Goal: Task Accomplishment & Management: Use online tool/utility

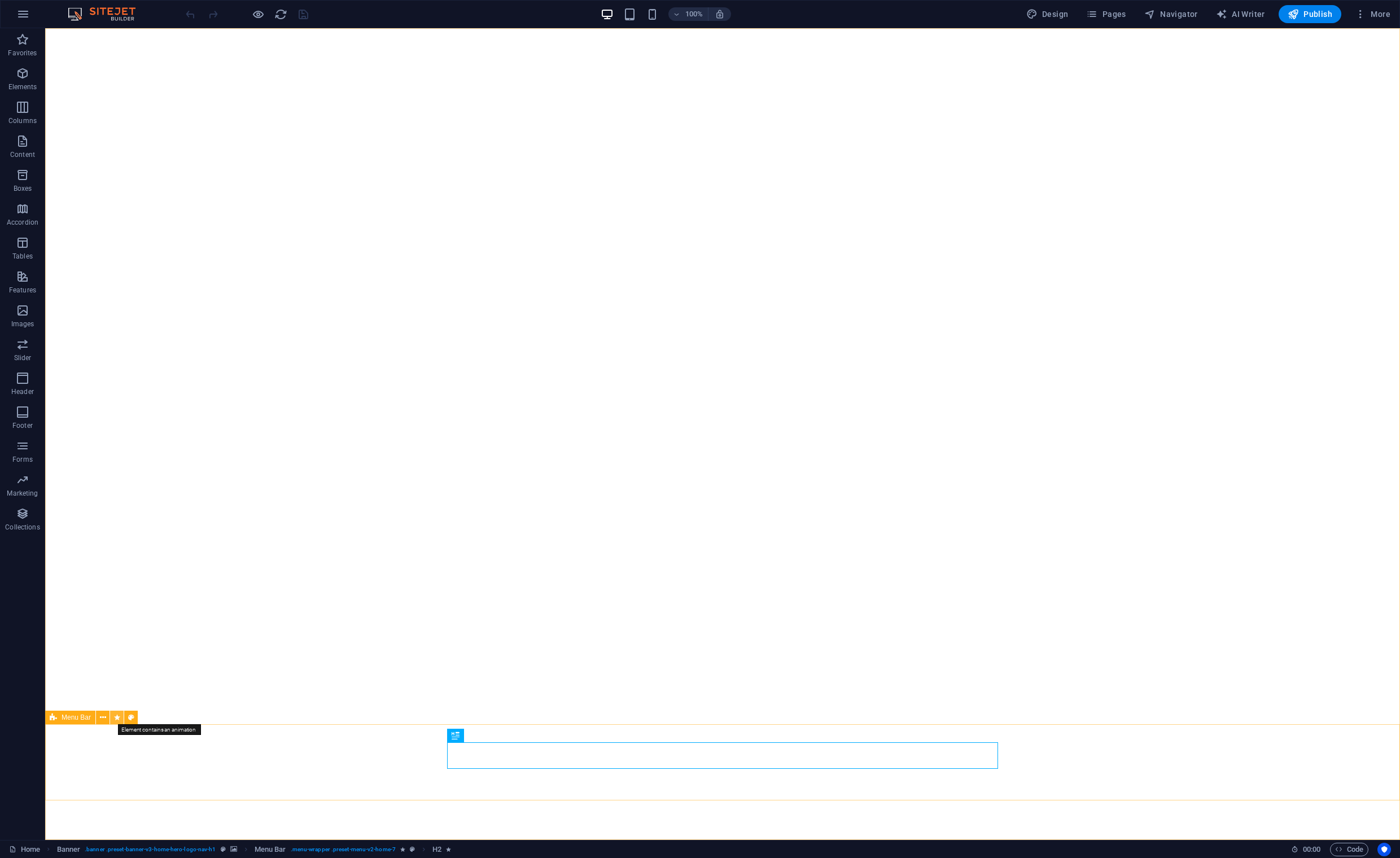
click at [115, 716] on icon at bounding box center [117, 717] width 6 height 12
select select "move-left-to-right"
select select "s"
select select "scroll"
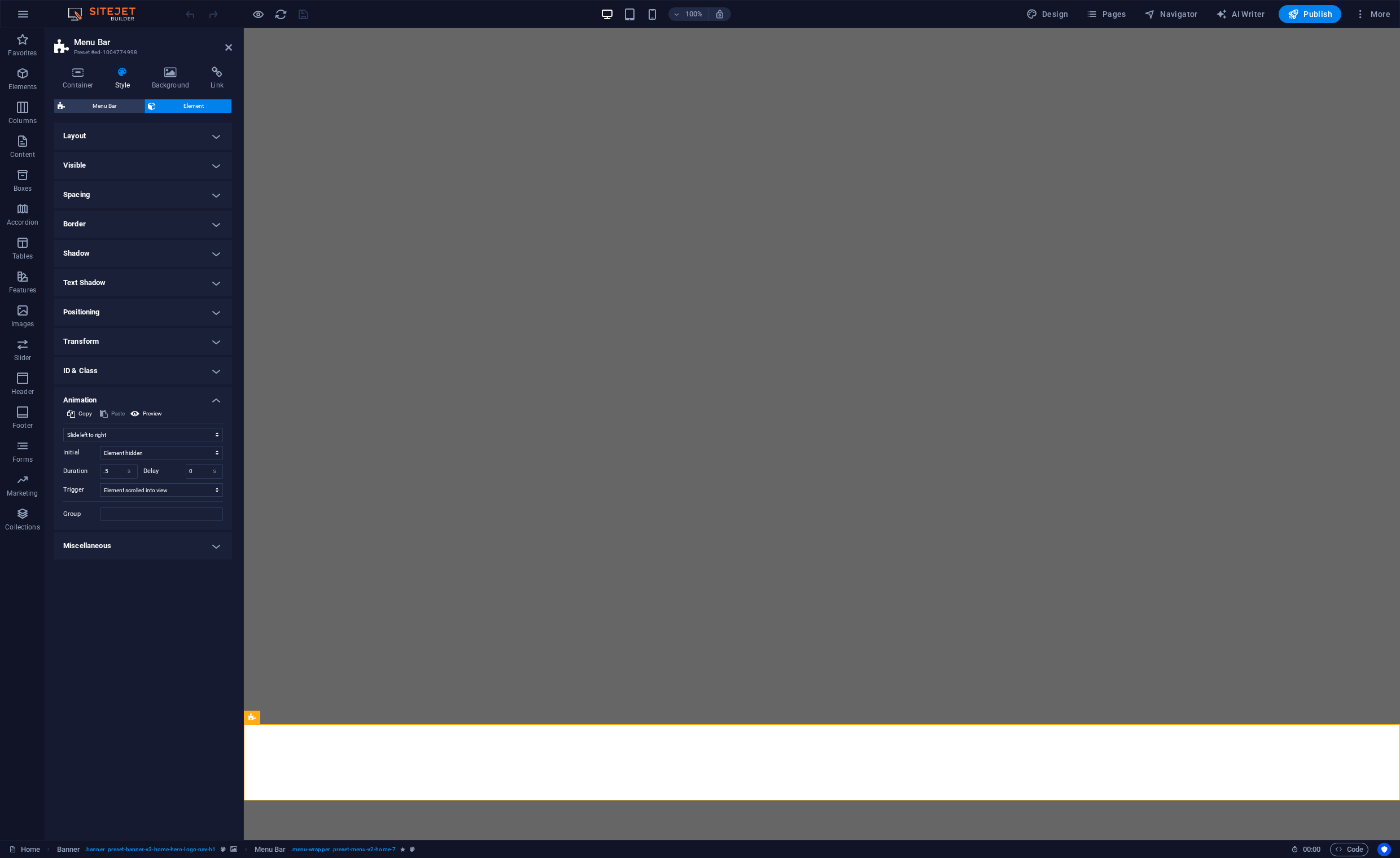
click at [210, 544] on h4 "Miscellaneous" at bounding box center [143, 546] width 178 height 27
click at [82, 77] on icon at bounding box center [78, 72] width 48 height 12
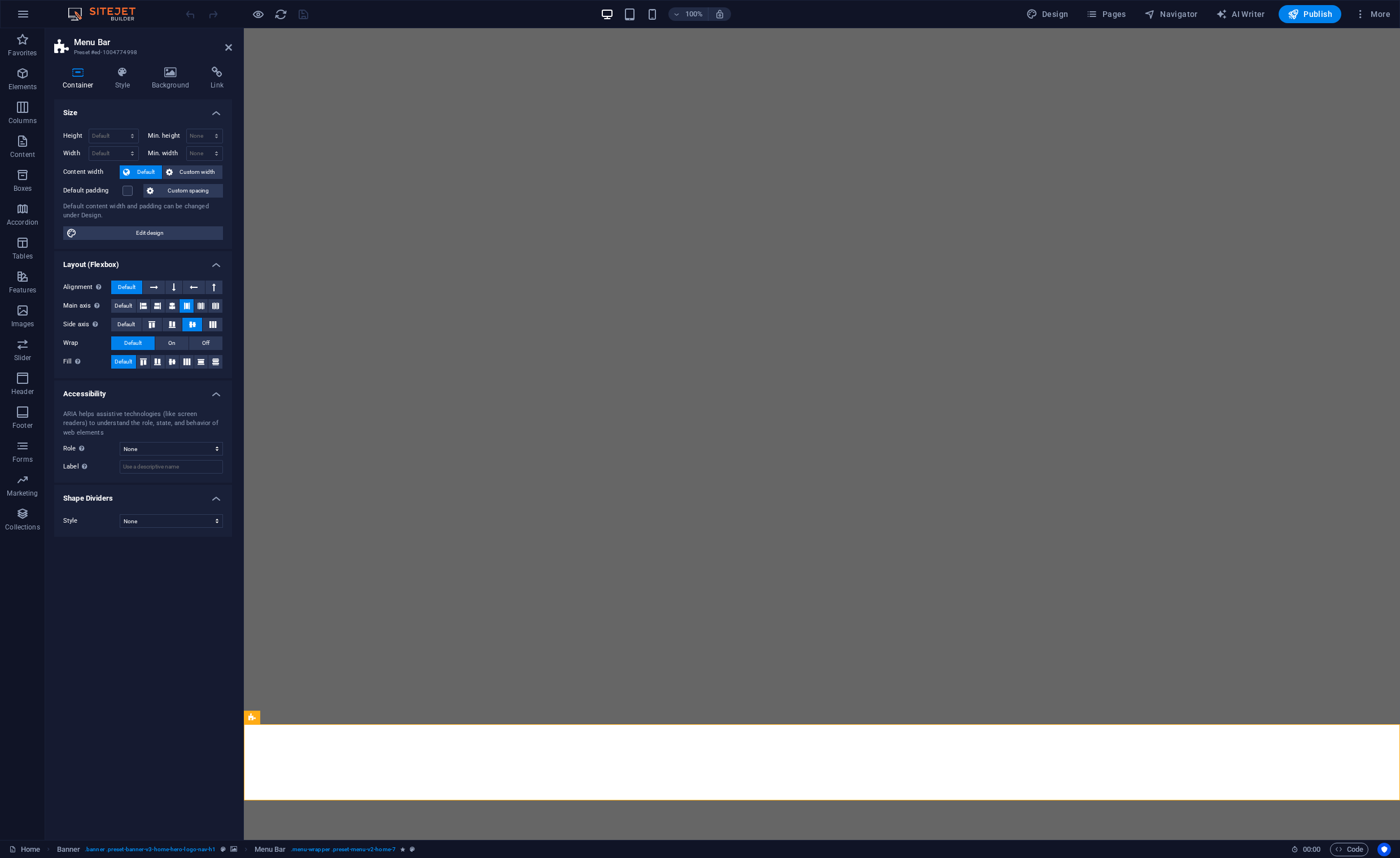
click at [151, 231] on span "Edit design" at bounding box center [150, 233] width 140 height 13
select select "px"
select select "200"
select select "px"
select select "rem"
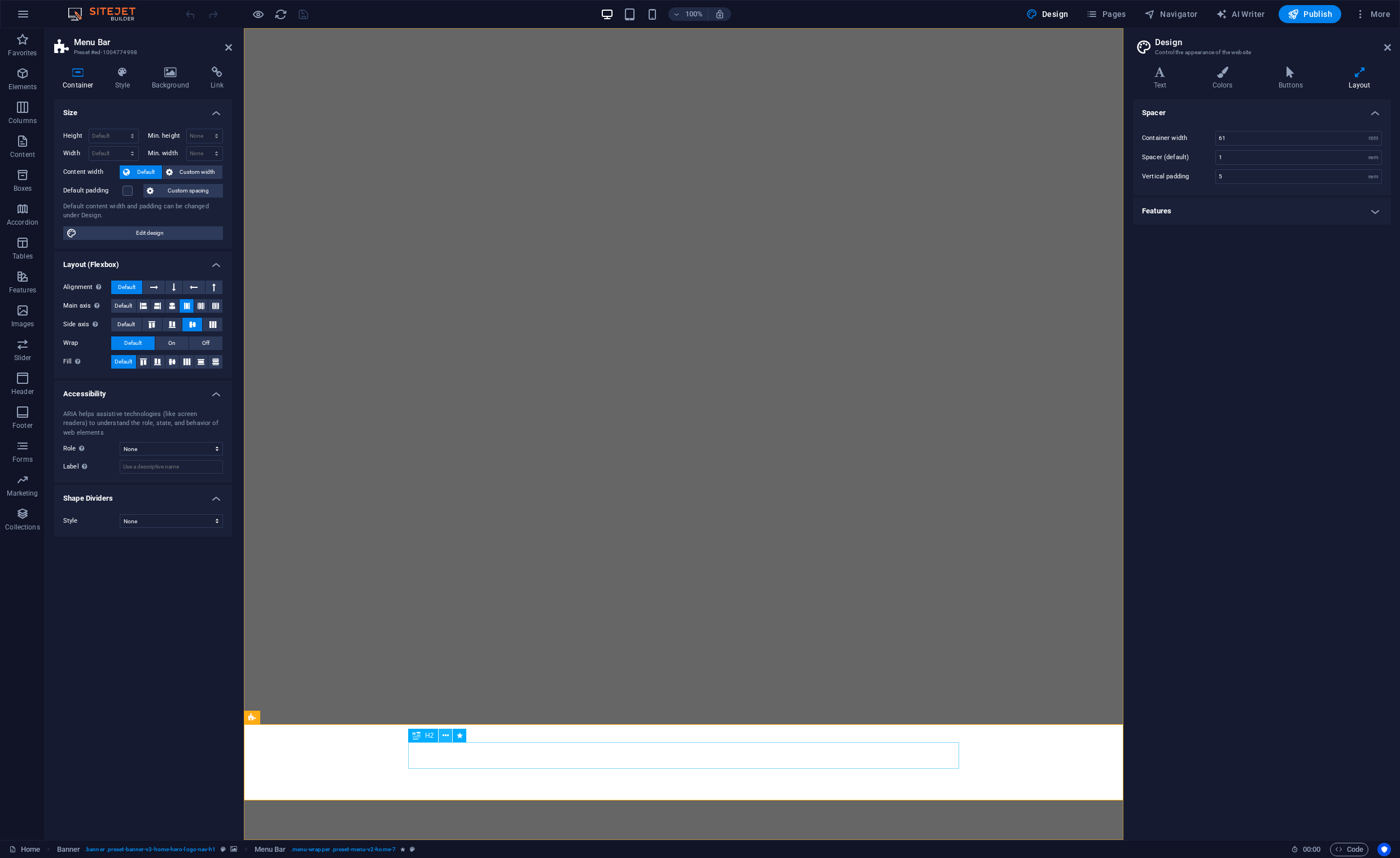
click at [448, 736] on icon at bounding box center [446, 735] width 6 height 12
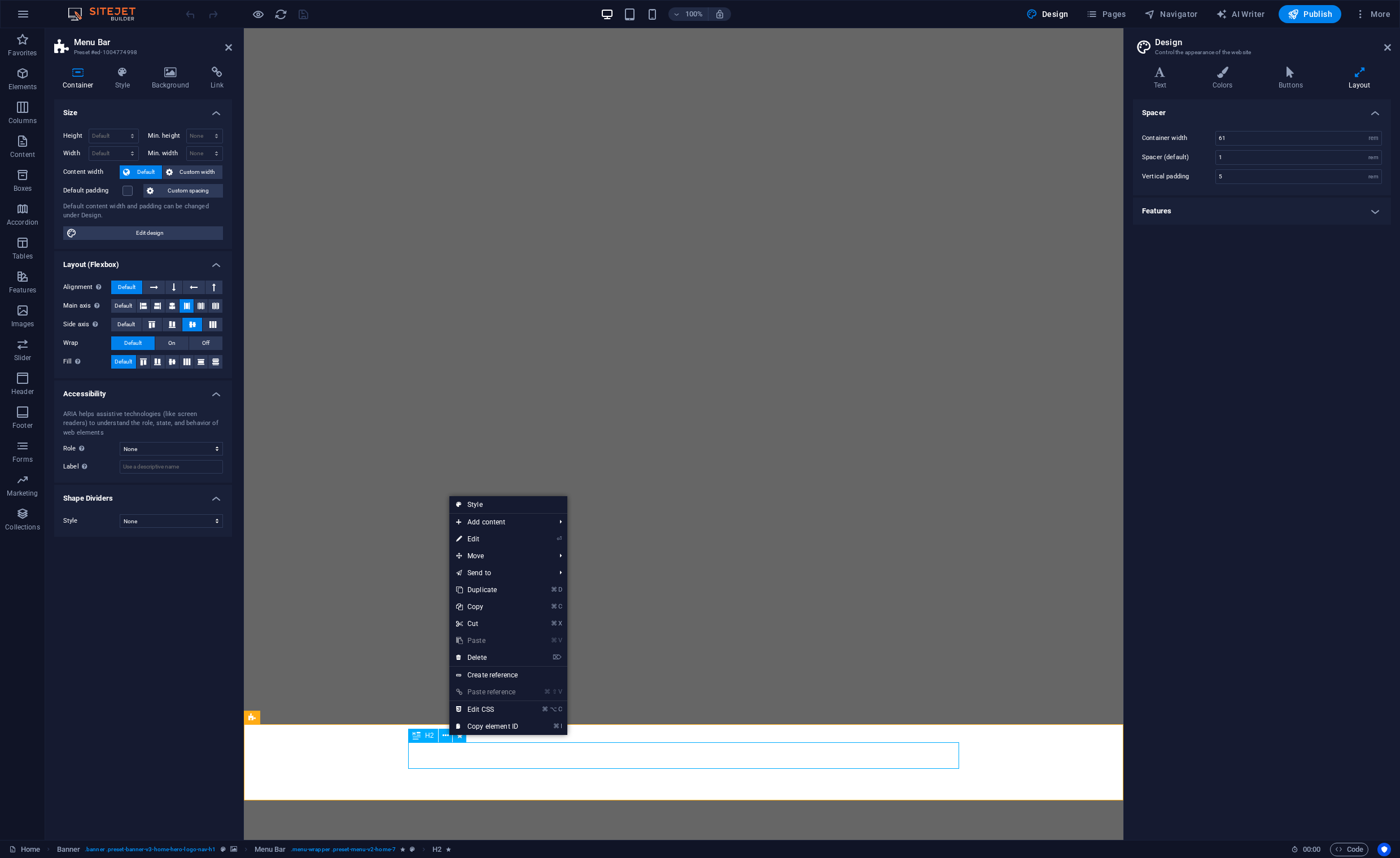
click at [431, 736] on span "H2" at bounding box center [429, 735] width 8 height 7
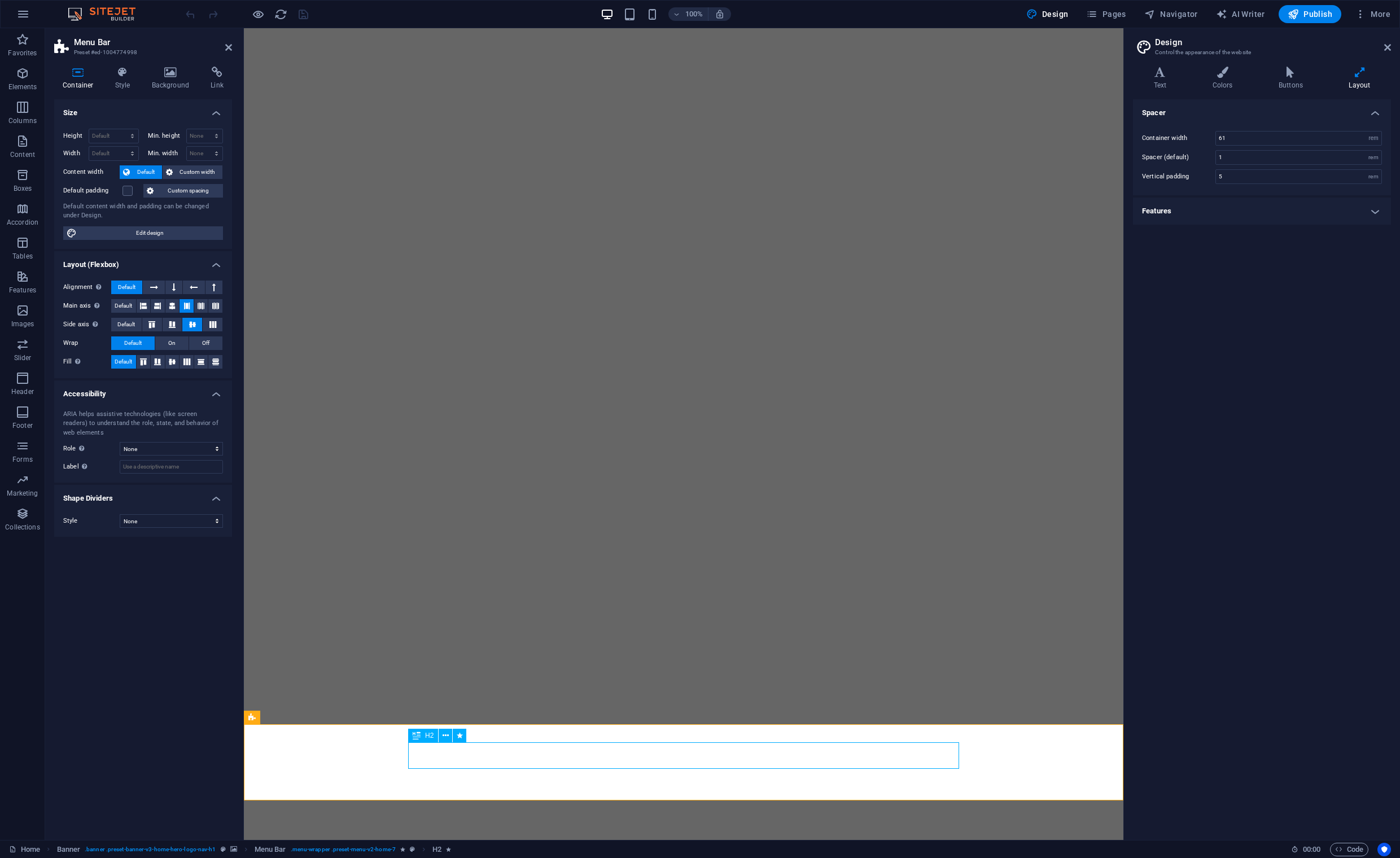
click at [429, 738] on span "H2" at bounding box center [429, 735] width 8 height 7
click at [458, 736] on icon at bounding box center [460, 735] width 6 height 12
select select "fade"
select select "s"
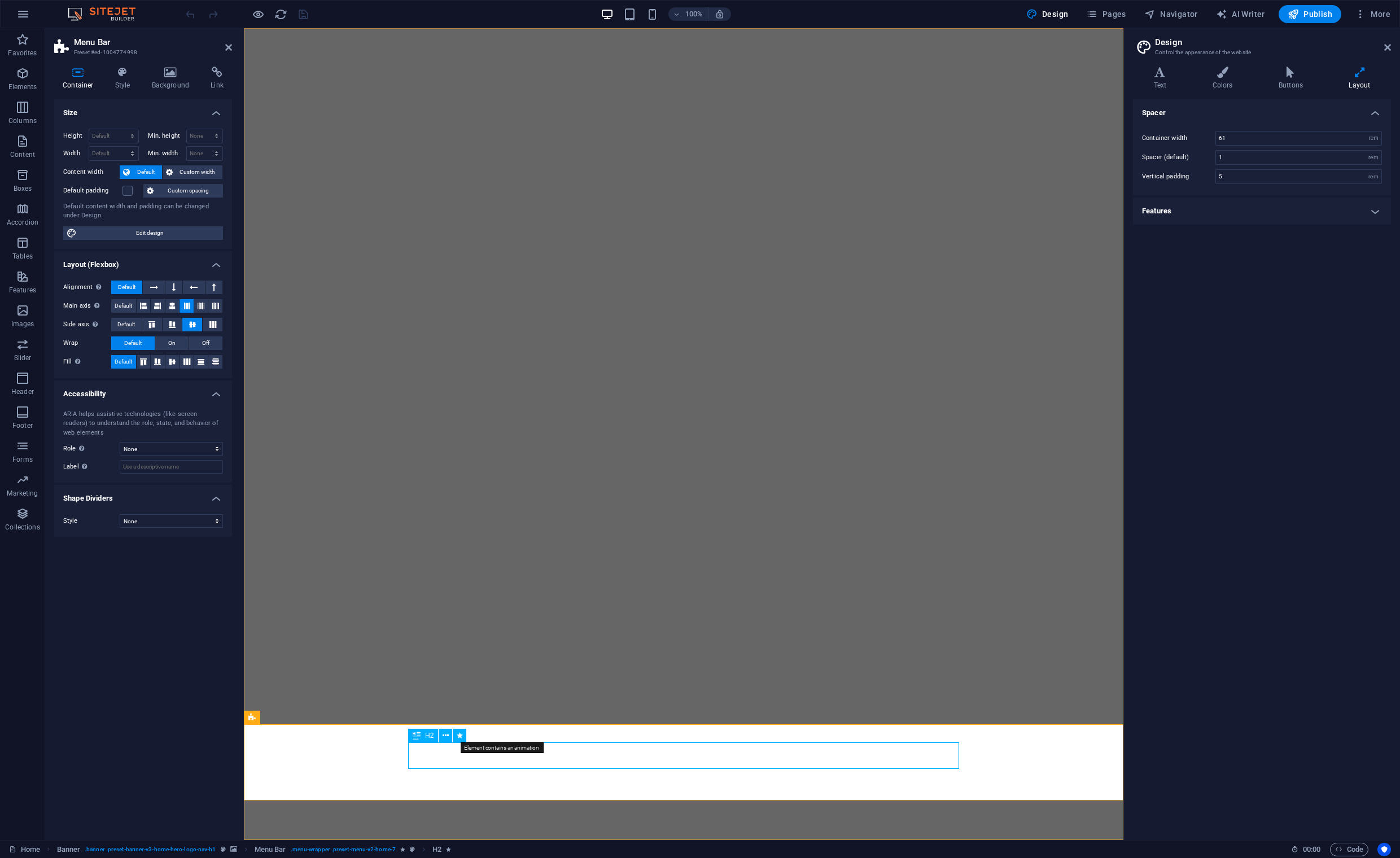
select select "onload"
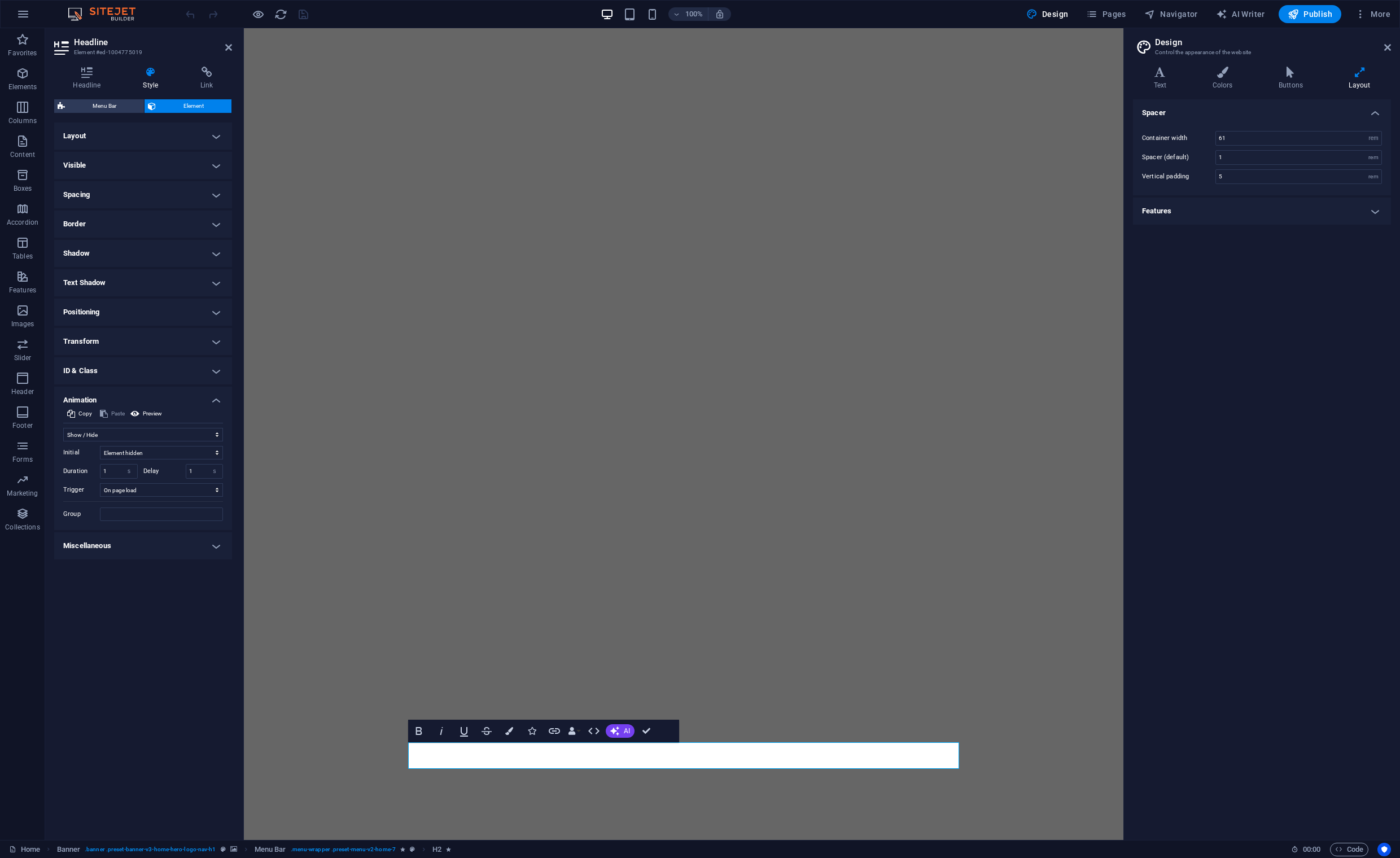
click at [1374, 208] on h4 "Features" at bounding box center [1262, 211] width 258 height 27
click at [1372, 256] on select "Ease Ease In Ease Out Ease In/Ease Out Linear" at bounding box center [1299, 255] width 166 height 13
click at [1376, 239] on div "s" at bounding box center [1374, 236] width 16 height 13
click at [1374, 237] on div "s" at bounding box center [1374, 236] width 16 height 13
drag, startPoint x: 1230, startPoint y: 235, endPoint x: 1207, endPoint y: 234, distance: 23.0
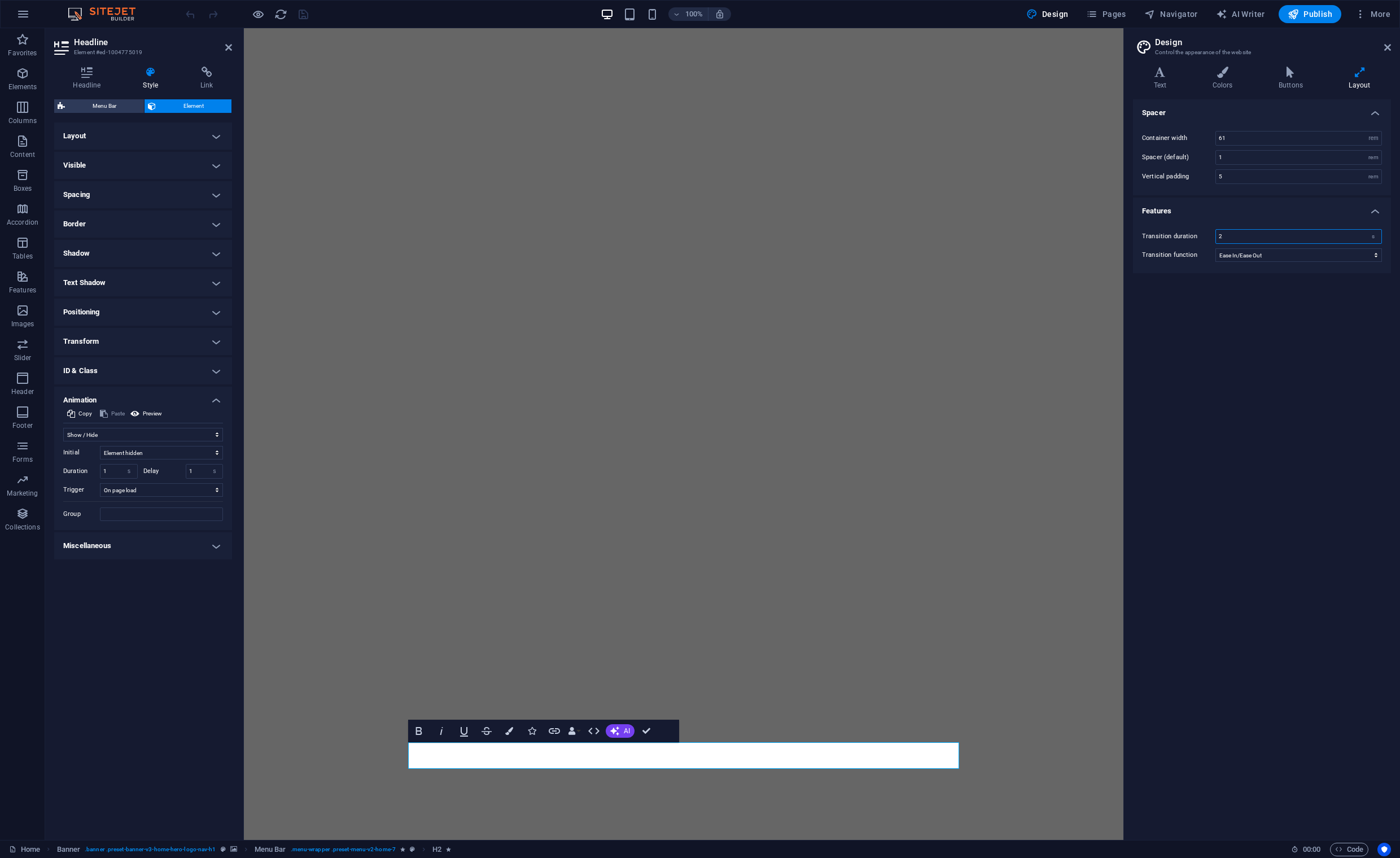
click at [1207, 234] on div "Transition duration 2 s" at bounding box center [1262, 236] width 240 height 15
type input "0"
type input "0.3"
click at [316, 719] on icon at bounding box center [316, 717] width 6 height 12
select select "move-left-to-right"
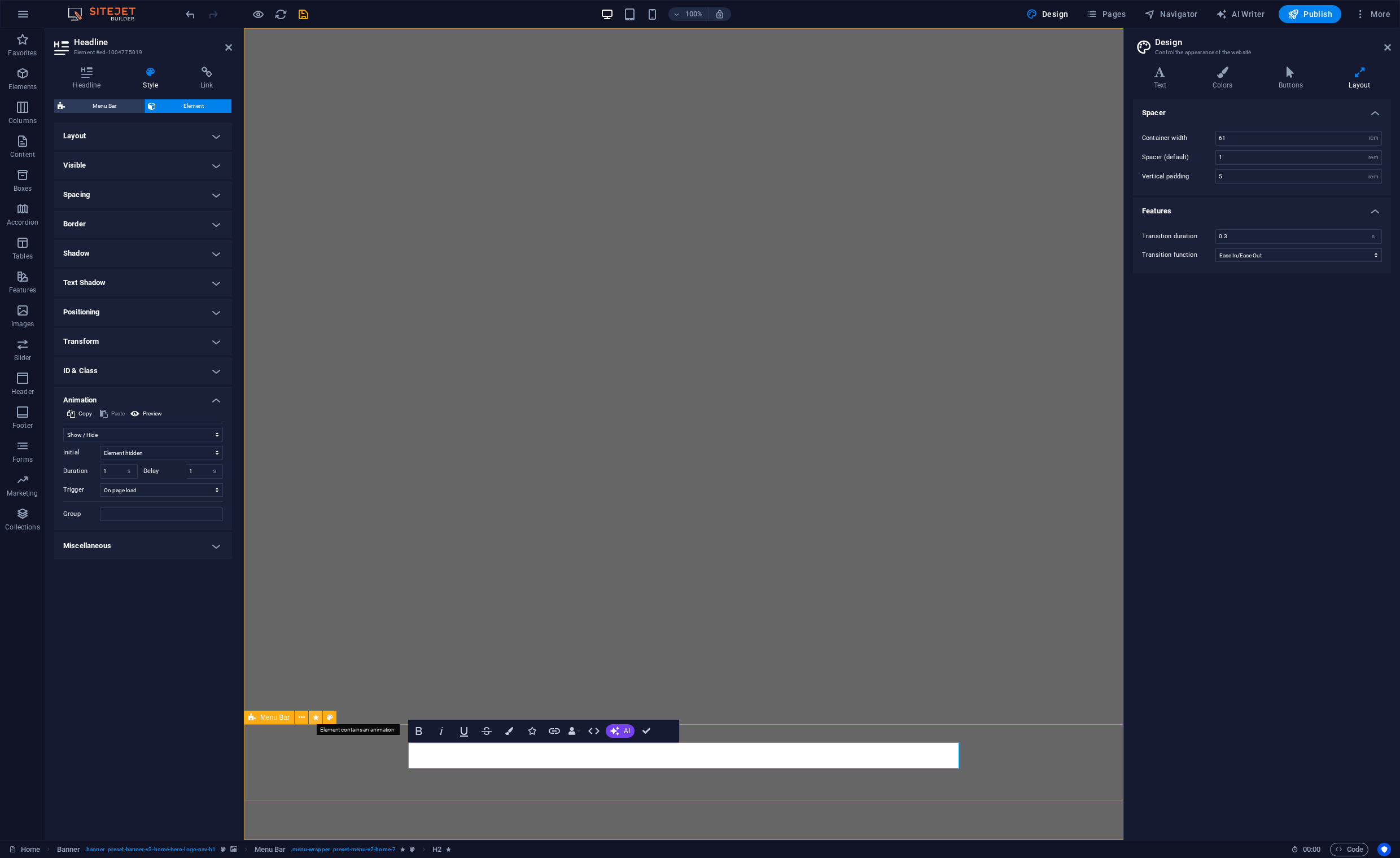
select select "s"
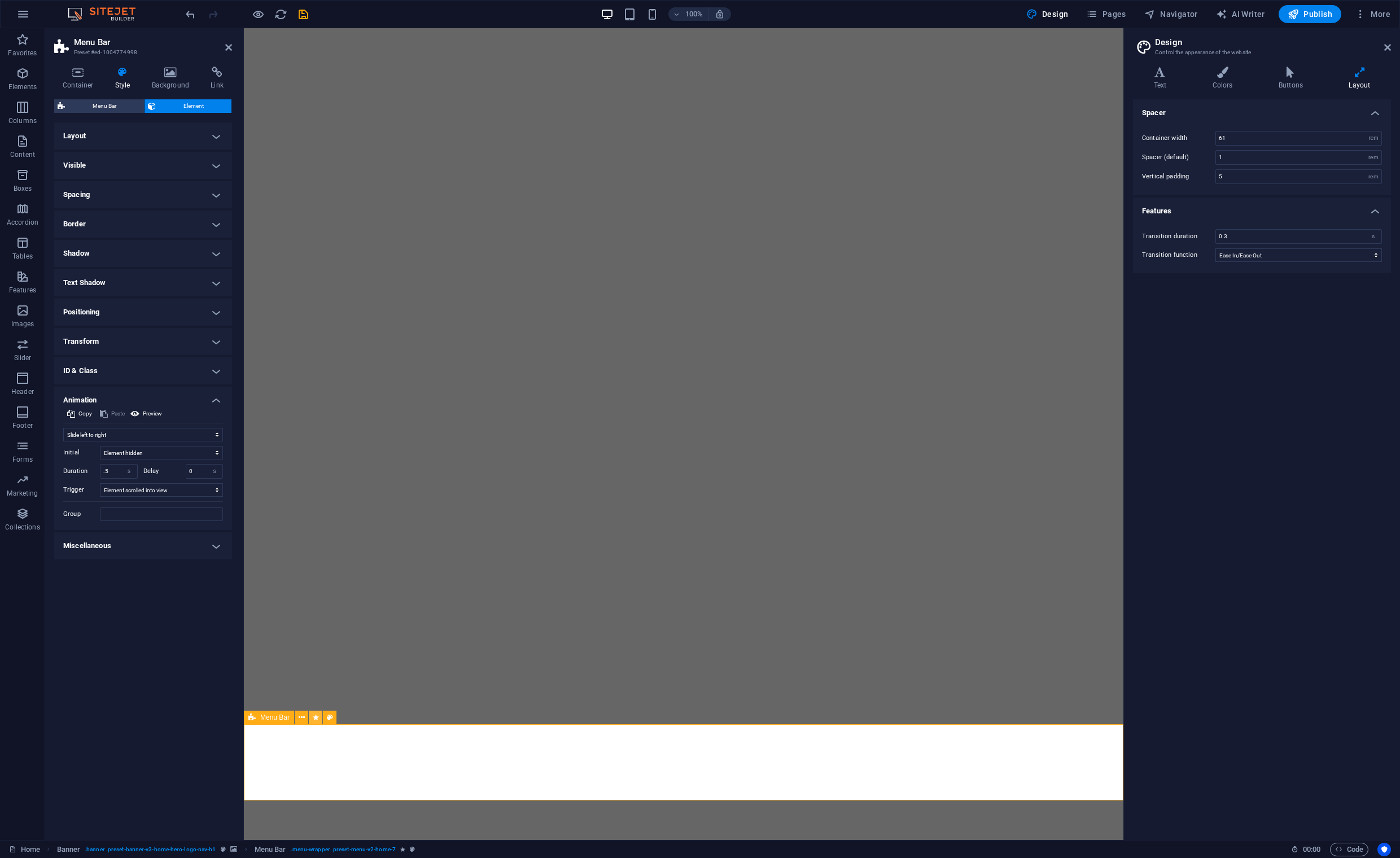
click at [316, 719] on icon at bounding box center [316, 717] width 6 height 12
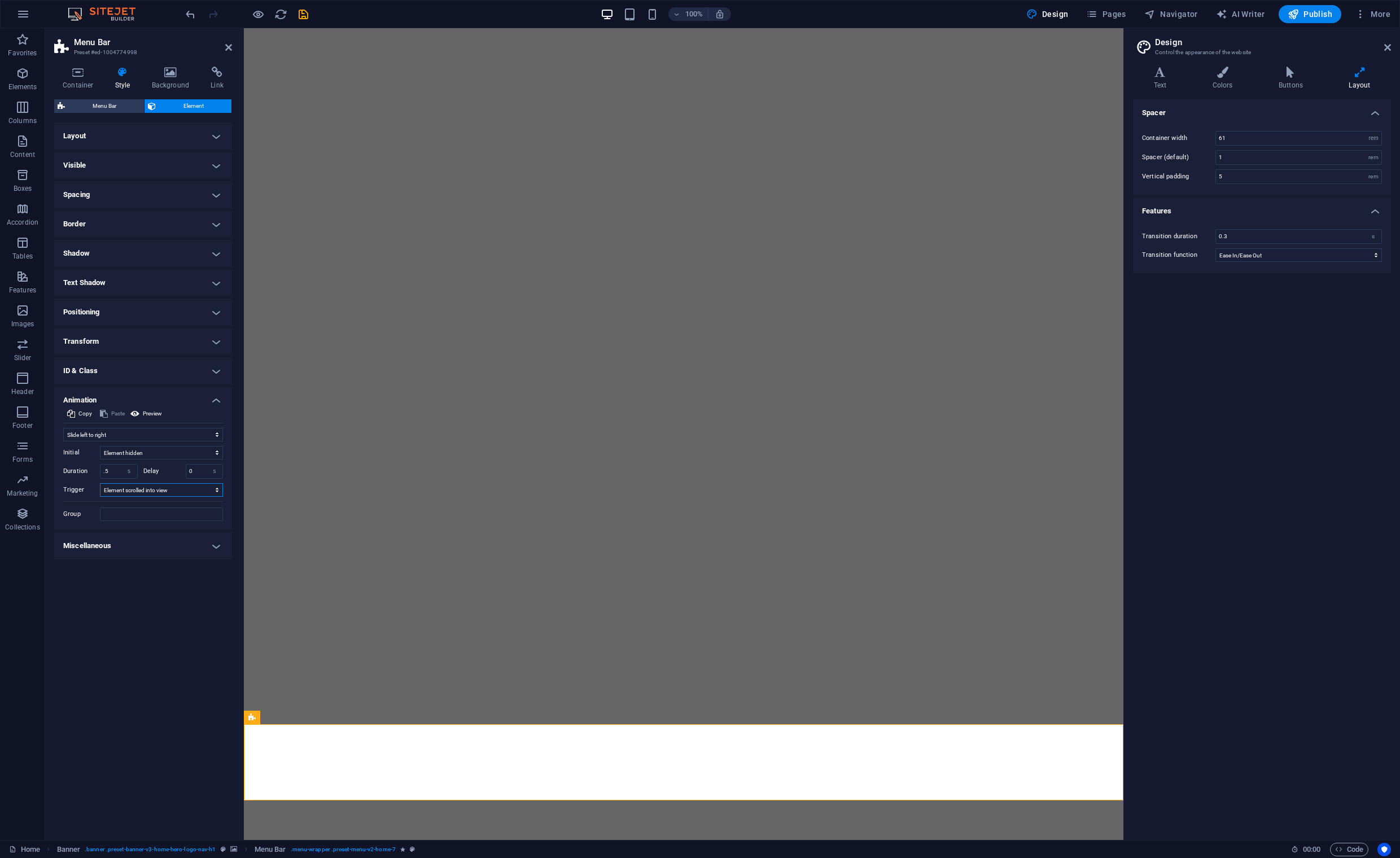
click at [211, 489] on select "No automatic trigger On page load Element scrolled into view" at bounding box center [161, 489] width 123 height 13
select select "onload"
click at [100, 483] on select "No automatic trigger On page load Element scrolled into view" at bounding box center [161, 489] width 123 height 13
click at [207, 543] on h4 "Miscellaneous" at bounding box center [143, 546] width 178 height 27
click at [218, 455] on select "Element hidden Element shown" at bounding box center [161, 452] width 123 height 13
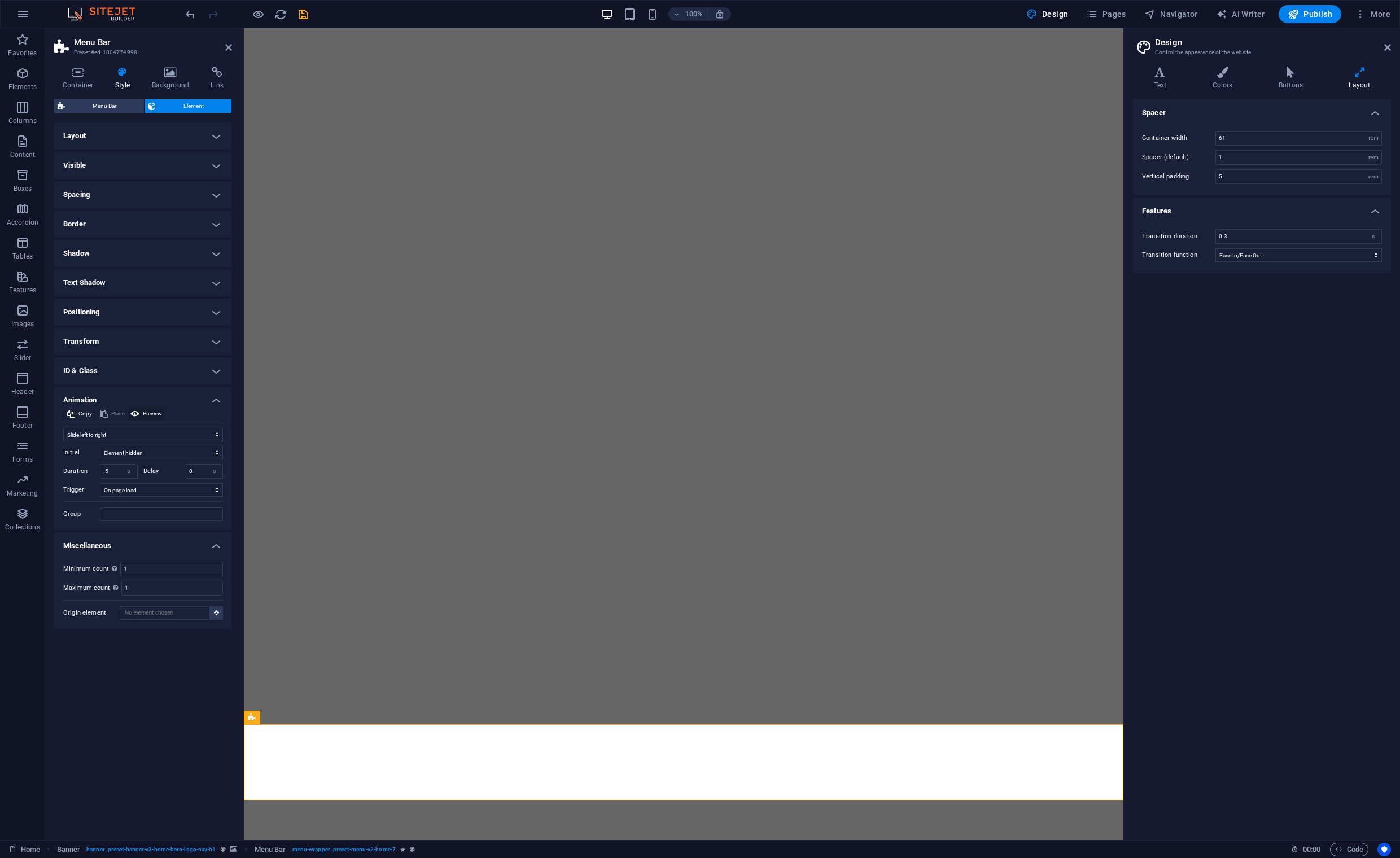
click at [156, 414] on span "Preview" at bounding box center [152, 413] width 19 height 13
click at [151, 434] on select "Don't animate Show / Hide Slide up/down Zoom in/out Slide left to right Slide r…" at bounding box center [143, 434] width 160 height 13
click at [63, 428] on select "Don't animate Show / Hide Slide up/down Zoom in/out Slide left to right Slide r…" at bounding box center [143, 434] width 160 height 13
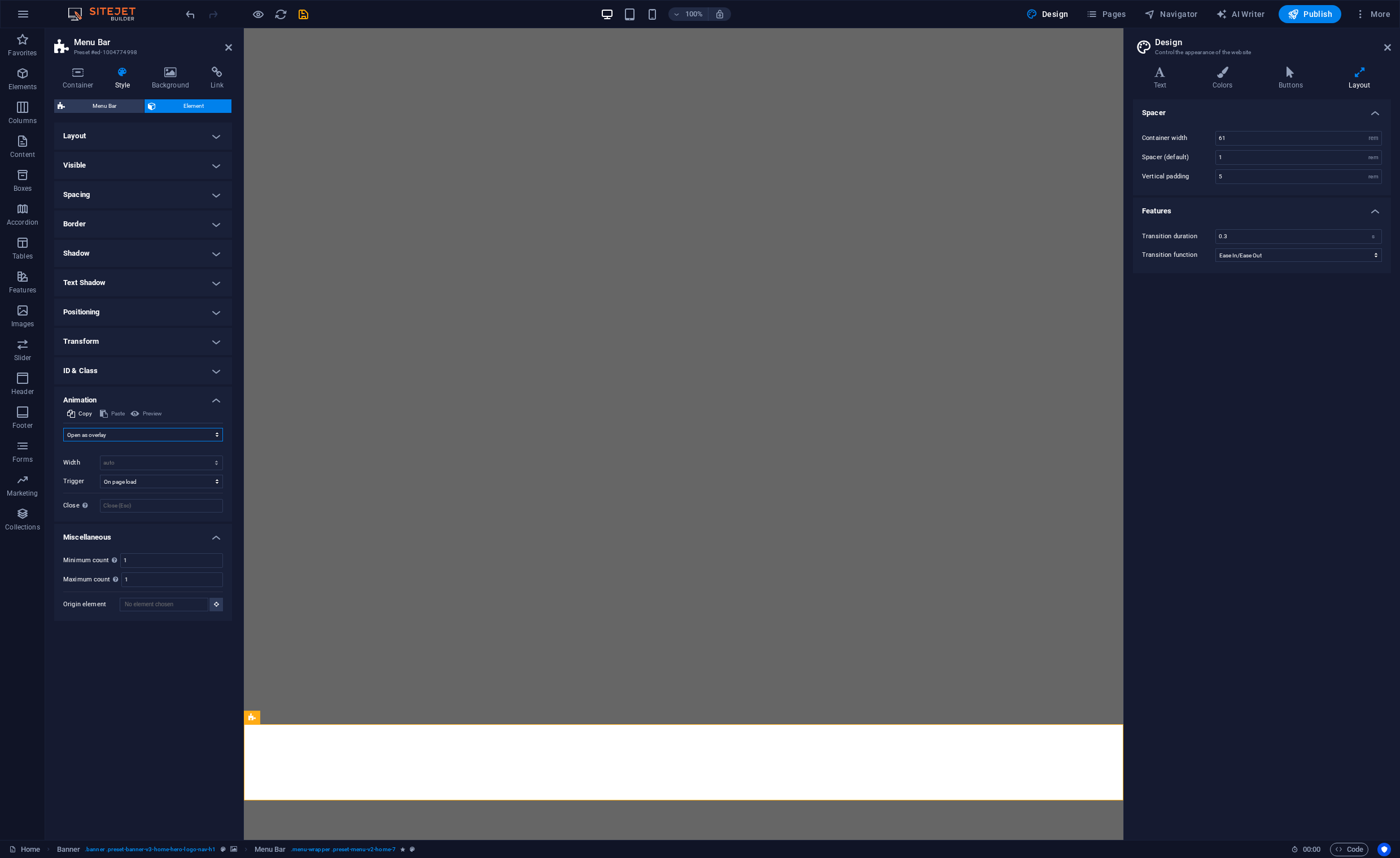
click at [137, 439] on select "Don't animate Show / Hide Slide up/down Zoom in/out Slide left to right Slide r…" at bounding box center [143, 434] width 160 height 13
click at [63, 428] on select "Don't animate Show / Hide Slide up/down Zoom in/out Slide left to right Slide r…" at bounding box center [143, 434] width 160 height 13
click at [151, 438] on select "Don't animate Show / Hide Slide up/down Zoom in/out Slide left to right Slide r…" at bounding box center [143, 434] width 160 height 13
select select "move-left-to-right"
click at [63, 428] on select "Don't animate Show / Hide Slide up/down Zoom in/out Slide left to right Slide r…" at bounding box center [143, 434] width 160 height 13
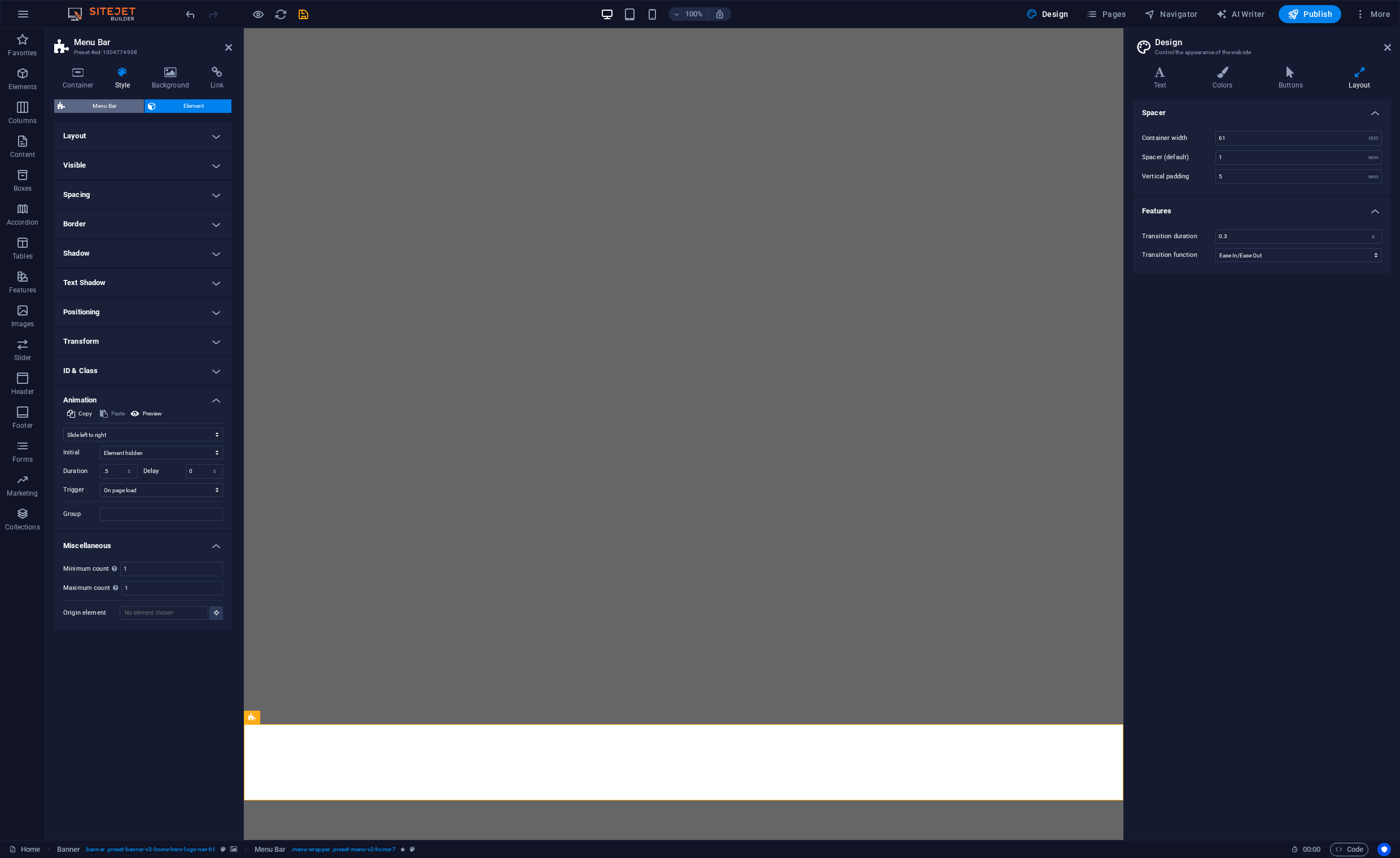
click at [102, 106] on span "Menu Bar" at bounding box center [104, 106] width 72 height 13
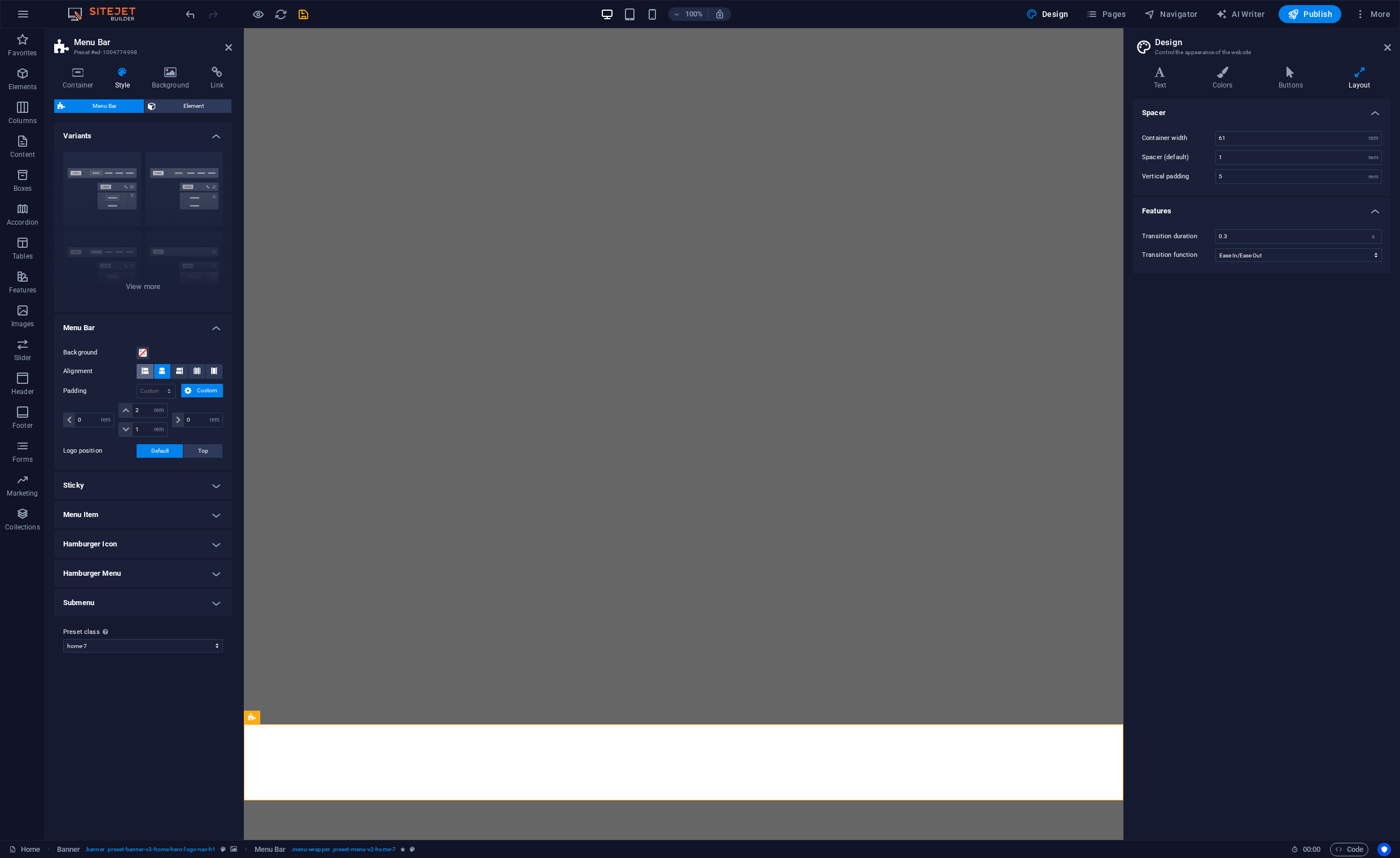
click at [141, 372] on button at bounding box center [145, 371] width 17 height 15
click at [161, 368] on icon at bounding box center [162, 370] width 7 height 7
click at [146, 376] on span at bounding box center [145, 371] width 7 height 15
click at [218, 486] on h4 "Sticky" at bounding box center [143, 485] width 178 height 27
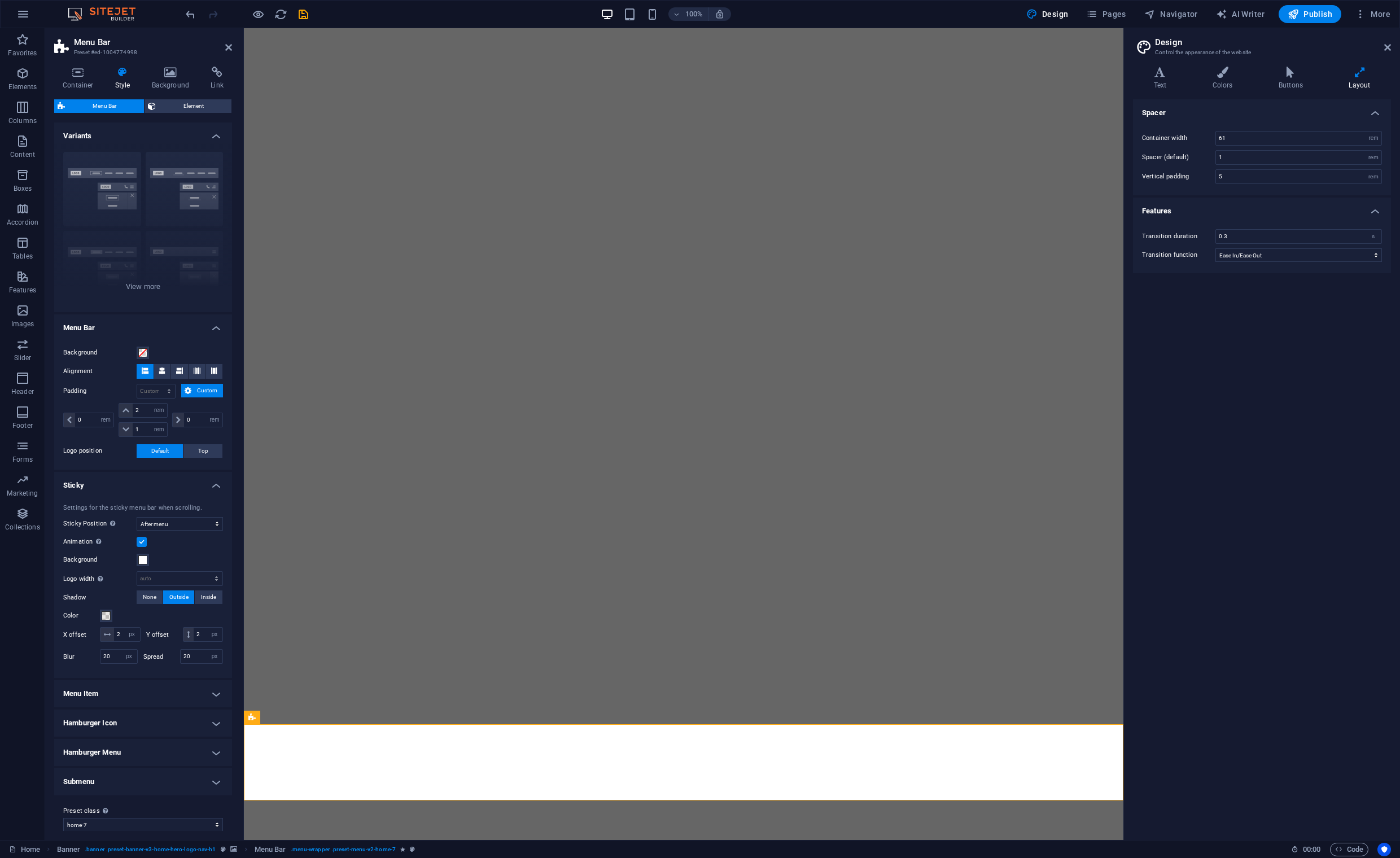
click at [140, 543] on label at bounding box center [141, 542] width 10 height 10
click at [0, 0] on input "Animation Sets a smooth transition when sticky menu appears" at bounding box center [0, 0] width 0 height 0
click at [250, 39] on h6 "Preview Ctrl+P" at bounding box center [268, 43] width 76 height 13
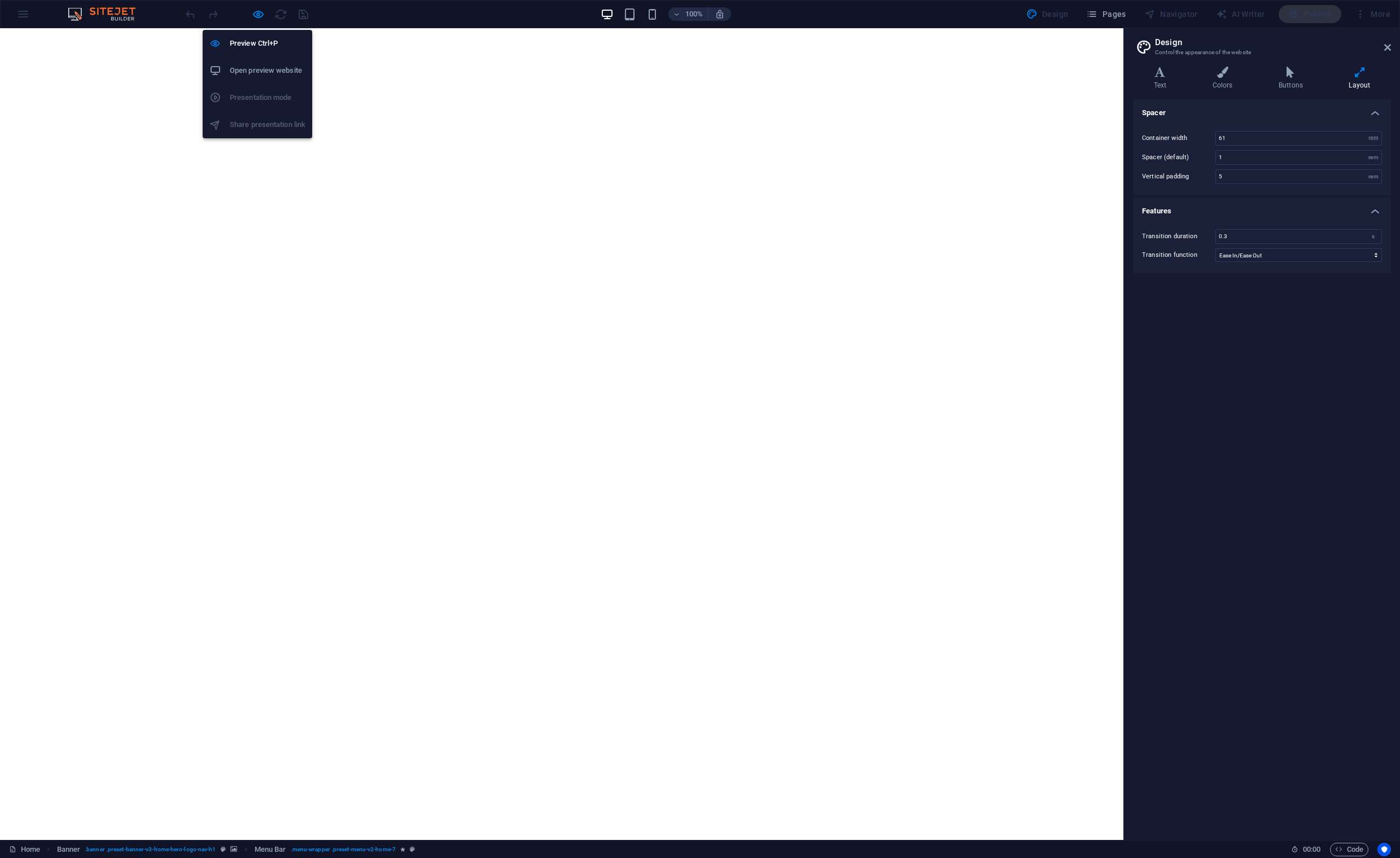
click at [251, 66] on h6 "Open preview website" at bounding box center [268, 70] width 76 height 13
click at [256, 17] on icon "button" at bounding box center [258, 14] width 13 height 13
select select "rem"
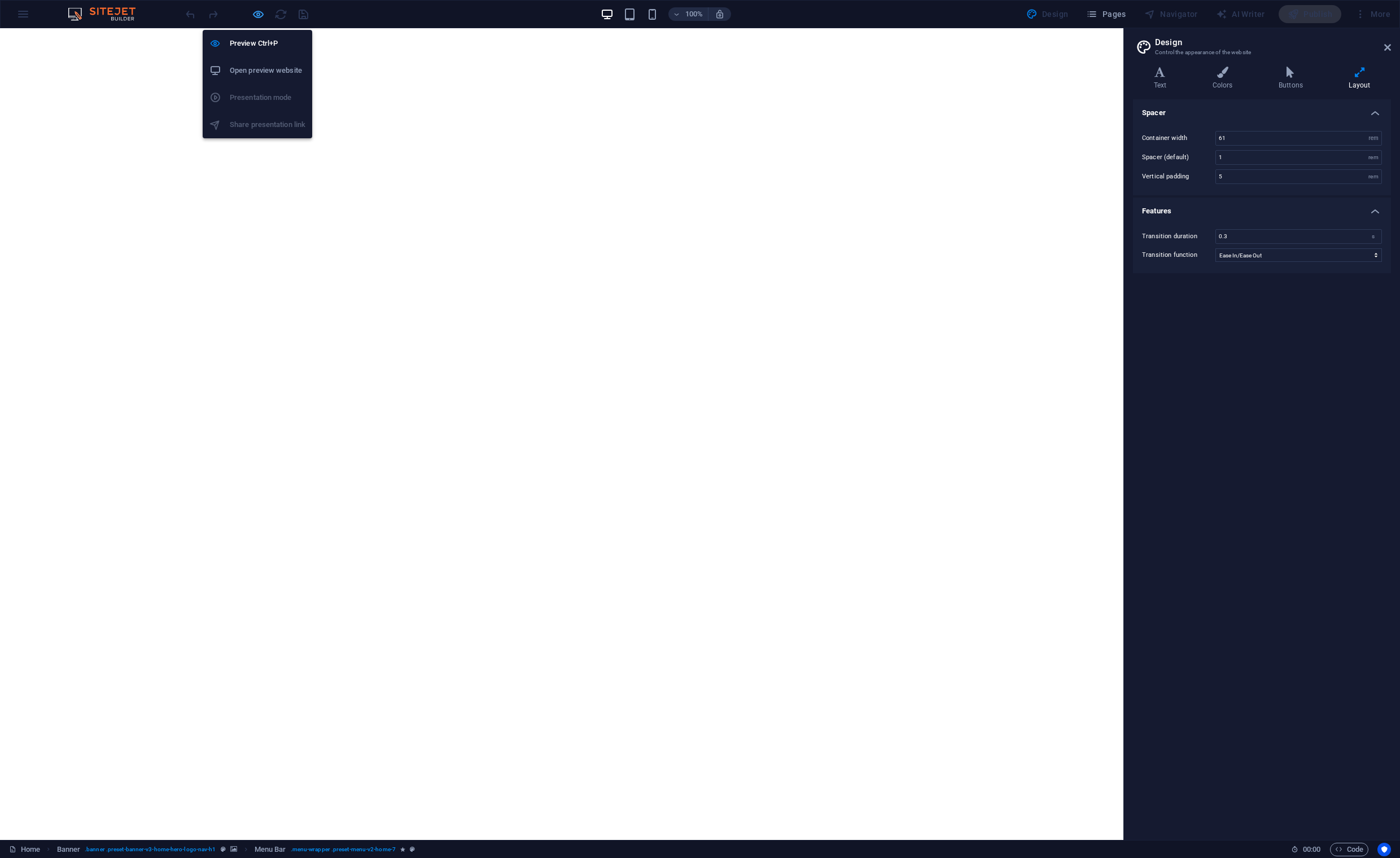
select select "rem"
select select "sticky_menu"
select select "px"
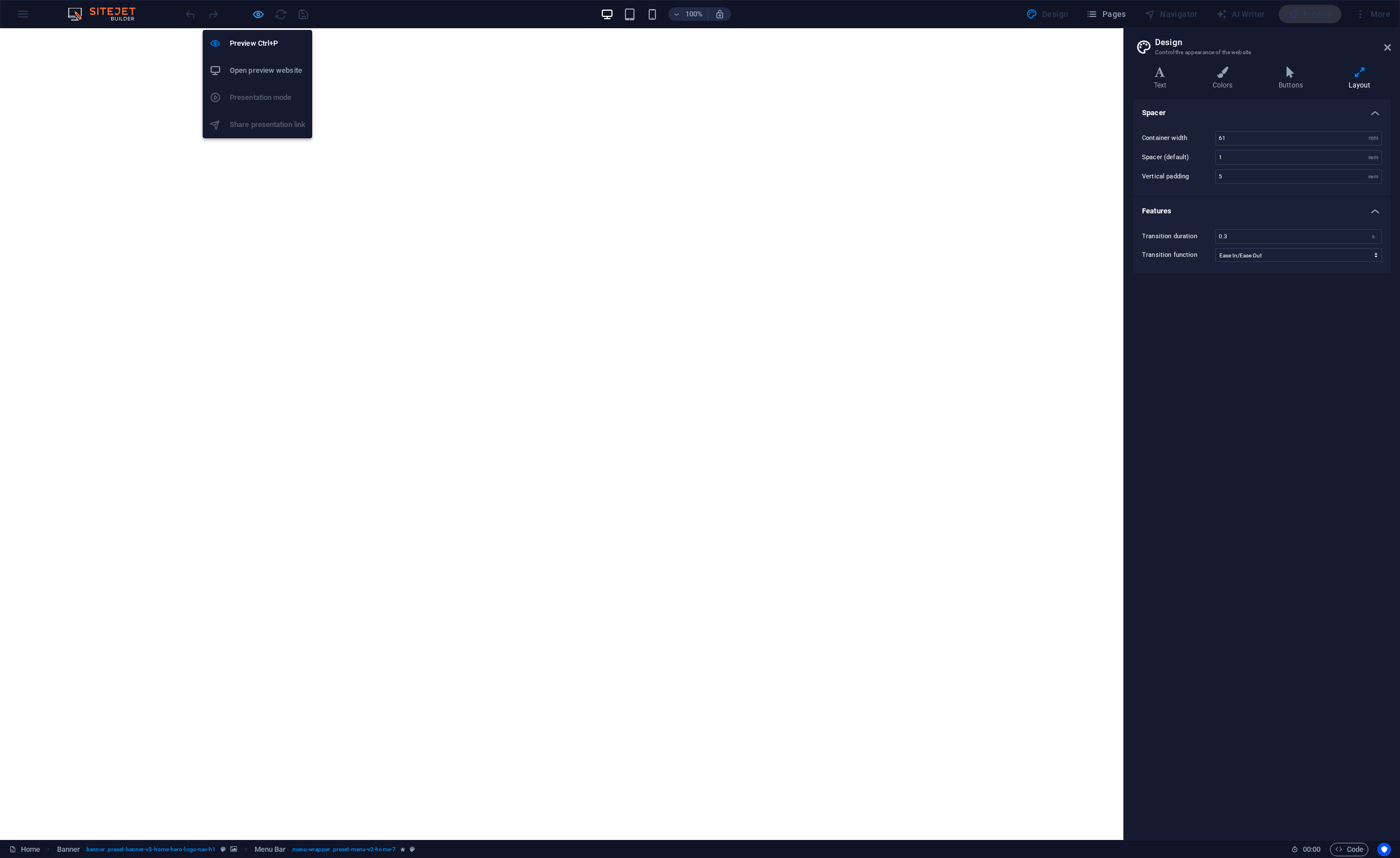
select select "px"
select select "preset-menu-v2-home-7"
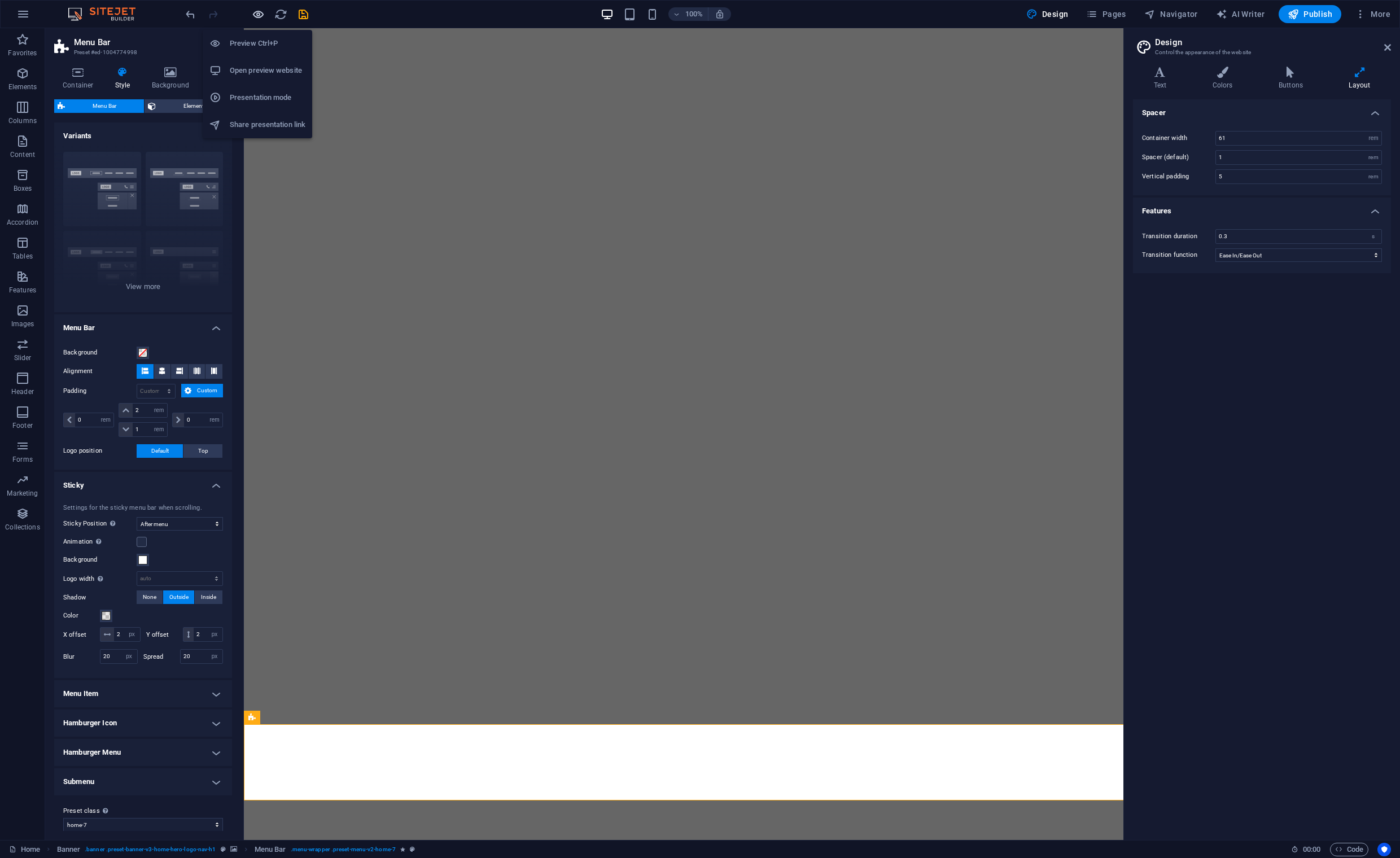
click at [255, 16] on icon "button" at bounding box center [258, 14] width 13 height 13
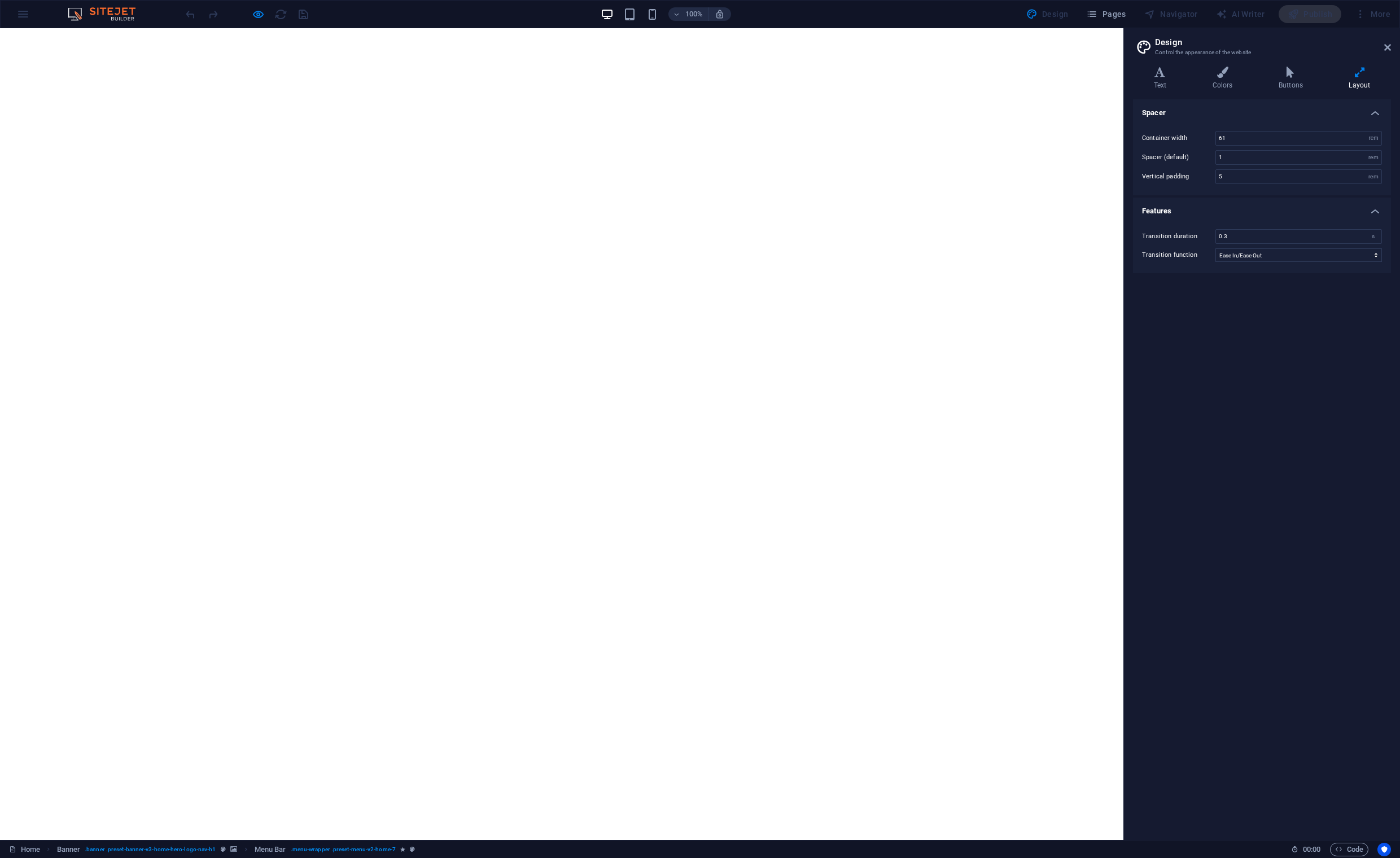
click at [281, 15] on div at bounding box center [247, 14] width 127 height 18
drag, startPoint x: 312, startPoint y: 15, endPoint x: 285, endPoint y: 15, distance: 27.0
click at [312, 15] on div "100% Design Pages Navigator AI Writer Publish More" at bounding box center [789, 14] width 1212 height 18
click at [1047, 17] on div "Design" at bounding box center [1047, 14] width 51 height 18
click at [1385, 49] on icon at bounding box center [1388, 47] width 7 height 9
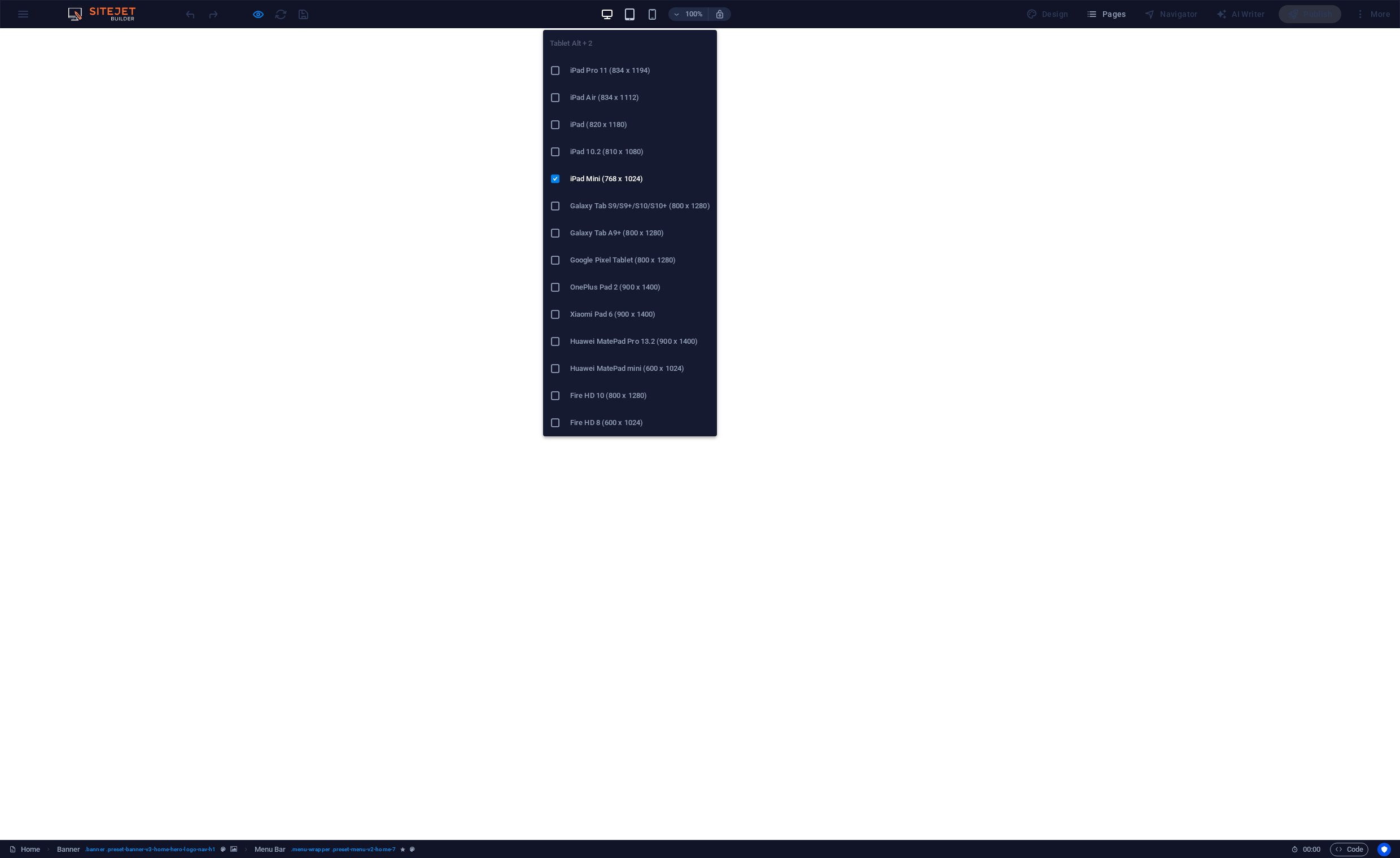
click at [636, 17] on icon "button" at bounding box center [630, 14] width 13 height 13
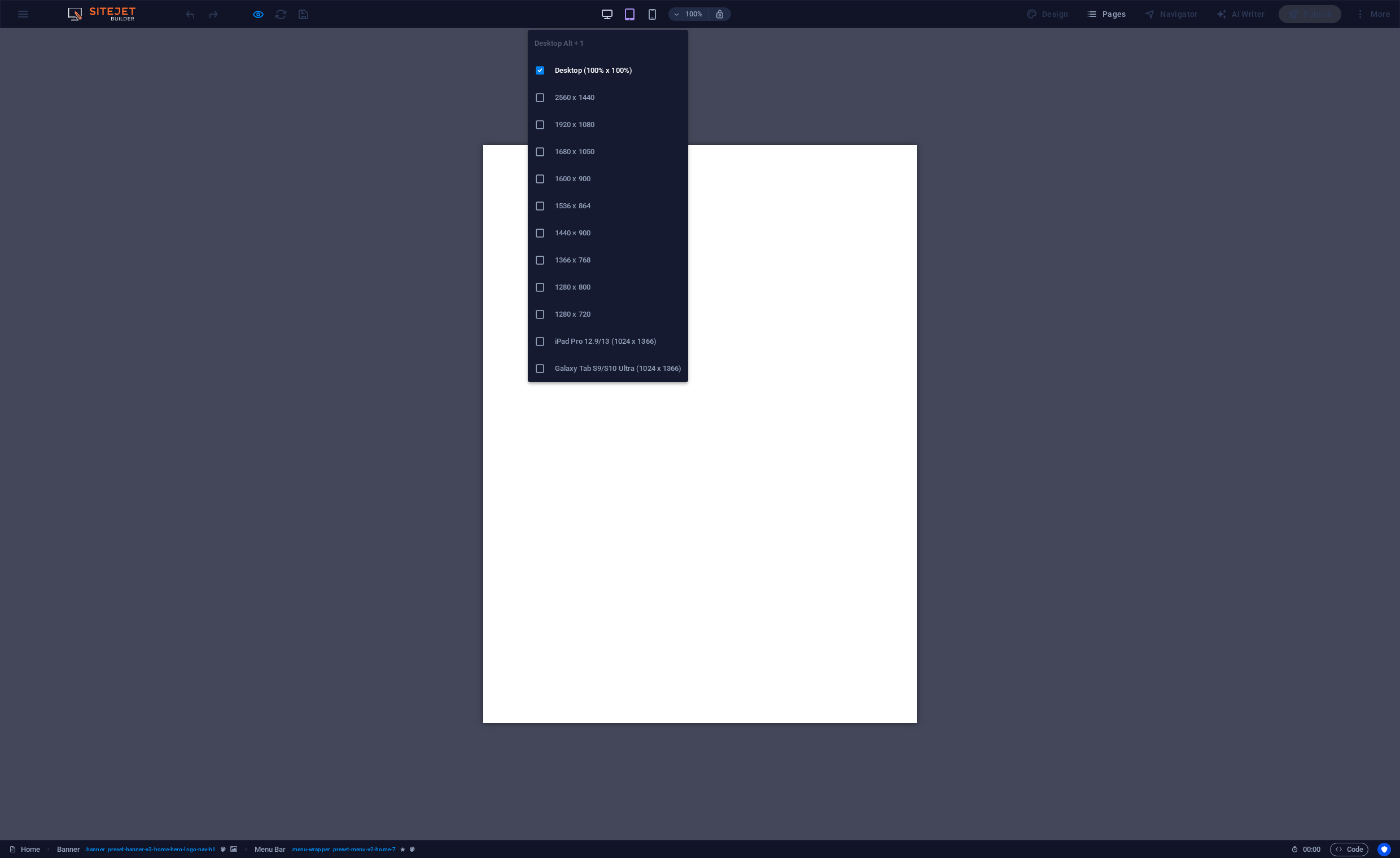
click at [612, 15] on icon "button" at bounding box center [607, 14] width 13 height 13
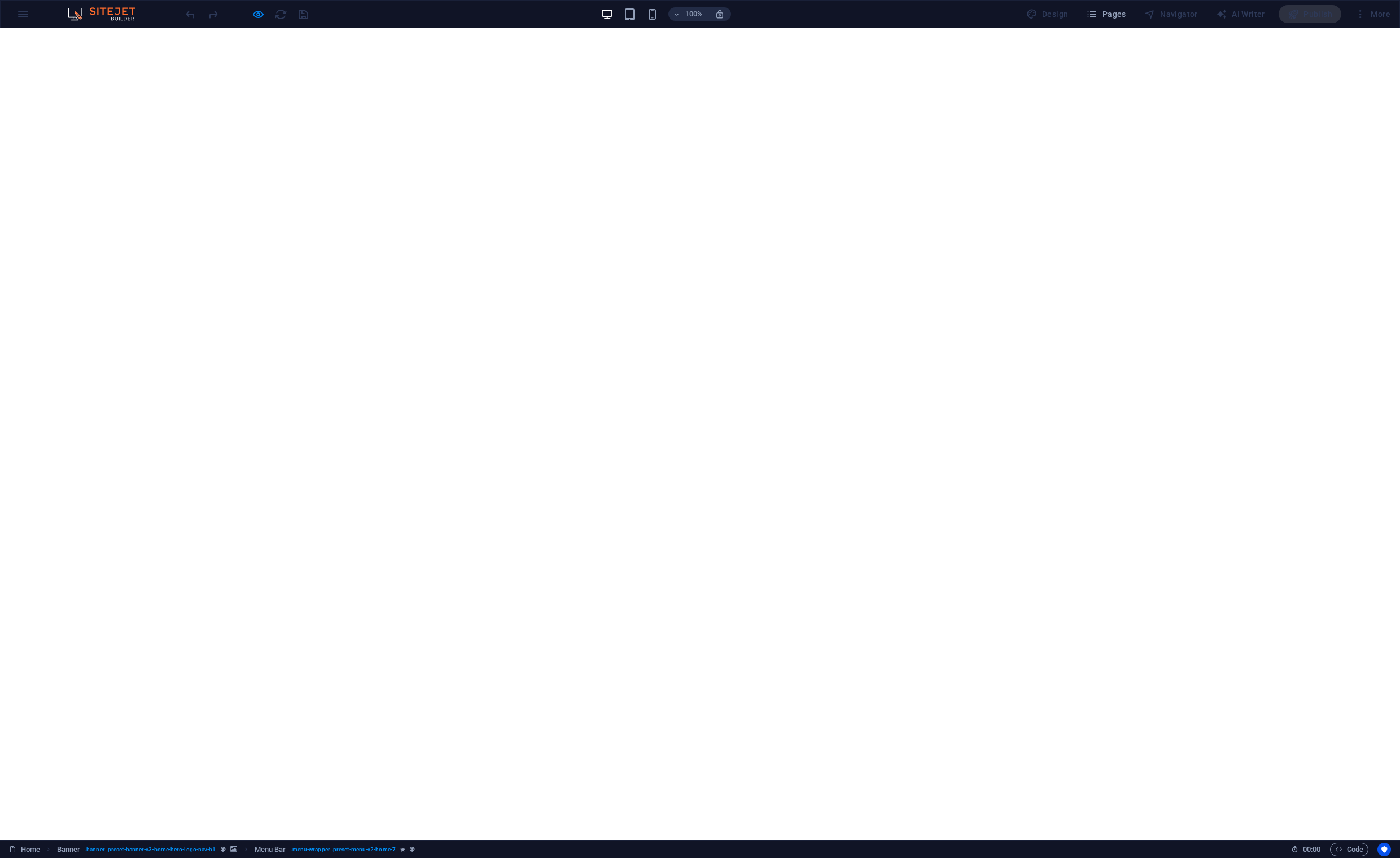
click at [17, 17] on div "100% Design Pages Navigator AI Writer Publish More" at bounding box center [700, 14] width 1399 height 27
click at [20, 17] on div "100% Design Pages Navigator AI Writer Publish More" at bounding box center [700, 14] width 1399 height 27
drag, startPoint x: 211, startPoint y: 17, endPoint x: 289, endPoint y: 13, distance: 78.1
click at [212, 17] on div at bounding box center [247, 14] width 127 height 18
click at [330, 17] on div "100% Design Pages Navigator AI Writer Publish More" at bounding box center [789, 14] width 1212 height 18
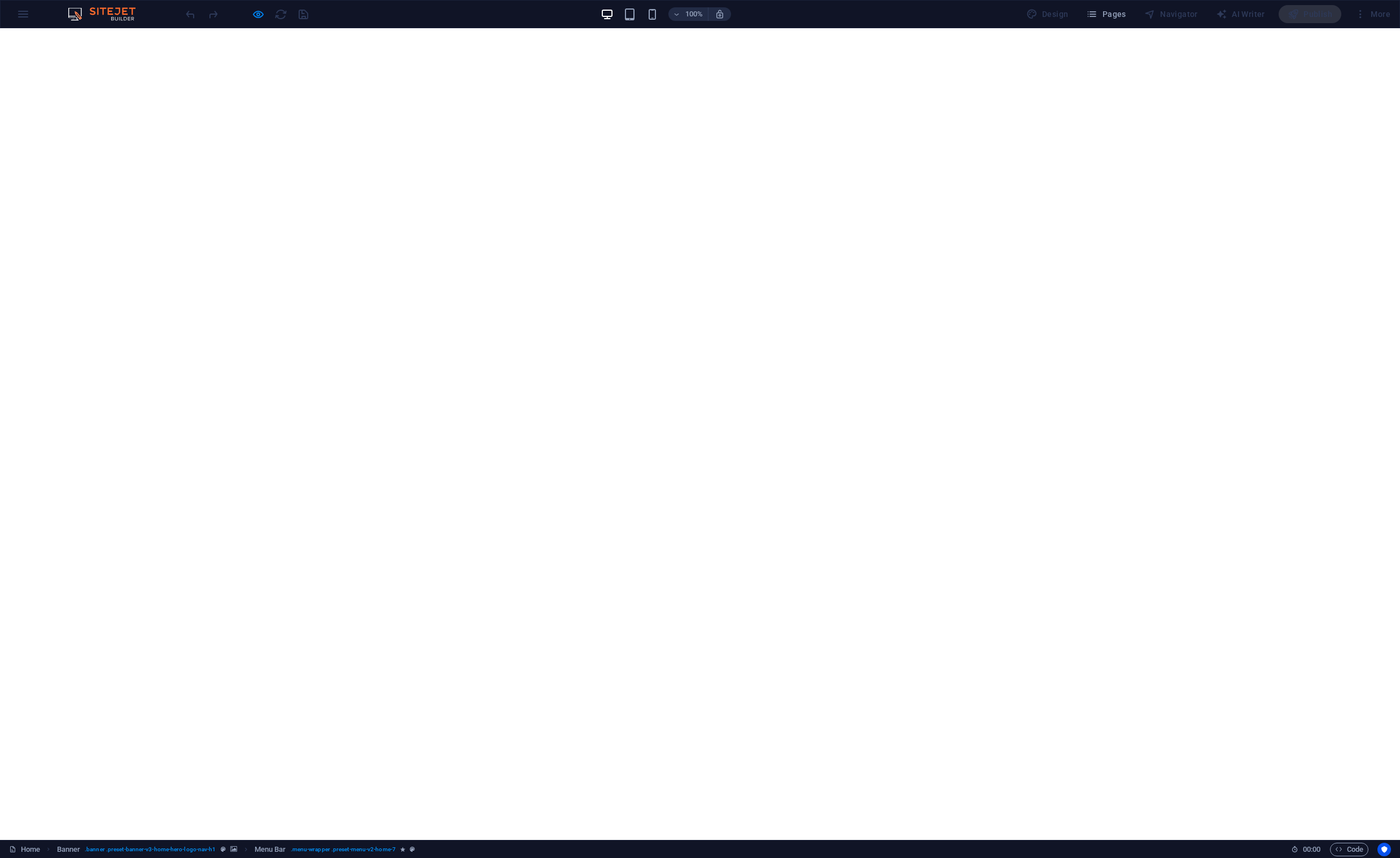
drag, startPoint x: 382, startPoint y: 17, endPoint x: 395, endPoint y: 20, distance: 13.3
click at [382, 17] on div "100% Design Pages Navigator AI Writer Publish More" at bounding box center [789, 14] width 1212 height 18
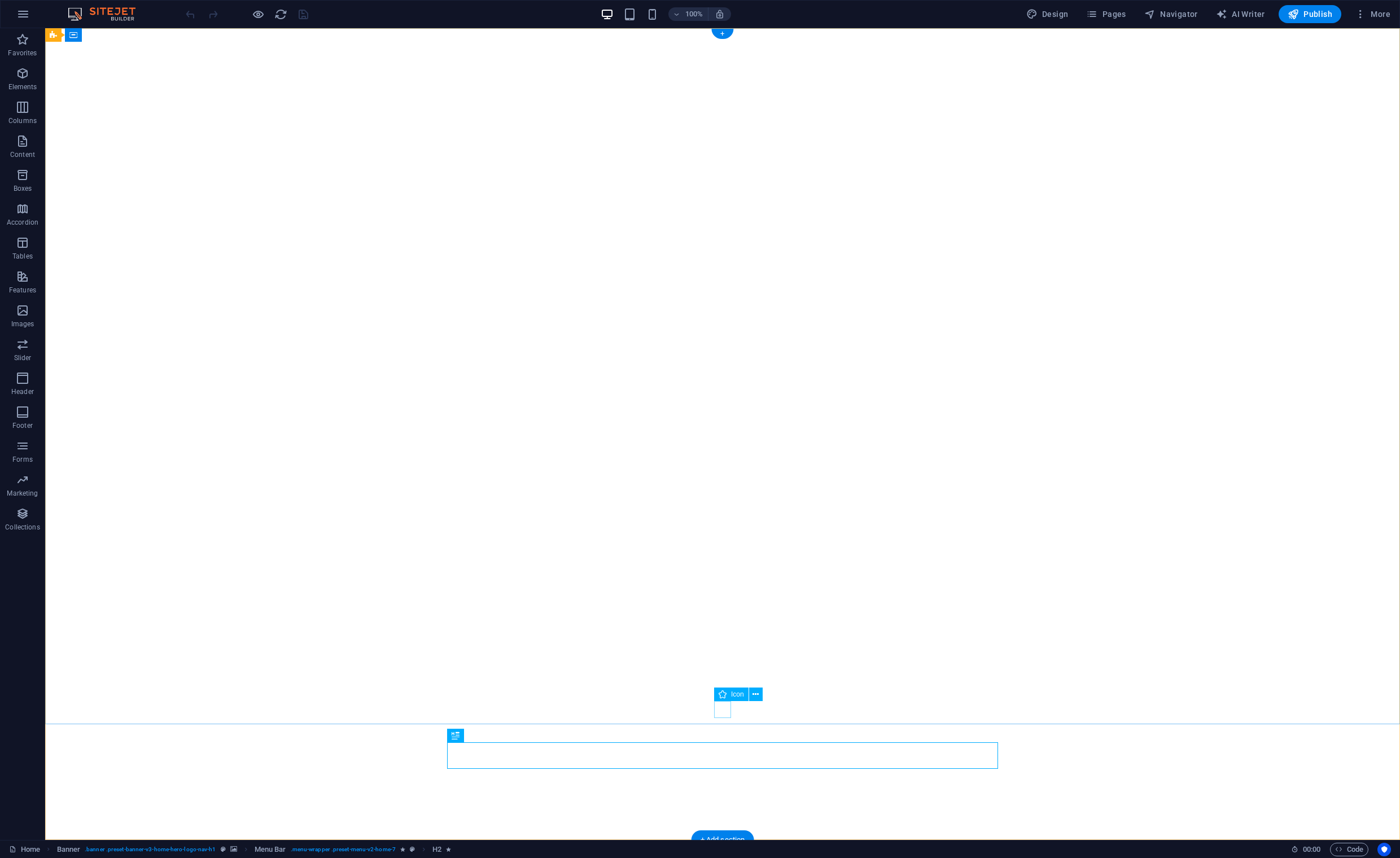
click at [727, 814] on figure at bounding box center [723, 822] width 17 height 17
click at [757, 696] on icon at bounding box center [756, 694] width 6 height 12
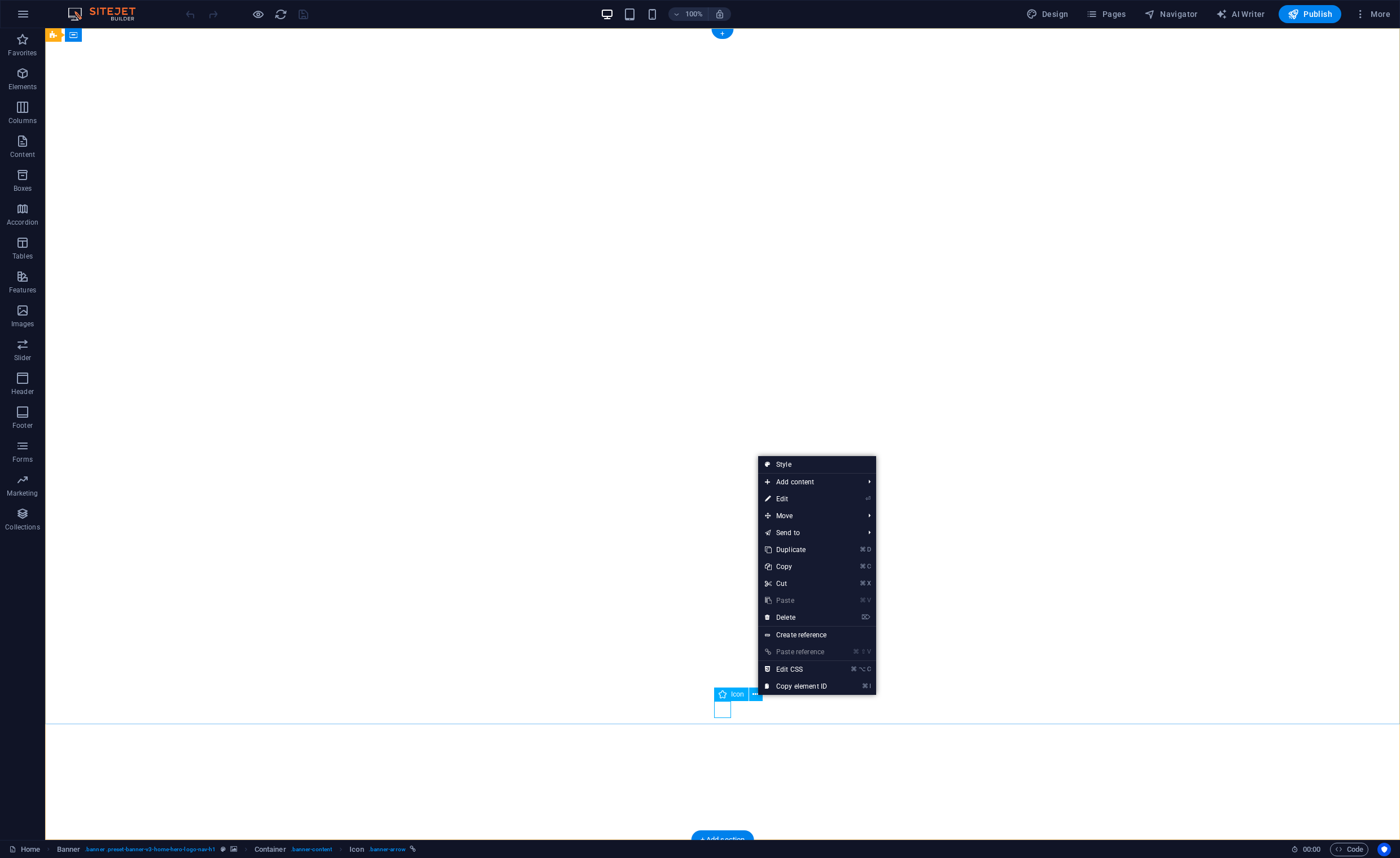
click at [720, 814] on figure at bounding box center [723, 822] width 17 height 17
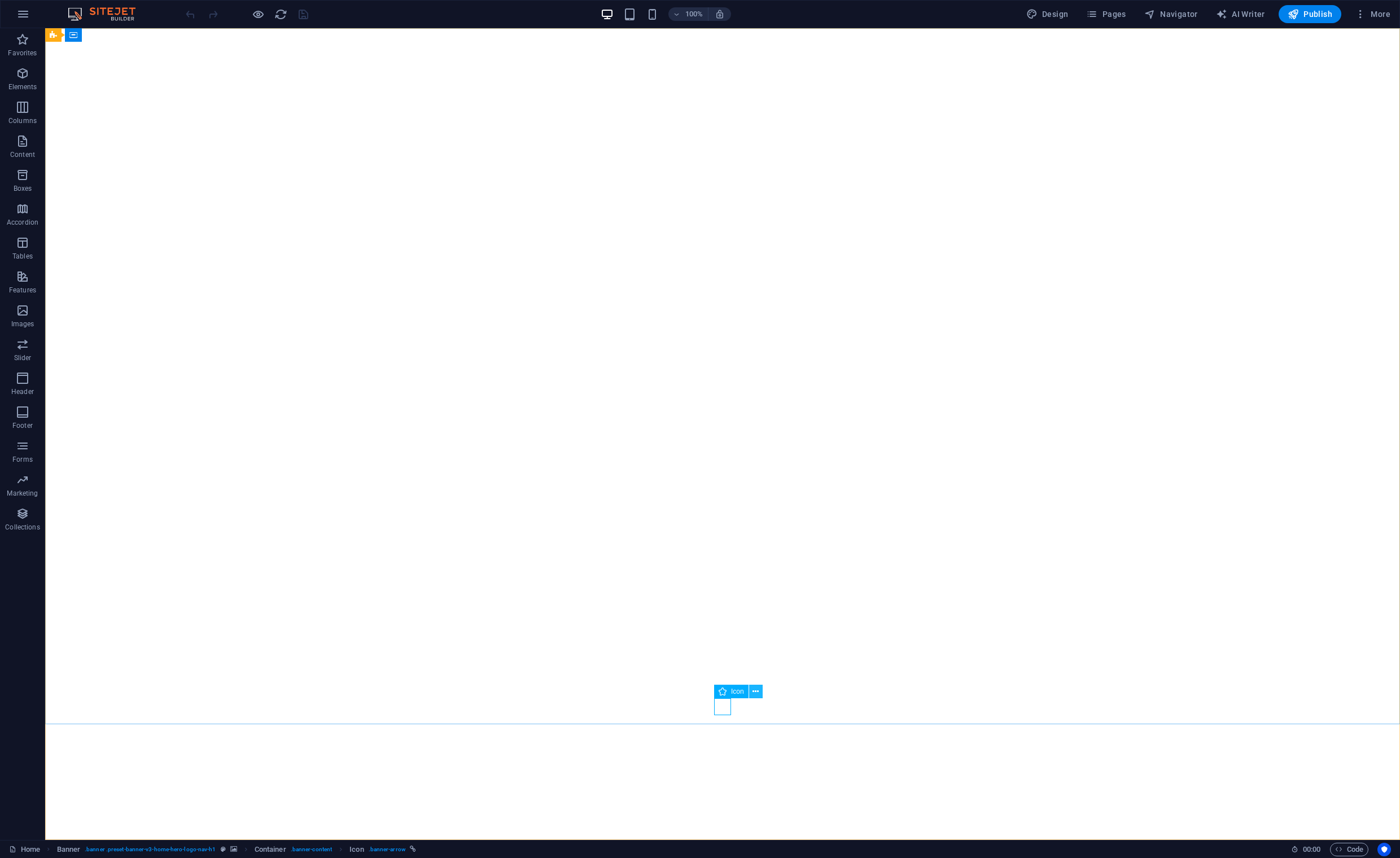
click at [754, 691] on icon at bounding box center [756, 692] width 6 height 12
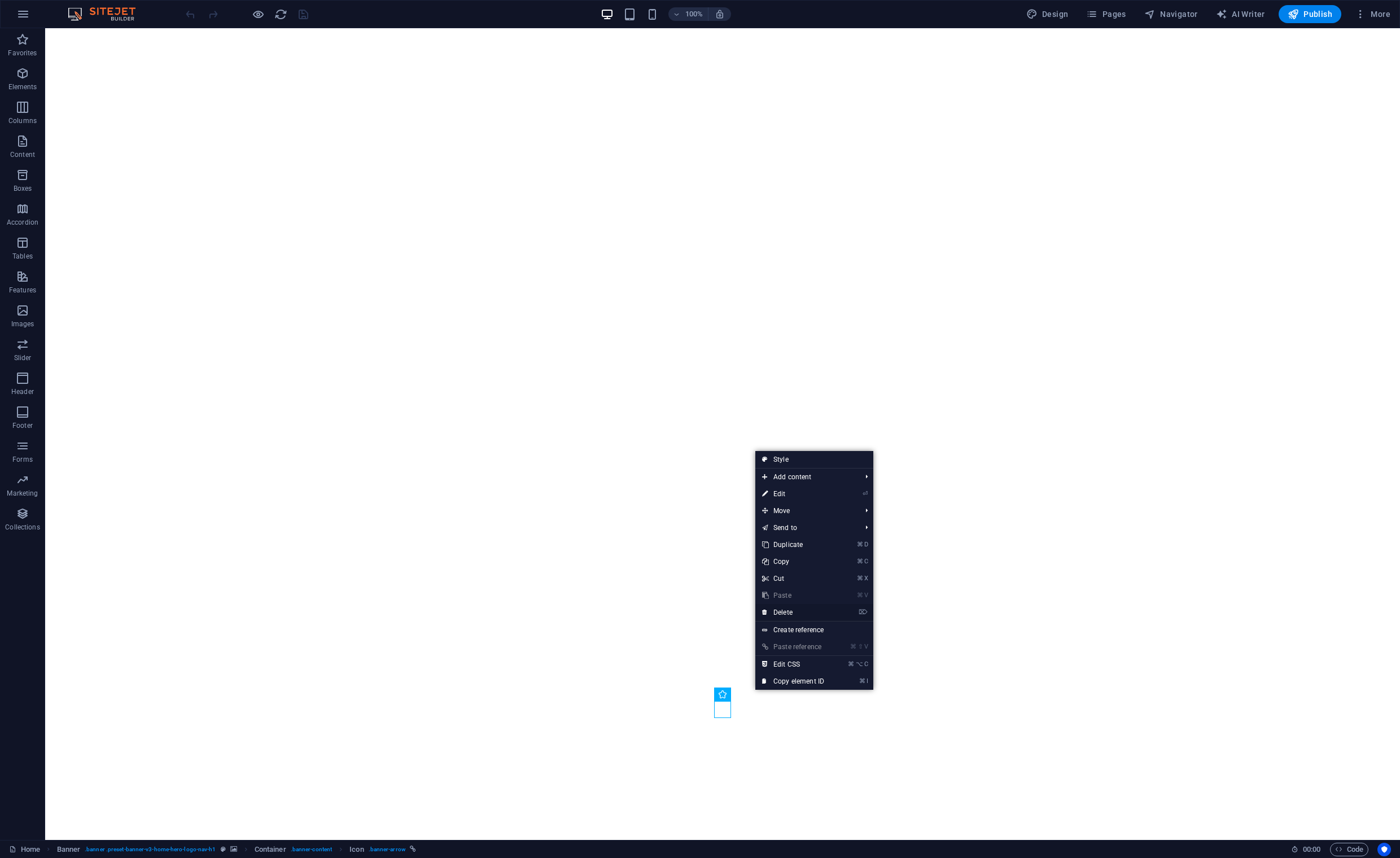
click at [786, 613] on link "⌦ Delete" at bounding box center [793, 612] width 76 height 17
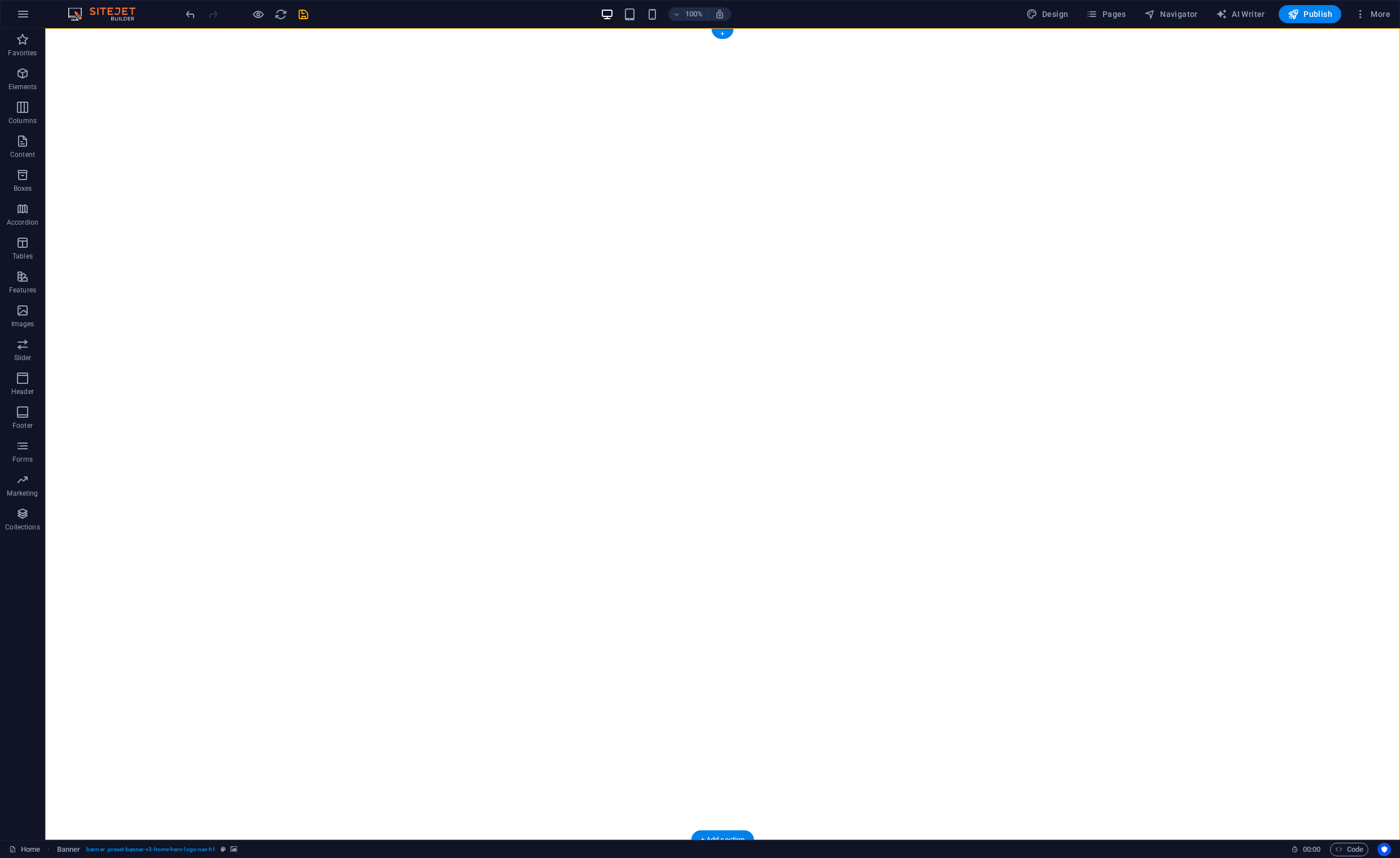
drag, startPoint x: 743, startPoint y: 619, endPoint x: 705, endPoint y: 527, distance: 99.5
click at [1183, 16] on span "Navigator" at bounding box center [1171, 14] width 54 height 12
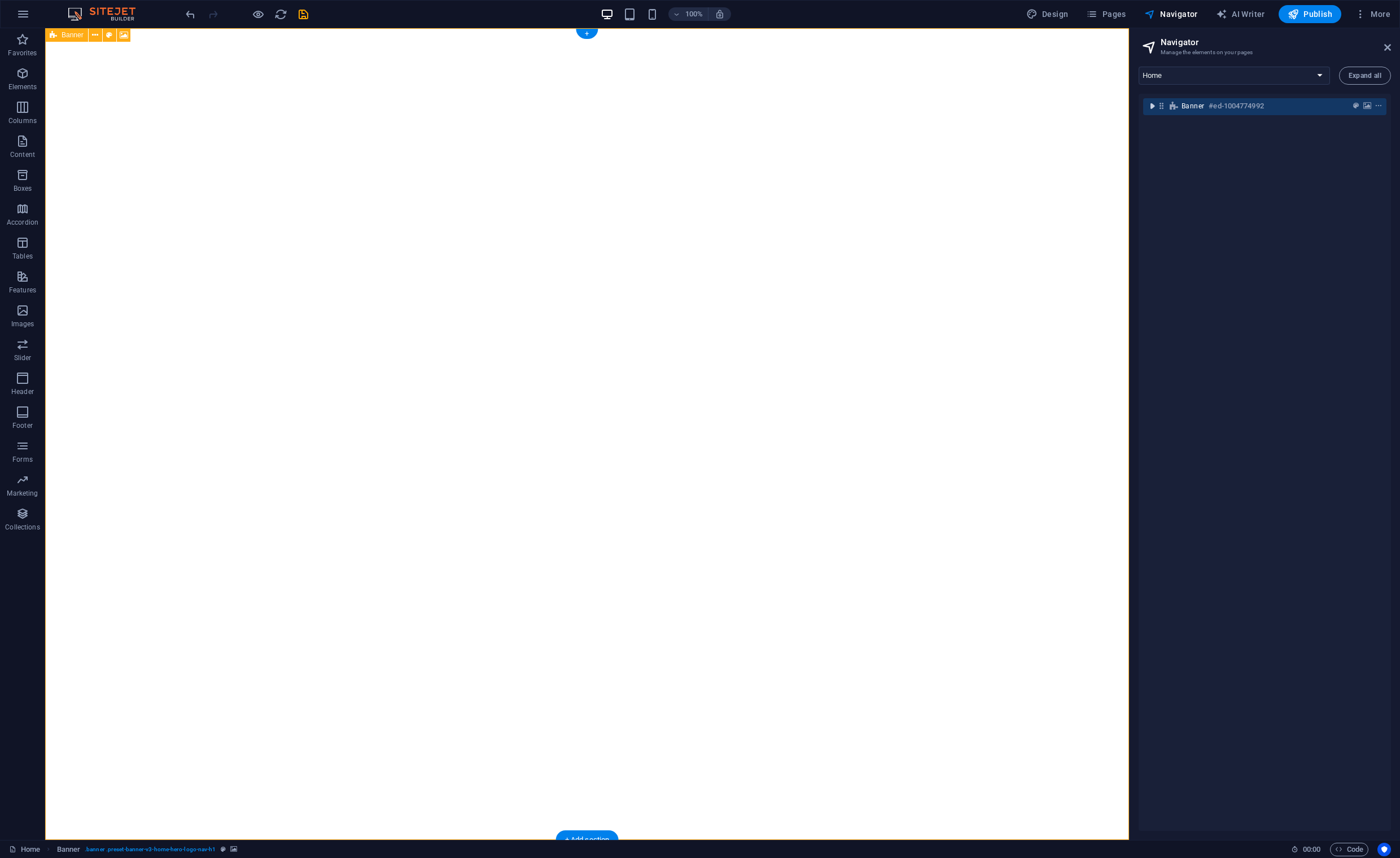
click at [1154, 107] on icon "toggle-expand" at bounding box center [1152, 106] width 12 height 12
click at [1170, 149] on icon "toggle-expand" at bounding box center [1171, 149] width 12 height 12
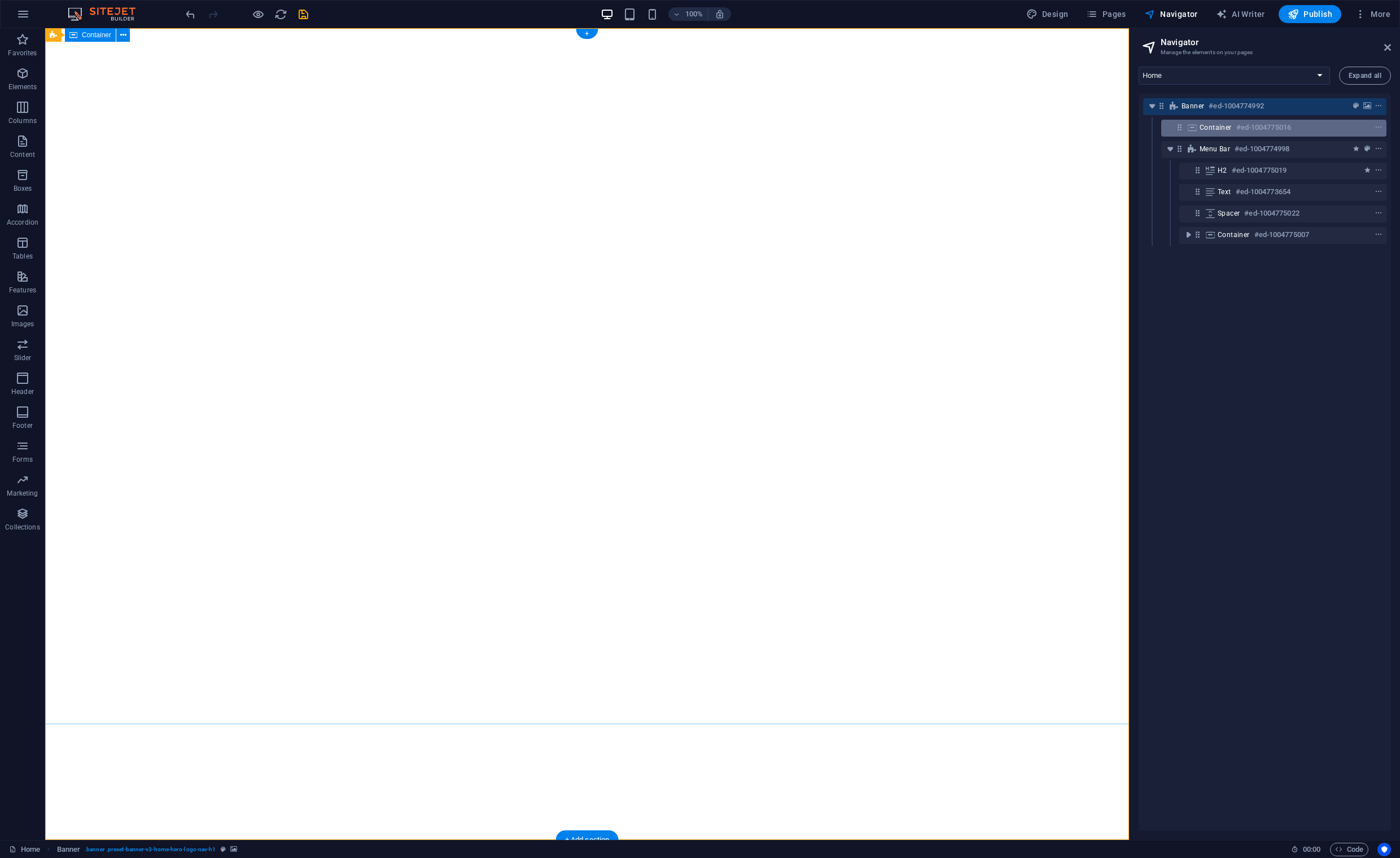
click at [1200, 127] on span "Container" at bounding box center [1216, 127] width 32 height 9
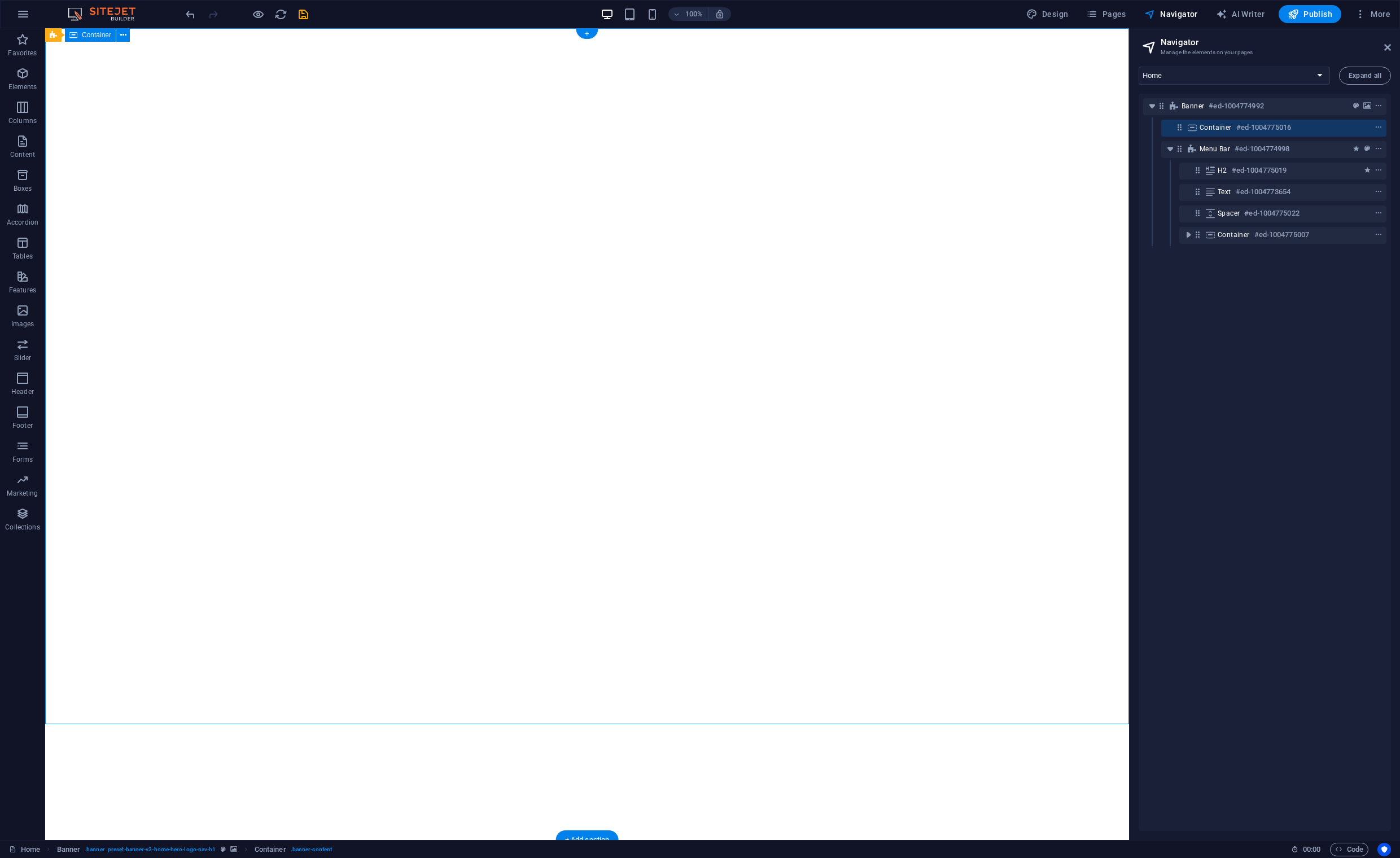
click at [1216, 127] on span "Container" at bounding box center [1216, 127] width 32 height 9
click at [353, 766] on icon at bounding box center [353, 762] width 6 height 12
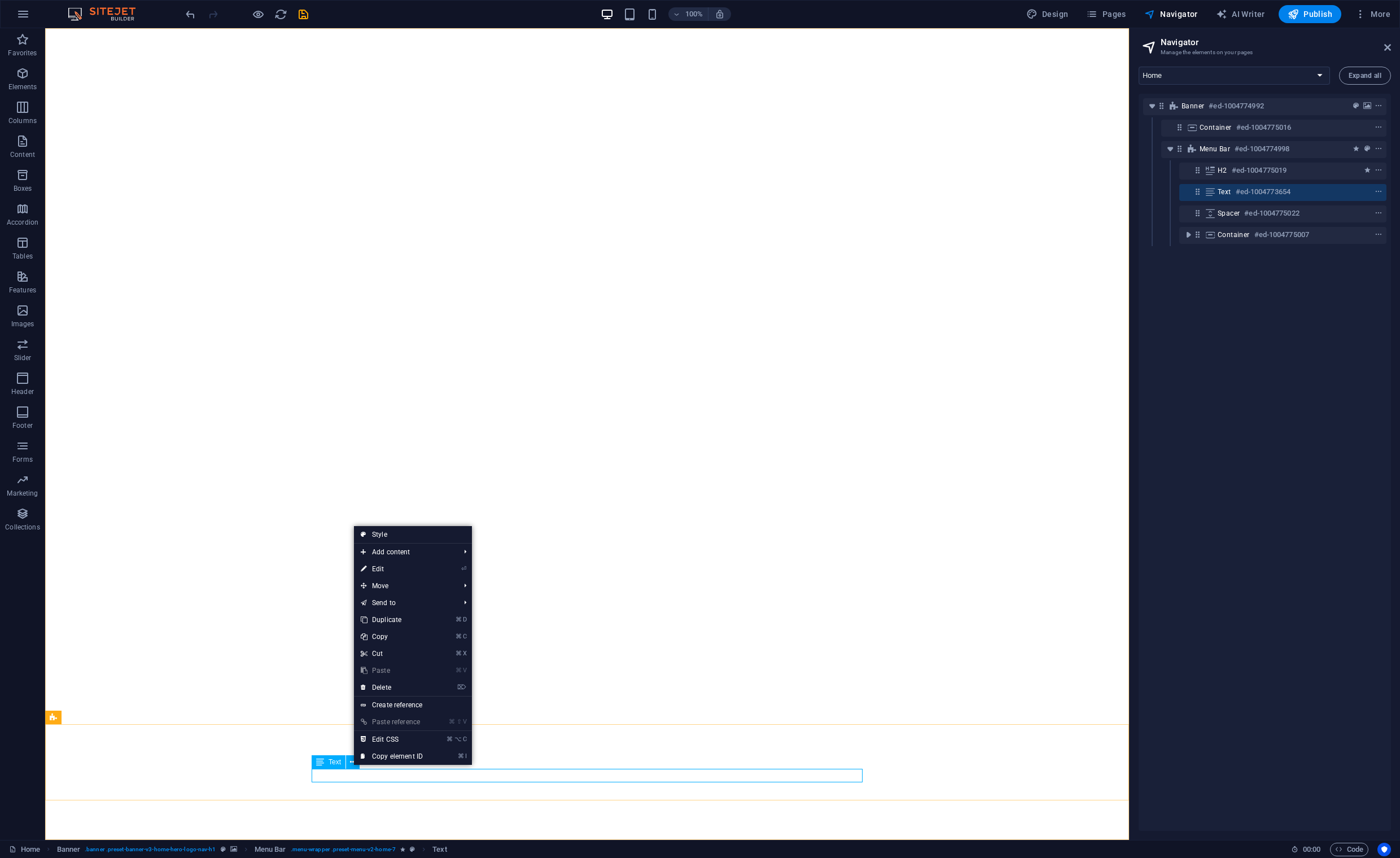
click at [337, 766] on div "Text" at bounding box center [328, 761] width 34 height 13
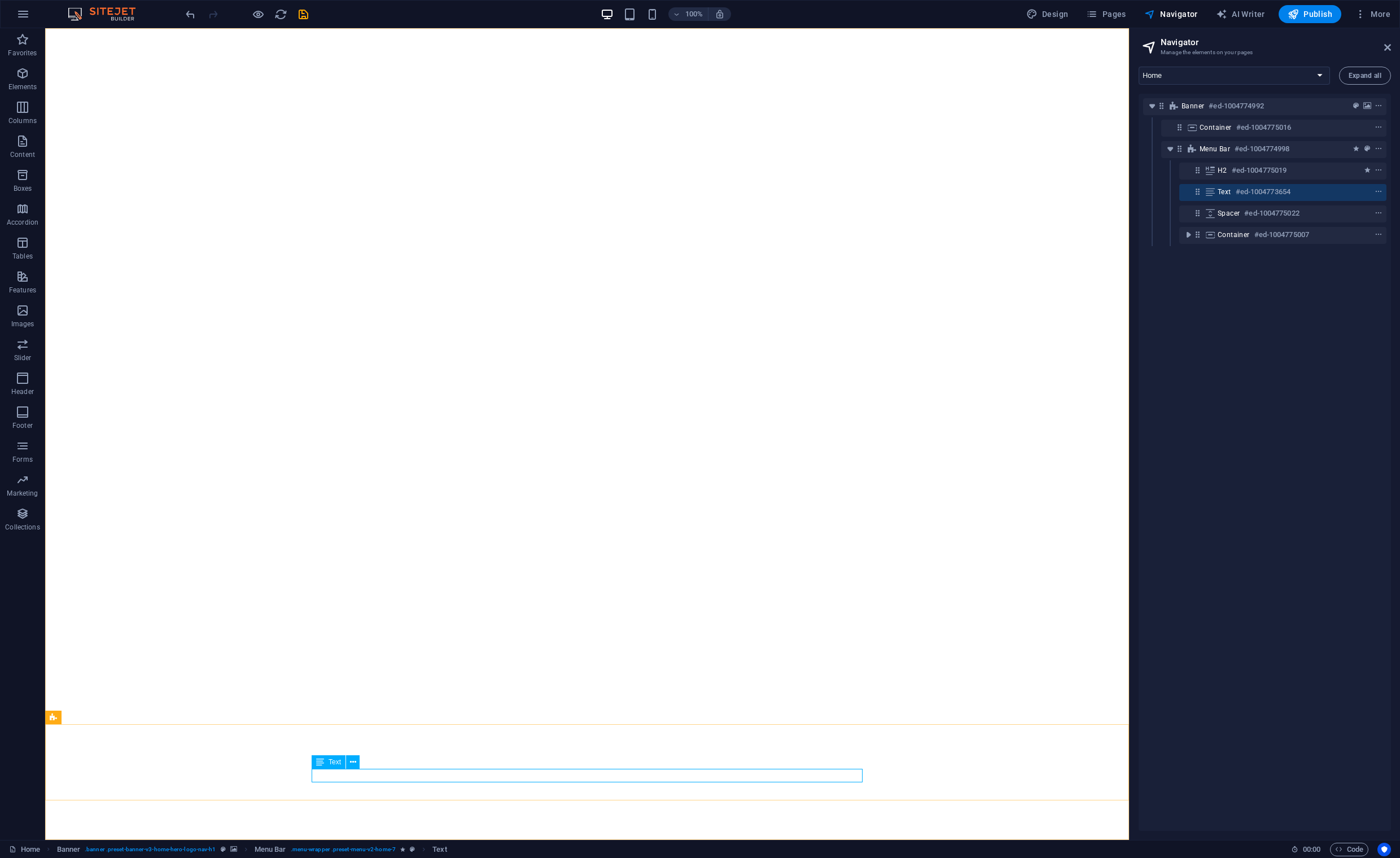
click at [336, 766] on div "Text" at bounding box center [328, 761] width 34 height 13
drag, startPoint x: 336, startPoint y: 774, endPoint x: 137, endPoint y: 774, distance: 199.0
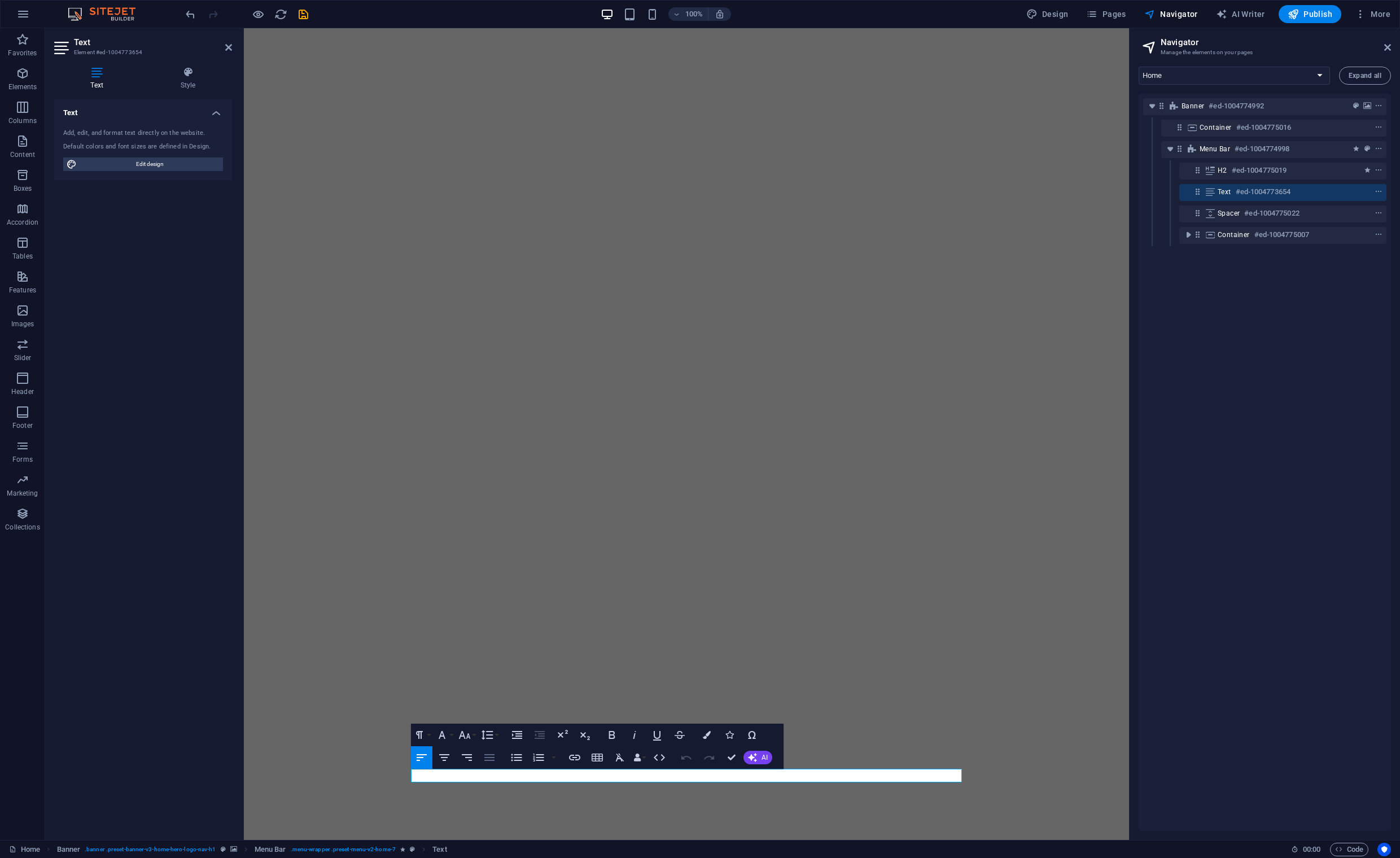
click at [492, 760] on icon "button" at bounding box center [490, 757] width 10 height 7
click at [423, 759] on icon "button" at bounding box center [421, 757] width 13 height 13
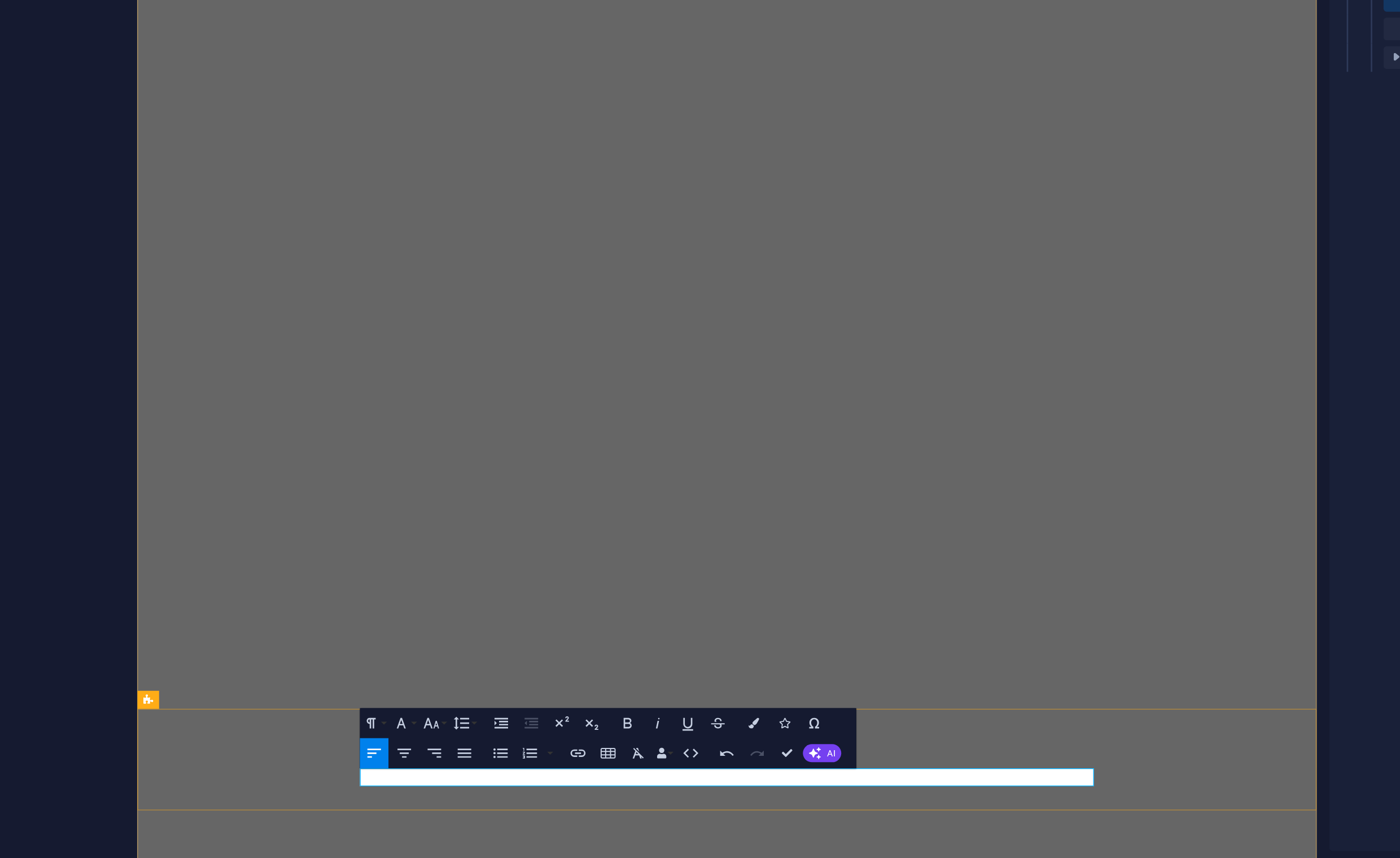
drag, startPoint x: 458, startPoint y: 528, endPoint x: 333, endPoint y: 529, distance: 125.0
click at [333, 811] on span "Estudio premiado en numerosos concursos formado por los arquitectos [PERSON_NAM…" at bounding box center [534, 815] width 460 height 9
click at [610, 808] on p "Estudio formado por los arquitectos Belén Martín-Granizo López y Daniel Díaz Fo…" at bounding box center [579, 814] width 551 height 13
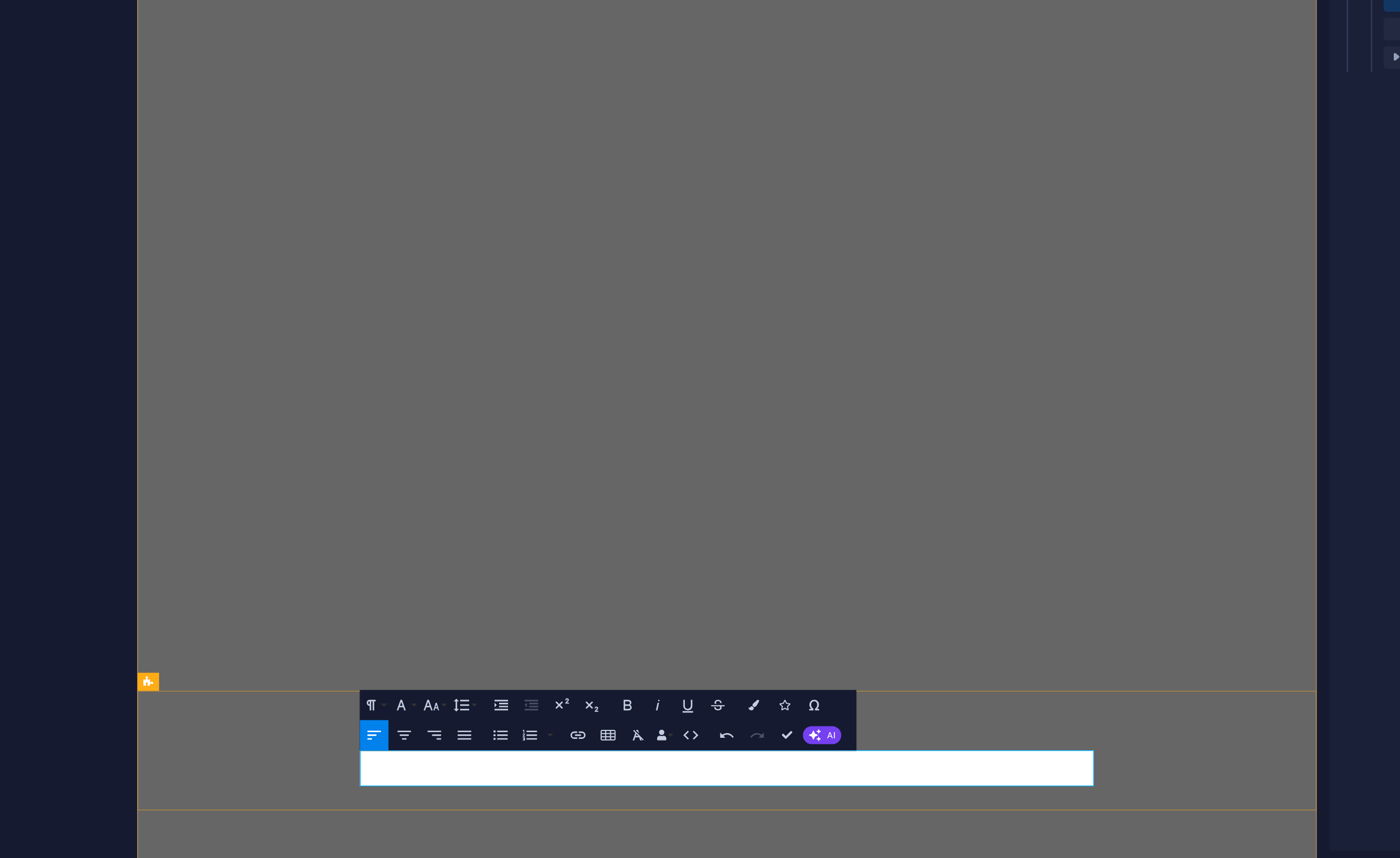
click at [597, 811] on span "Estudio formado por los arquitectos Belén Martín-Granizo López y Daniel Díaz Fo…" at bounding box center [474, 815] width 341 height 9
click at [634, 808] on p "Estudio formado por los arquitectos Belén Martín-Granizo López y Daniel Díaz Fo…" at bounding box center [579, 814] width 551 height 13
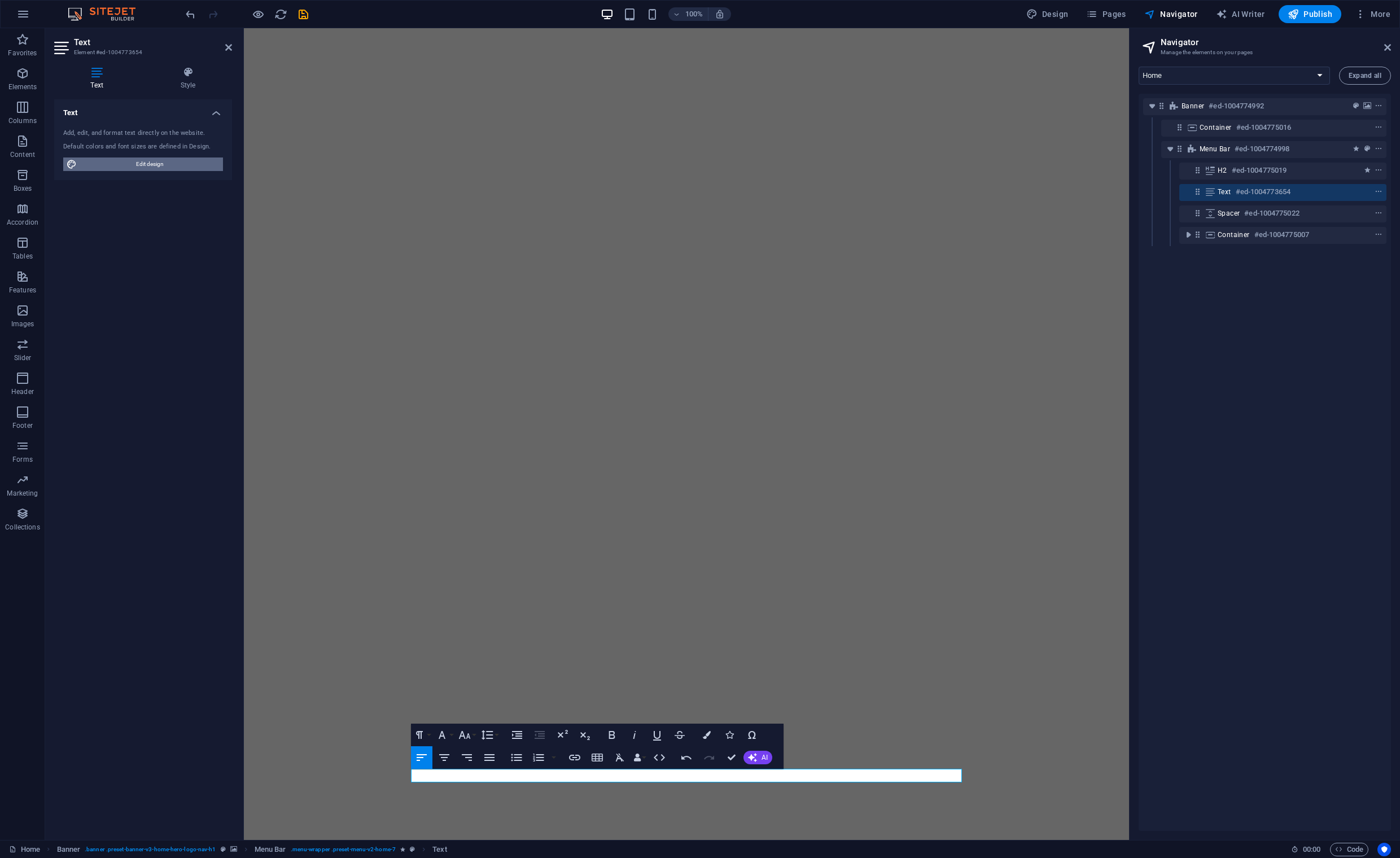
click at [139, 166] on span "Edit design" at bounding box center [150, 164] width 140 height 13
select select "px"
select select "200"
select select "px"
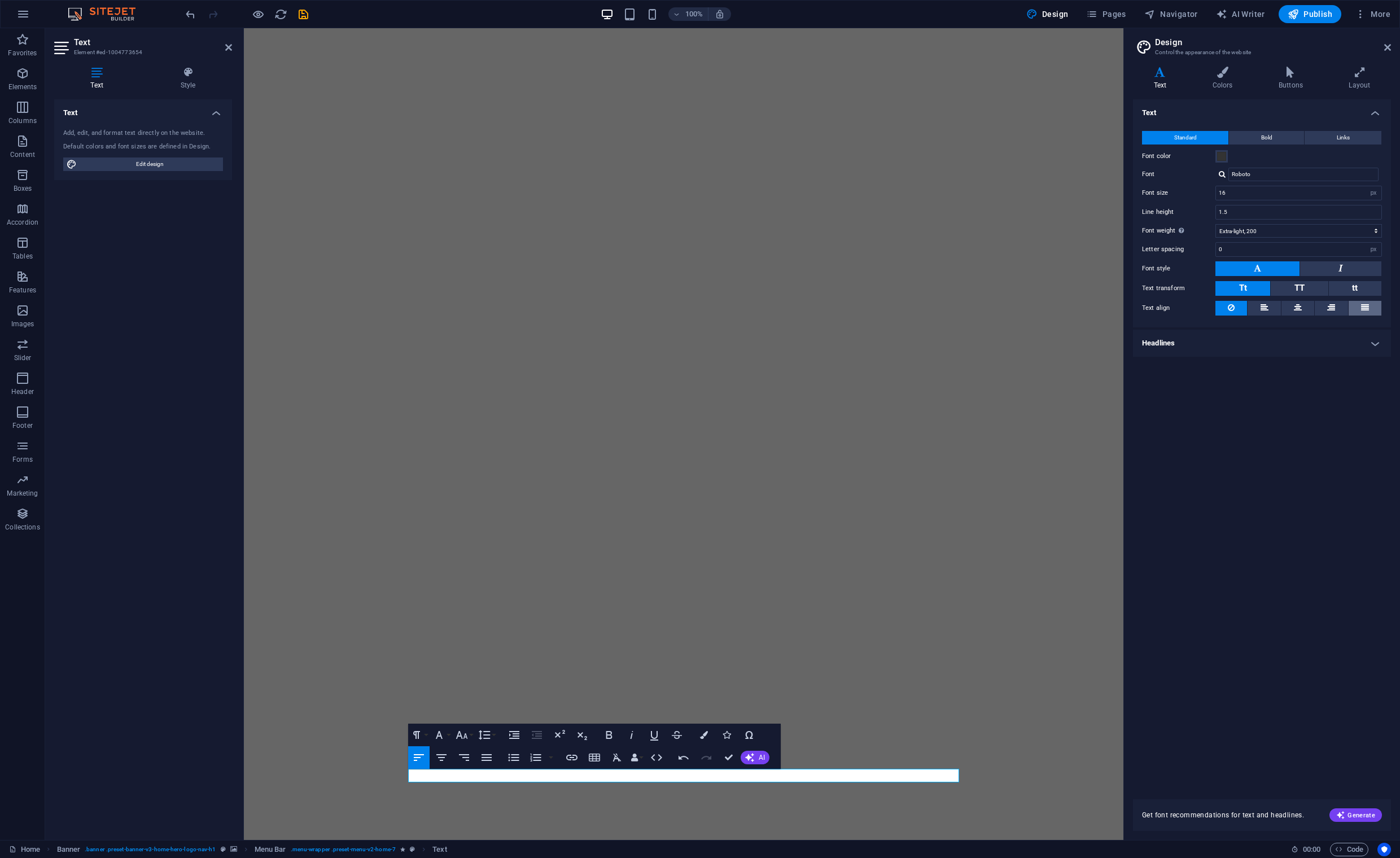
click at [1368, 308] on icon at bounding box center [1365, 307] width 8 height 13
click at [1374, 194] on select "rem px" at bounding box center [1374, 193] width 16 height 13
select select "rem"
click at [1366, 186] on select "rem px" at bounding box center [1374, 193] width 16 height 13
type input "1"
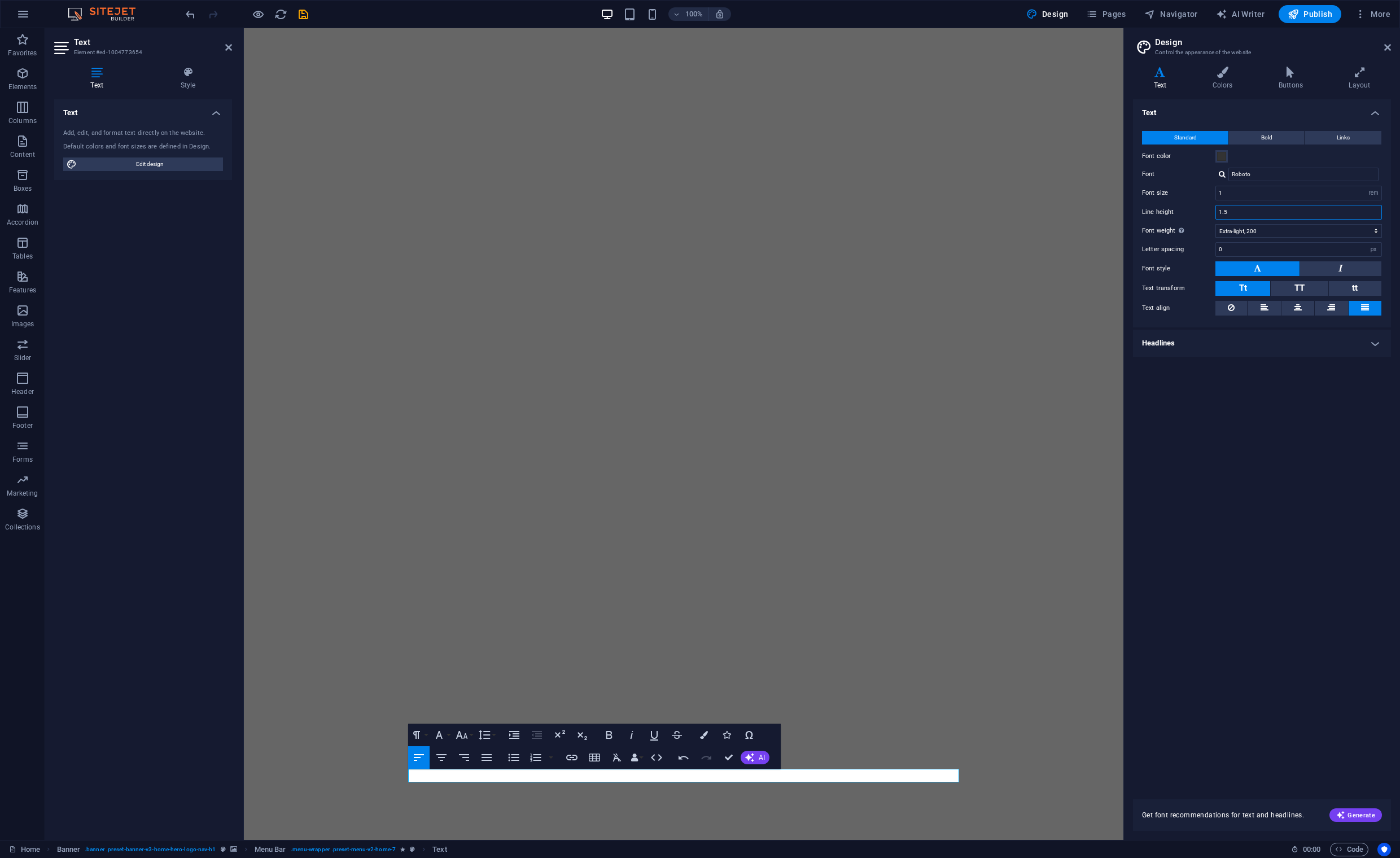
click at [1239, 209] on input "1.5" at bounding box center [1299, 212] width 165 height 13
click at [1235, 193] on input "1" at bounding box center [1299, 193] width 165 height 13
type input "1.3"
click at [1376, 340] on h4 "Headlines" at bounding box center [1262, 343] width 258 height 27
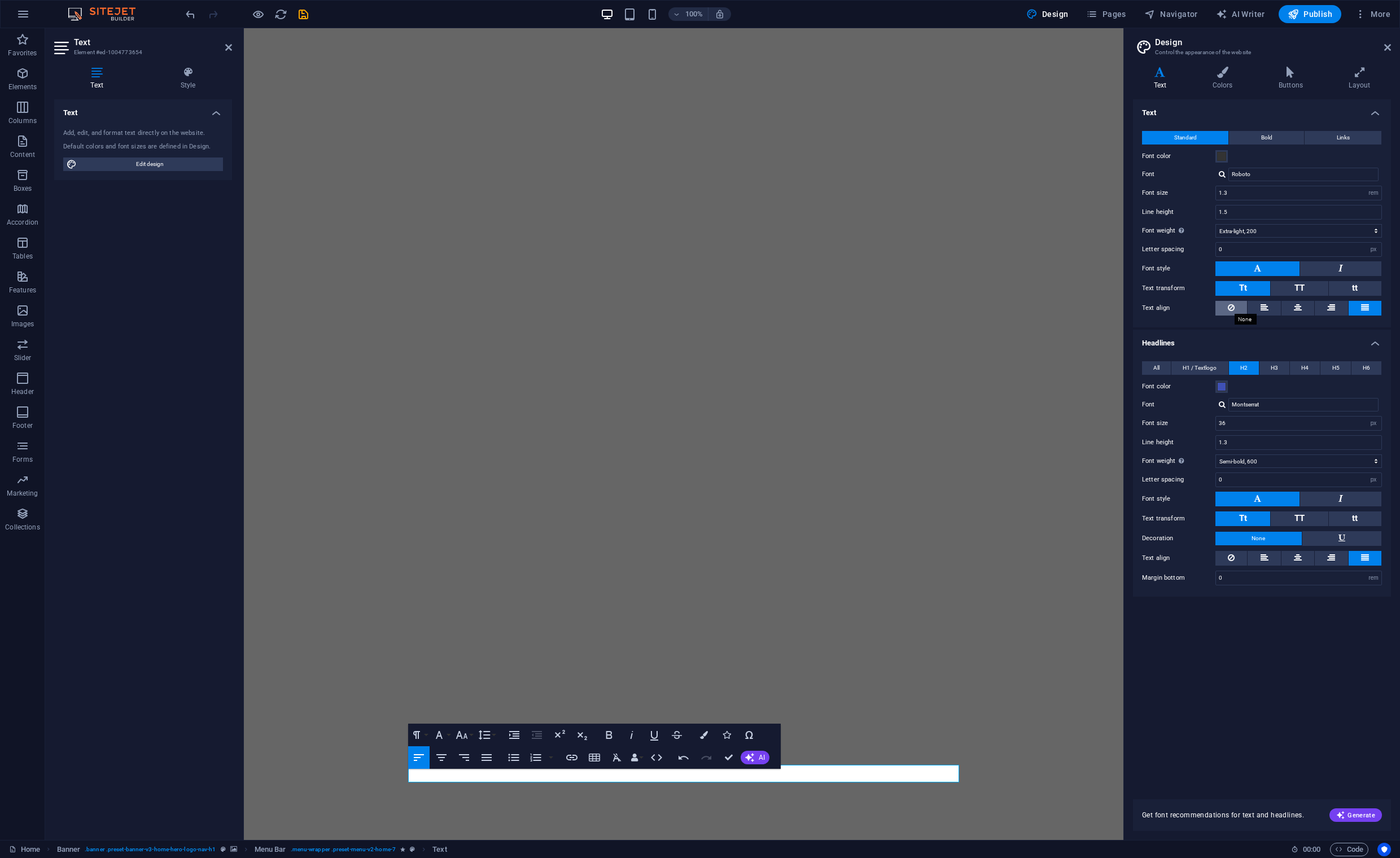
click at [1231, 305] on icon at bounding box center [1231, 307] width 7 height 13
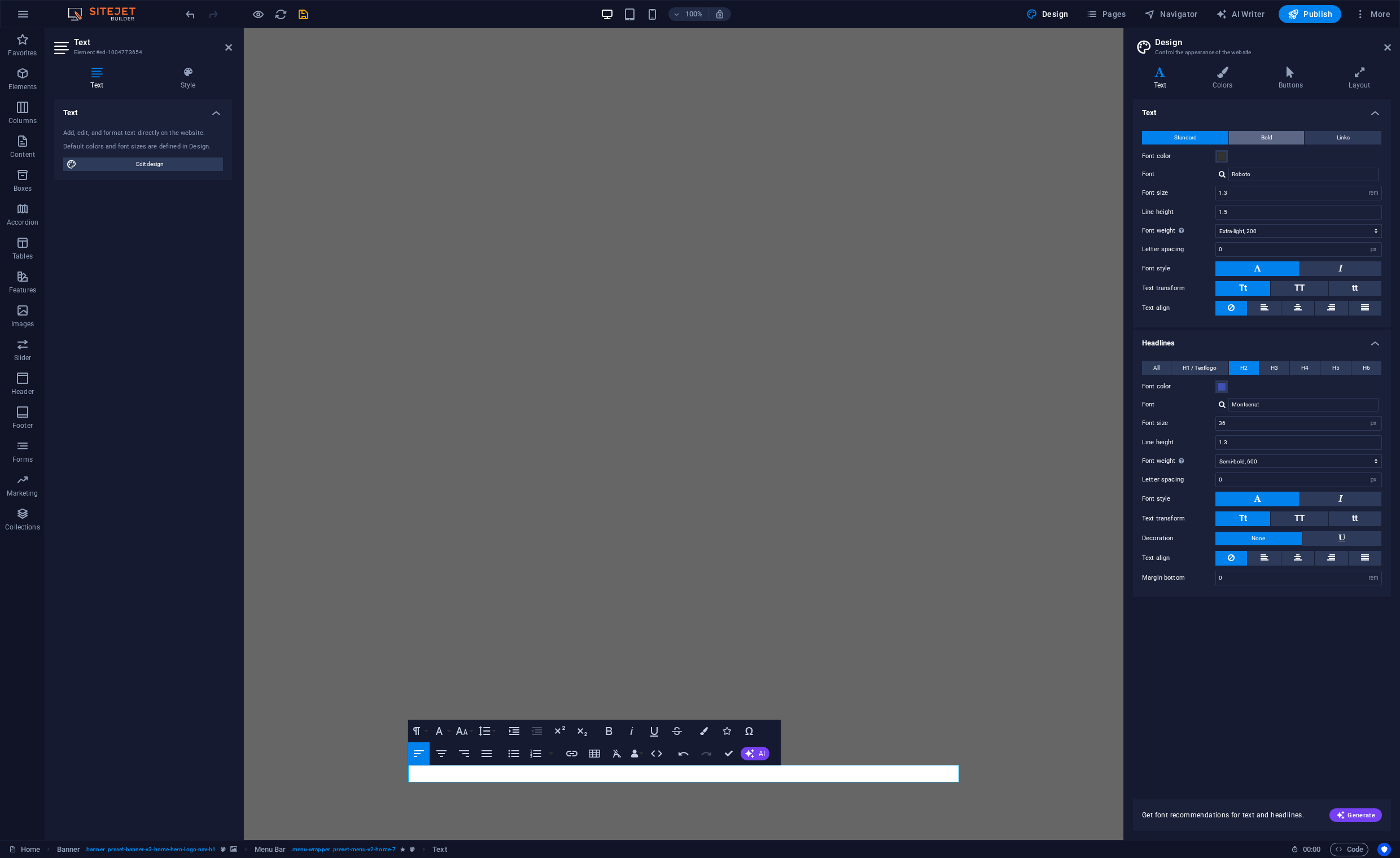
click at [1266, 140] on span "Bold" at bounding box center [1267, 138] width 12 height 13
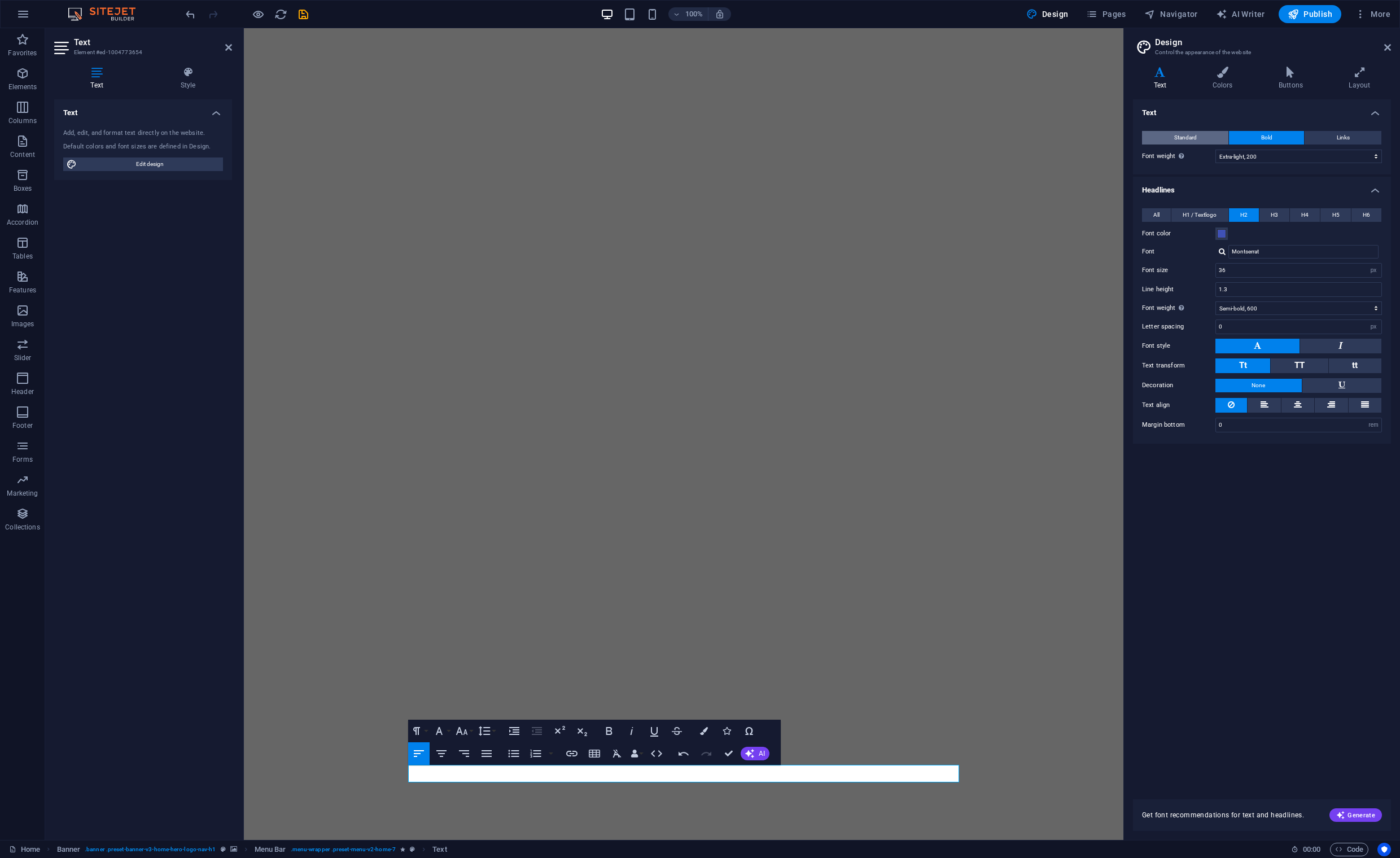
click at [1188, 138] on span "Standard" at bounding box center [1186, 138] width 22 height 13
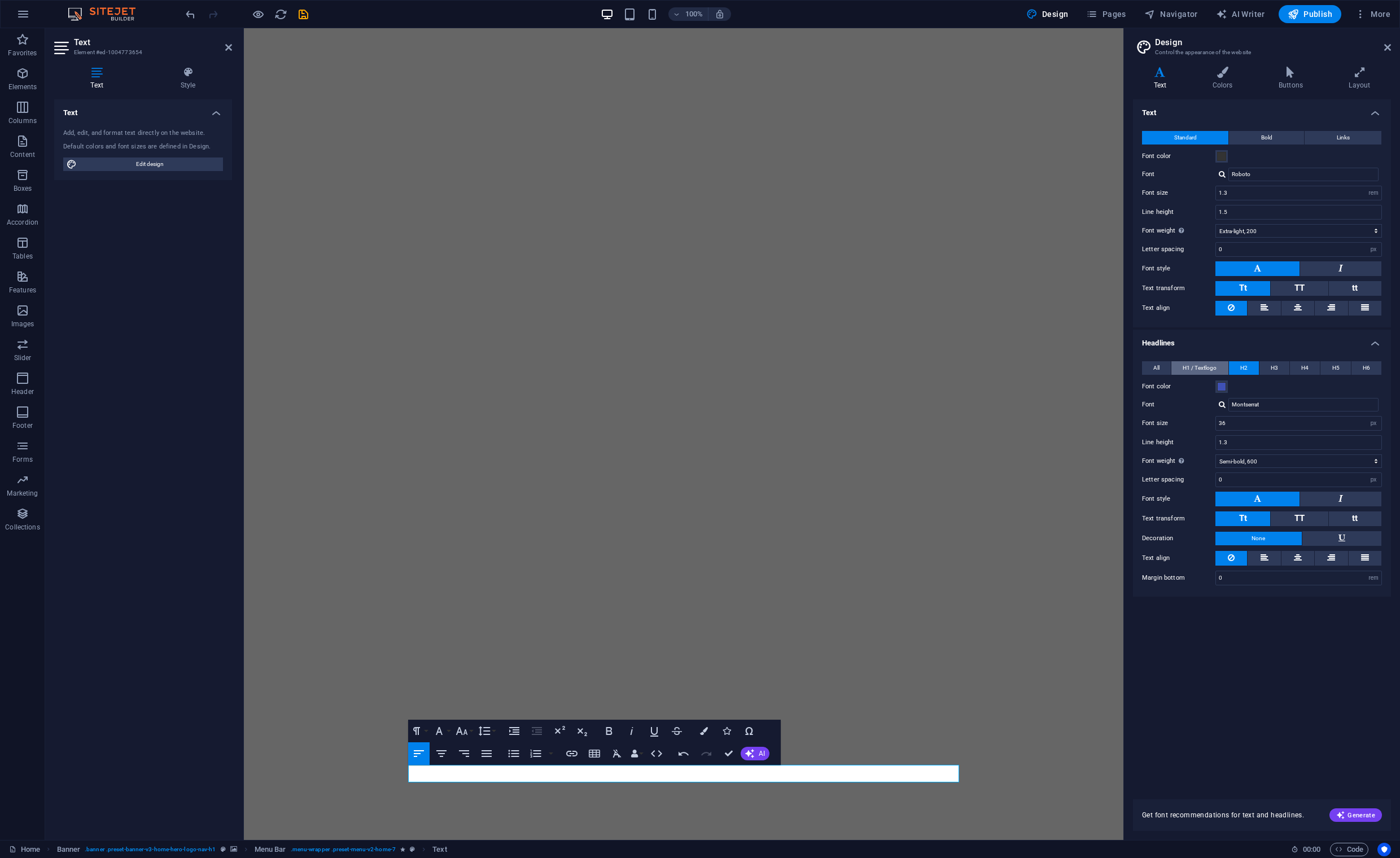
click at [1211, 368] on span "H1 / Textlogo" at bounding box center [1200, 367] width 34 height 13
click at [1248, 365] on button "H2" at bounding box center [1244, 367] width 30 height 13
click at [1227, 69] on icon at bounding box center [1223, 72] width 61 height 12
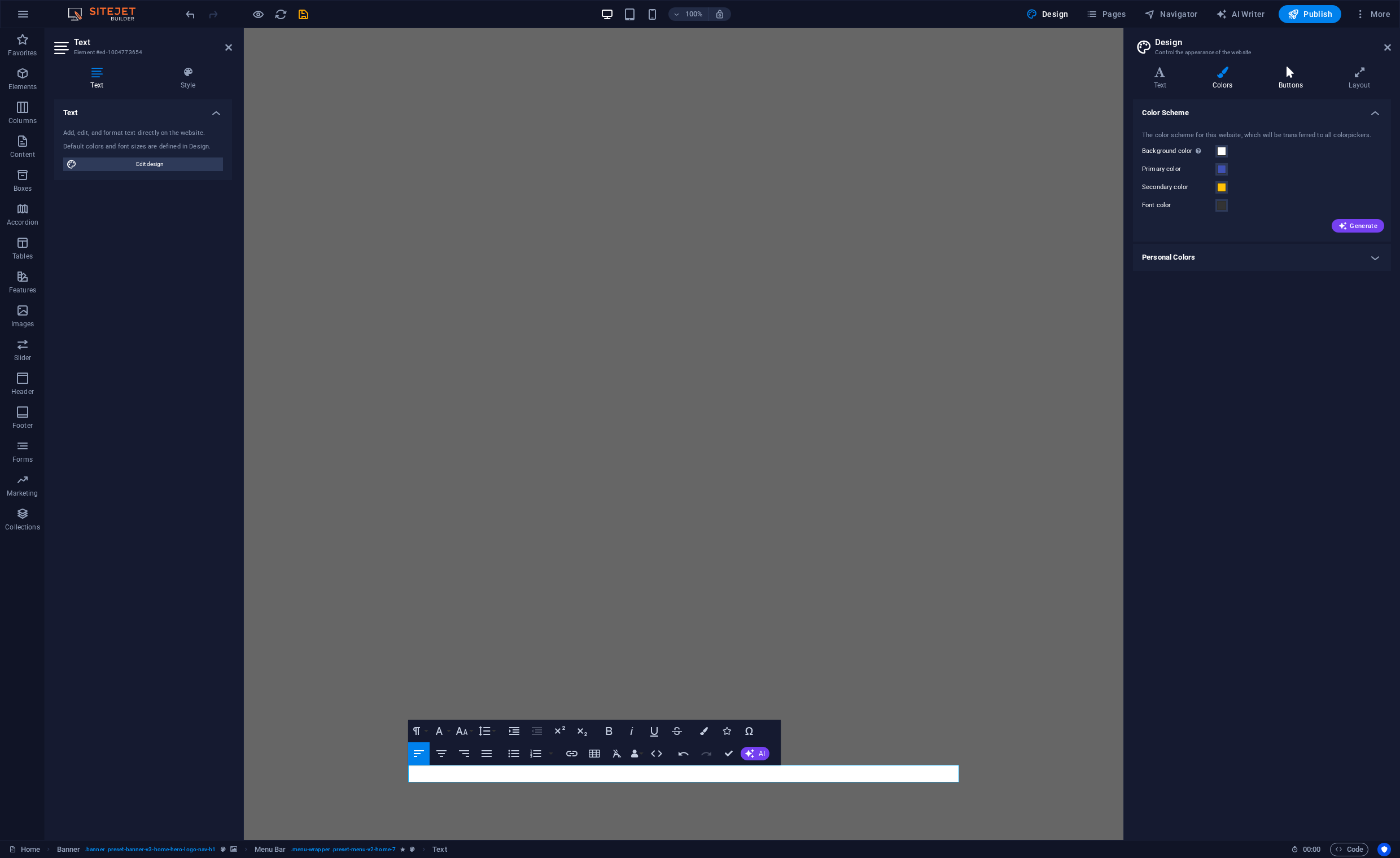
click at [1296, 74] on icon at bounding box center [1291, 72] width 65 height 12
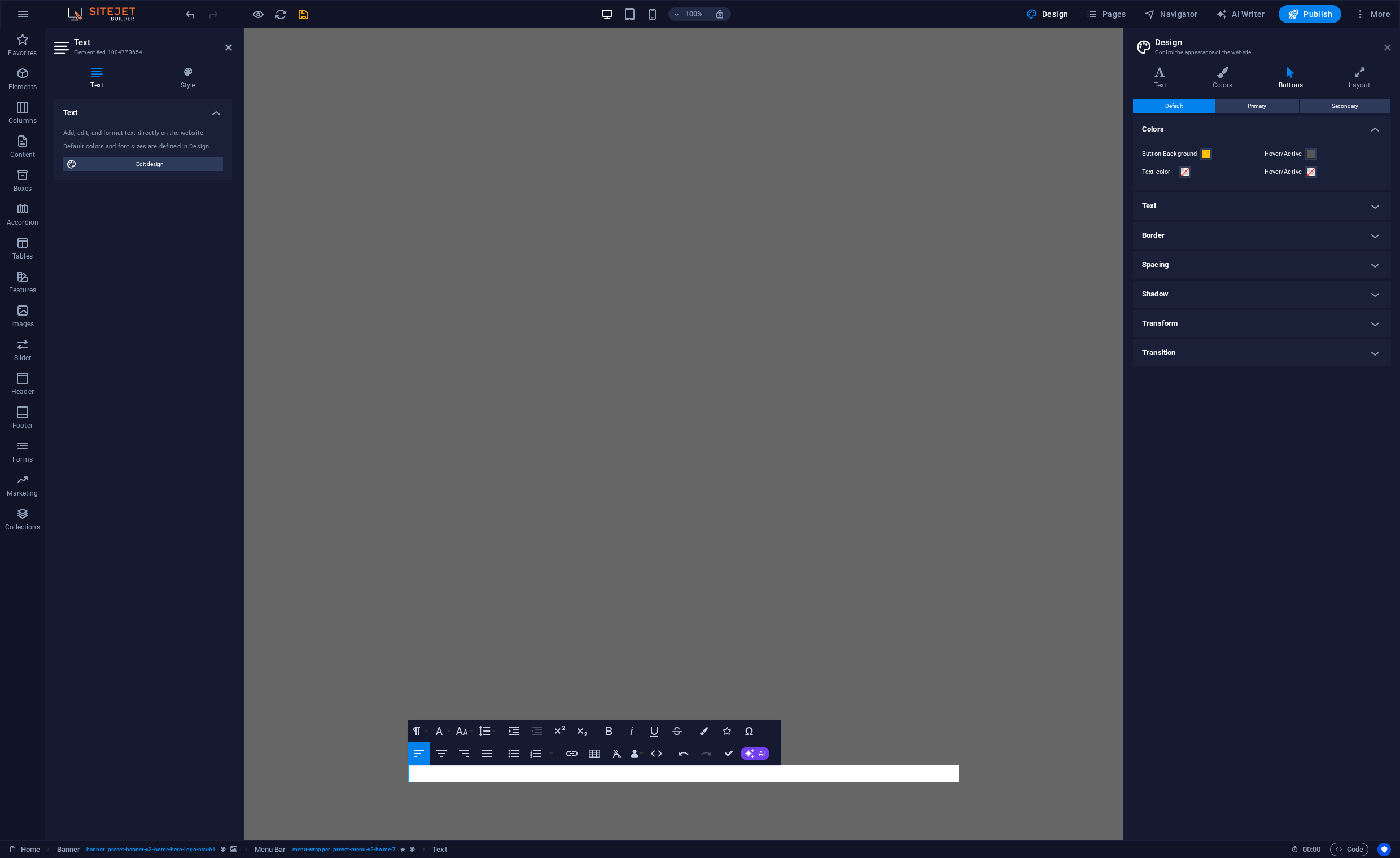
click at [1385, 48] on icon at bounding box center [1388, 47] width 7 height 9
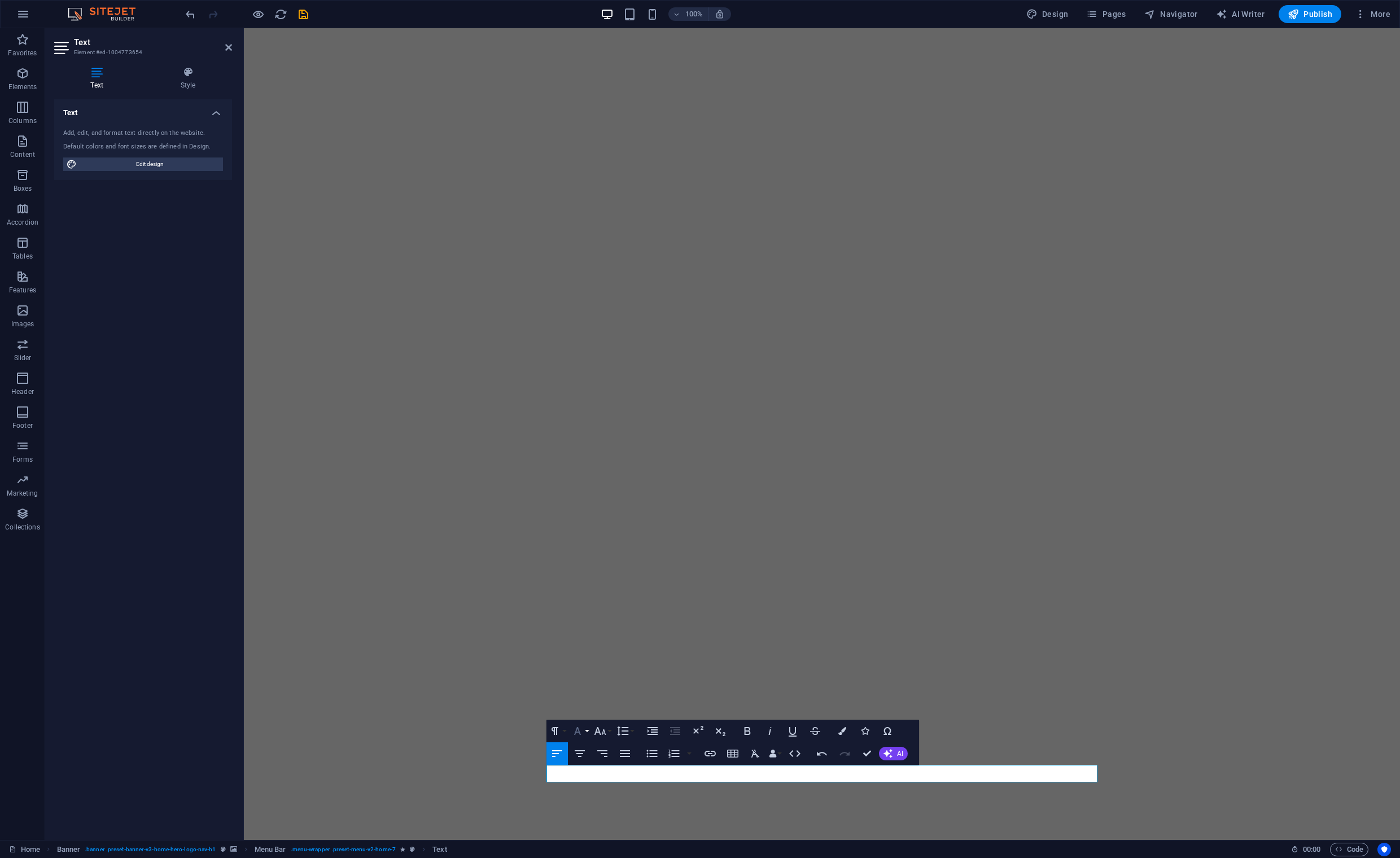
click at [584, 731] on icon "button" at bounding box center [577, 731] width 13 height 13
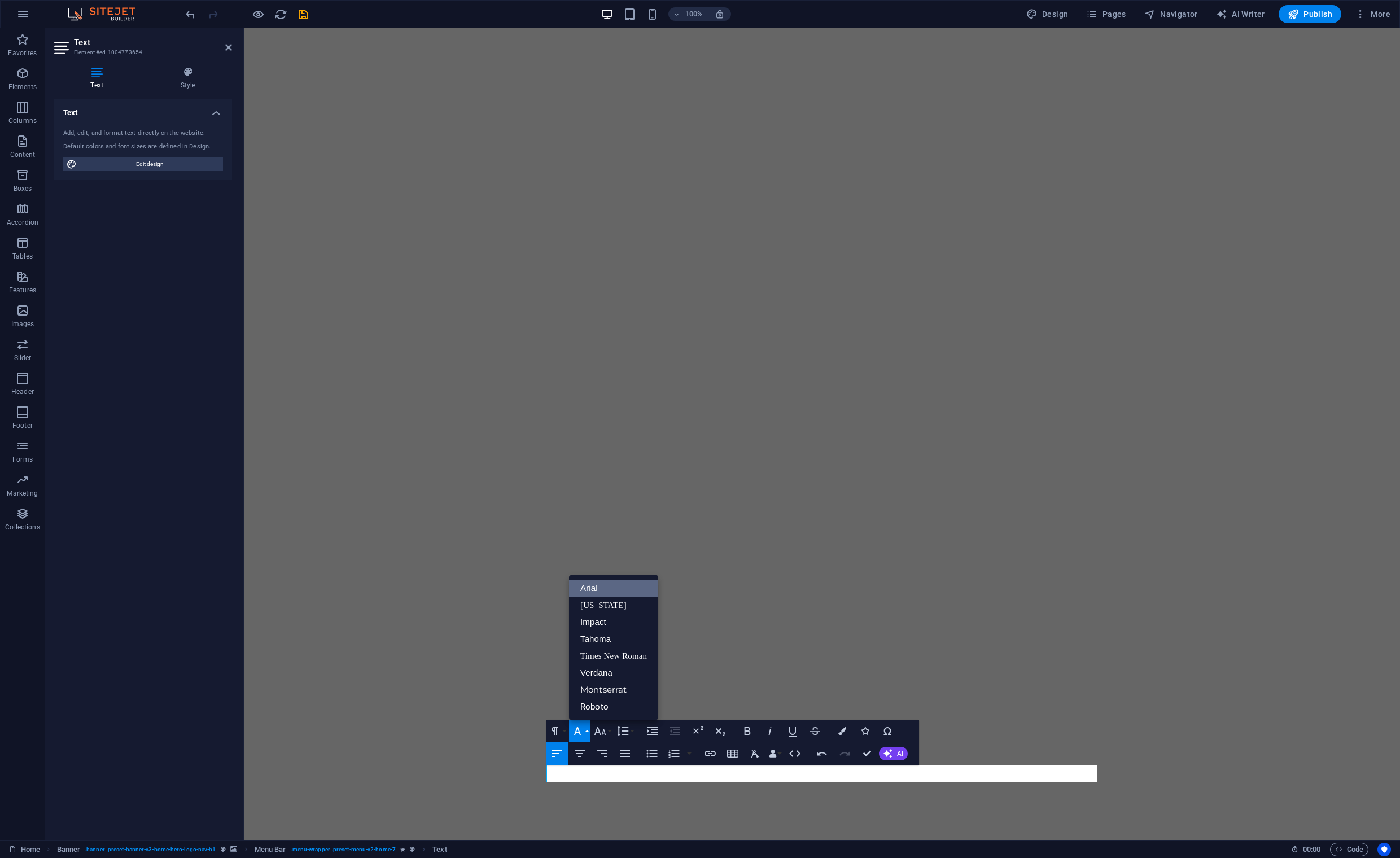
click at [904, 733] on div "Paragraph Format Normal Heading 1 Heading 2 Heading 3 Heading 4 Heading 5 Headi…" at bounding box center [733, 742] width 373 height 45
click at [905, 734] on div "Paragraph Format Normal Heading 1 Heading 2 Heading 3 Heading 4 Heading 5 Headi…" at bounding box center [733, 742] width 373 height 45
click at [149, 188] on div "Text Add, edit, and format text directly on the website. Default colors and fon…" at bounding box center [143, 465] width 178 height 731
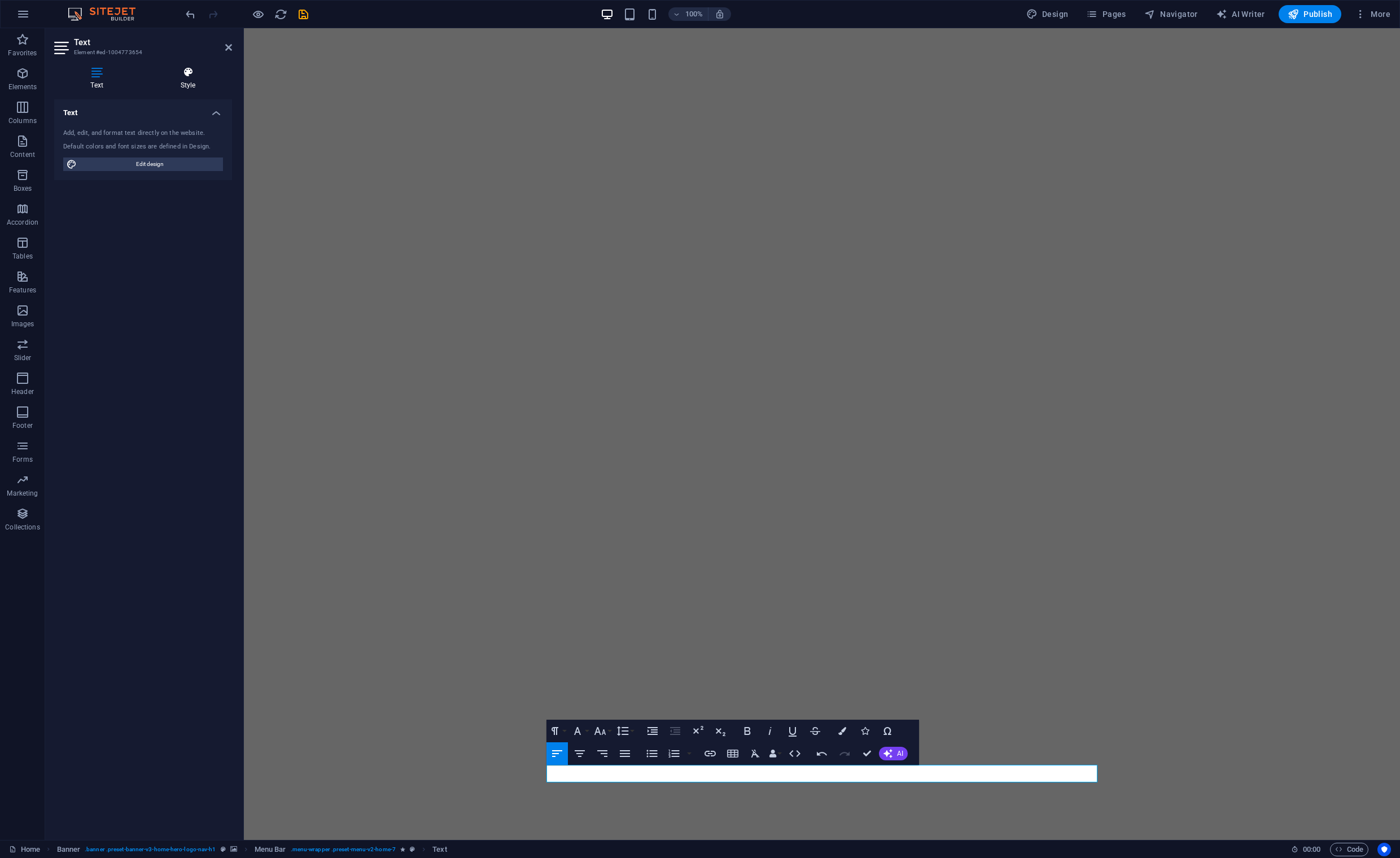
click at [199, 76] on icon at bounding box center [188, 72] width 88 height 12
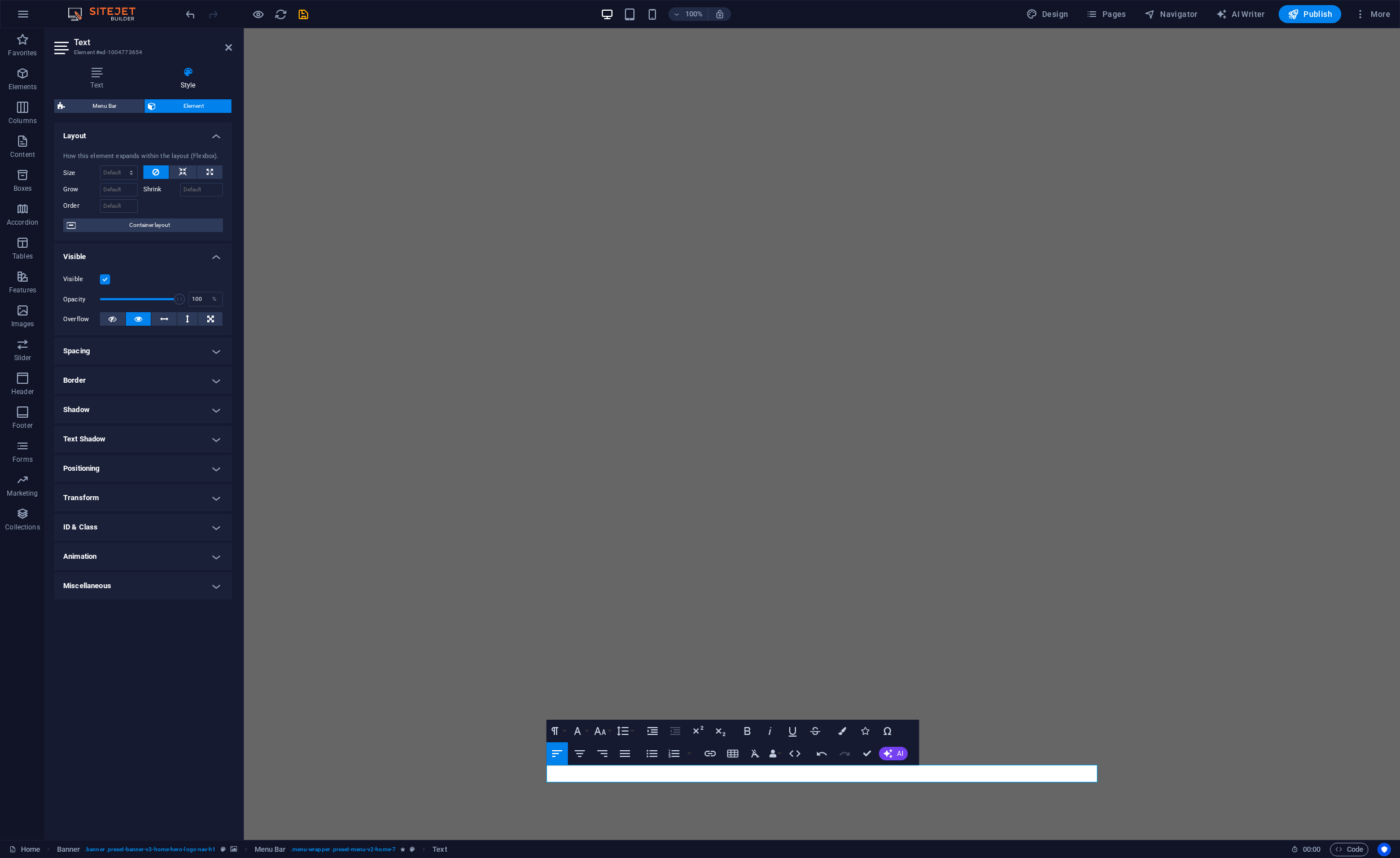
click at [215, 468] on h4 "Positioning" at bounding box center [143, 468] width 178 height 27
click at [104, 491] on span "Static" at bounding box center [102, 491] width 13 height 13
click at [76, 492] on span "Default" at bounding box center [76, 491] width 17 height 13
click at [216, 596] on h4 "Animation" at bounding box center [143, 596] width 178 height 27
click at [216, 658] on h4 "Miscellaneous" at bounding box center [143, 662] width 178 height 27
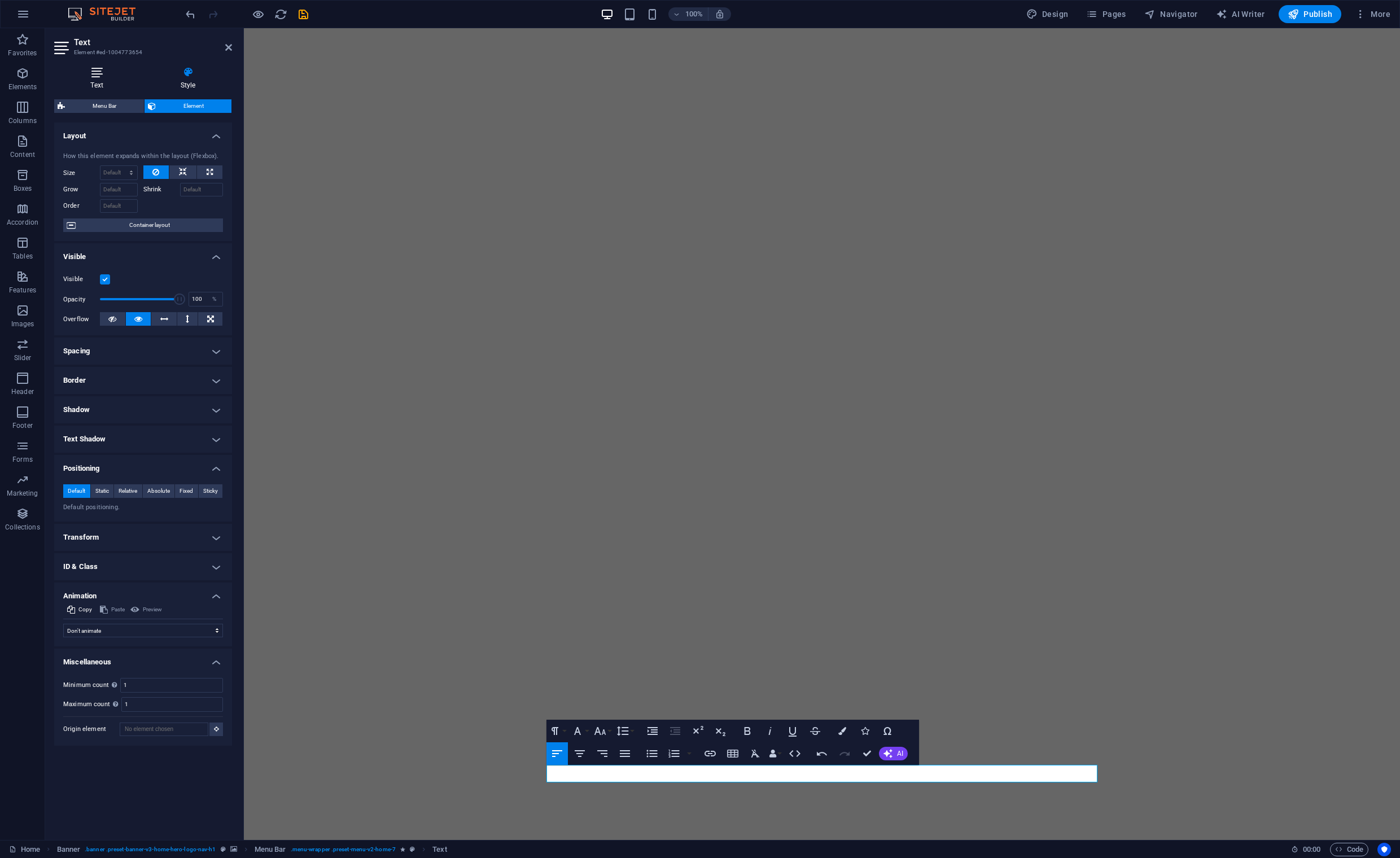
click at [97, 82] on h4 "Text" at bounding box center [99, 78] width 90 height 24
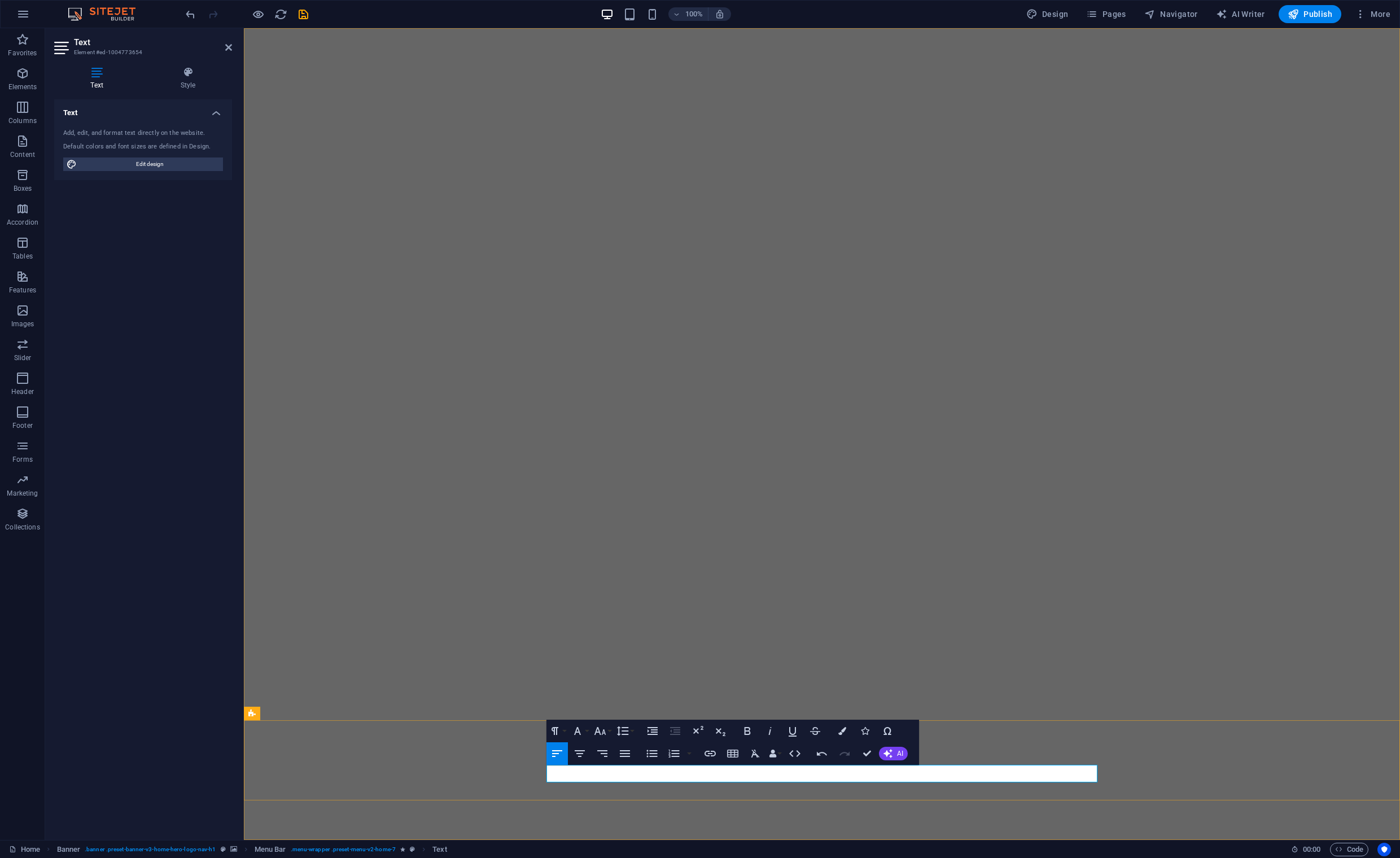
click at [622, 754] on icon "button" at bounding box center [625, 753] width 13 height 13
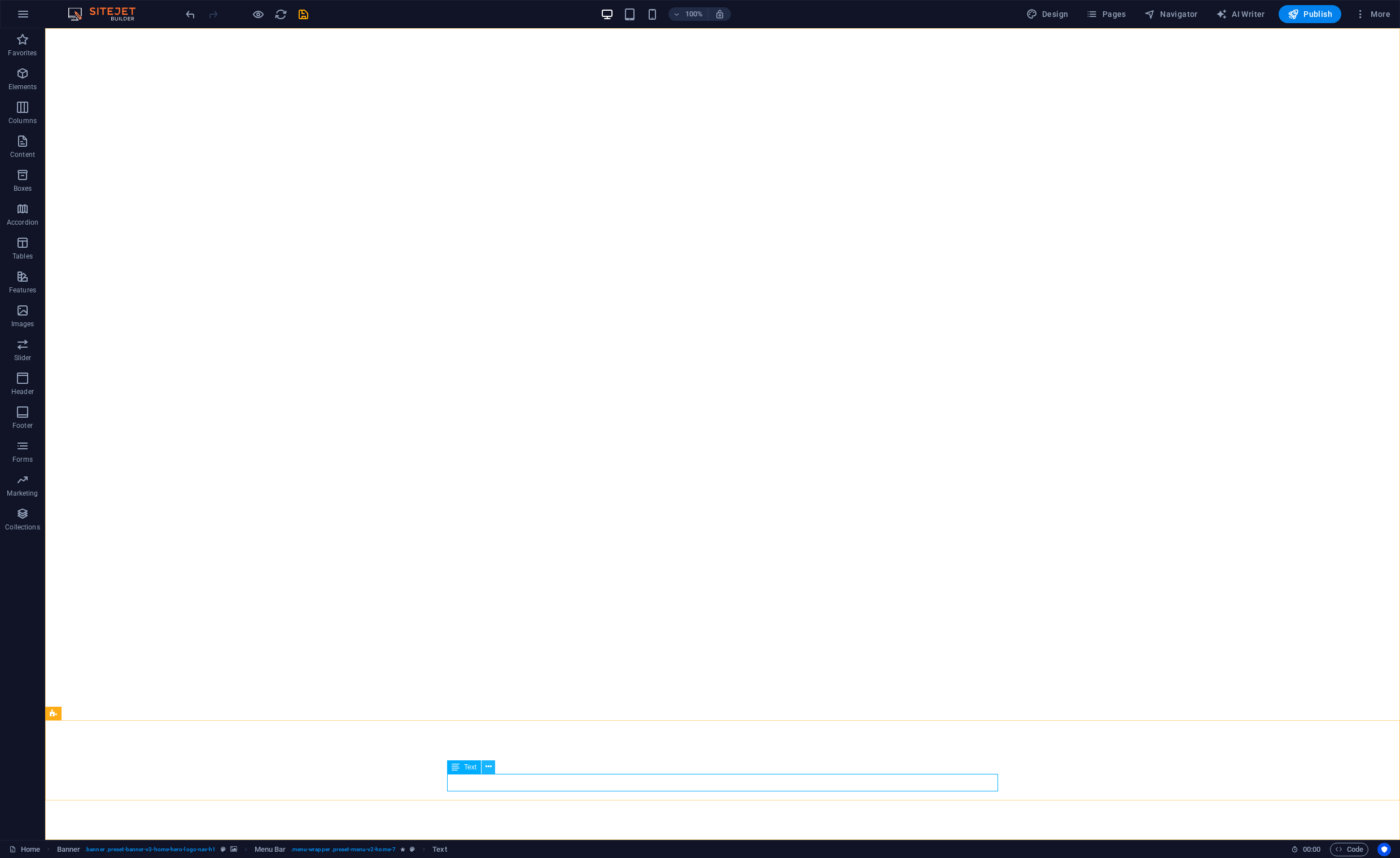
click at [490, 769] on icon at bounding box center [489, 767] width 6 height 12
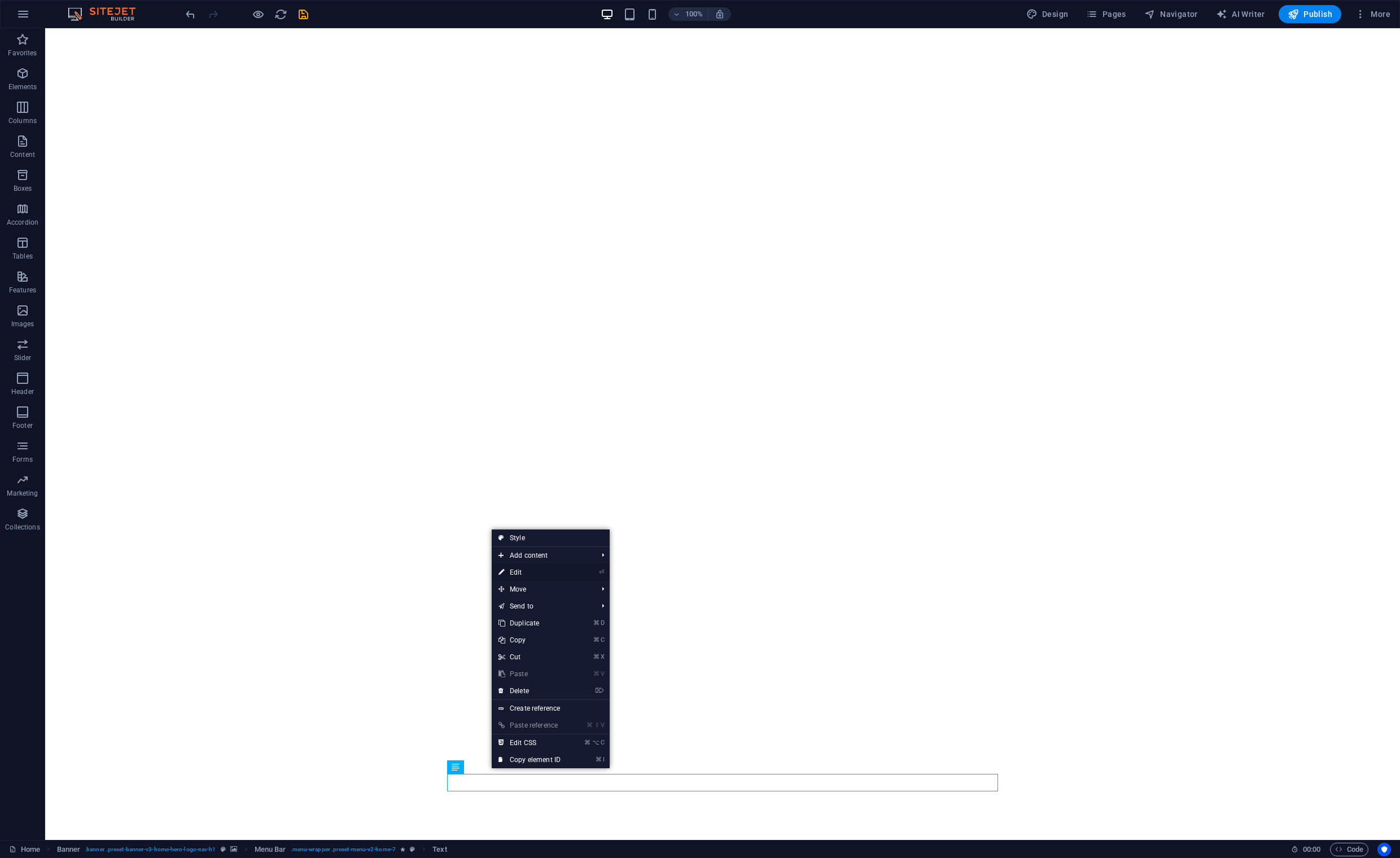
click at [536, 574] on link "⏎ Edit" at bounding box center [529, 572] width 76 height 17
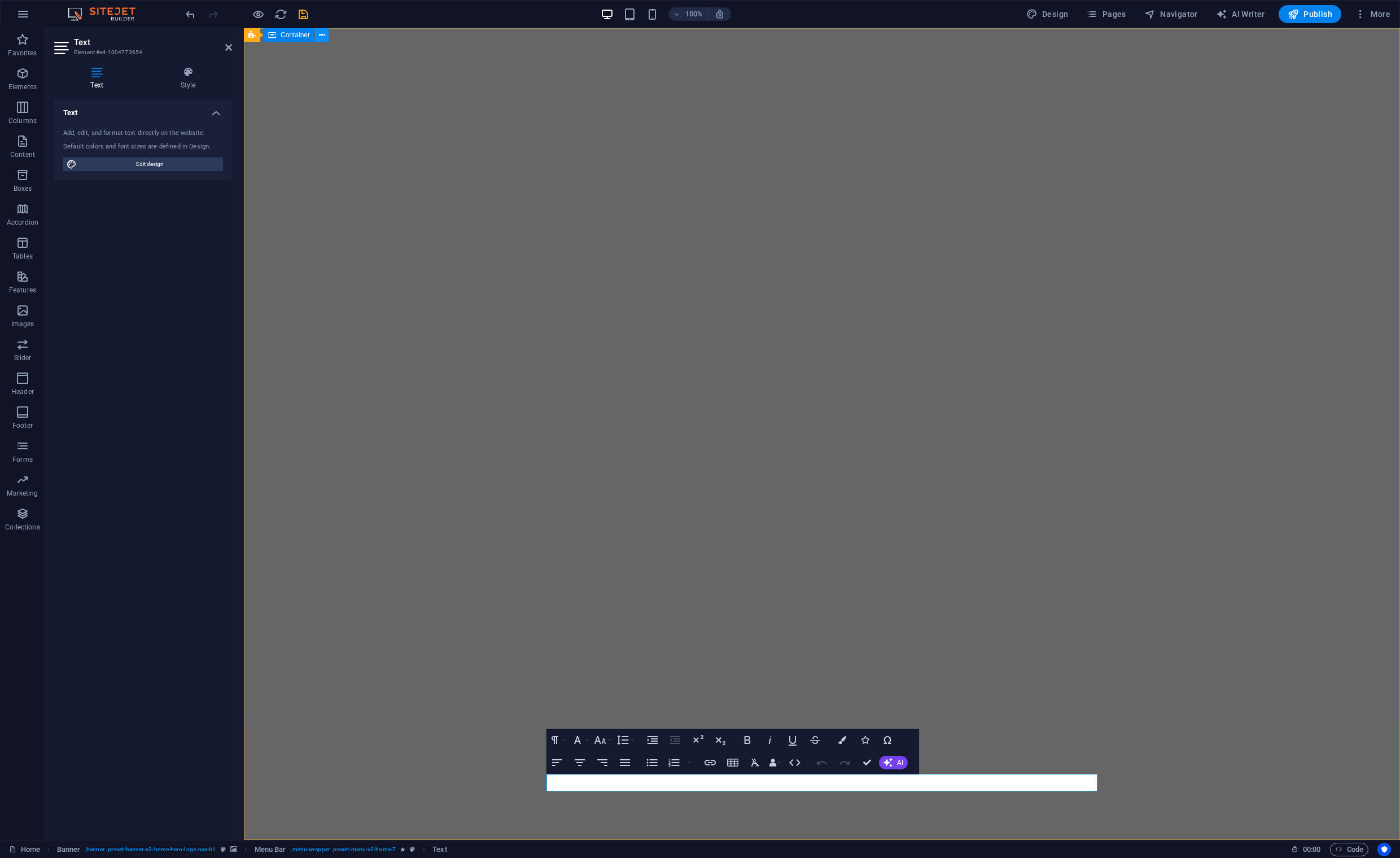
click at [325, 35] on icon at bounding box center [322, 35] width 6 height 12
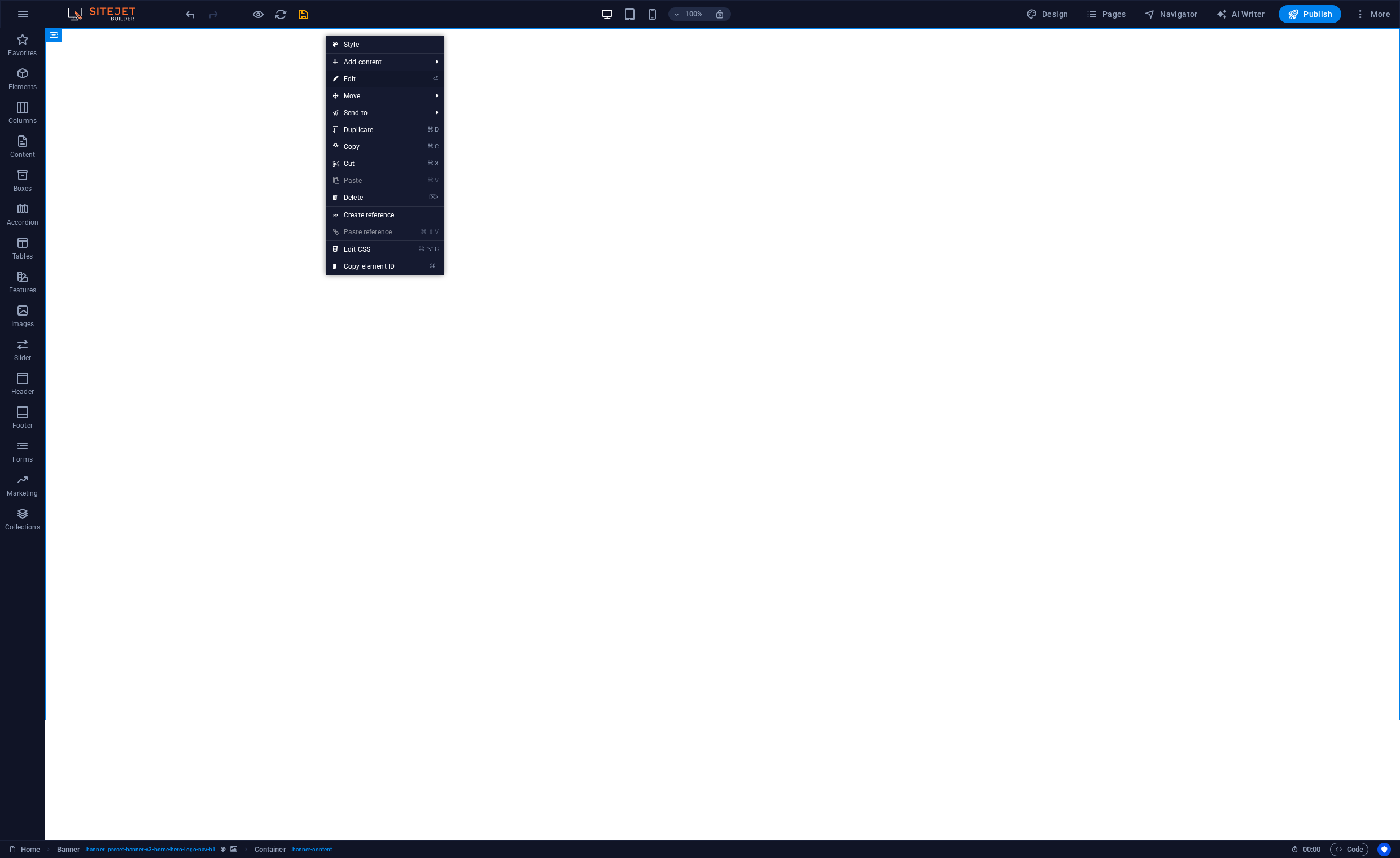
click at [353, 77] on link "⏎ Edit" at bounding box center [364, 79] width 76 height 17
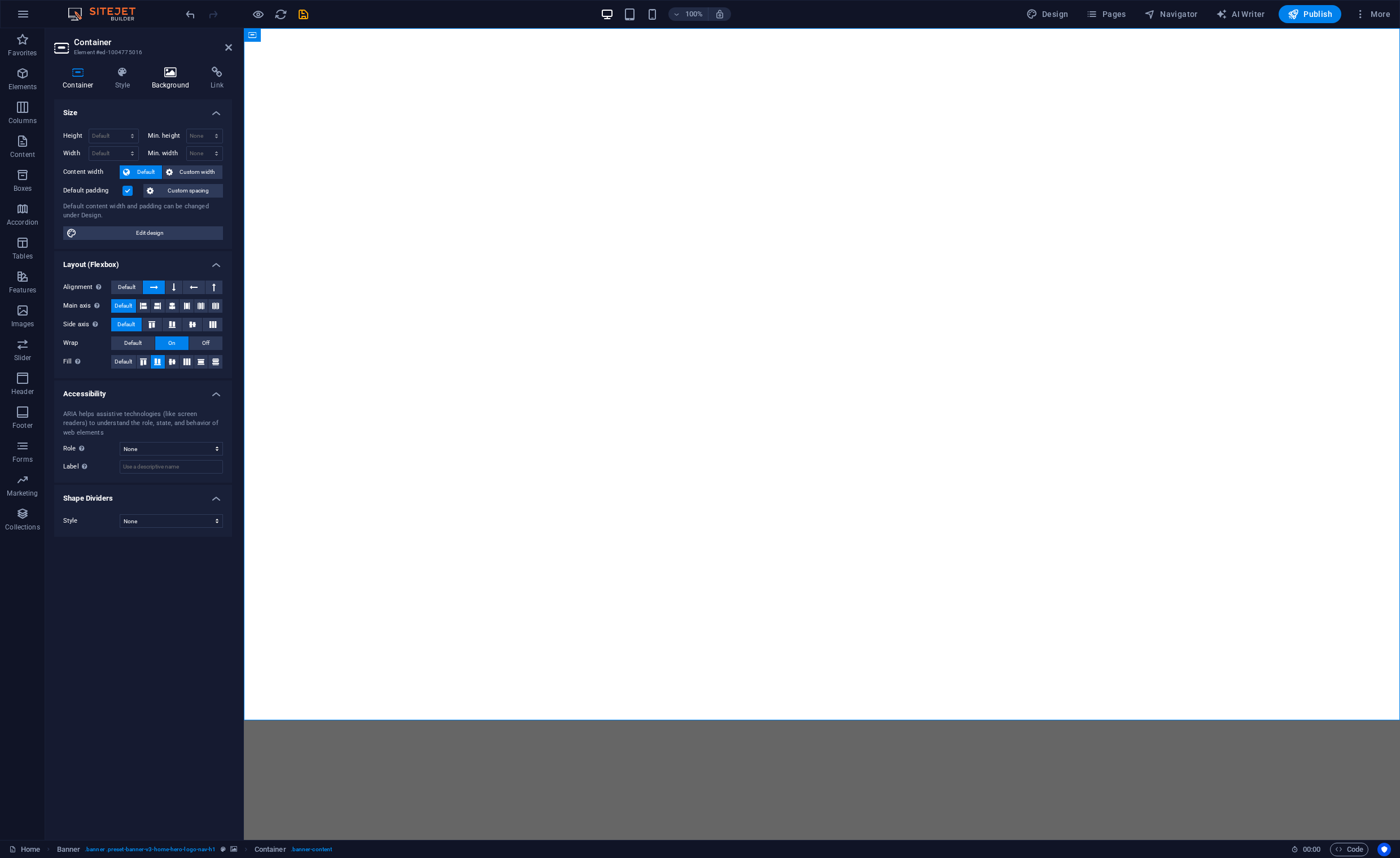
click at [173, 75] on icon at bounding box center [171, 72] width 55 height 12
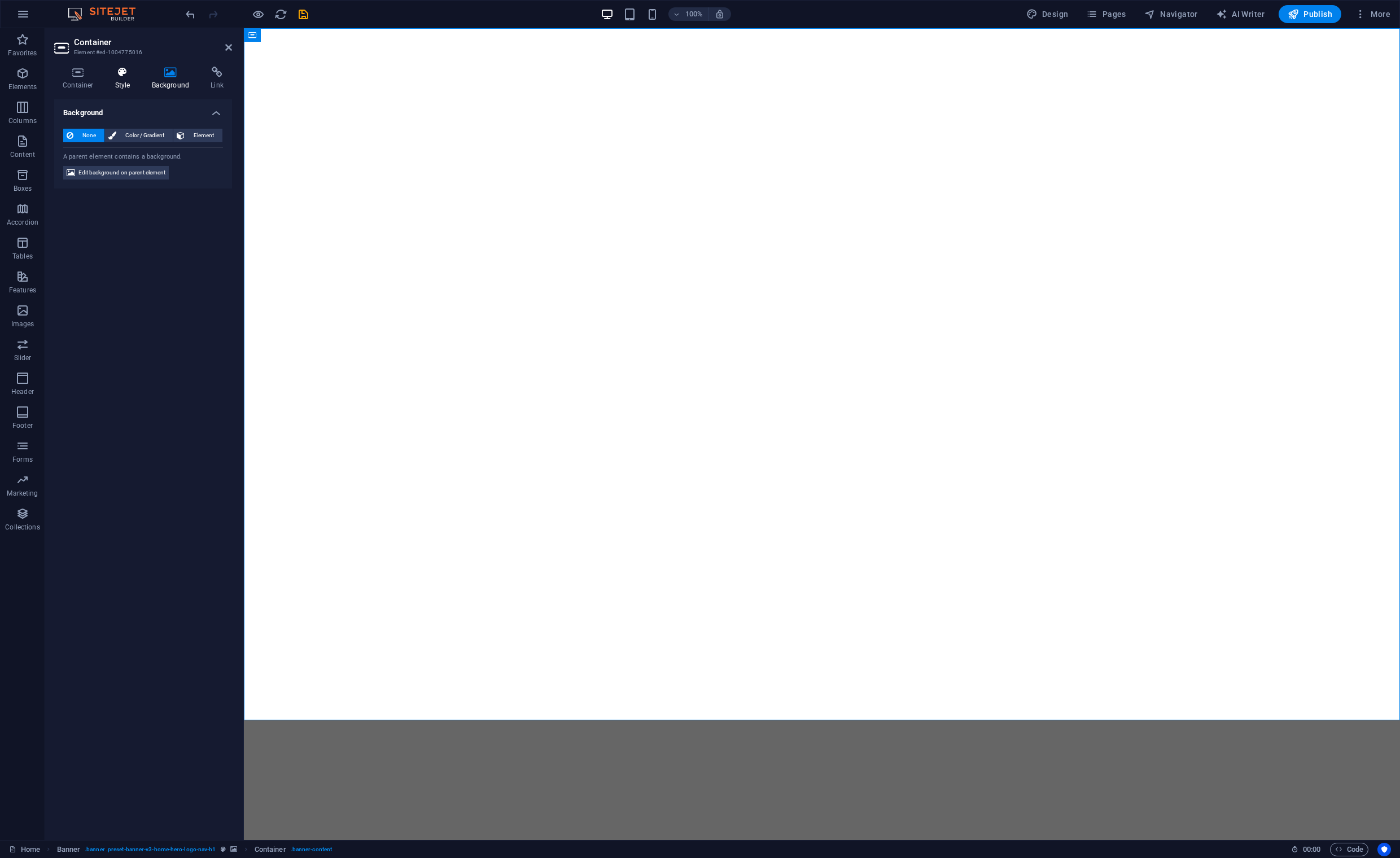
click at [119, 79] on h4 "Style" at bounding box center [125, 78] width 36 height 24
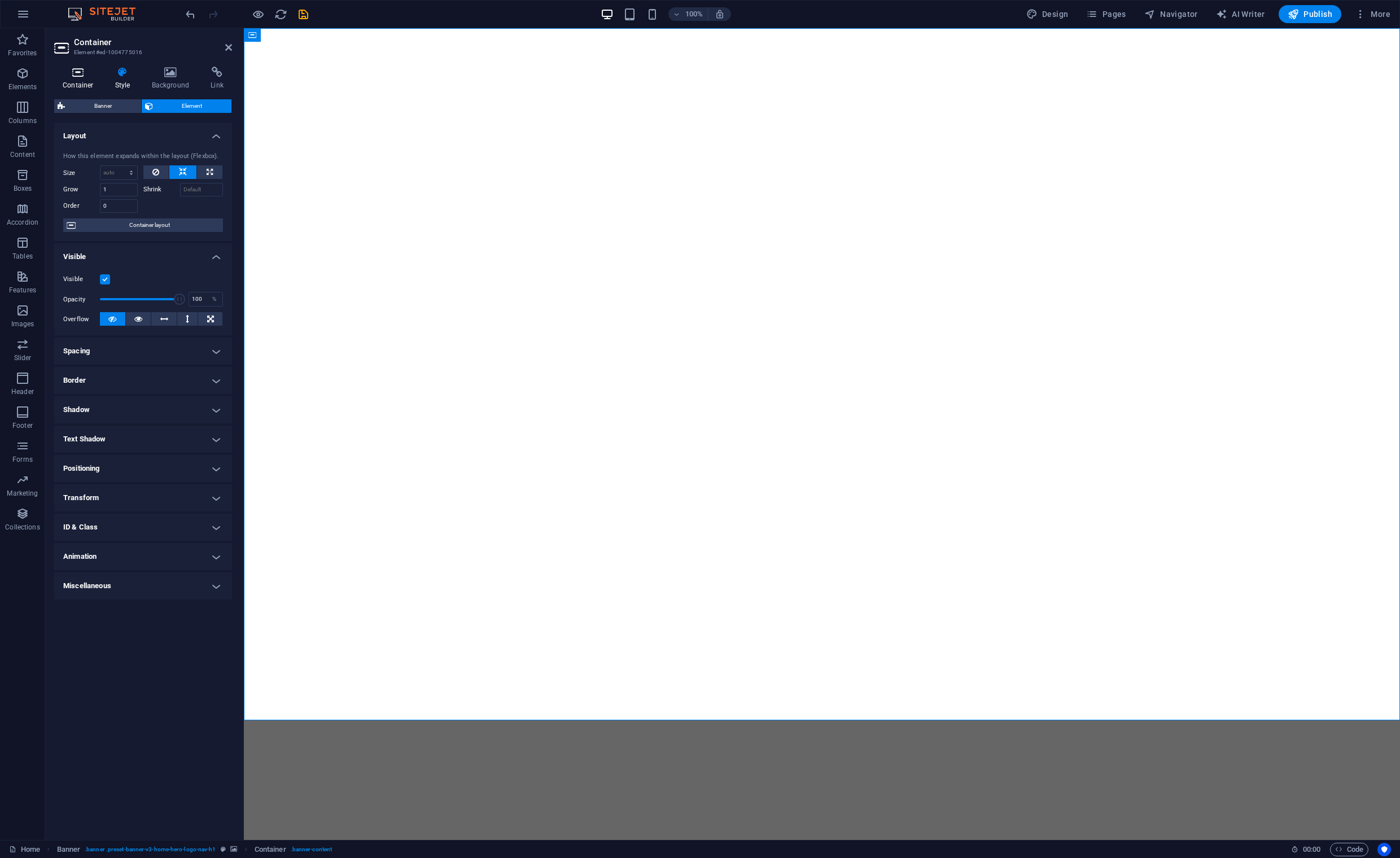
click at [83, 82] on h4 "Container" at bounding box center [81, 78] width 52 height 24
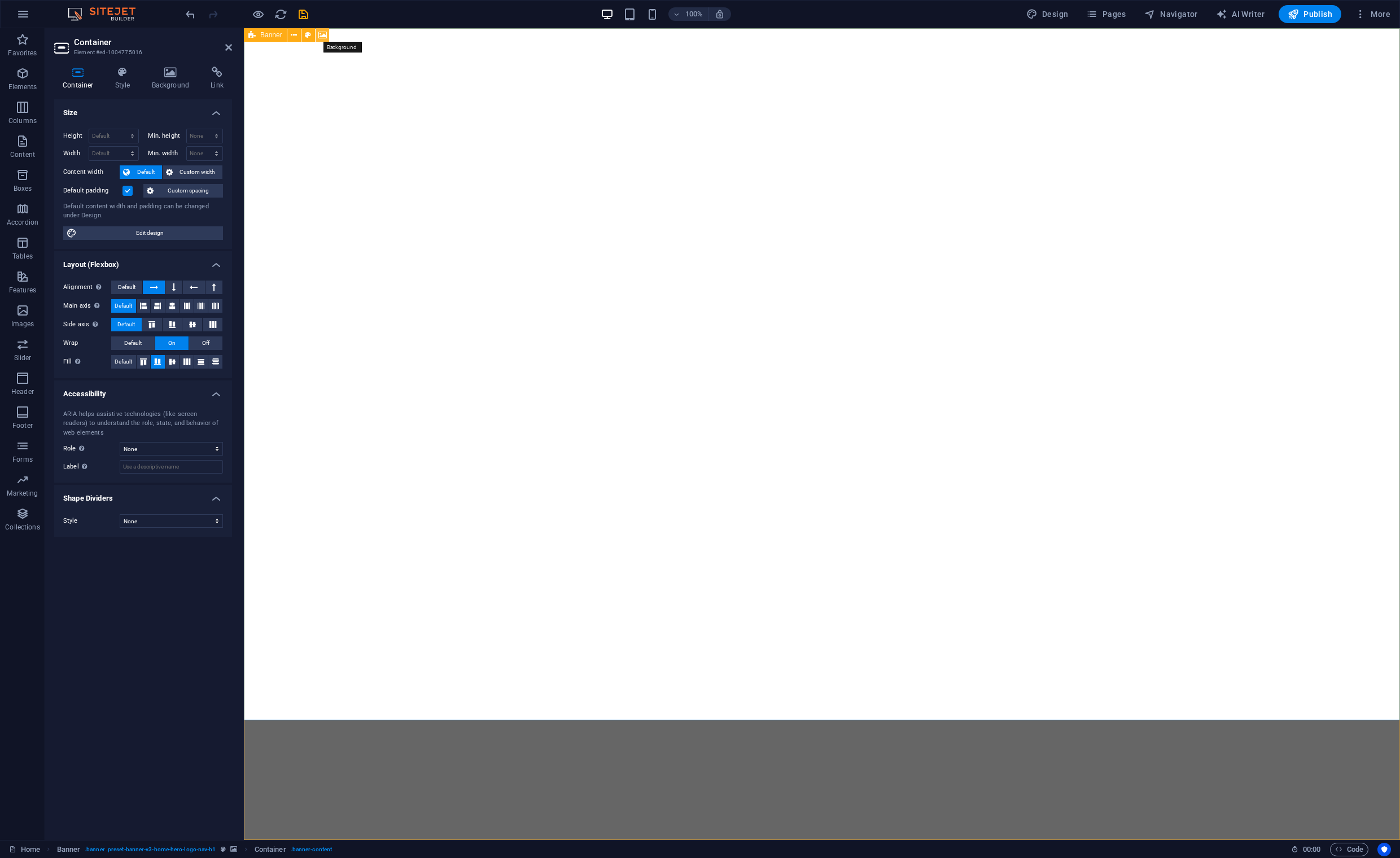
drag, startPoint x: 322, startPoint y: 35, endPoint x: 78, endPoint y: 7, distance: 245.6
click at [322, 35] on icon at bounding box center [322, 35] width 8 height 12
select select "ms"
select select "s"
select select "progressive"
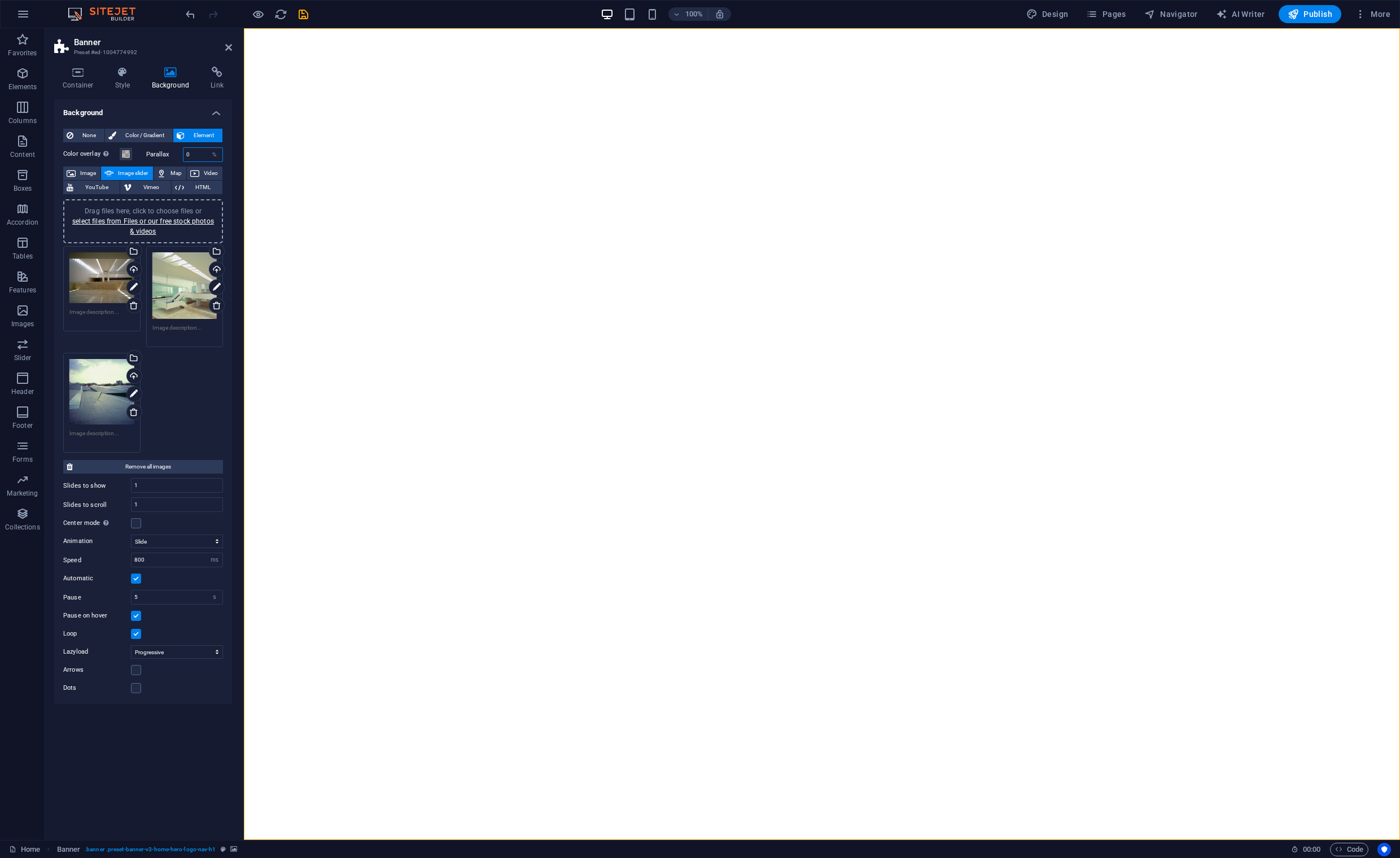
click at [187, 154] on input "0" at bounding box center [204, 154] width 40 height 13
type input "30"
click at [300, 12] on icon "save" at bounding box center [303, 14] width 13 height 13
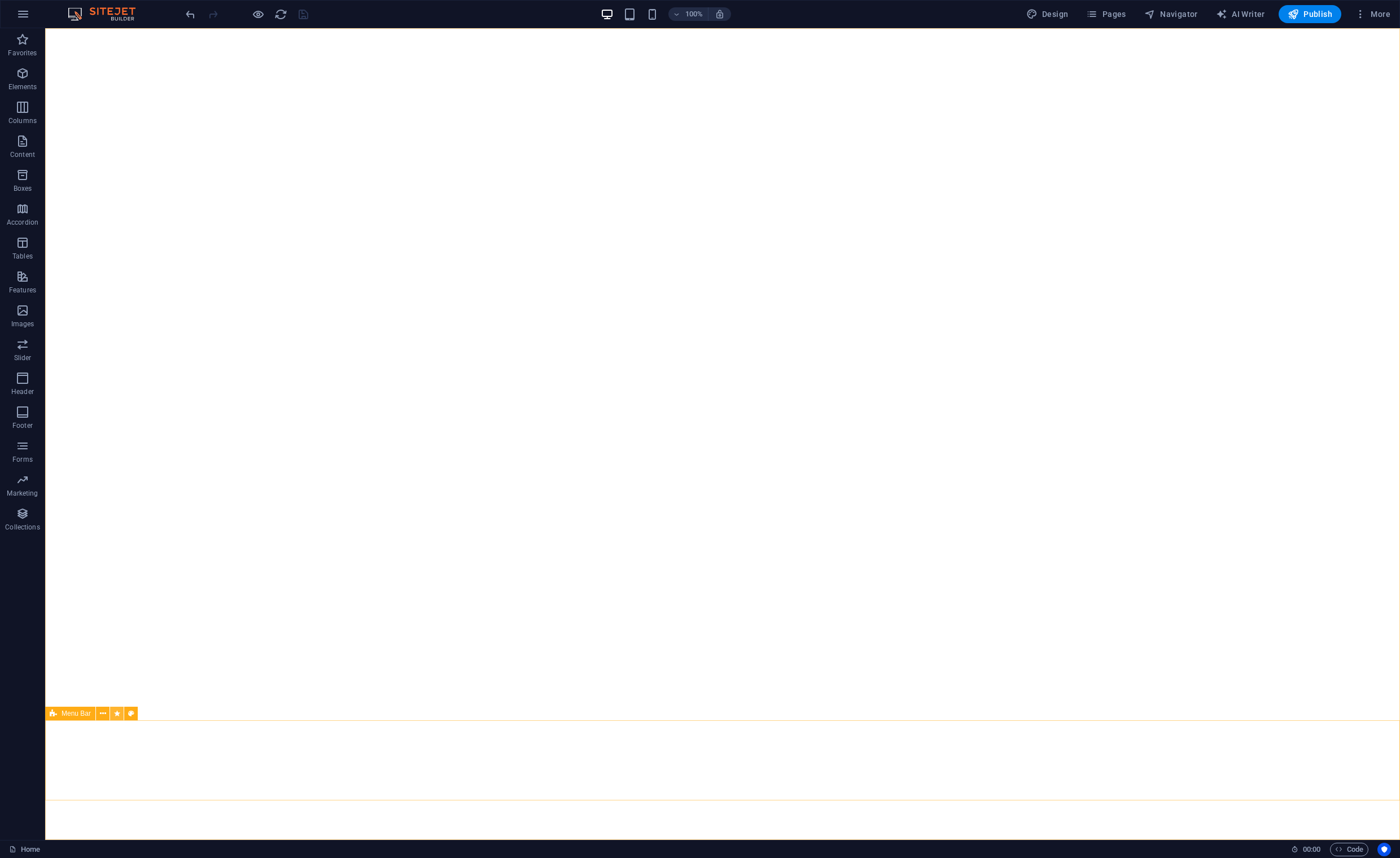
click at [117, 715] on icon at bounding box center [117, 713] width 6 height 12
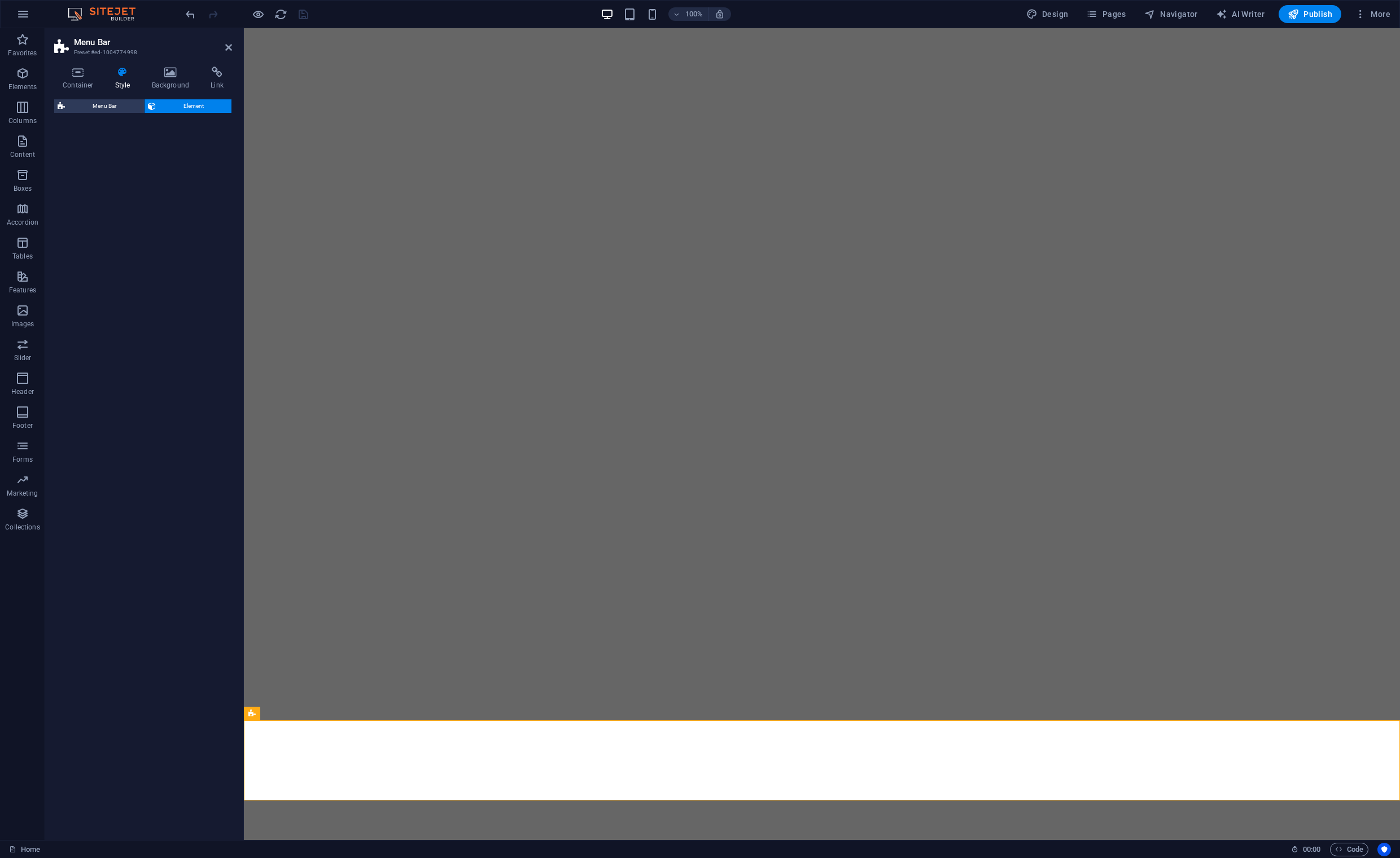
select select "move-left-to-right"
select select "s"
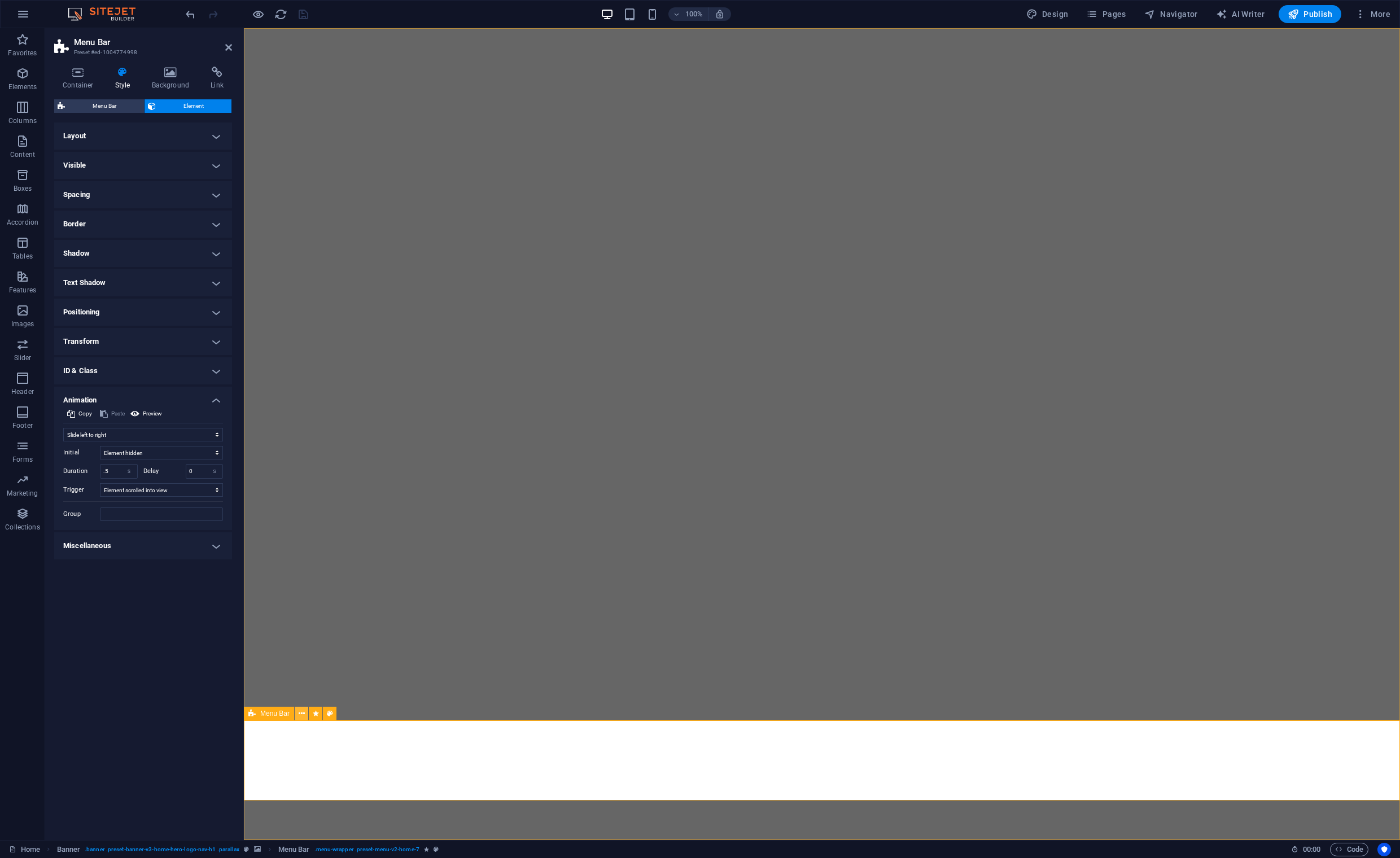
click at [303, 713] on icon at bounding box center [302, 713] width 6 height 12
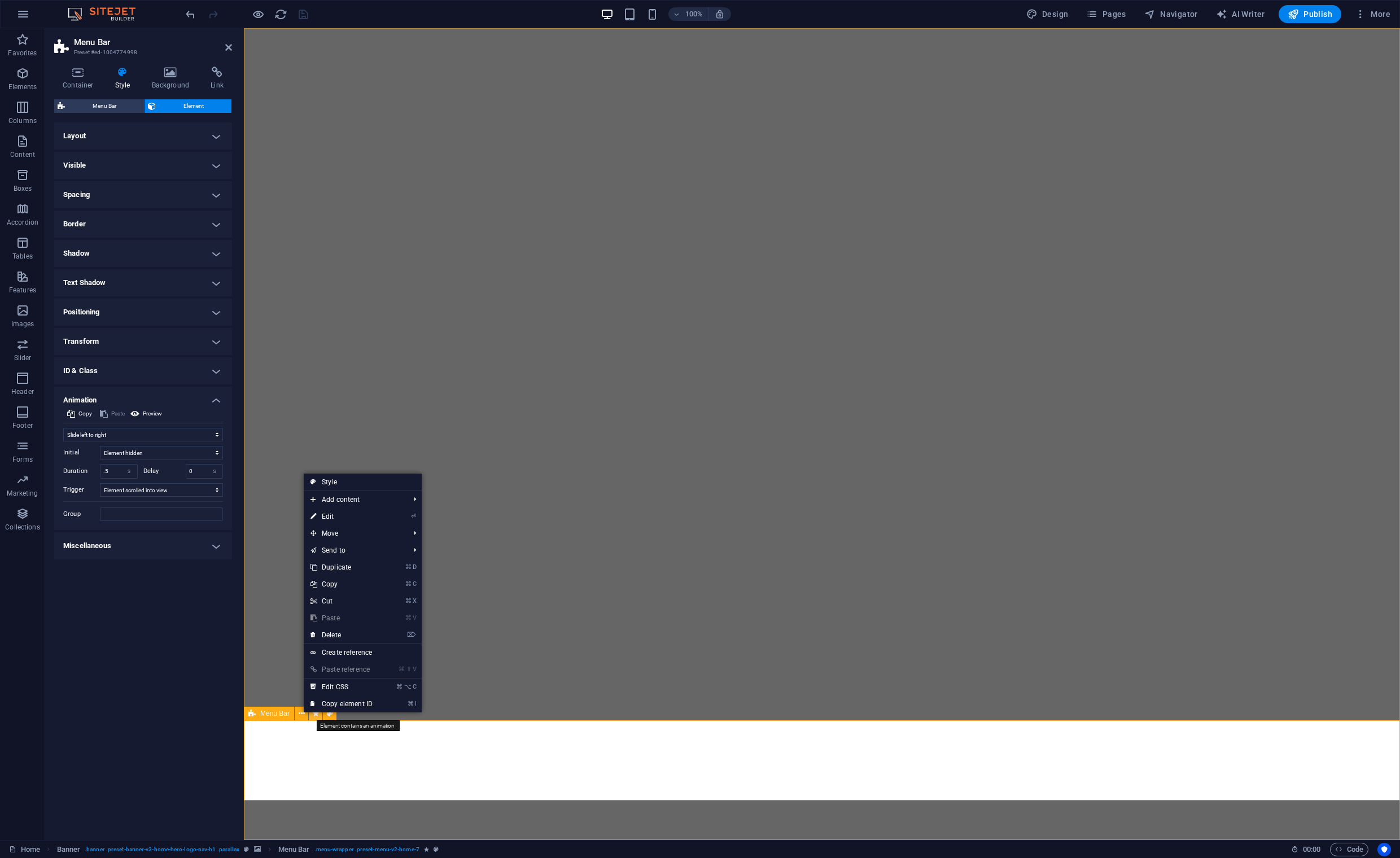
click at [316, 714] on icon at bounding box center [316, 713] width 6 height 12
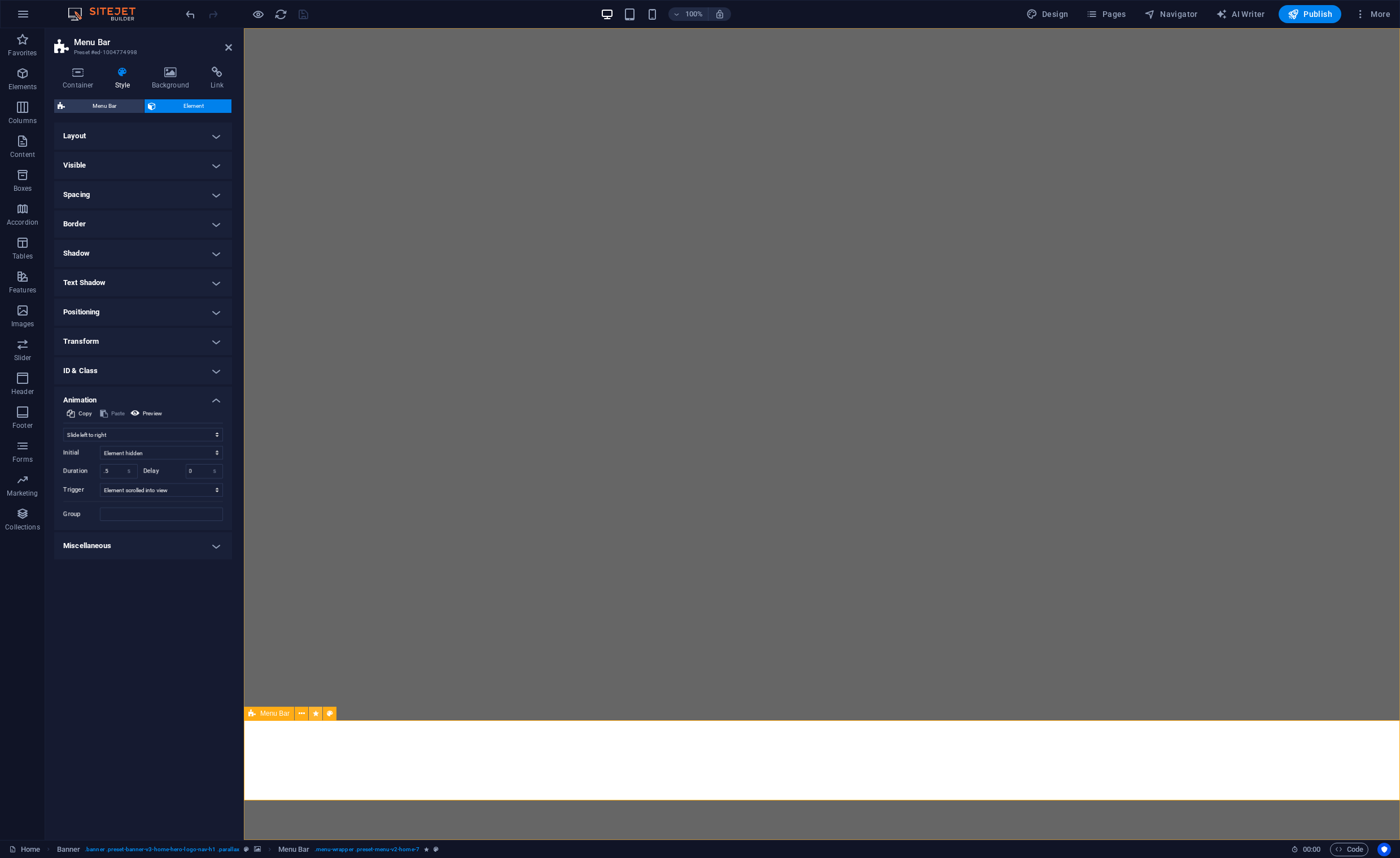
click at [316, 715] on icon at bounding box center [316, 713] width 6 height 12
click at [142, 411] on button "Preview" at bounding box center [146, 413] width 35 height 13
click at [143, 411] on span "Preview" at bounding box center [152, 413] width 19 height 13
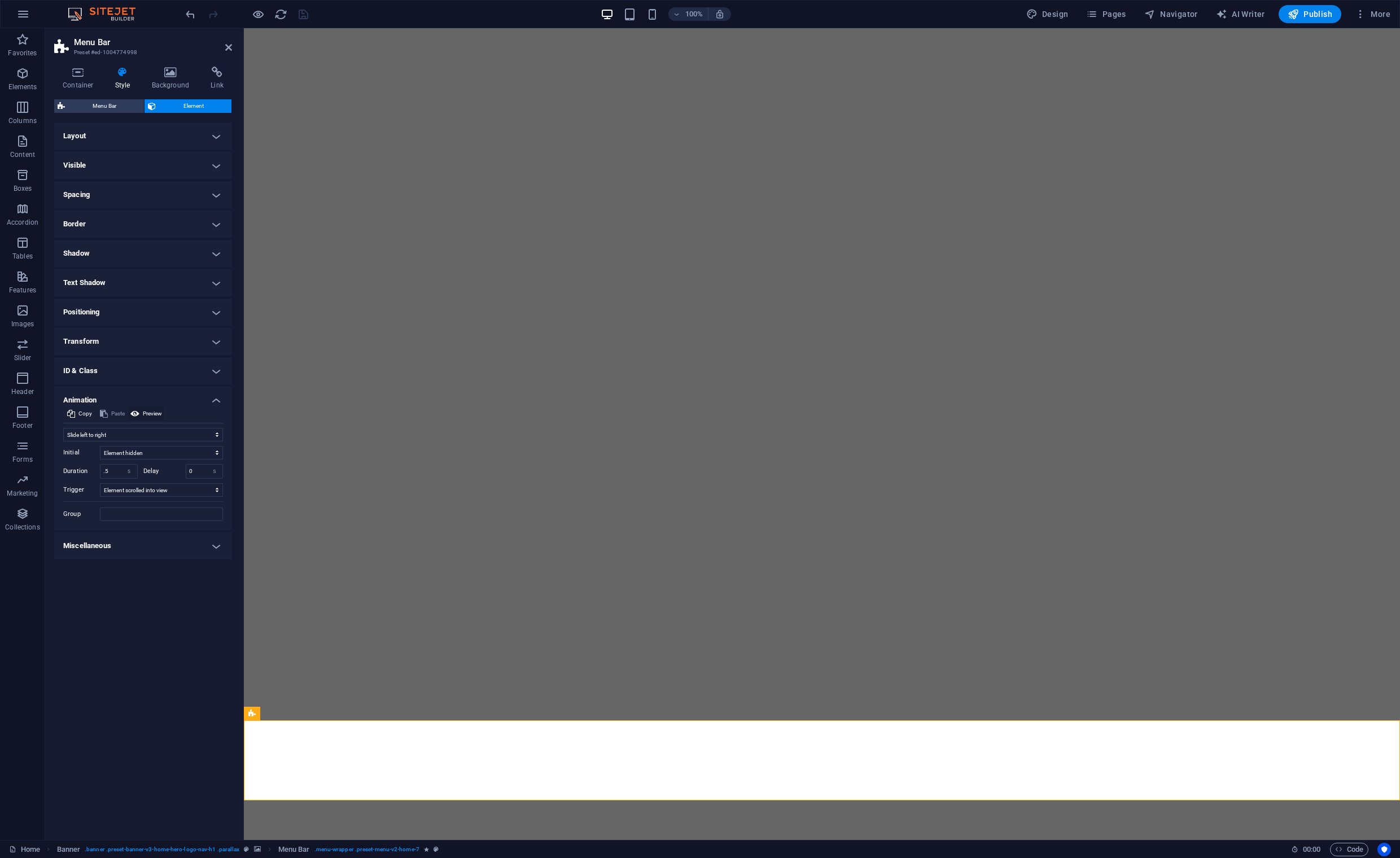
click at [143, 411] on span "Preview" at bounding box center [152, 413] width 19 height 13
click at [122, 490] on select "No automatic trigger On page load Element scrolled into view" at bounding box center [161, 489] width 123 height 13
select select "onload"
click at [100, 483] on select "No automatic trigger On page load Element scrolled into view" at bounding box center [161, 489] width 123 height 13
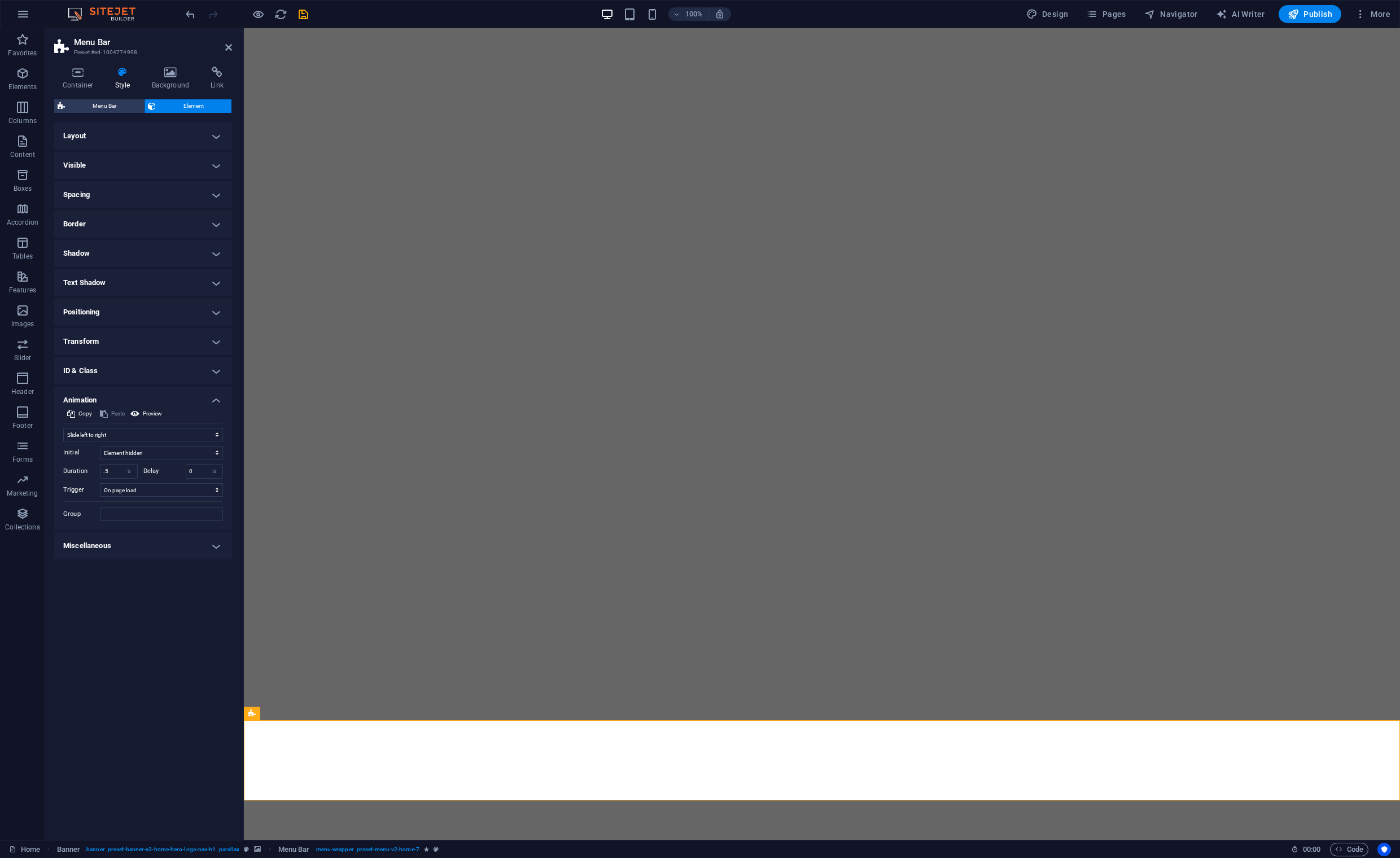
click at [208, 546] on h4 "Miscellaneous" at bounding box center [143, 546] width 178 height 27
click at [157, 413] on span "Preview" at bounding box center [152, 413] width 19 height 13
click at [157, 413] on span "Preview" at bounding box center [152, 413] width 19 height 13
click at [200, 434] on select "Don't animate Show / Hide Slide up/down Zoom in/out Slide left to right Slide r…" at bounding box center [143, 434] width 160 height 13
click at [63, 428] on select "Don't animate Show / Hide Slide up/down Zoom in/out Slide left to right Slide r…" at bounding box center [143, 434] width 160 height 13
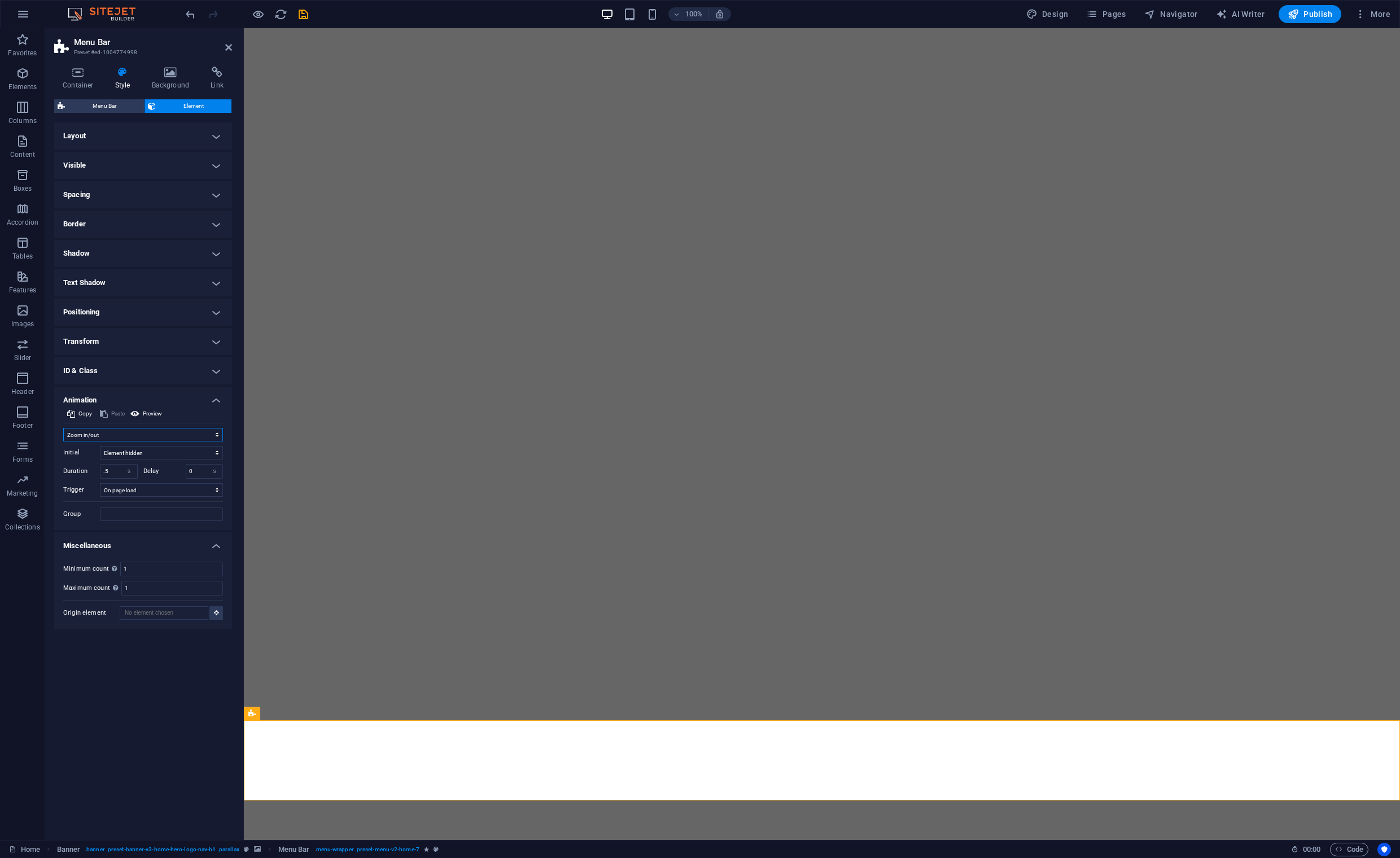
click at [198, 434] on select "Don't animate Show / Hide Slide up/down Zoom in/out Slide left to right Slide r…" at bounding box center [143, 434] width 160 height 13
click at [63, 428] on select "Don't animate Show / Hide Slide up/down Zoom in/out Slide left to right Slide r…" at bounding box center [143, 434] width 160 height 13
click at [196, 434] on select "Don't animate Show / Hide Slide up/down Zoom in/out Slide left to right Slide r…" at bounding box center [143, 434] width 160 height 13
select select "fade"
click at [63, 428] on select "Don't animate Show / Hide Slide up/down Zoom in/out Slide left to right Slide r…" at bounding box center [143, 434] width 160 height 13
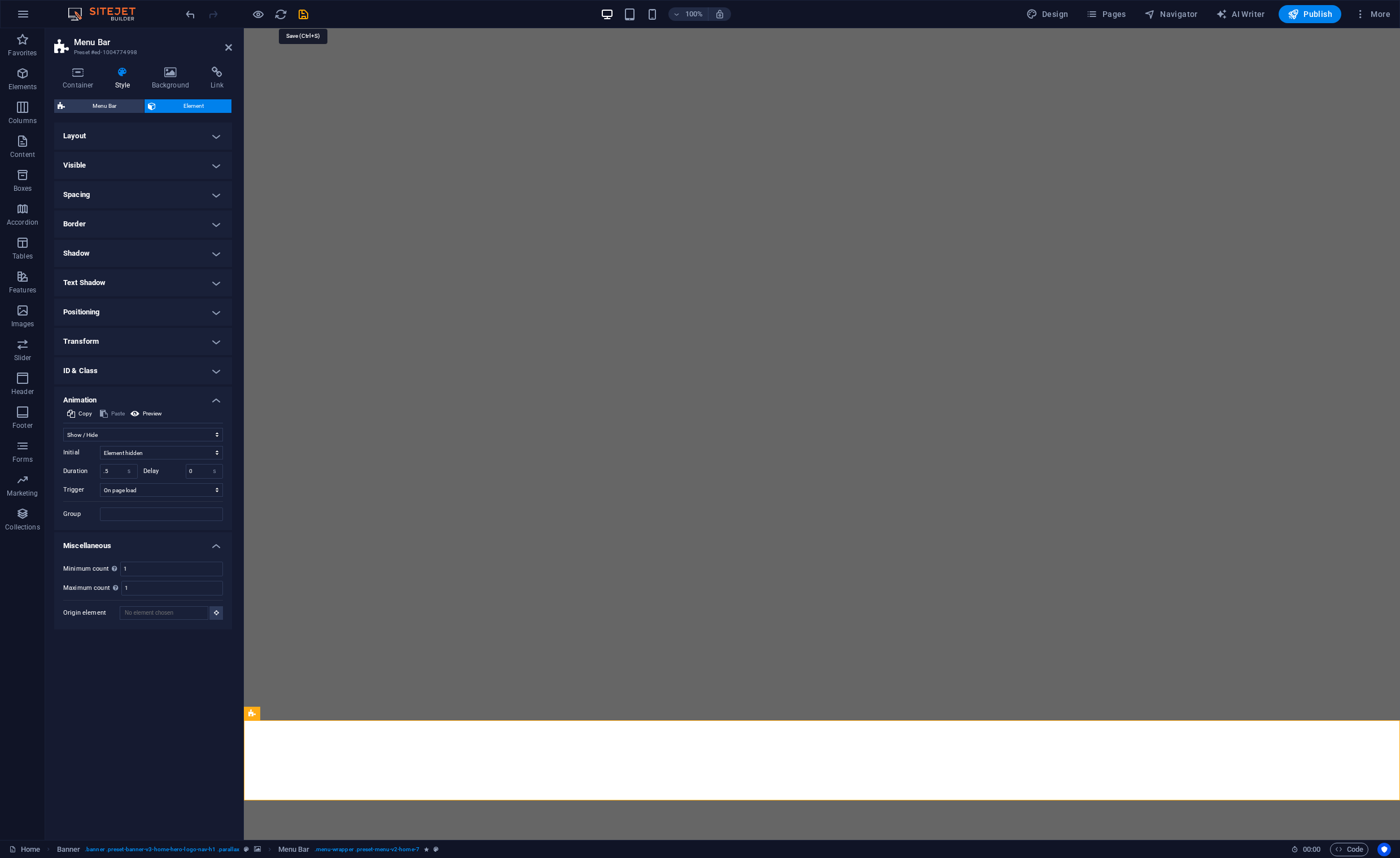
click at [304, 10] on icon "save" at bounding box center [303, 14] width 13 height 13
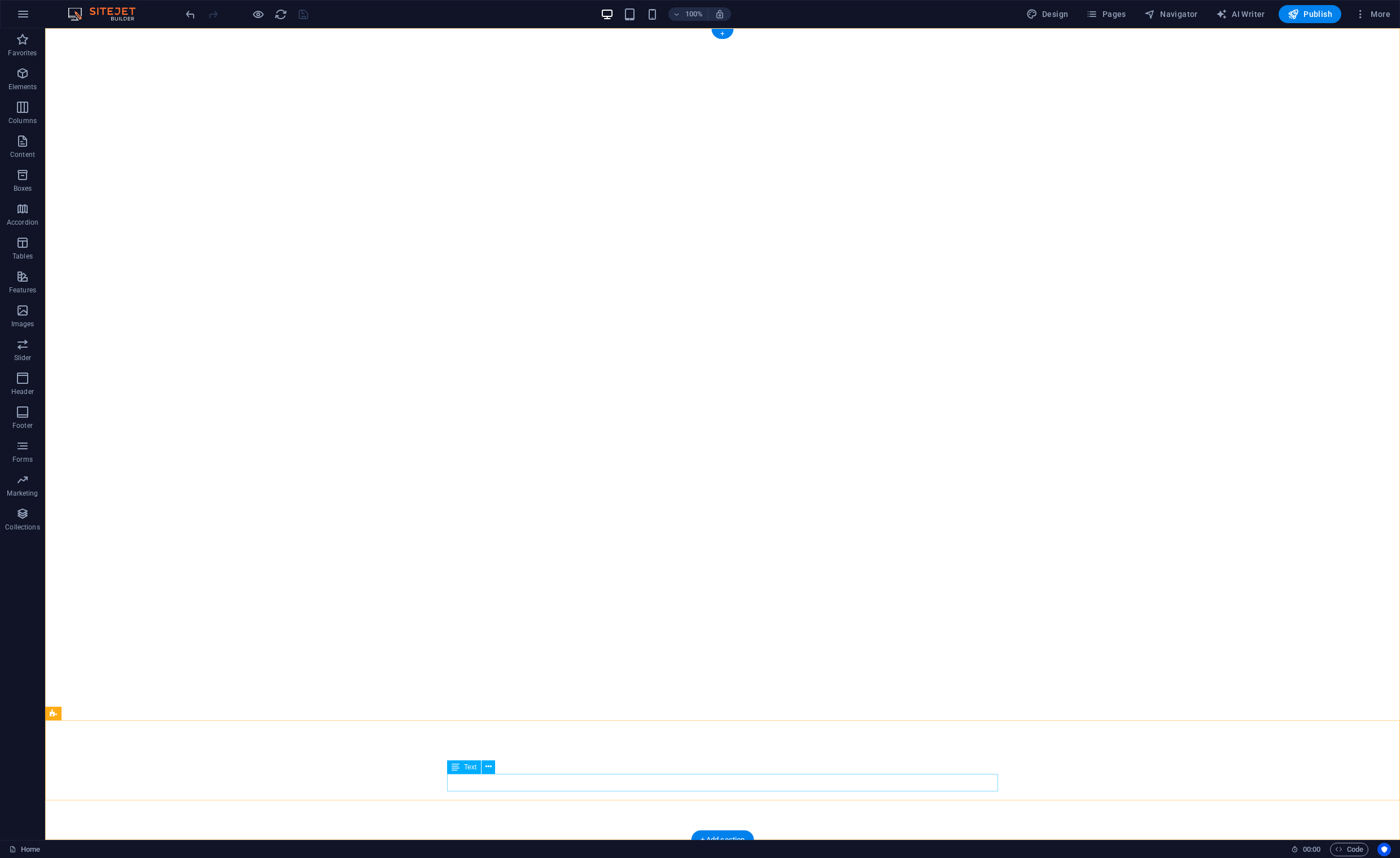
click at [487, 768] on icon at bounding box center [489, 767] width 6 height 12
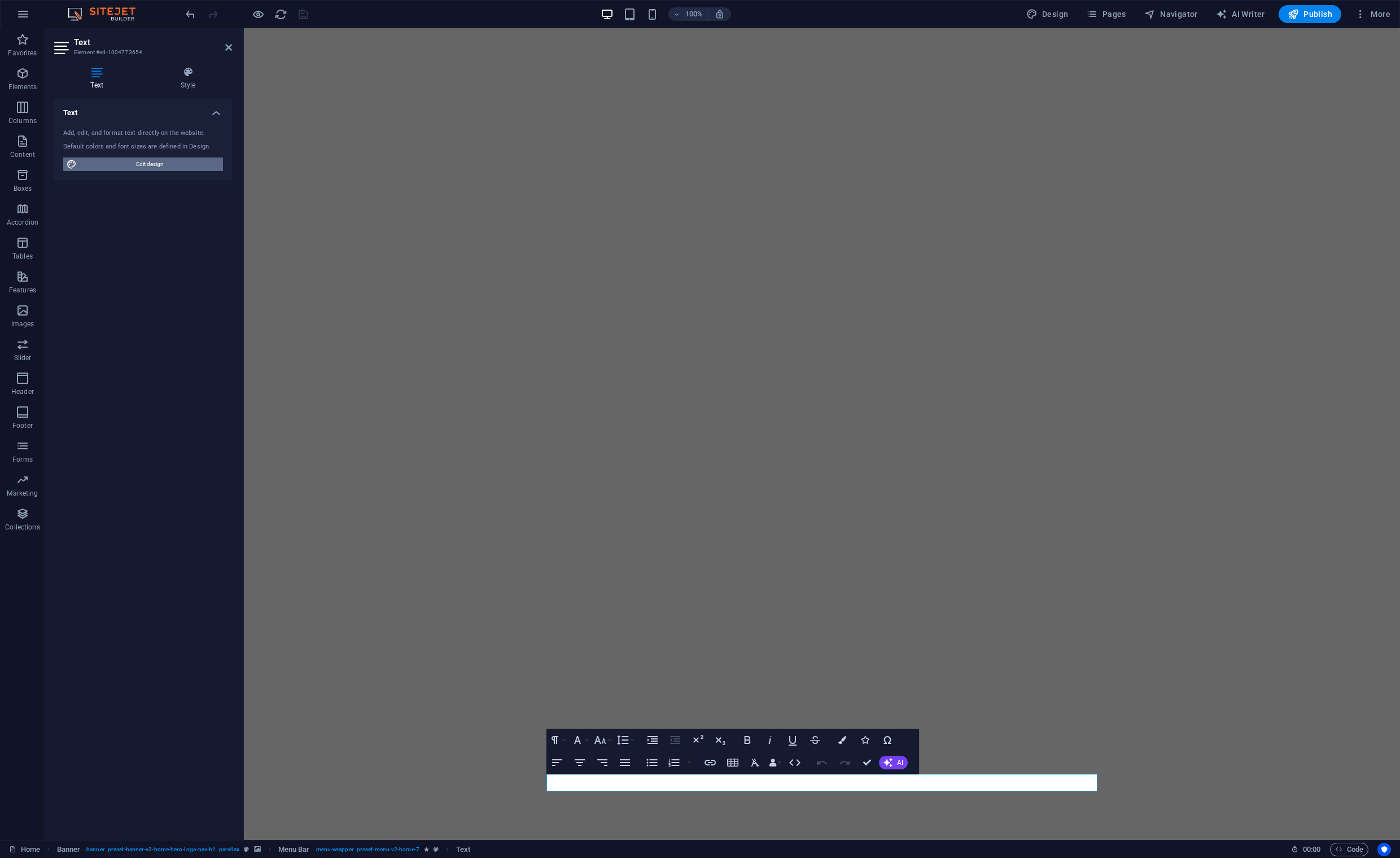
click at [127, 156] on div "Add, edit, and format text directly on the website. Default colors and font siz…" at bounding box center [143, 150] width 178 height 60
click at [125, 161] on span "Edit design" at bounding box center [150, 164] width 140 height 13
select select "rem"
select select "200"
select select "px"
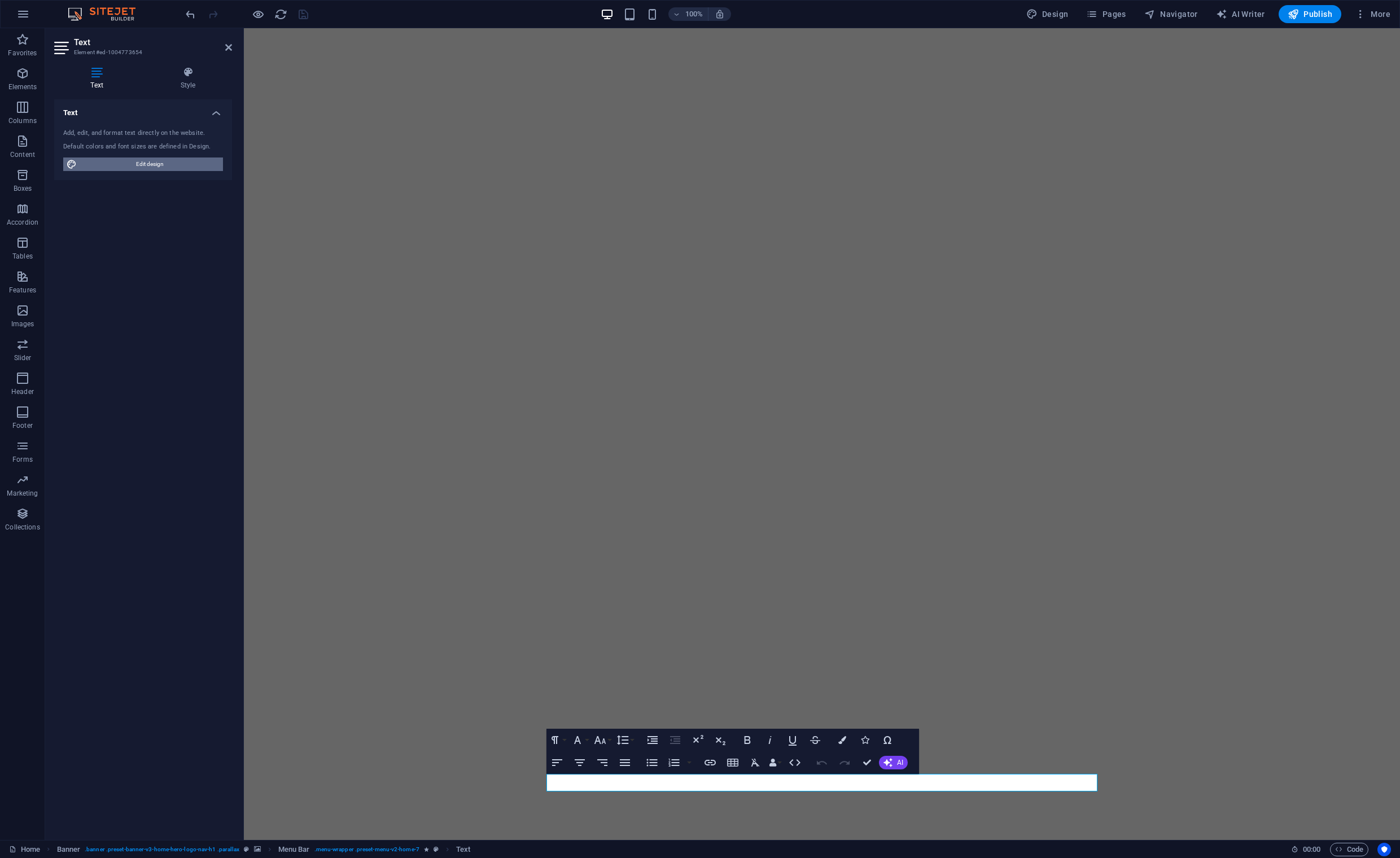
select select "px"
select select "600"
select select "px"
select select "rem"
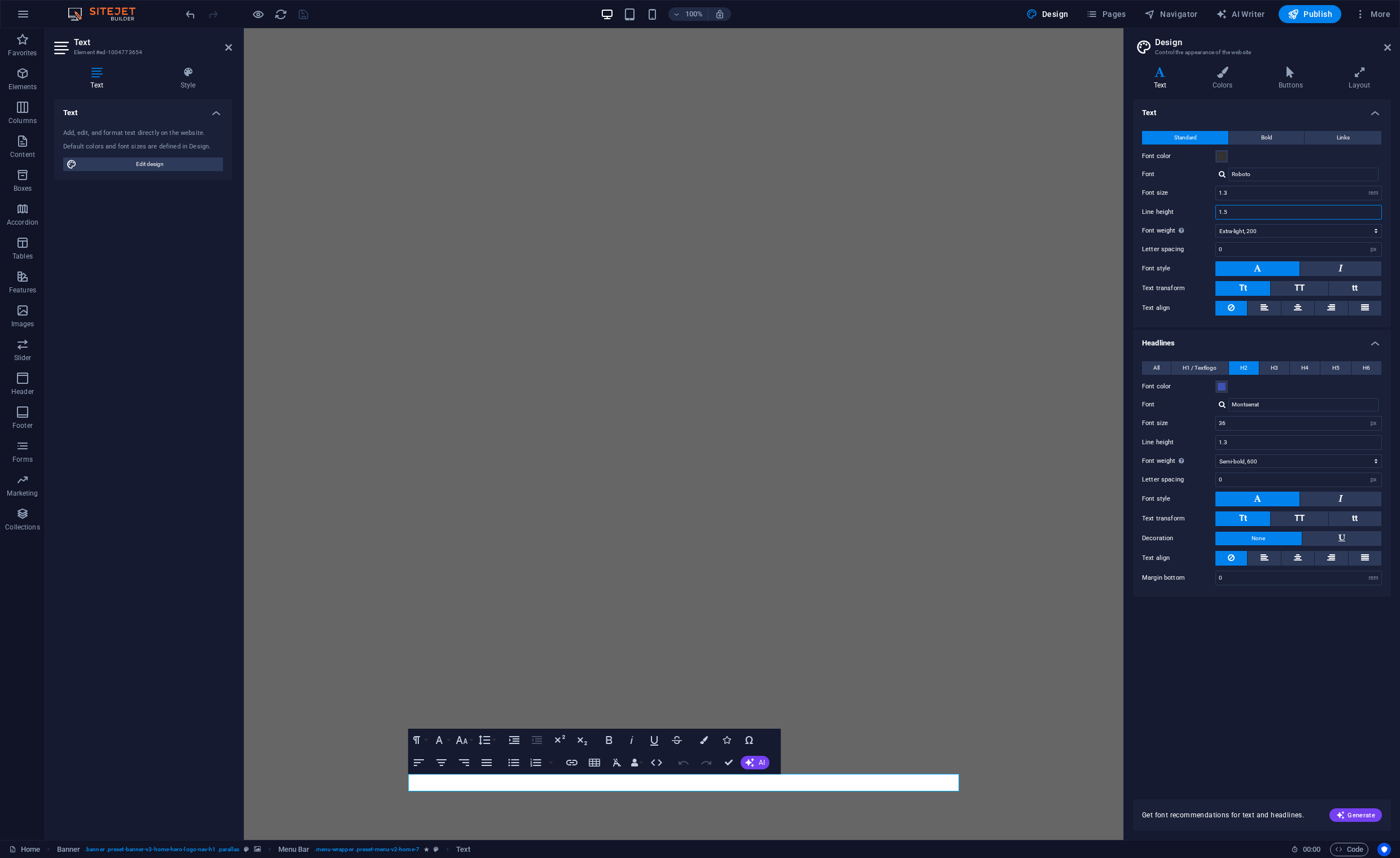
click at [1231, 212] on input "1.5" at bounding box center [1299, 212] width 165 height 13
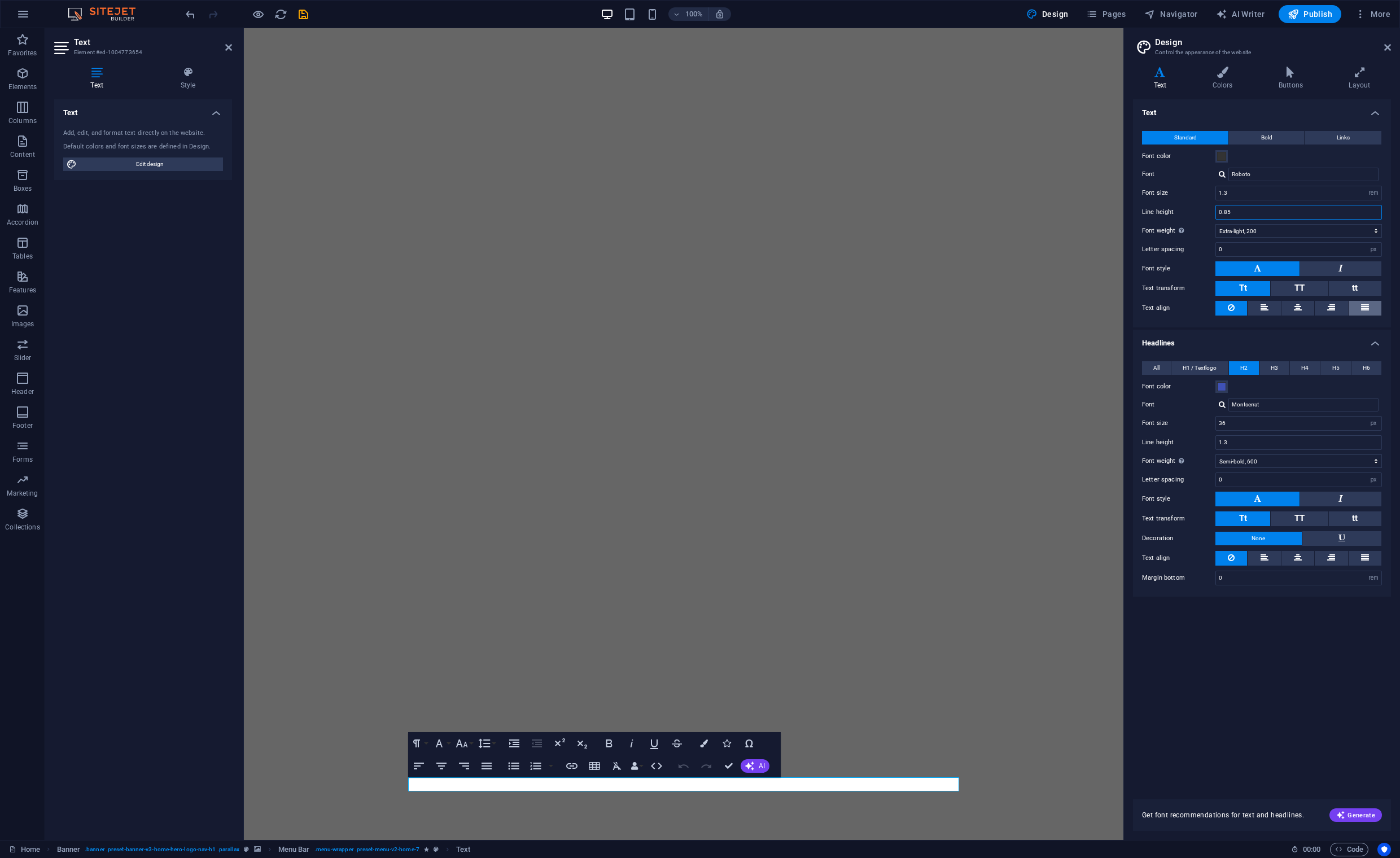
type input "0.85"
click at [1364, 308] on icon at bounding box center [1365, 307] width 8 height 13
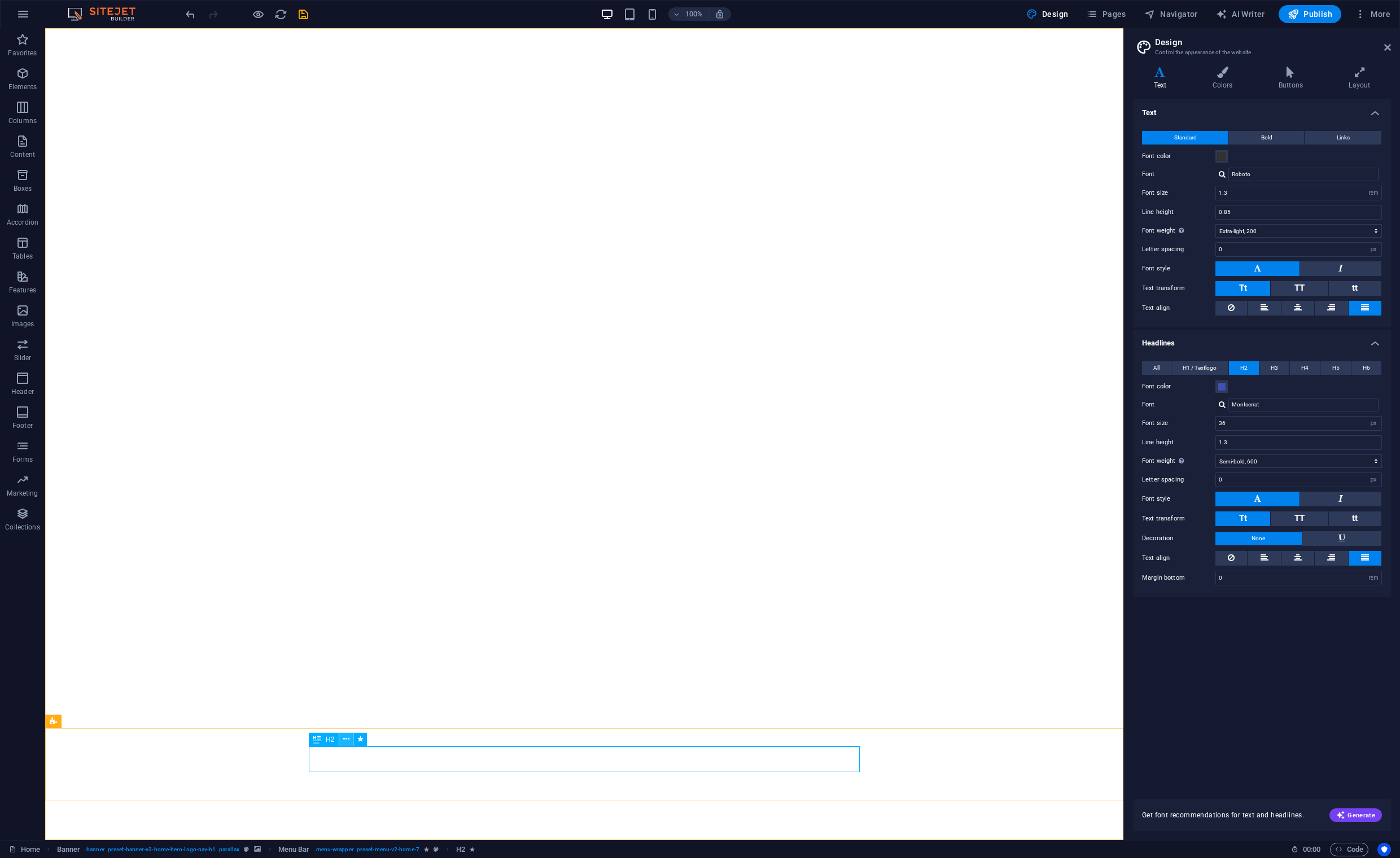
click at [343, 740] on icon at bounding box center [346, 739] width 6 height 12
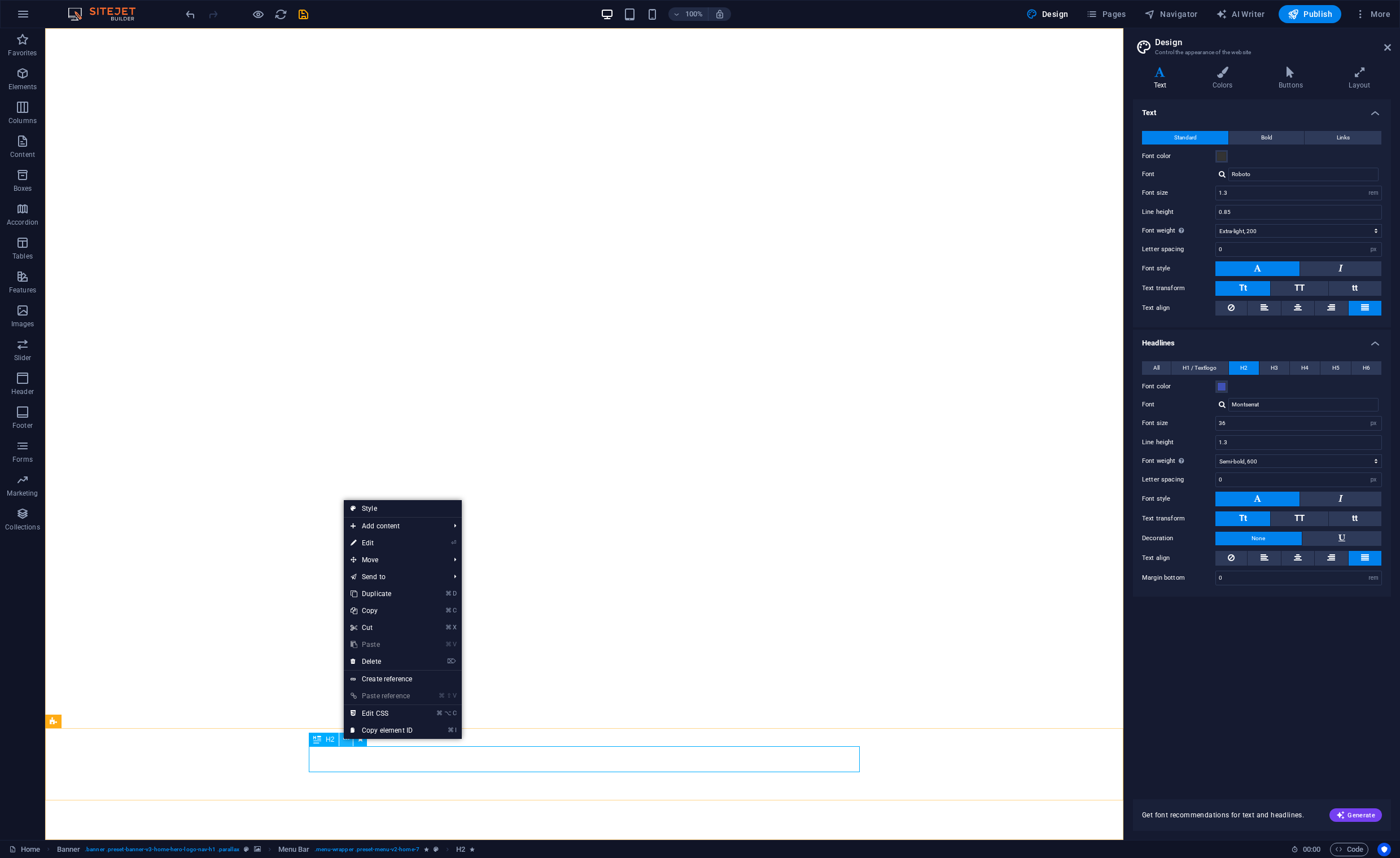
click at [335, 740] on div "H2" at bounding box center [323, 739] width 30 height 13
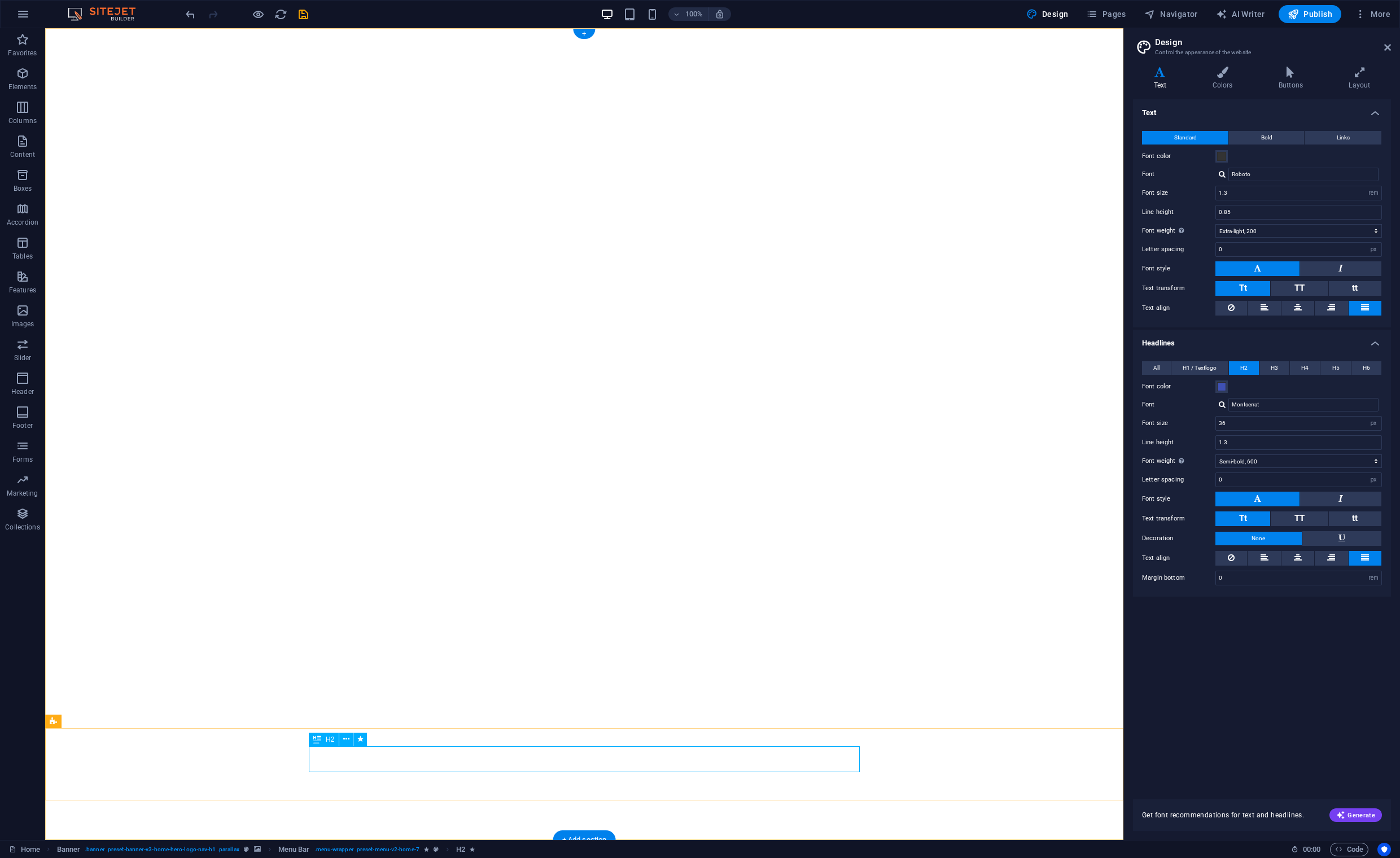
drag, startPoint x: 355, startPoint y: 758, endPoint x: 156, endPoint y: 758, distance: 199.0
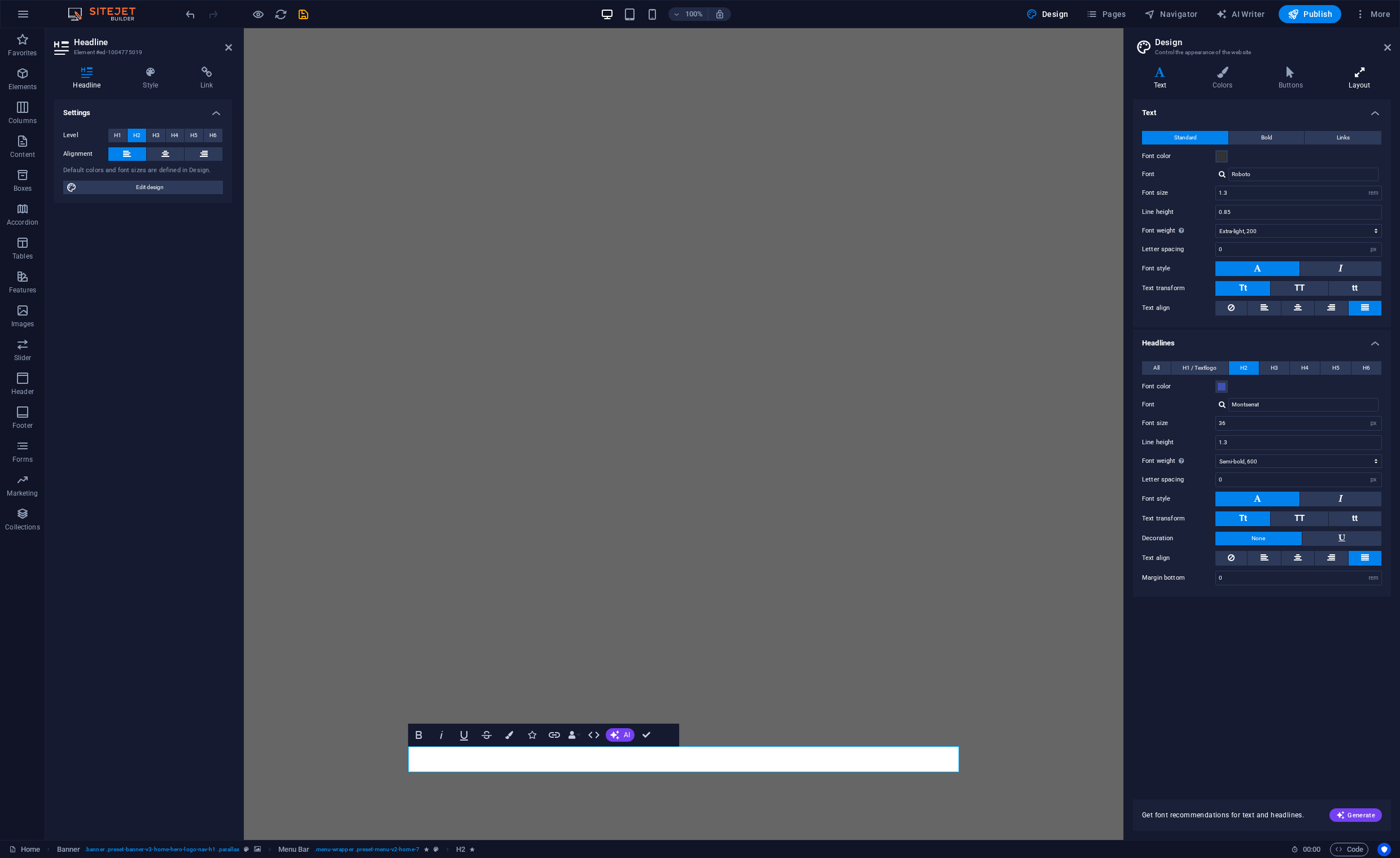
click at [1342, 79] on h4 "Layout" at bounding box center [1360, 78] width 63 height 24
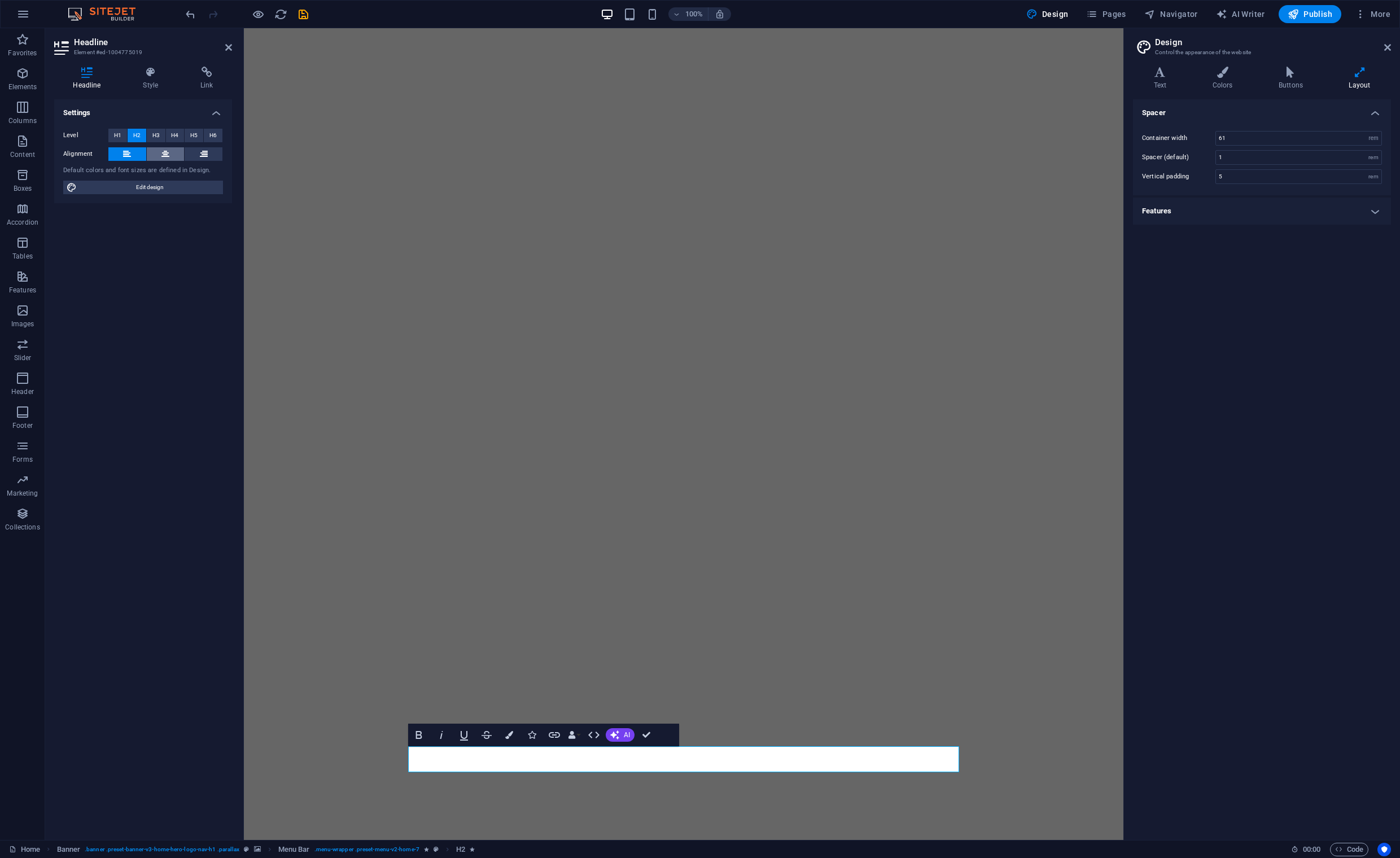
click at [161, 152] on button at bounding box center [165, 154] width 38 height 13
click at [124, 152] on icon at bounding box center [127, 154] width 8 height 13
click at [149, 190] on span "Edit design" at bounding box center [150, 187] width 140 height 13
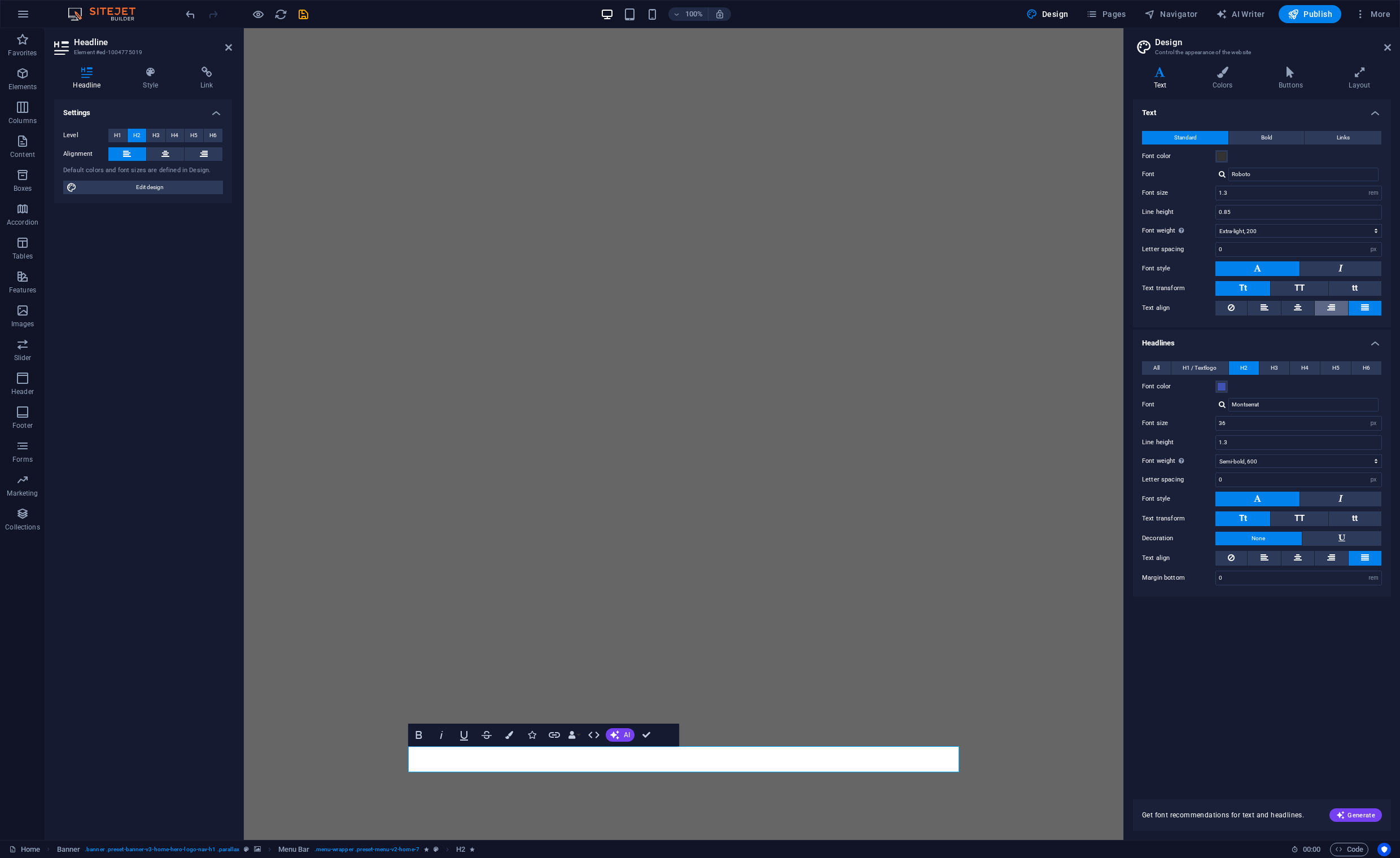
click at [1328, 307] on icon at bounding box center [1332, 307] width 8 height 13
click at [1363, 306] on icon at bounding box center [1365, 307] width 8 height 13
click at [1296, 556] on icon at bounding box center [1298, 557] width 8 height 13
click at [1266, 555] on icon at bounding box center [1265, 557] width 8 height 13
click at [1230, 86] on h4 "Colors" at bounding box center [1225, 78] width 66 height 24
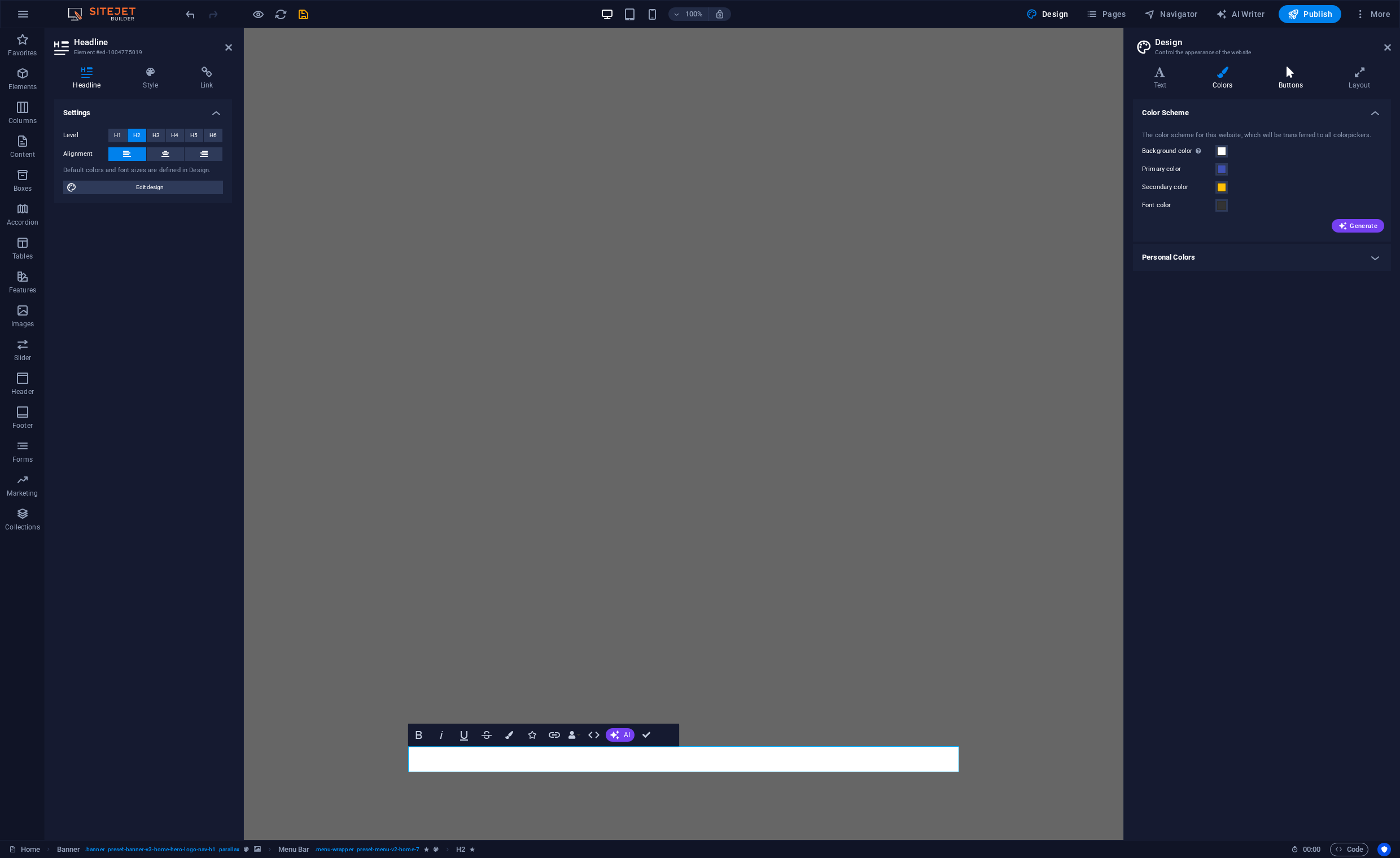
click at [1298, 84] on h4 "Buttons" at bounding box center [1292, 78] width 70 height 24
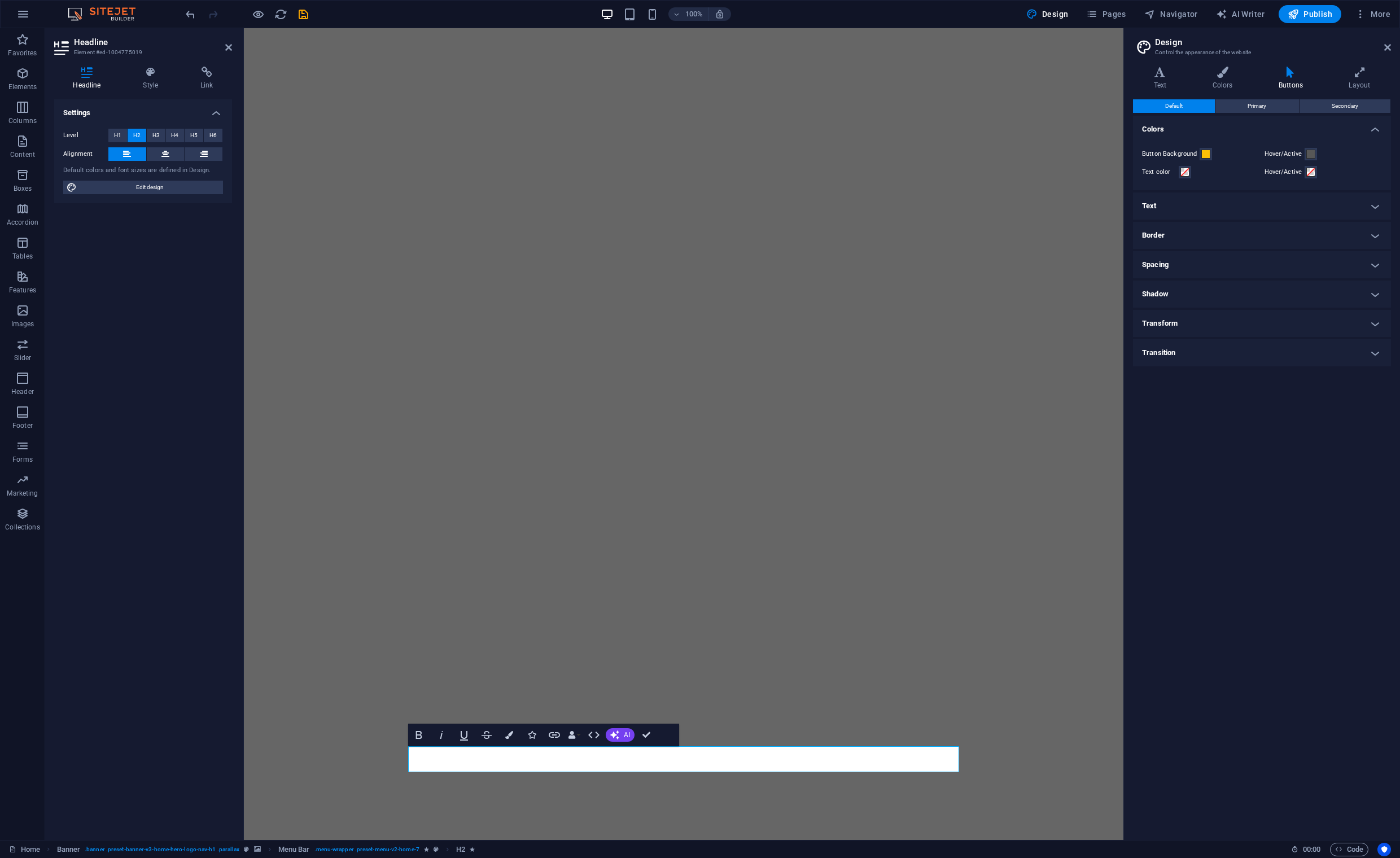
select select "rem"
click at [1219, 74] on icon at bounding box center [1223, 72] width 61 height 12
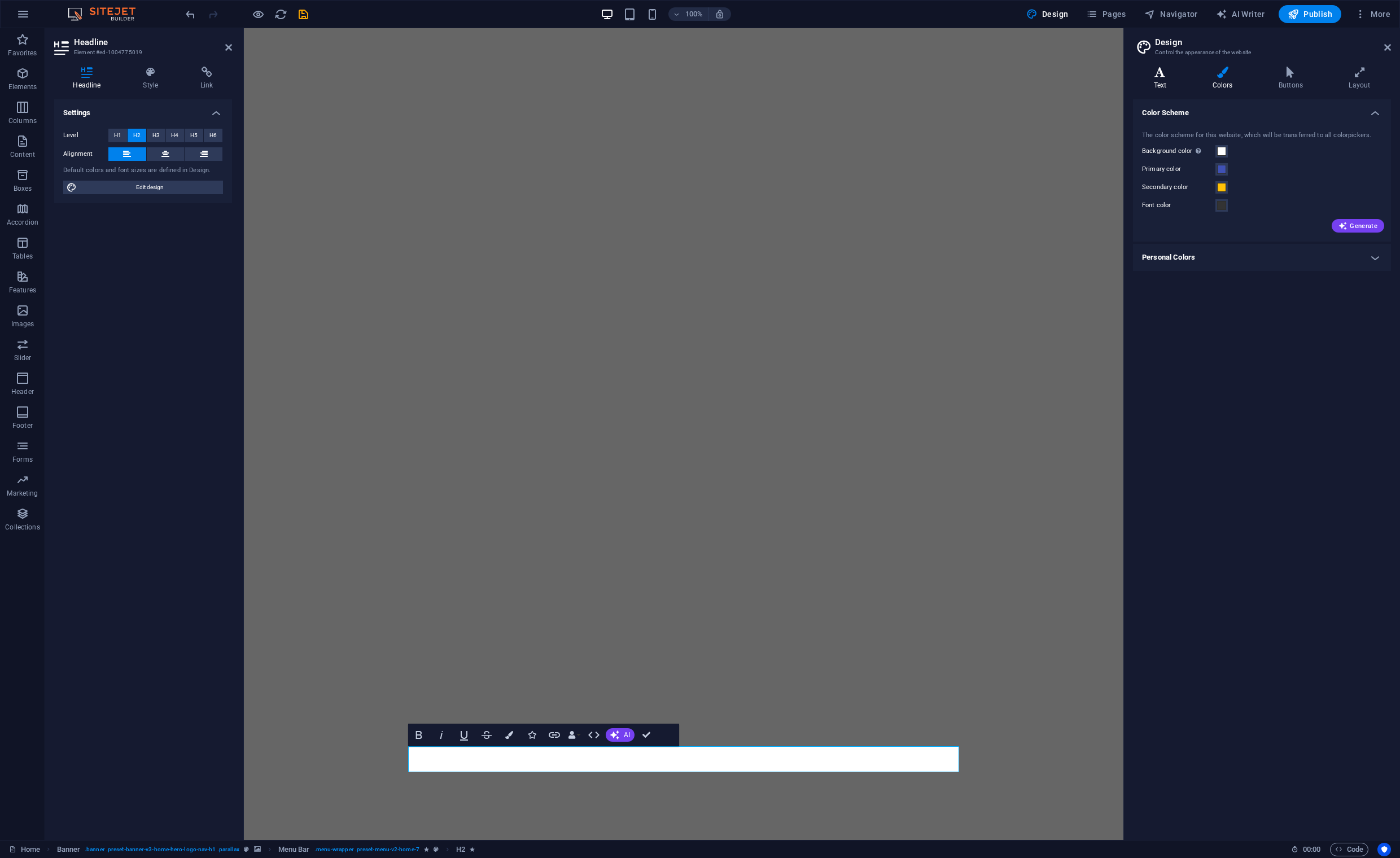
click at [1172, 79] on h4 "Text" at bounding box center [1163, 78] width 59 height 24
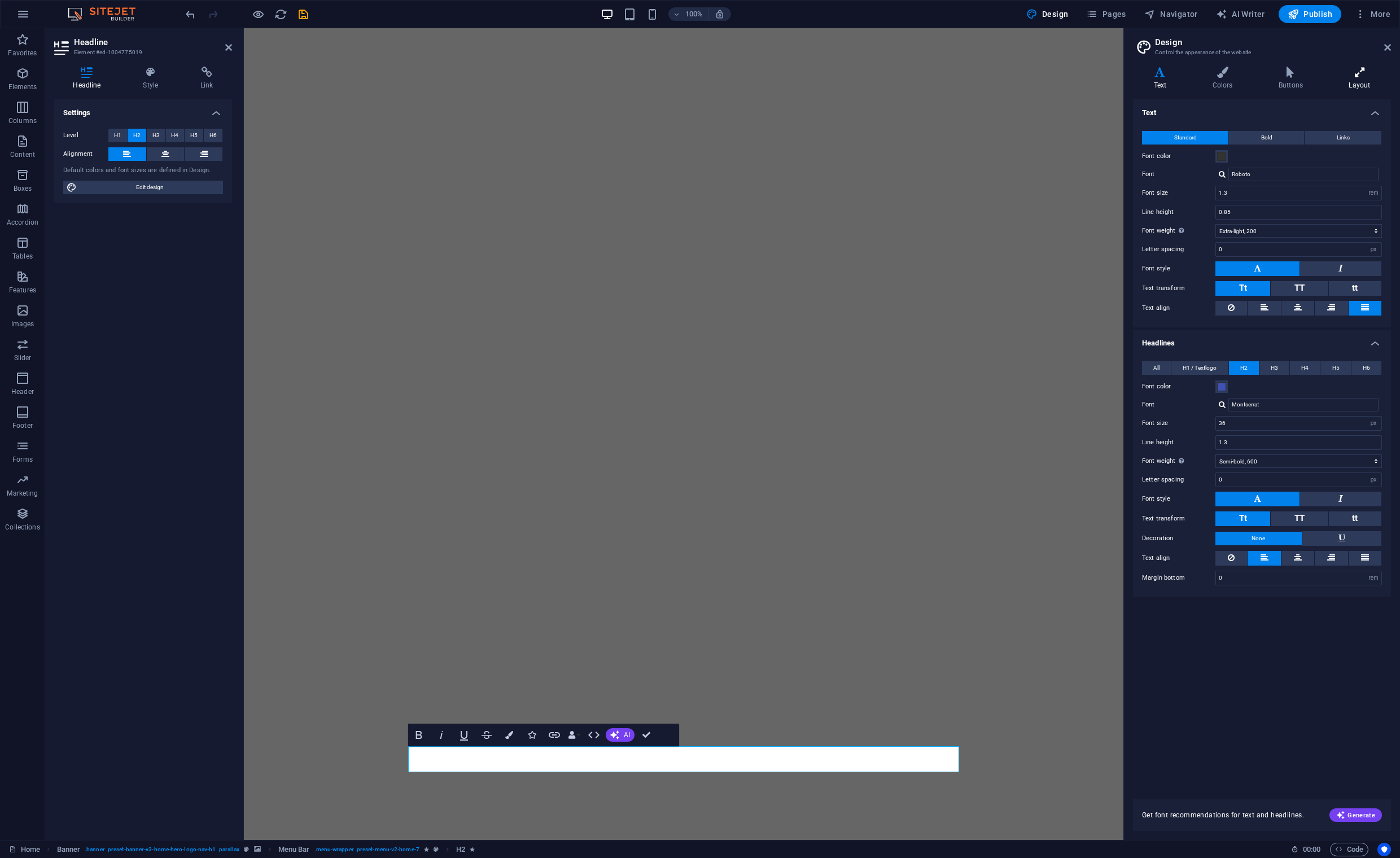
click at [1364, 76] on icon at bounding box center [1360, 72] width 63 height 12
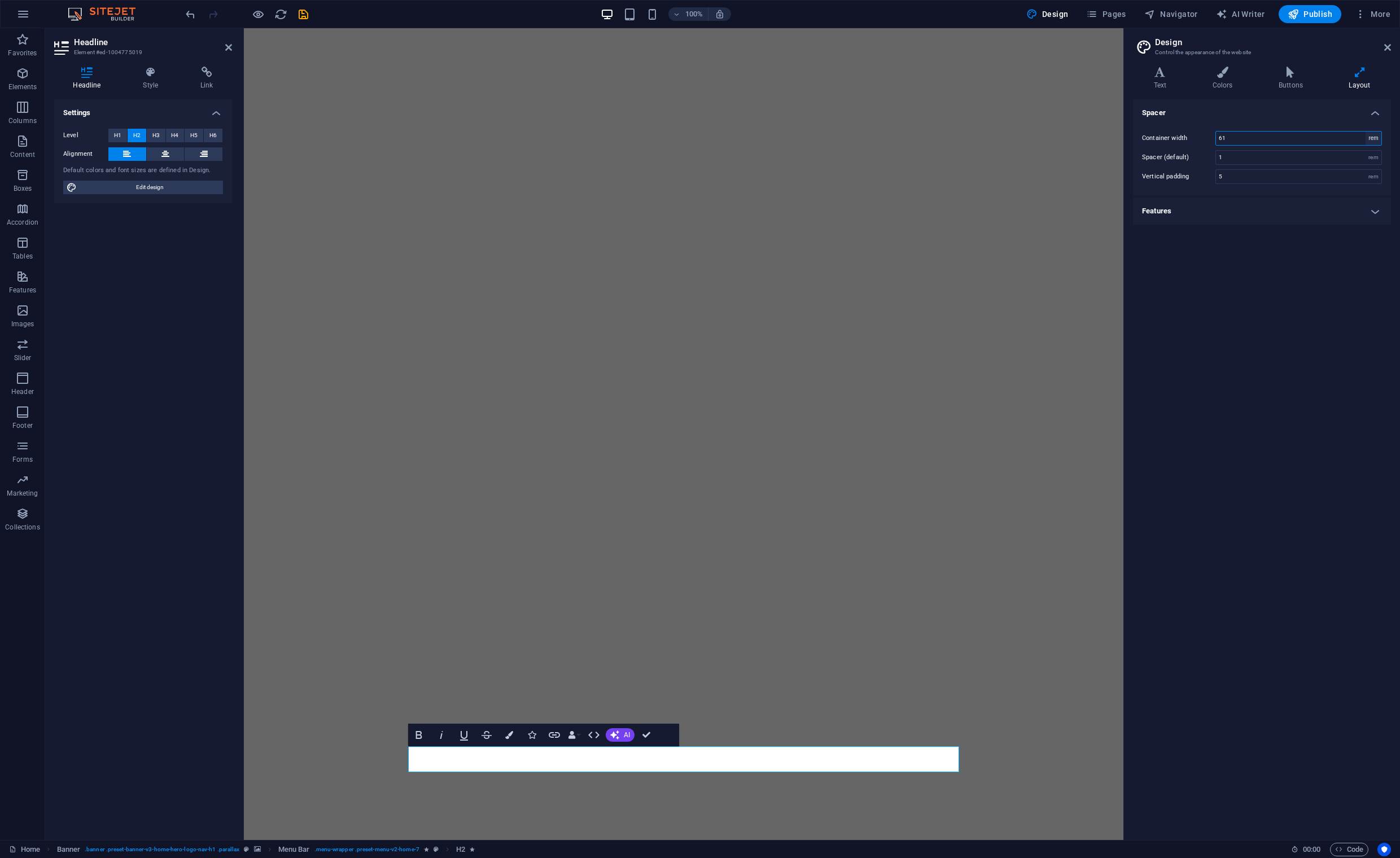
click at [1376, 139] on select "rem px" at bounding box center [1374, 138] width 16 height 13
drag, startPoint x: 1238, startPoint y: 138, endPoint x: 1189, endPoint y: 136, distance: 49.0
click at [1190, 136] on div "Container width 61 rem px" at bounding box center [1262, 138] width 240 height 15
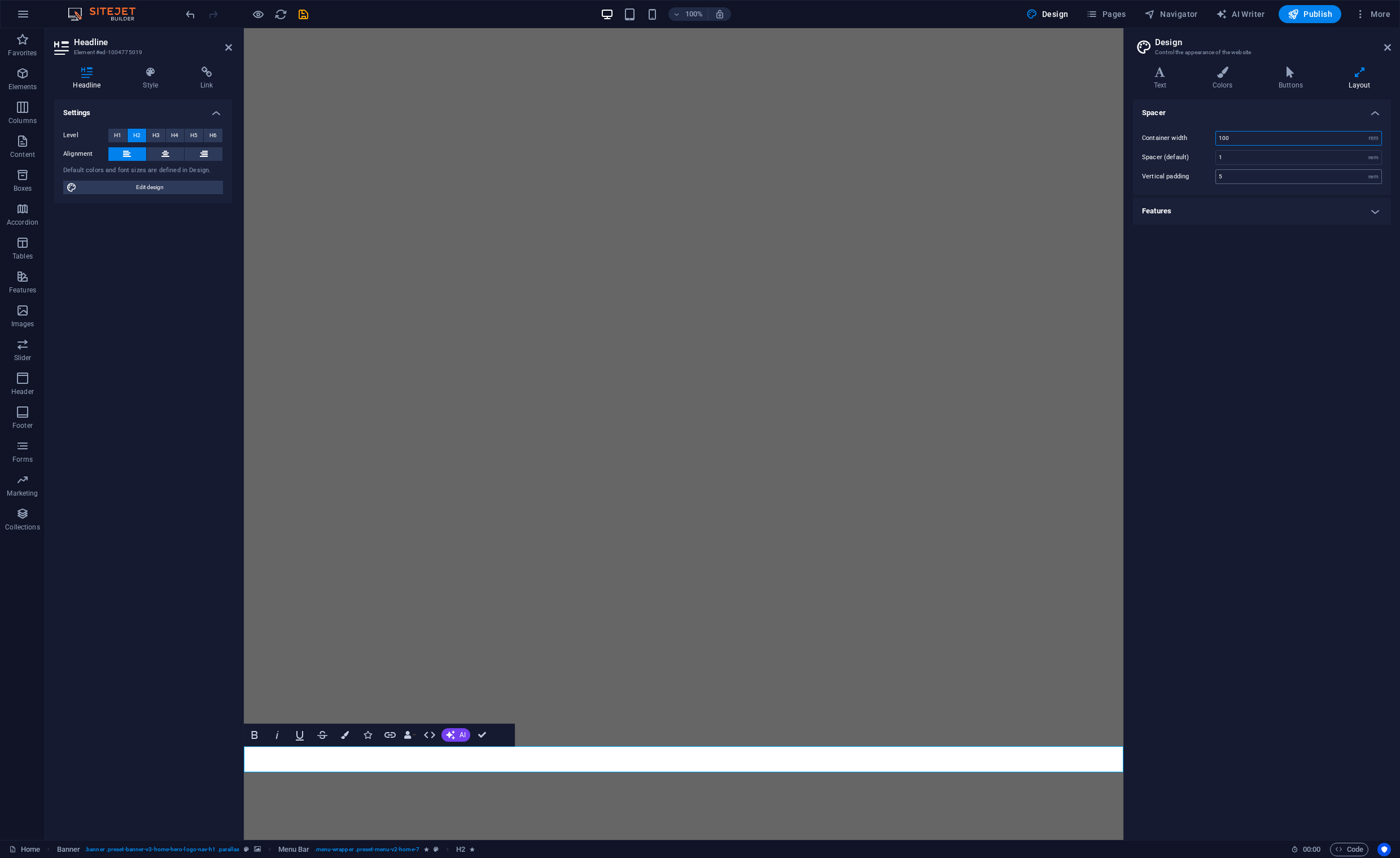
type input "100"
drag, startPoint x: 1230, startPoint y: 176, endPoint x: 1204, endPoint y: 174, distance: 26.1
click at [1203, 173] on div "Vertical padding 5 rem" at bounding box center [1262, 177] width 240 height 15
type input "0"
click at [1372, 208] on h4 "Features" at bounding box center [1262, 211] width 258 height 27
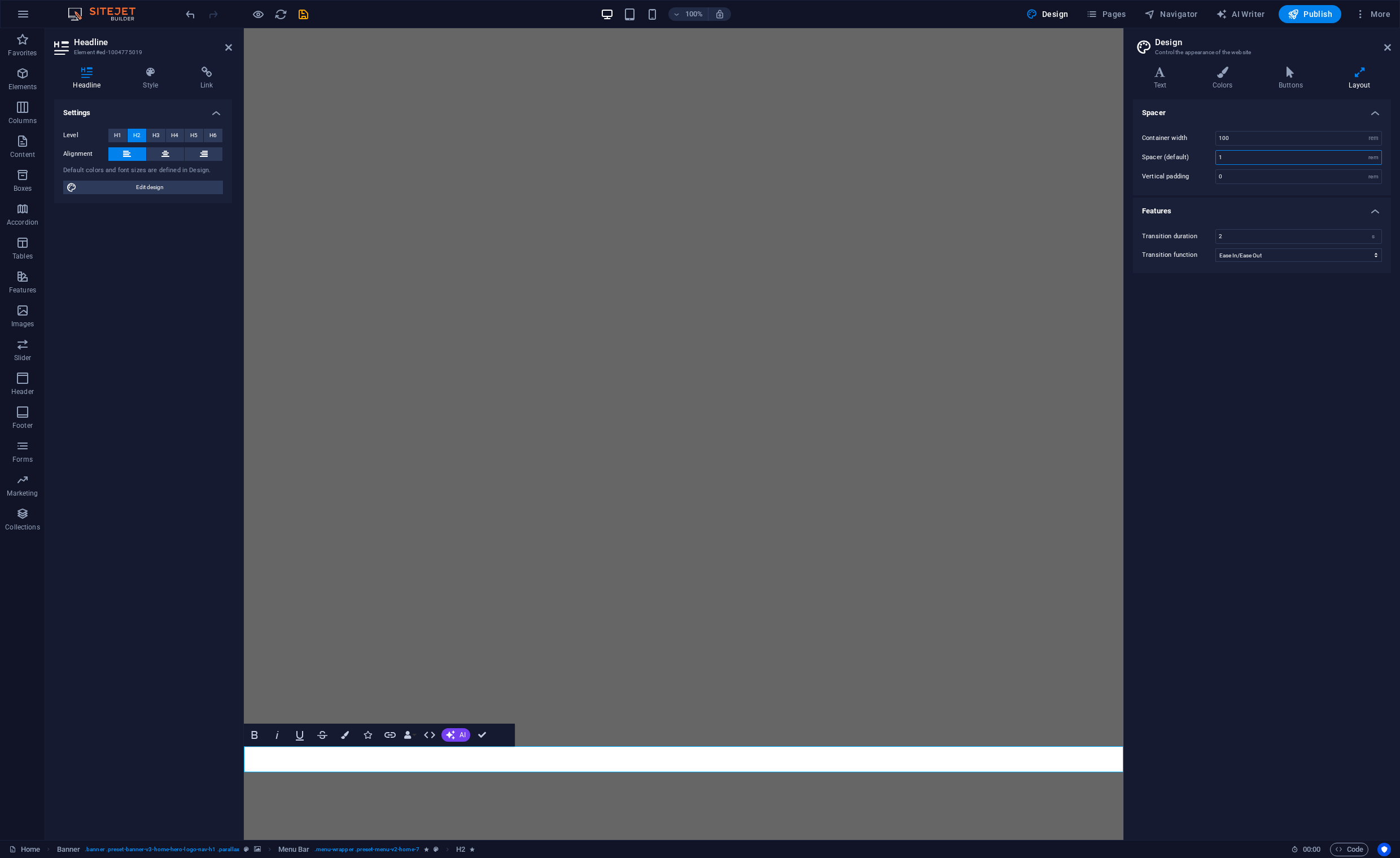
click at [1228, 156] on input "1" at bounding box center [1299, 157] width 165 height 13
type input "10"
click at [307, 14] on icon "save" at bounding box center [303, 14] width 13 height 13
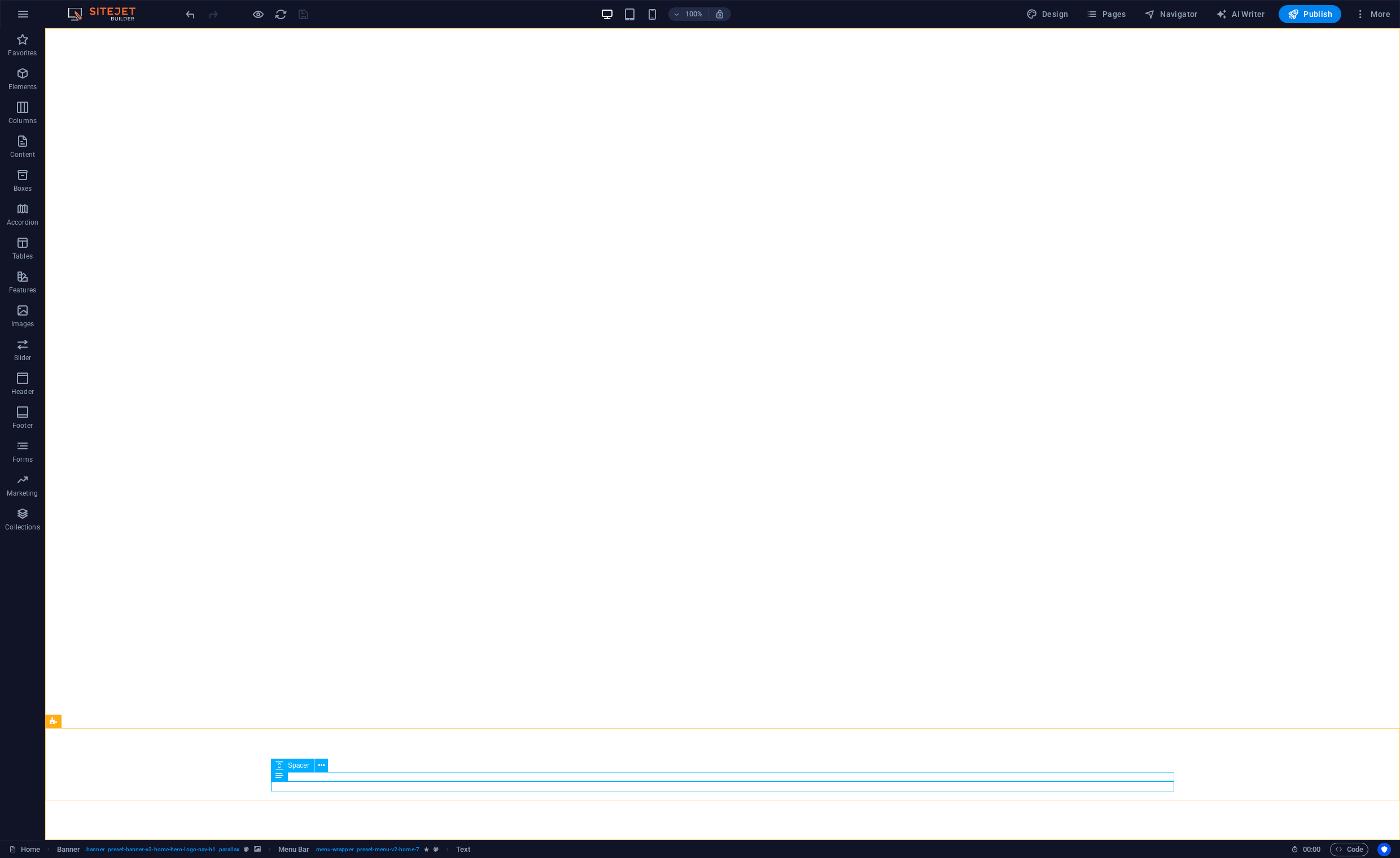
click at [300, 767] on span "Spacer" at bounding box center [299, 765] width 22 height 7
click at [320, 767] on icon at bounding box center [321, 765] width 6 height 12
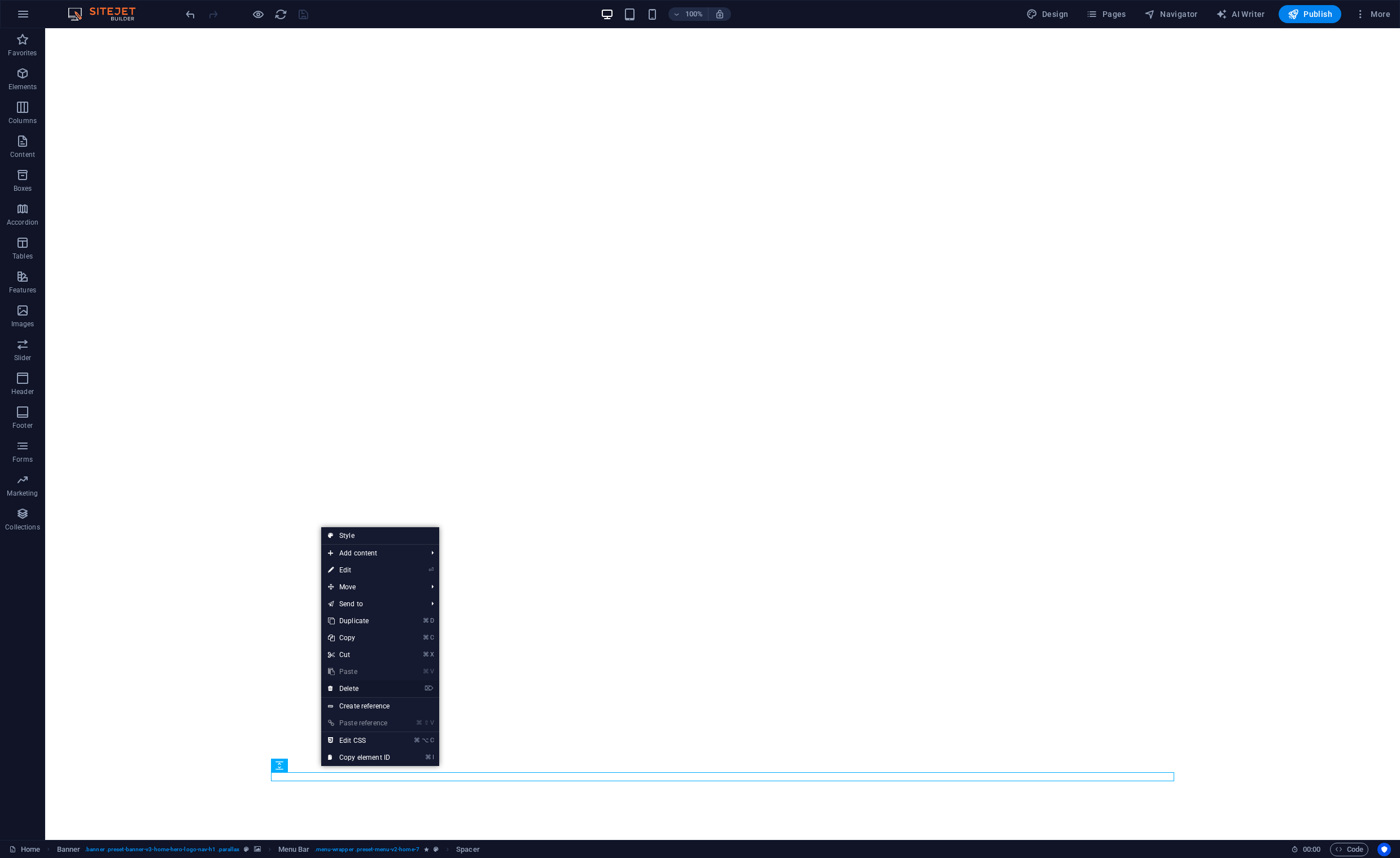
click at [355, 691] on link "⌦ Delete" at bounding box center [359, 688] width 76 height 17
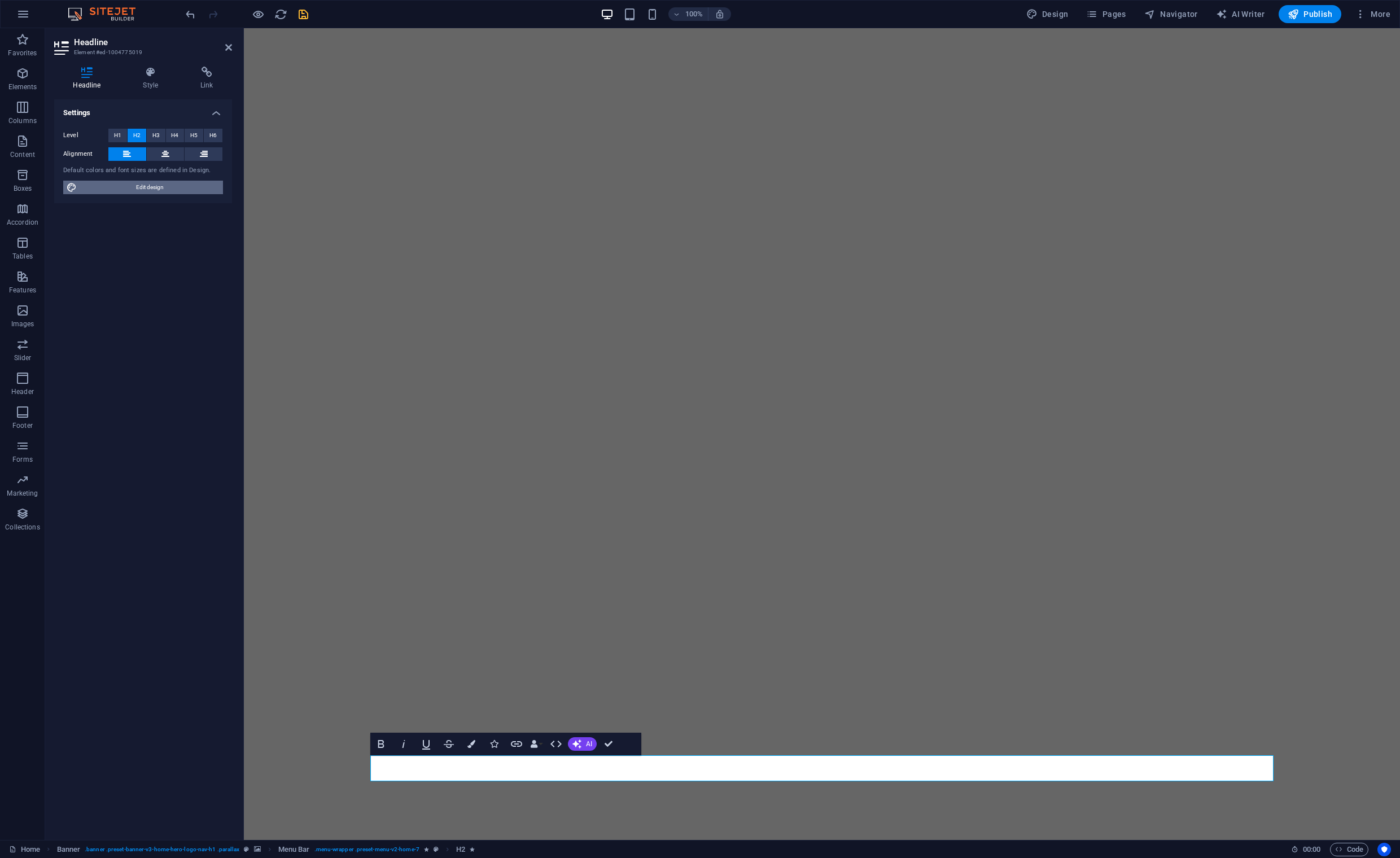
click at [165, 189] on span "Edit design" at bounding box center [150, 187] width 140 height 13
select select "rem"
select select "200"
select select "px"
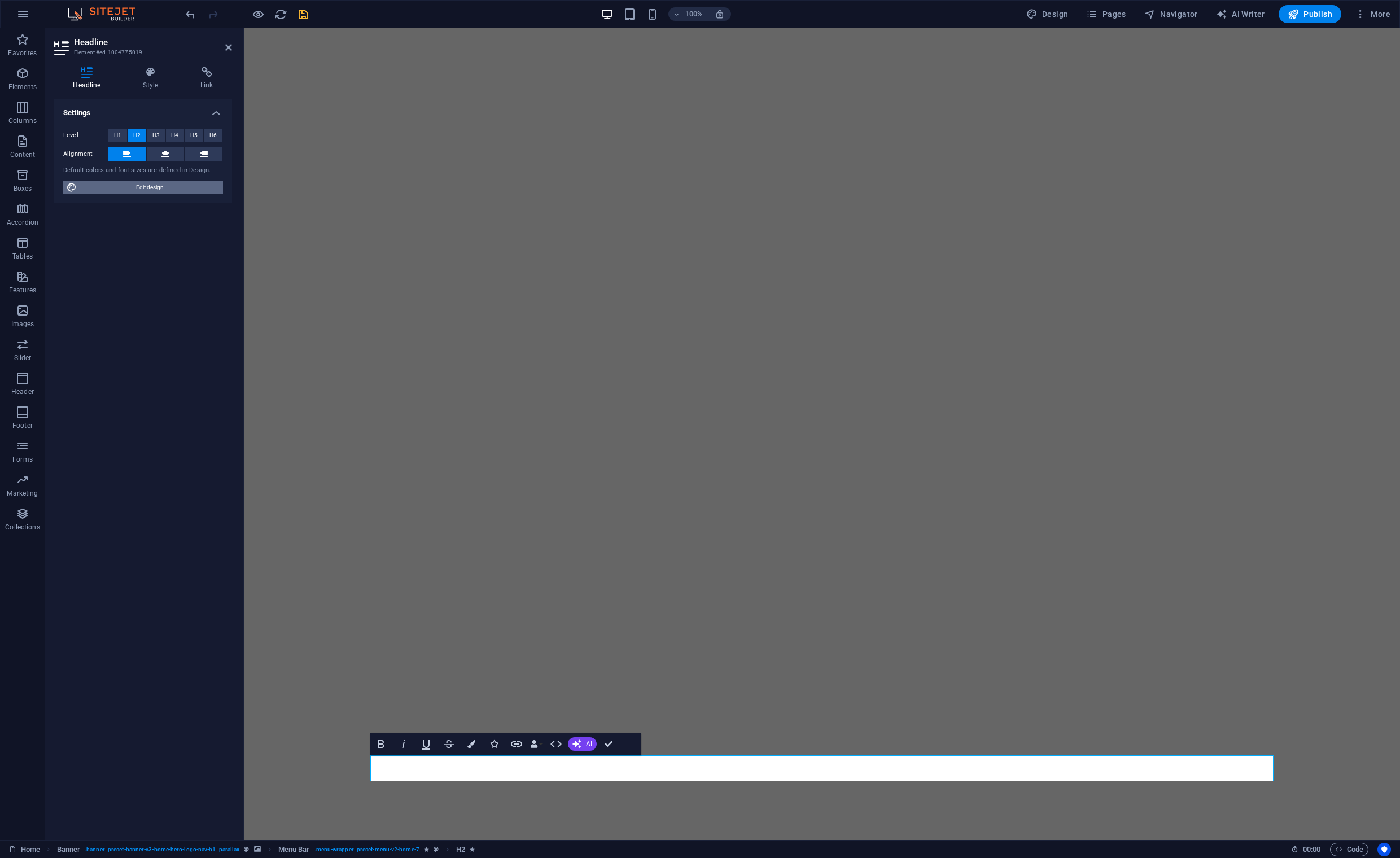
select select "600"
select select "px"
select select "rem"
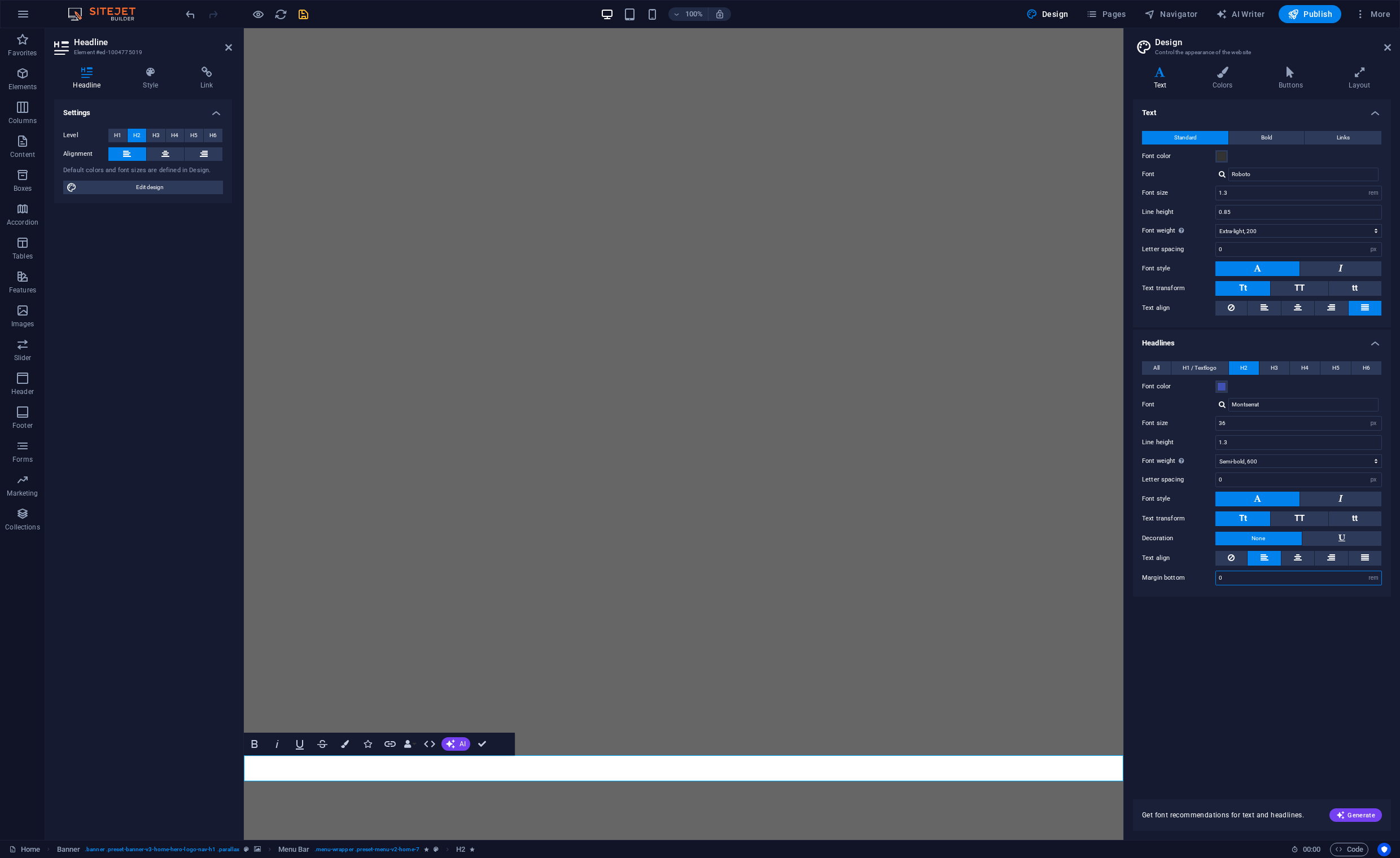
drag, startPoint x: 1224, startPoint y: 575, endPoint x: 1205, endPoint y: 576, distance: 19.0
click at [1205, 576] on div "Margin bottom 0 rem px vh" at bounding box center [1262, 578] width 240 height 15
type input "5"
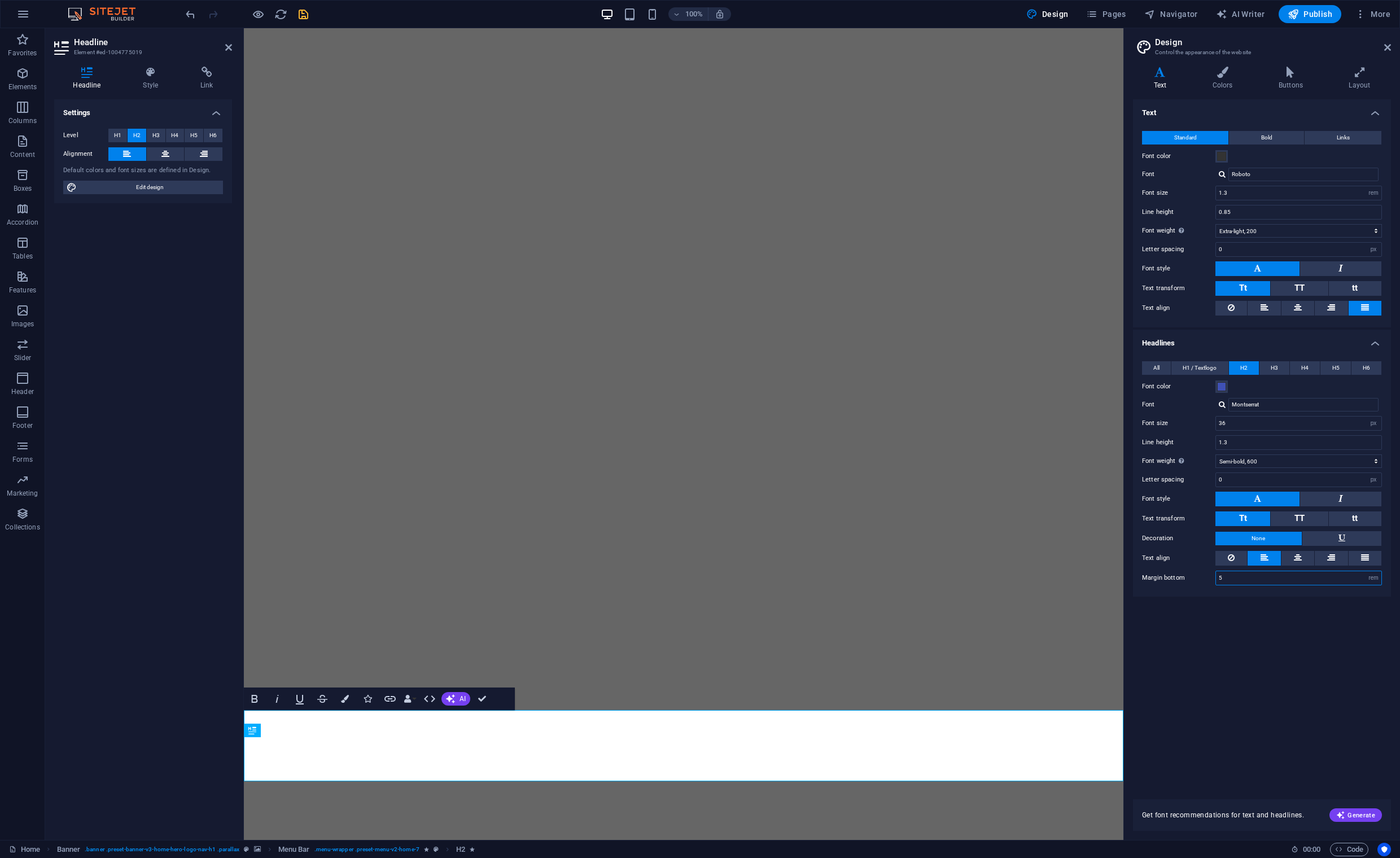
drag, startPoint x: 1229, startPoint y: 574, endPoint x: 1212, endPoint y: 573, distance: 17.0
click at [1212, 573] on div "Margin bottom 5 rem px vh" at bounding box center [1262, 578] width 240 height 15
click at [1374, 576] on select "rem px vh" at bounding box center [1374, 578] width 16 height 13
select select "px"
click at [1366, 571] on select "rem px vh" at bounding box center [1374, 578] width 16 height 13
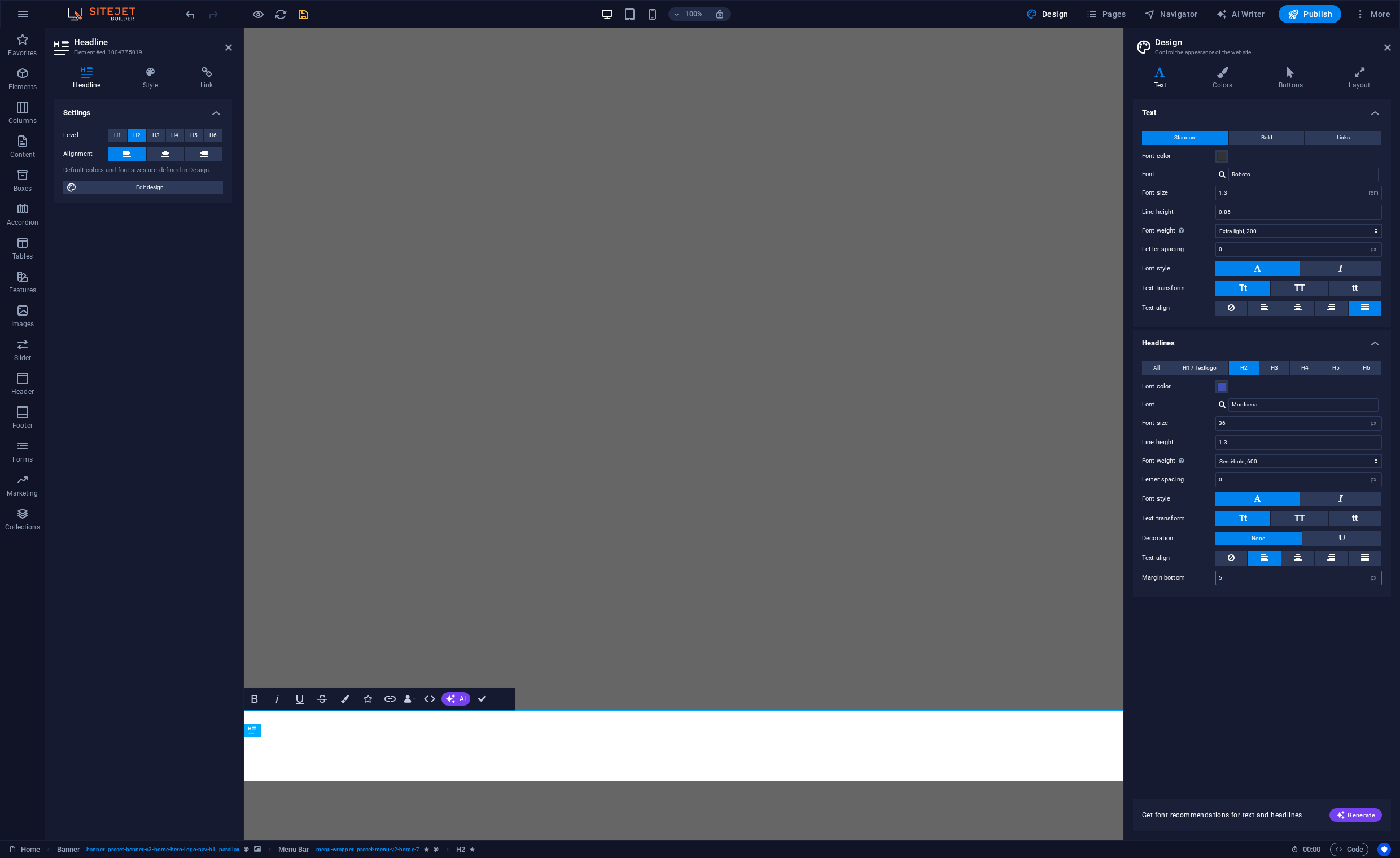
type input "80"
click at [1323, 580] on input "80" at bounding box center [1299, 578] width 165 height 13
drag, startPoint x: 1235, startPoint y: 576, endPoint x: 1190, endPoint y: 576, distance: 45.0
click at [1191, 575] on div "Margin bottom 80 rem px vh" at bounding box center [1262, 578] width 240 height 15
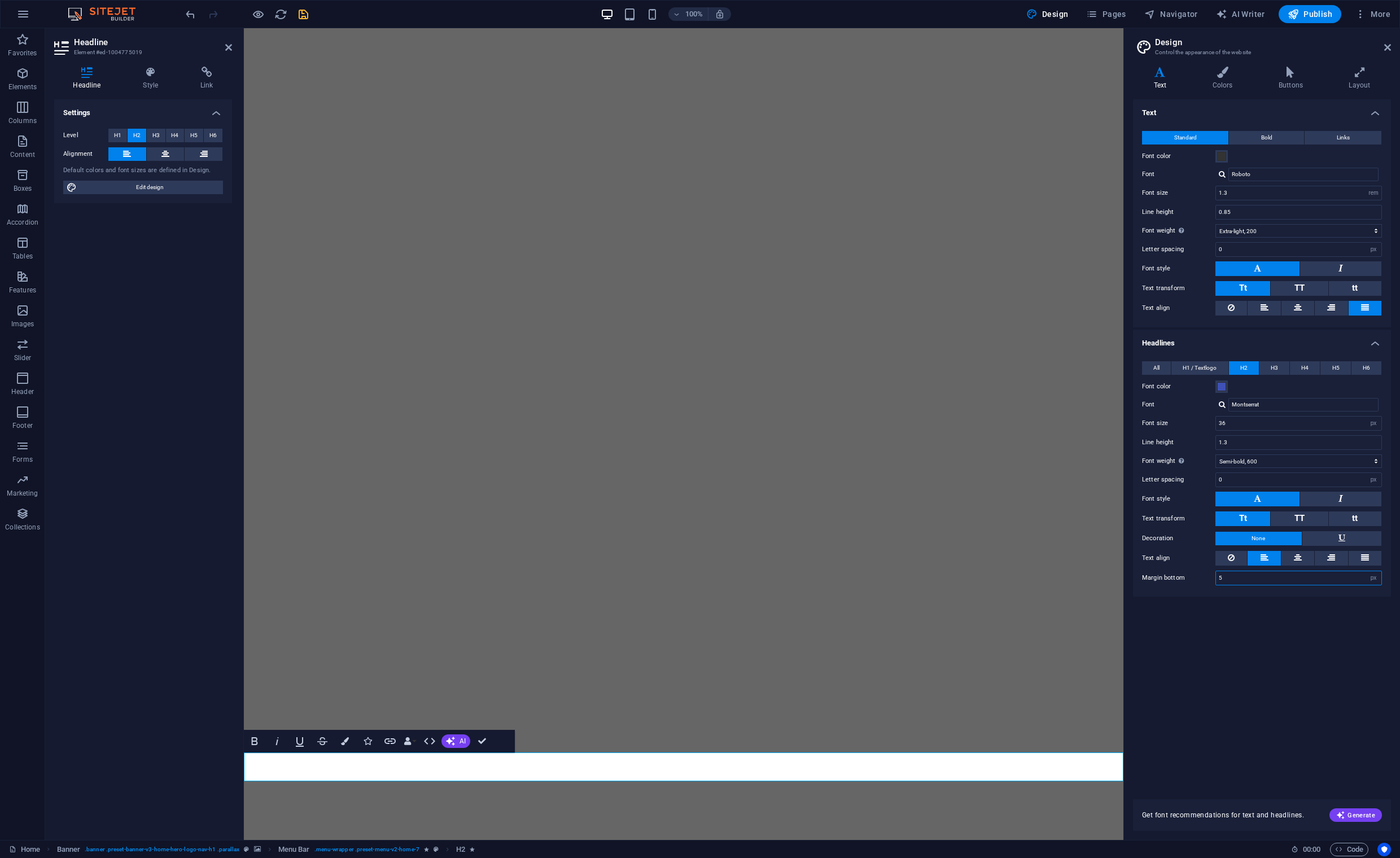
click at [1303, 578] on input "5" at bounding box center [1299, 578] width 165 height 13
drag, startPoint x: 1224, startPoint y: 576, endPoint x: 1204, endPoint y: 576, distance: 20.0
click at [1205, 576] on div "Margin bottom 5 rem px vh" at bounding box center [1262, 578] width 240 height 15
type input "10"
click at [1360, 75] on icon at bounding box center [1360, 72] width 63 height 12
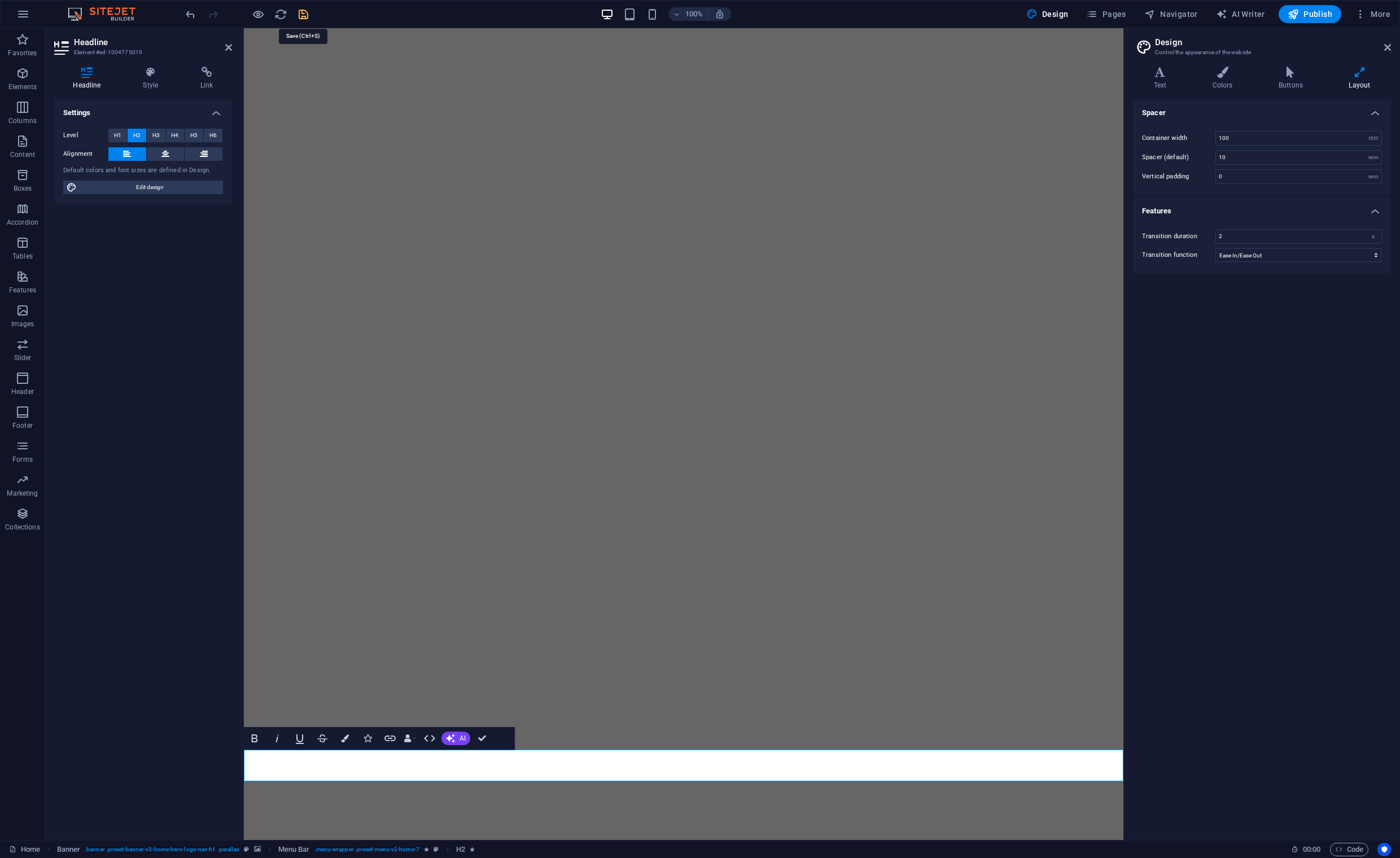
click at [301, 15] on icon "save" at bounding box center [303, 14] width 13 height 13
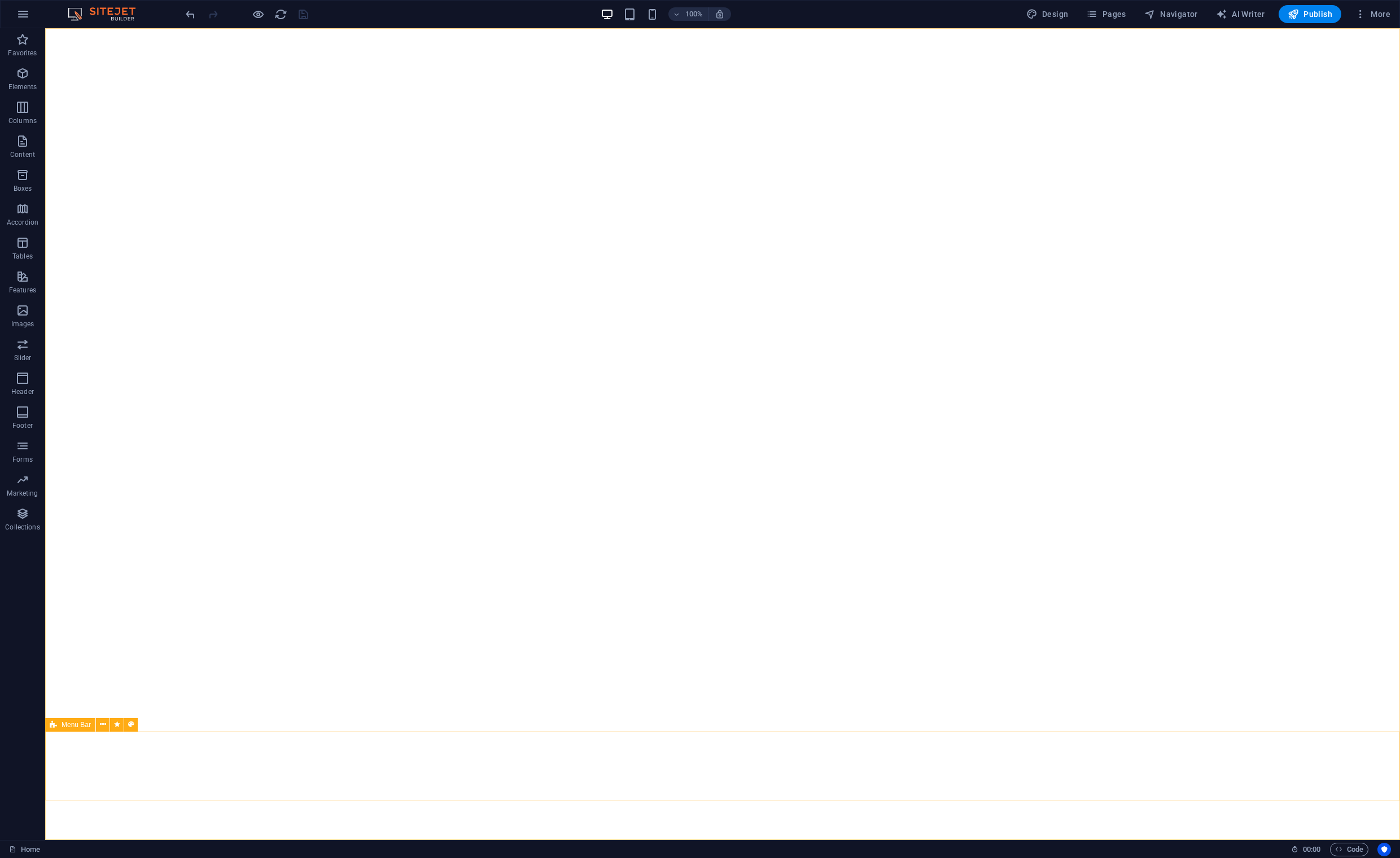
click at [52, 724] on icon at bounding box center [53, 724] width 7 height 13
click at [52, 725] on icon at bounding box center [53, 724] width 7 height 13
click at [52, 726] on icon at bounding box center [53, 724] width 7 height 13
select select "fade"
select select "s"
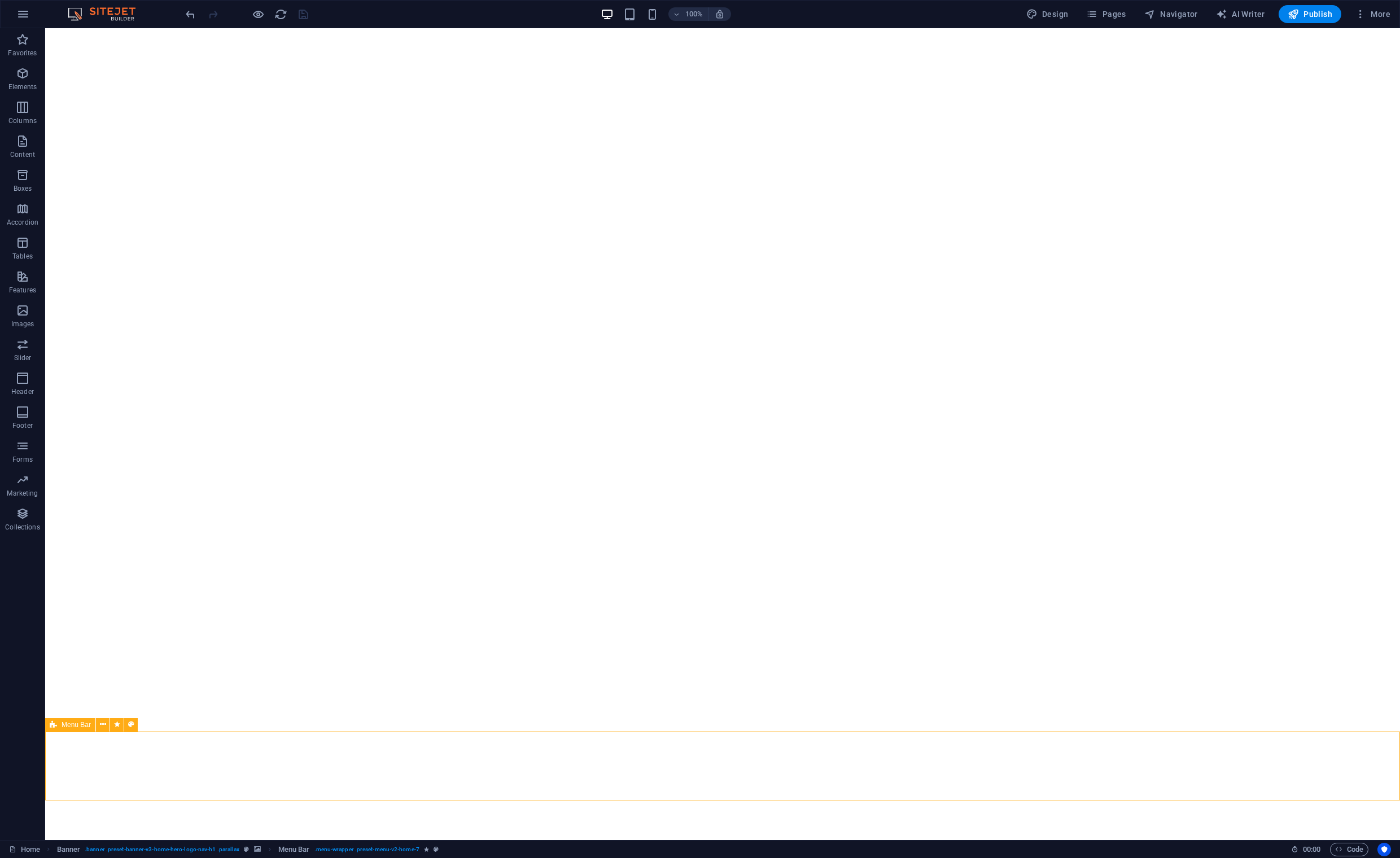
select select "s"
select select "onload"
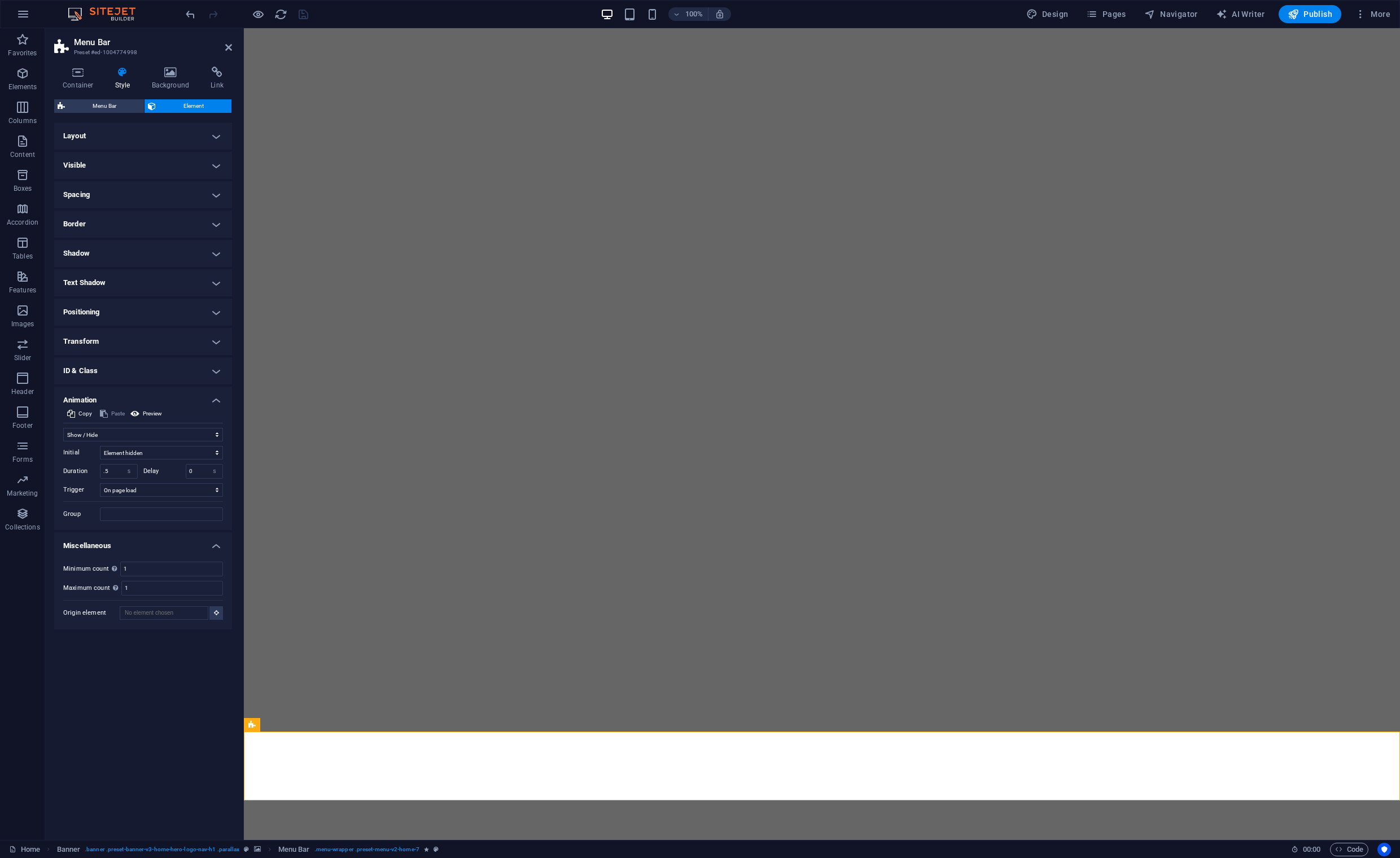
click at [218, 138] on h4 "Layout" at bounding box center [143, 136] width 178 height 27
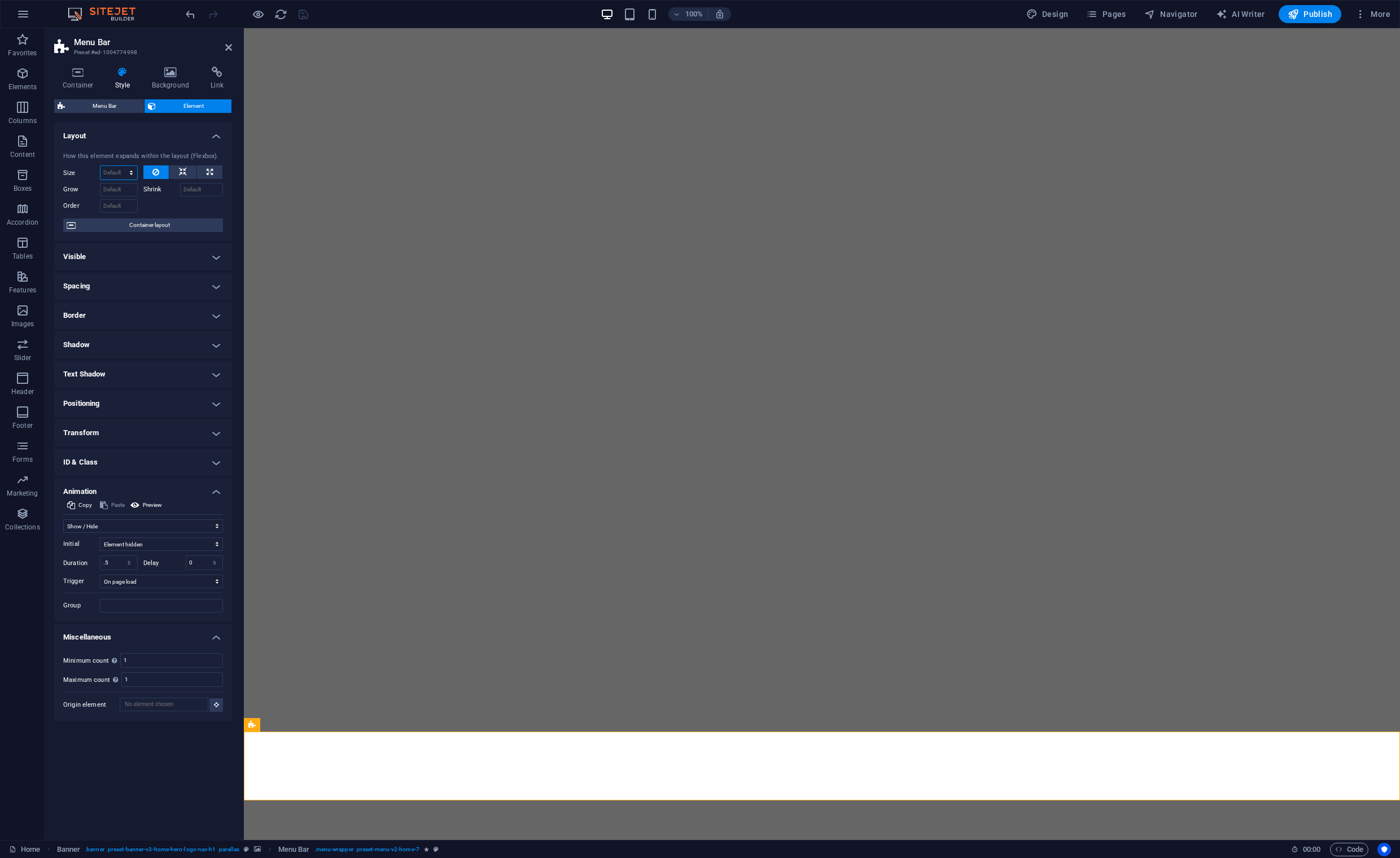
click at [131, 174] on select "Default auto px % 1/1 1/2 1/3 1/4 1/5 1/6 1/7 1/8 1/9 1/10" at bounding box center [118, 172] width 36 height 13
click at [204, 172] on button at bounding box center [210, 171] width 26 height 13
type input "100"
select select "%"
click at [163, 229] on span "Container layout" at bounding box center [149, 225] width 141 height 13
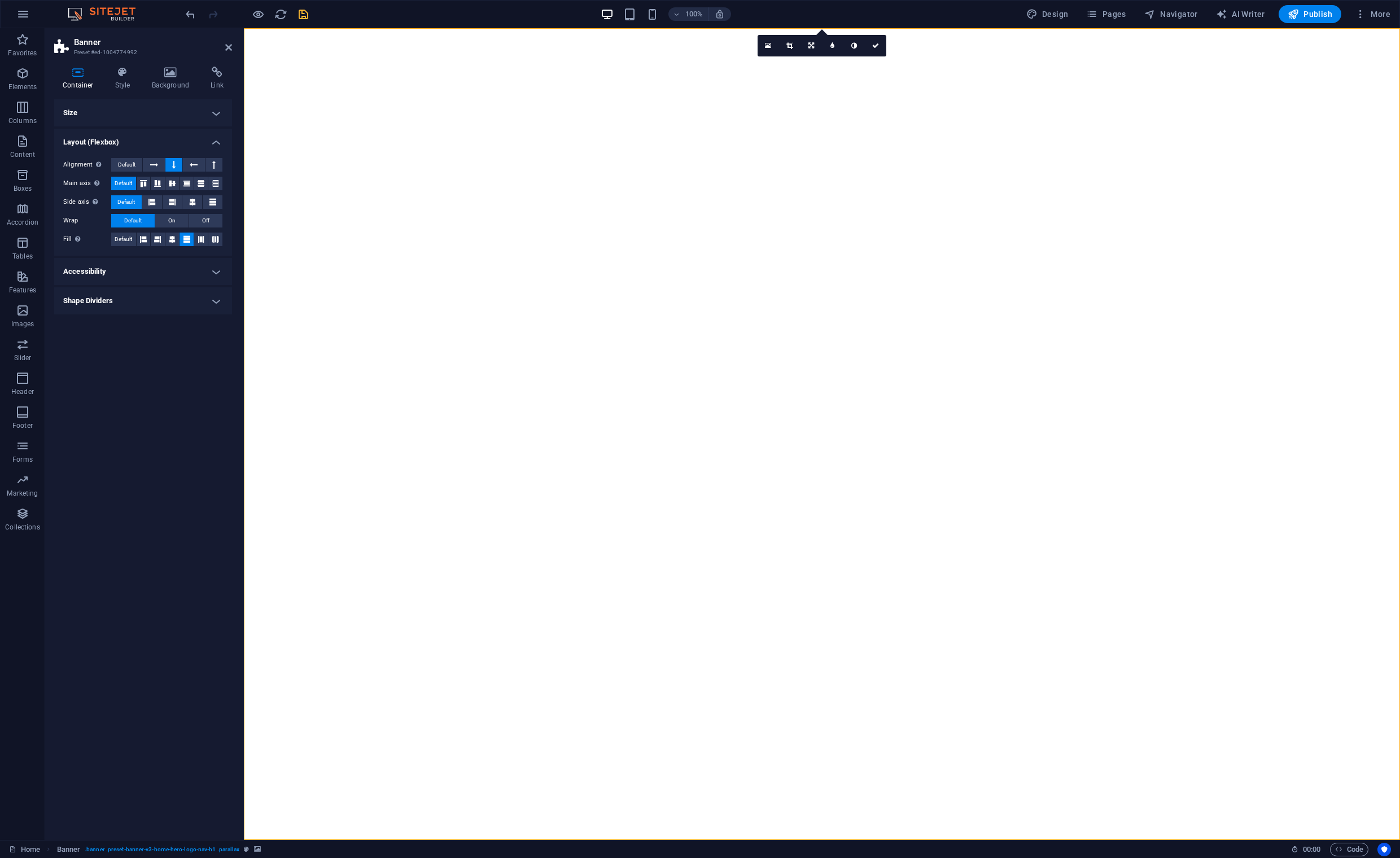
click at [214, 301] on h4 "Shape Dividers" at bounding box center [143, 301] width 178 height 27
click at [211, 271] on h4 "Accessibility" at bounding box center [143, 271] width 178 height 27
click at [172, 220] on span "On" at bounding box center [172, 220] width 7 height 13
click at [152, 203] on icon at bounding box center [152, 202] width 7 height 13
click at [193, 202] on icon at bounding box center [192, 202] width 7 height 13
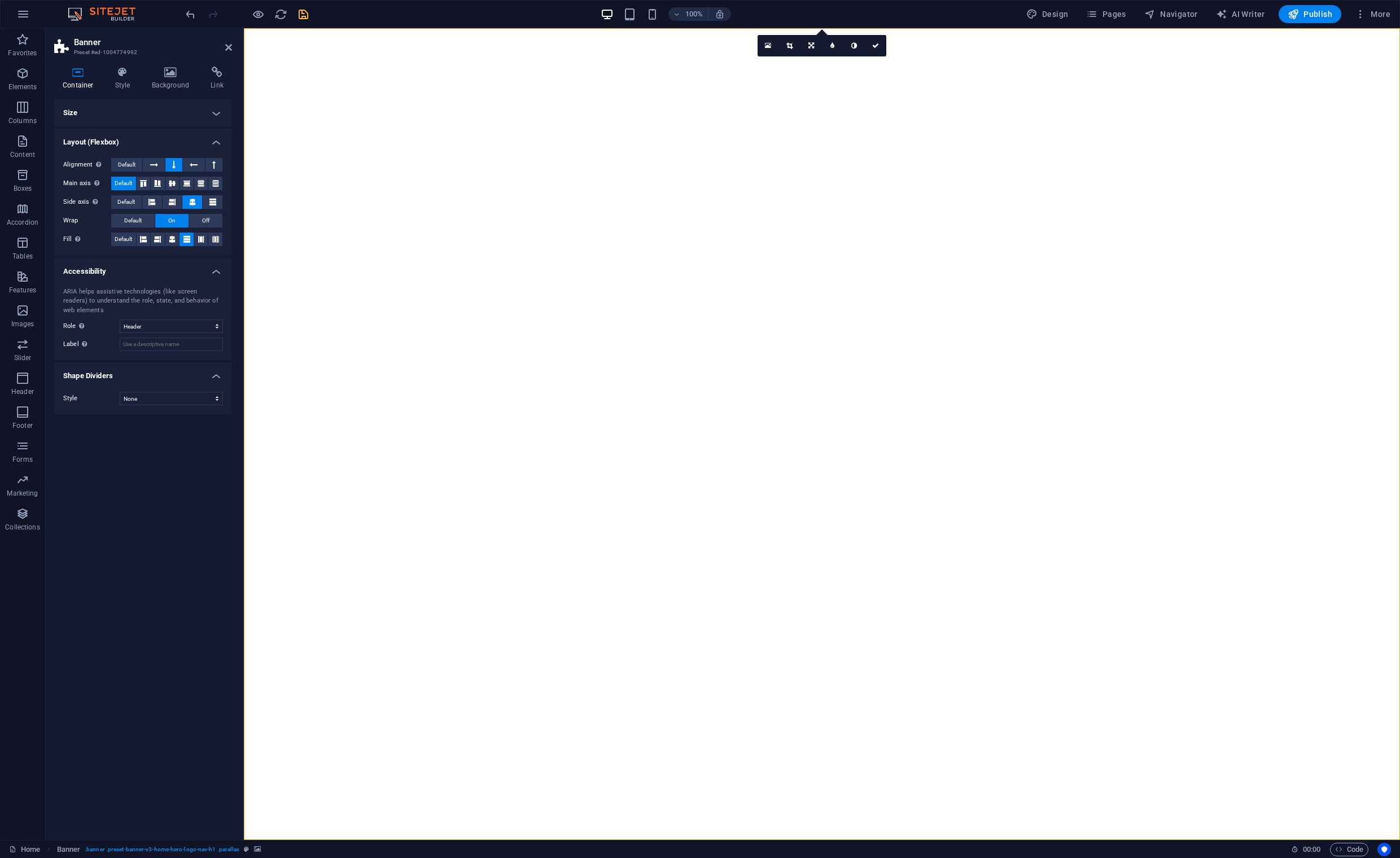
click at [214, 109] on h4 "Size" at bounding box center [143, 113] width 178 height 27
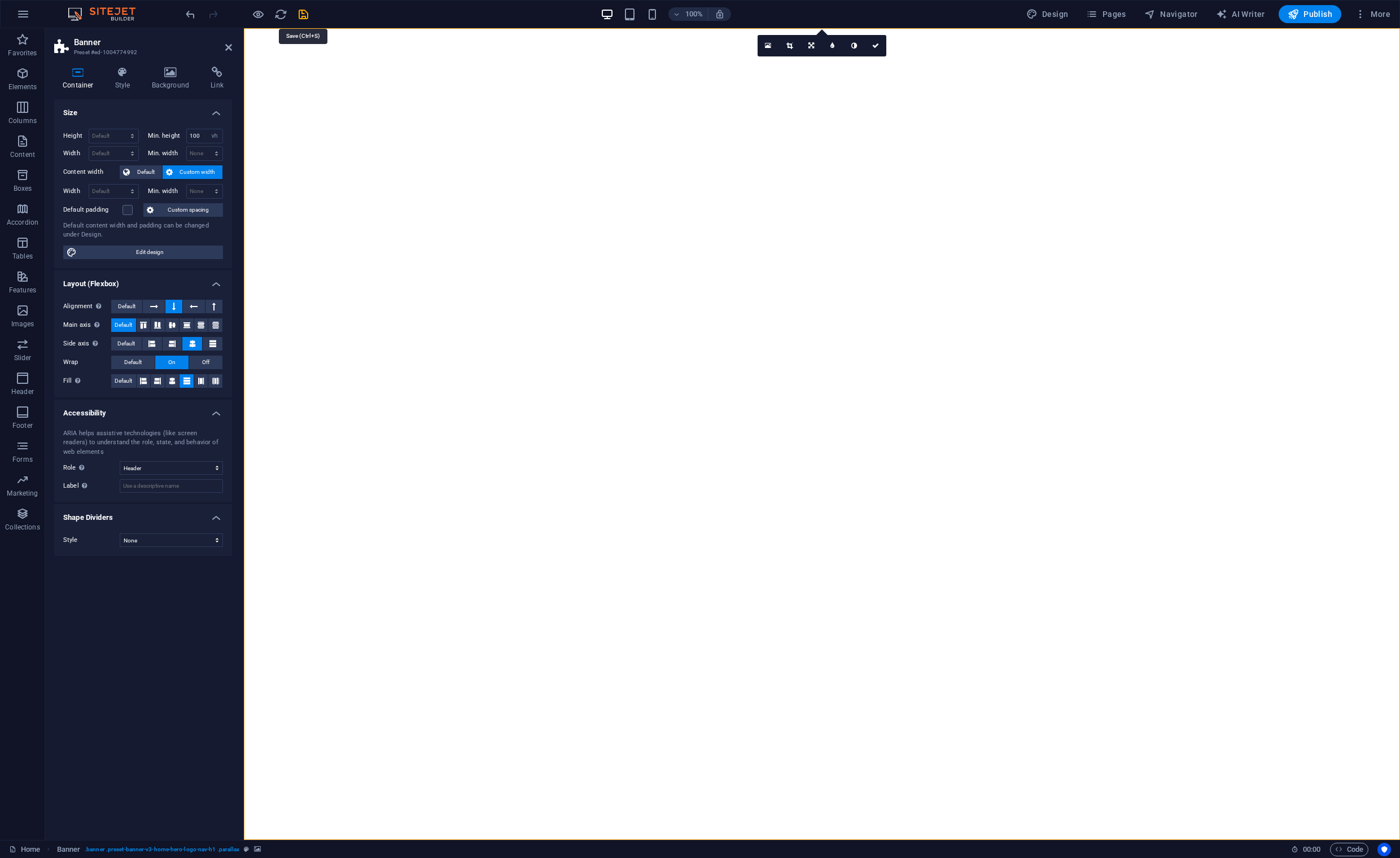
click at [303, 10] on icon "save" at bounding box center [303, 14] width 13 height 13
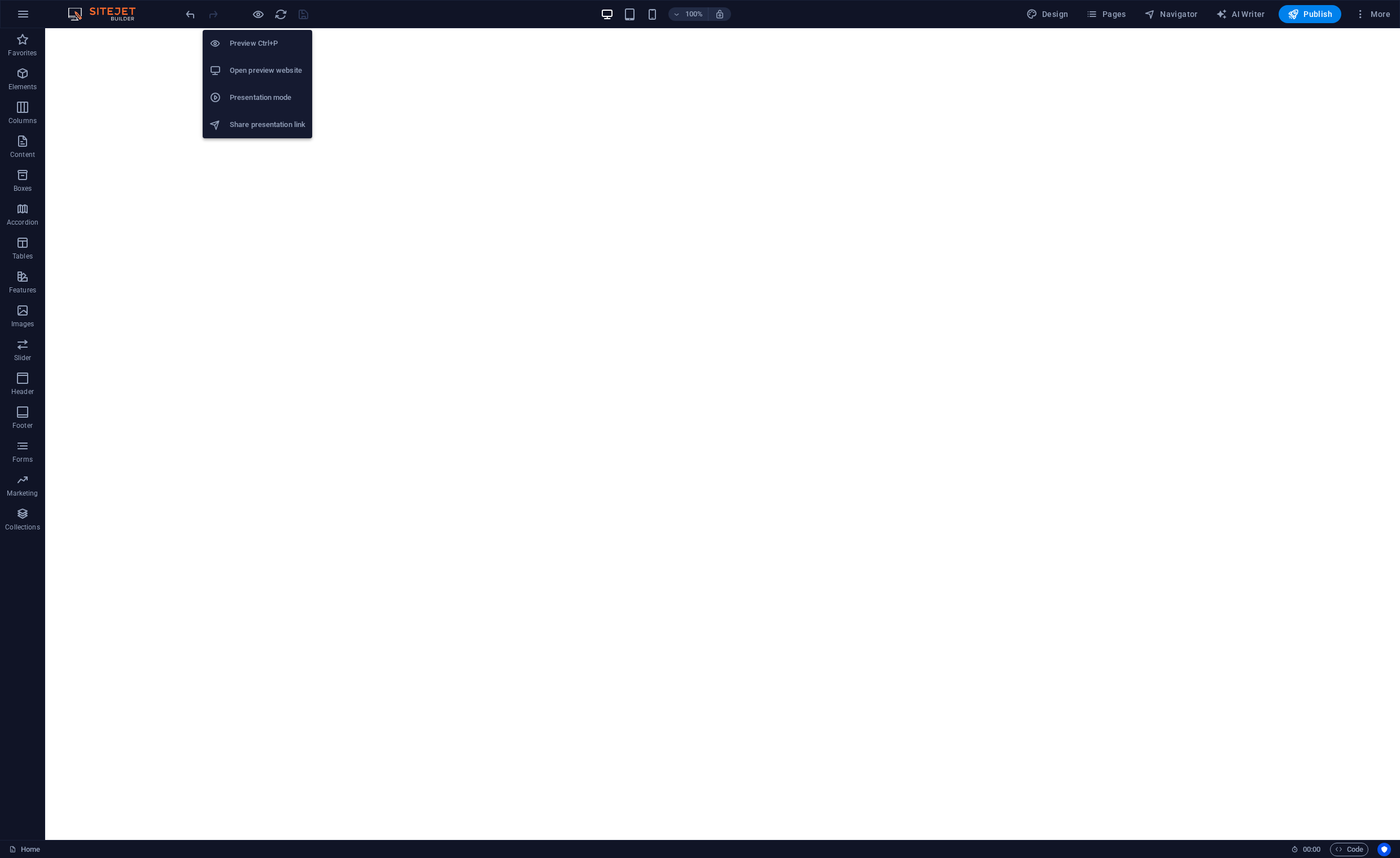
click at [261, 75] on h6 "Open preview website" at bounding box center [268, 70] width 76 height 13
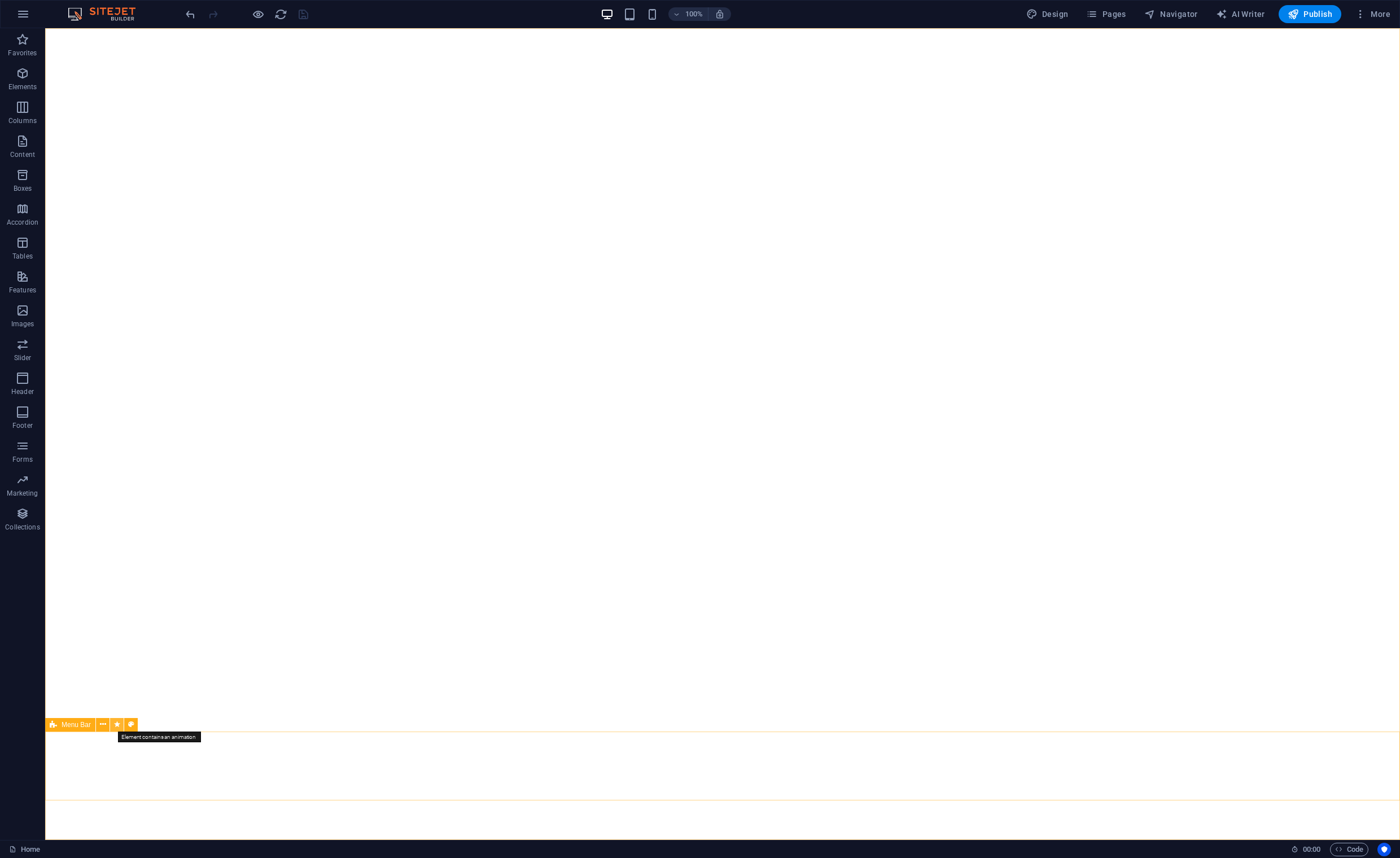
click at [117, 724] on icon at bounding box center [117, 724] width 6 height 12
select select "fade"
select select "s"
select select "onload"
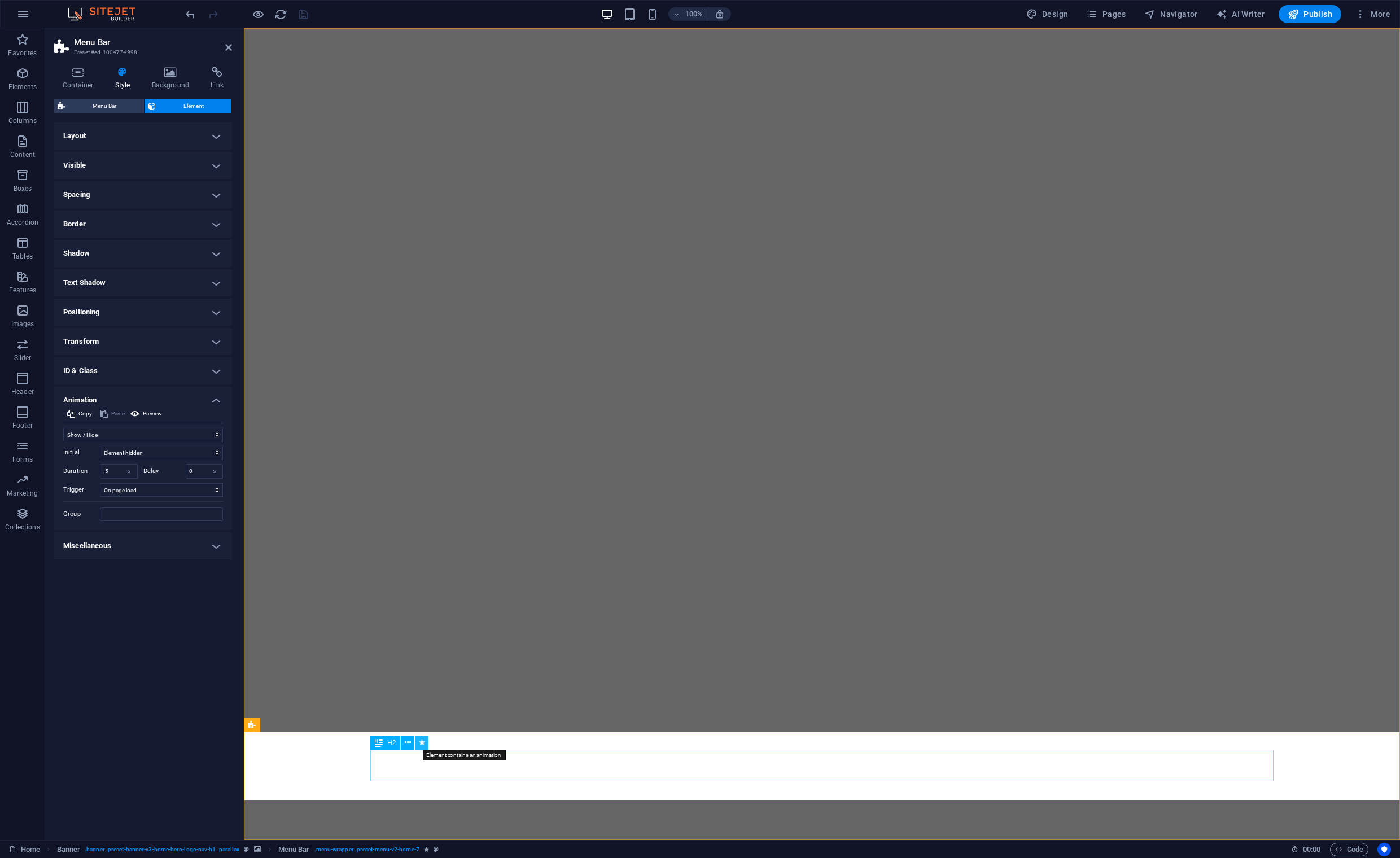
click at [420, 745] on icon at bounding box center [422, 742] width 6 height 12
select select "fade"
select select "s"
select select "onload"
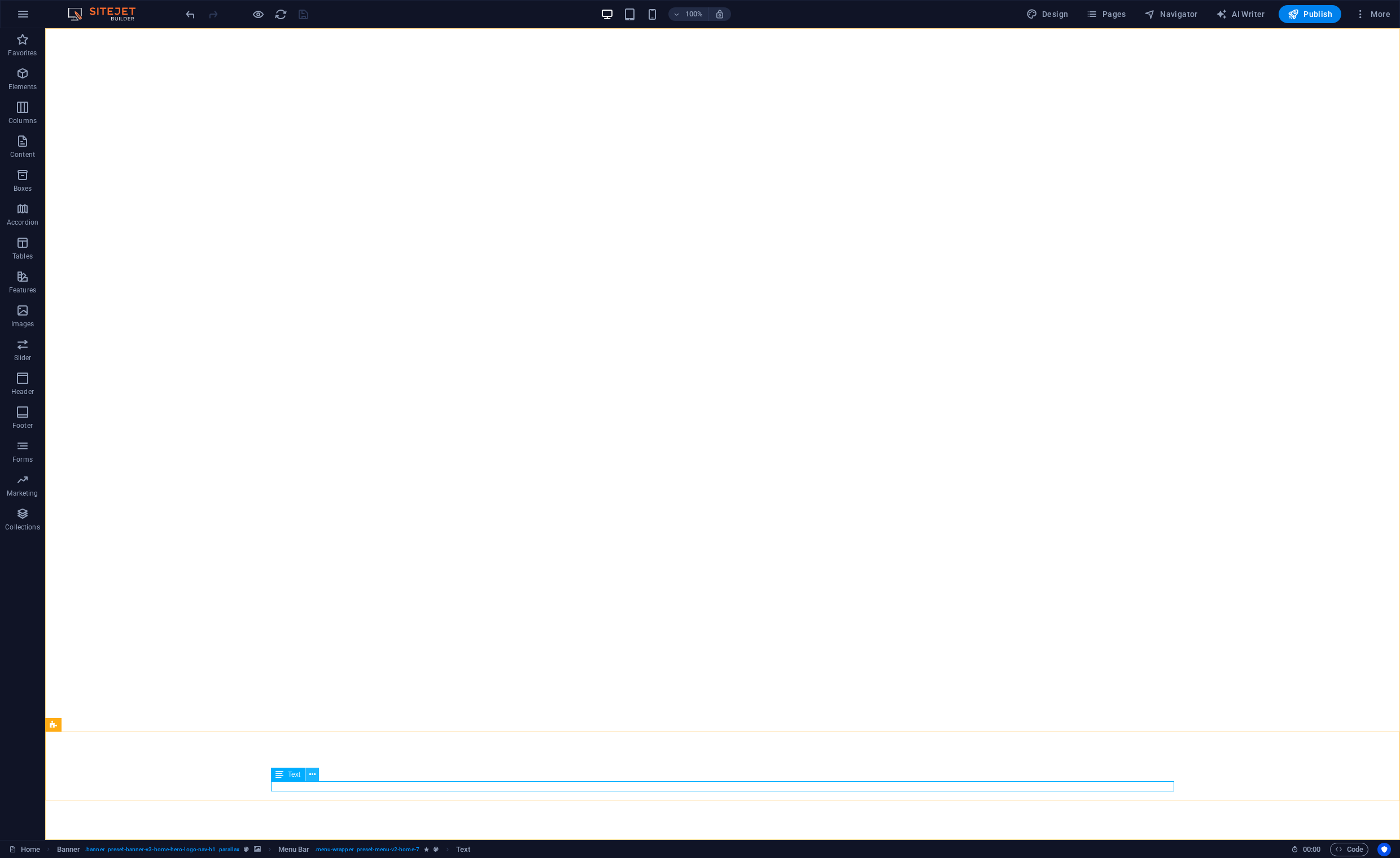
click at [314, 774] on icon at bounding box center [312, 774] width 6 height 12
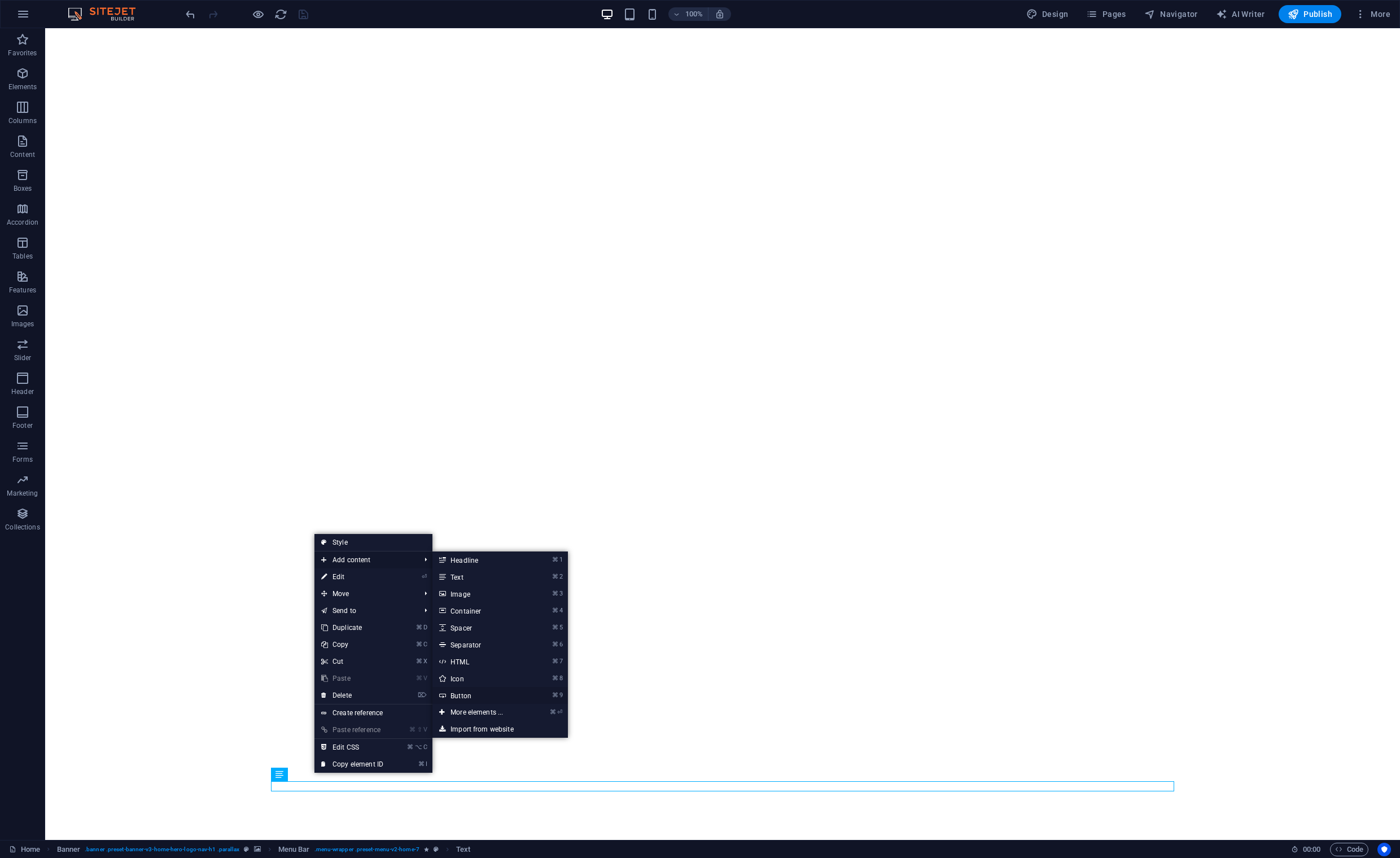
click at [462, 696] on link "⌘ 9 Button" at bounding box center [479, 695] width 93 height 17
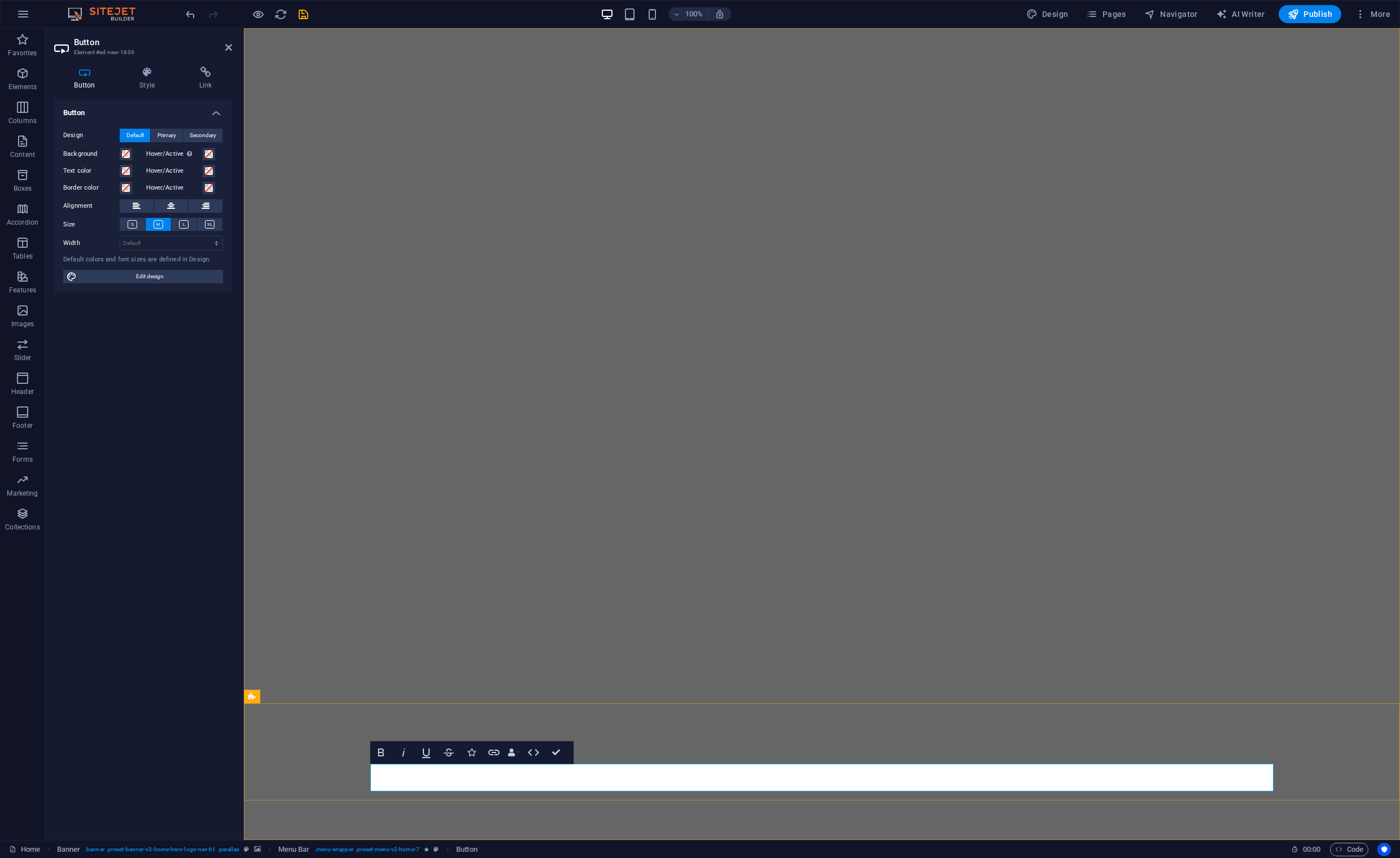
click at [471, 752] on icon "button" at bounding box center [471, 752] width 8 height 8
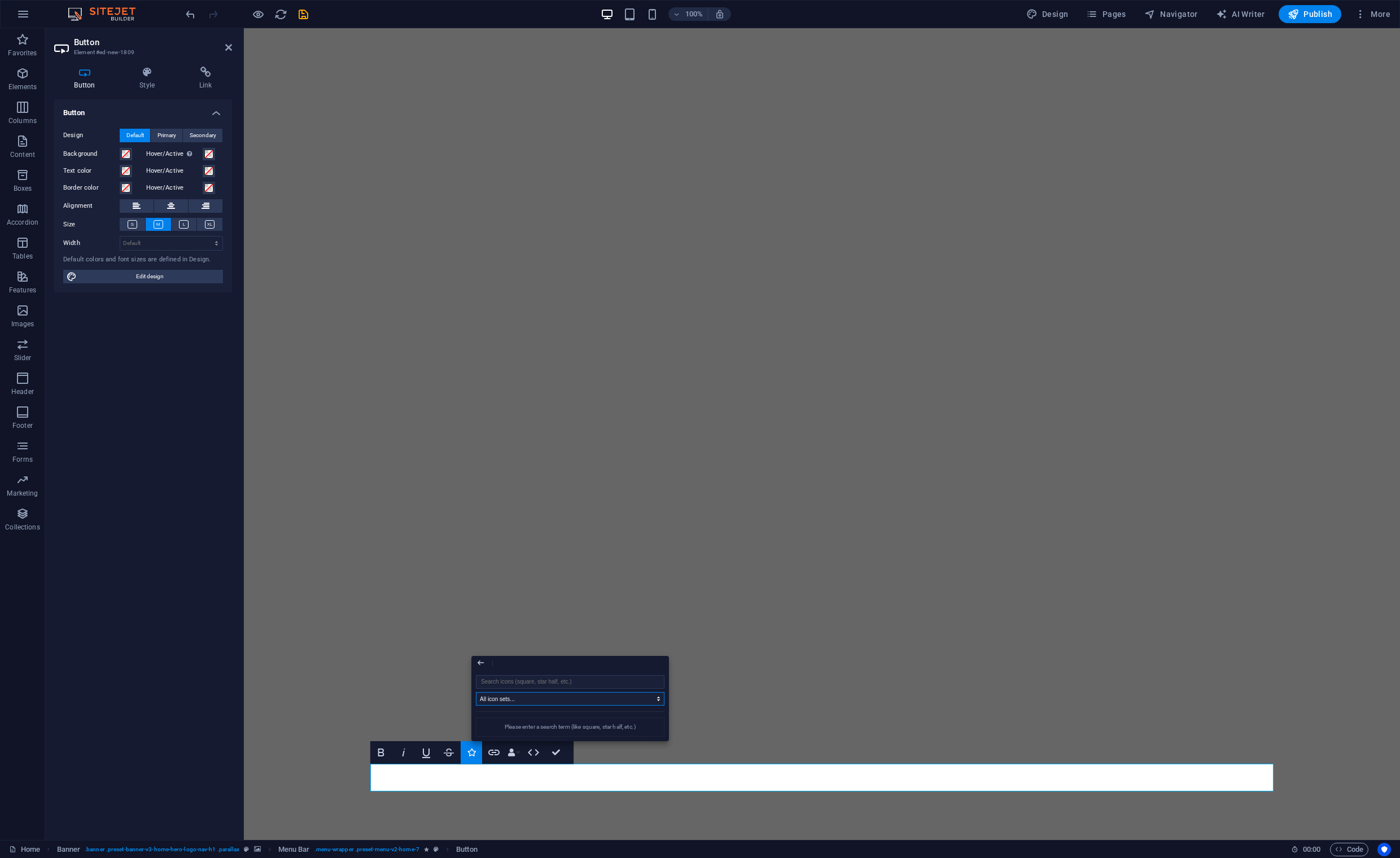
click at [524, 701] on select "All icon sets... IcoFont Ionicons FontAwesome Brands FontAwesome Duotone FontAw…" at bounding box center [570, 698] width 189 height 13
select select "icofont"
click at [476, 692] on select "All icon sets... IcoFont Ionicons FontAwesome Brands FontAwesome Duotone FontAw…" at bounding box center [570, 698] width 189 height 13
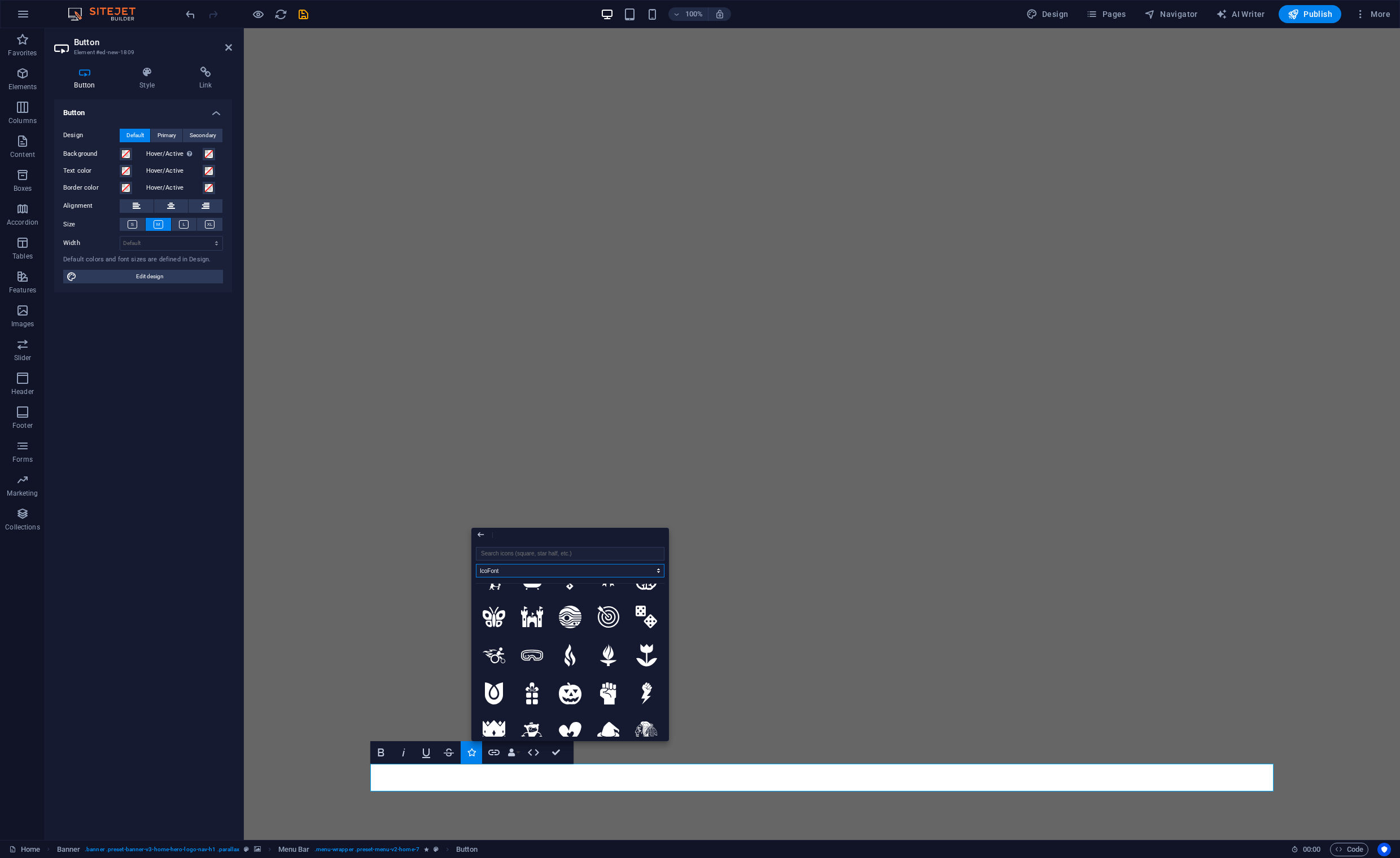
scroll to position [32, 0]
click at [512, 557] on input "search" at bounding box center [570, 553] width 189 height 13
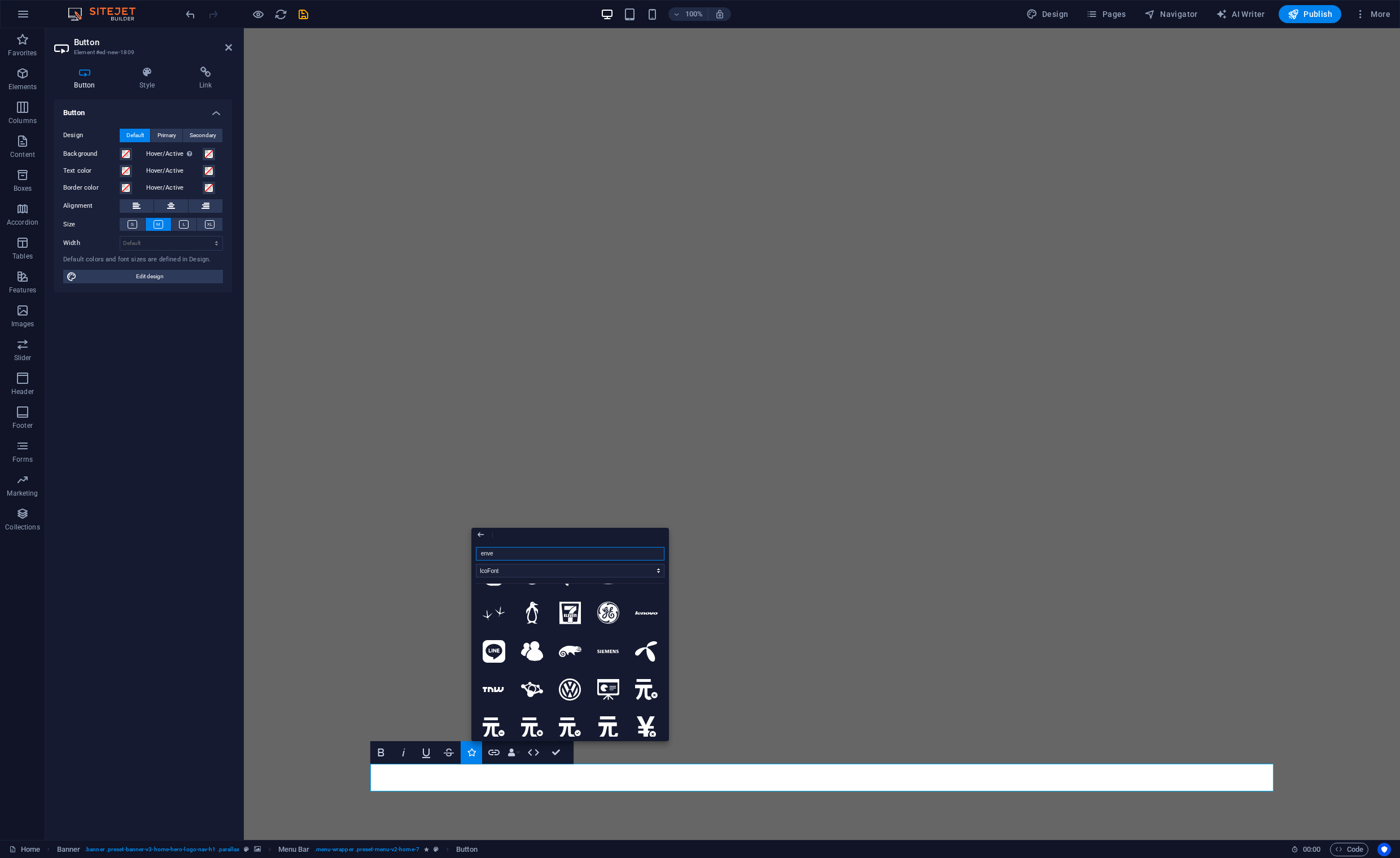
scroll to position [0, 0]
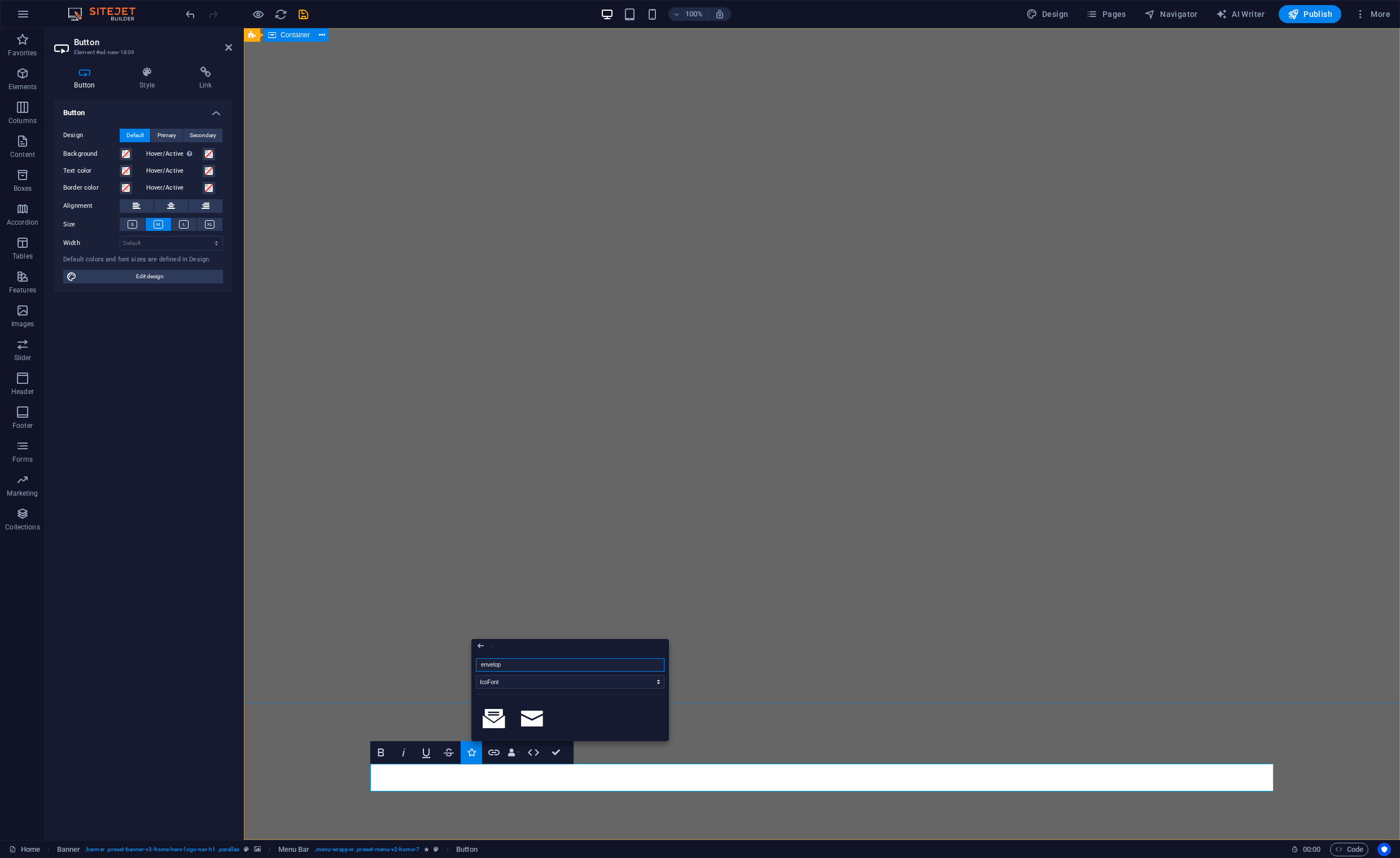
type input "envelope"
click at [526, 720] on icon at bounding box center [532, 719] width 22 height 17
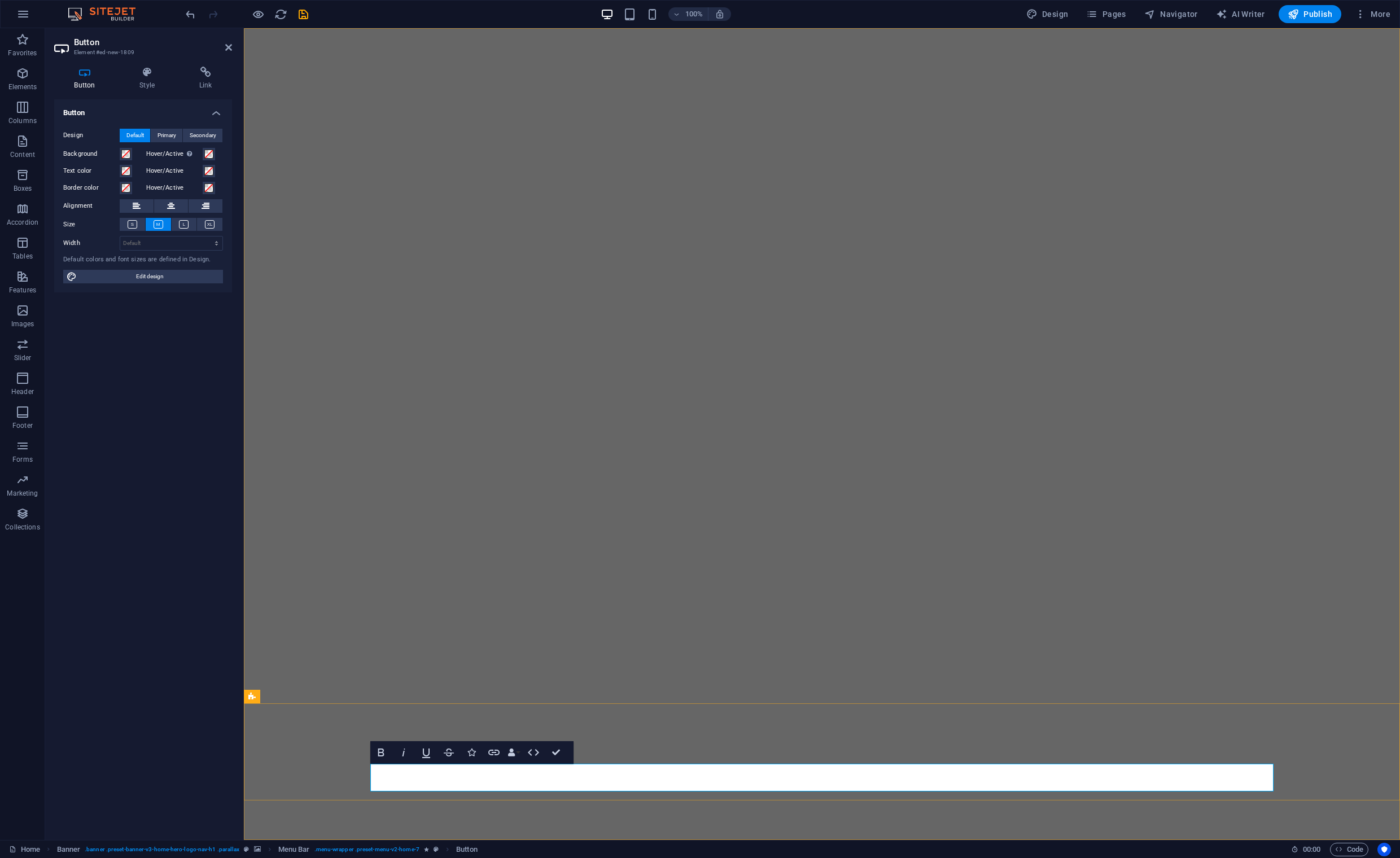
click at [519, 749] on button "Data Bindings" at bounding box center [513, 752] width 16 height 22
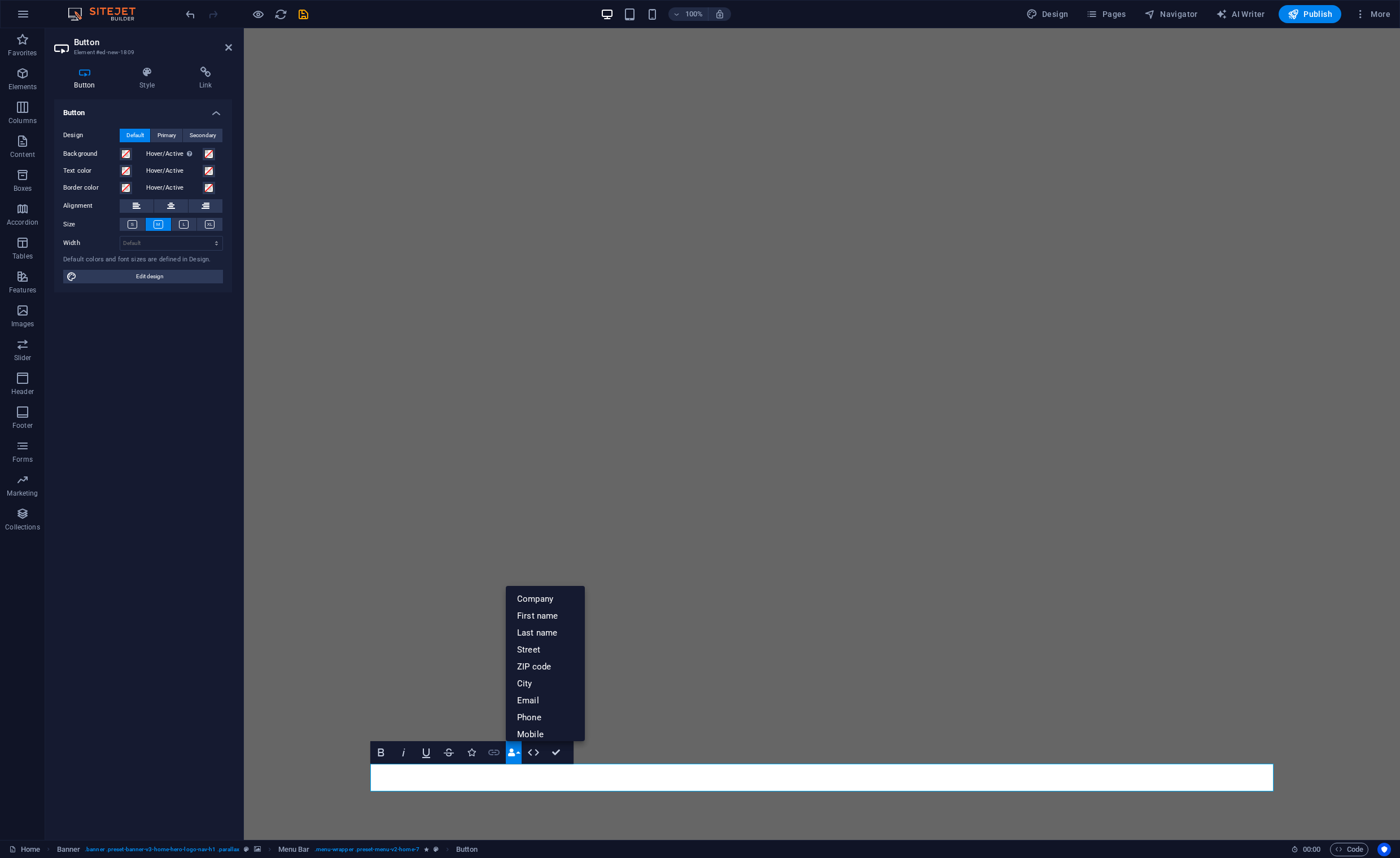
click at [494, 752] on icon "button" at bounding box center [494, 752] width 13 height 13
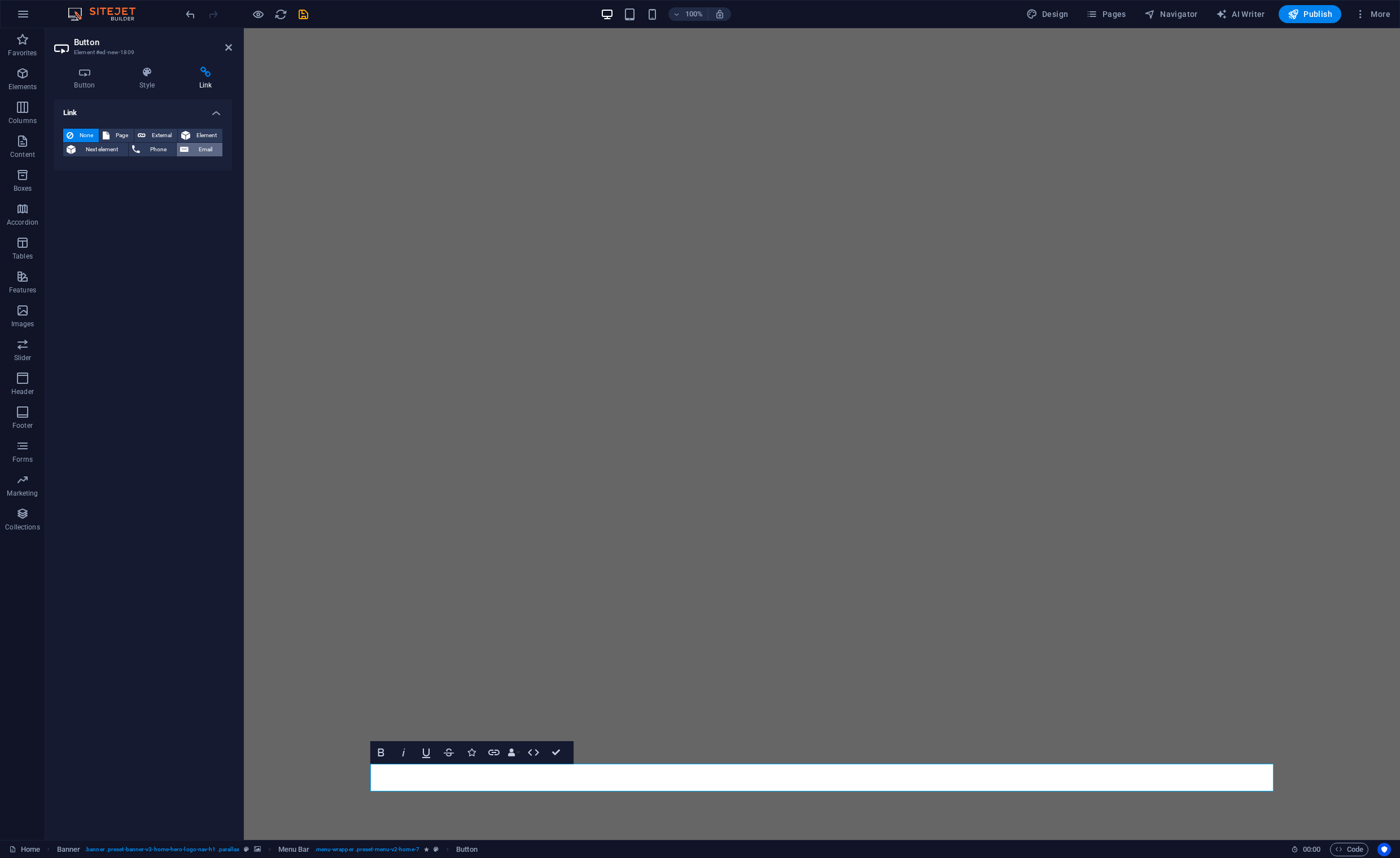
click at [197, 151] on span "Email" at bounding box center [205, 149] width 27 height 13
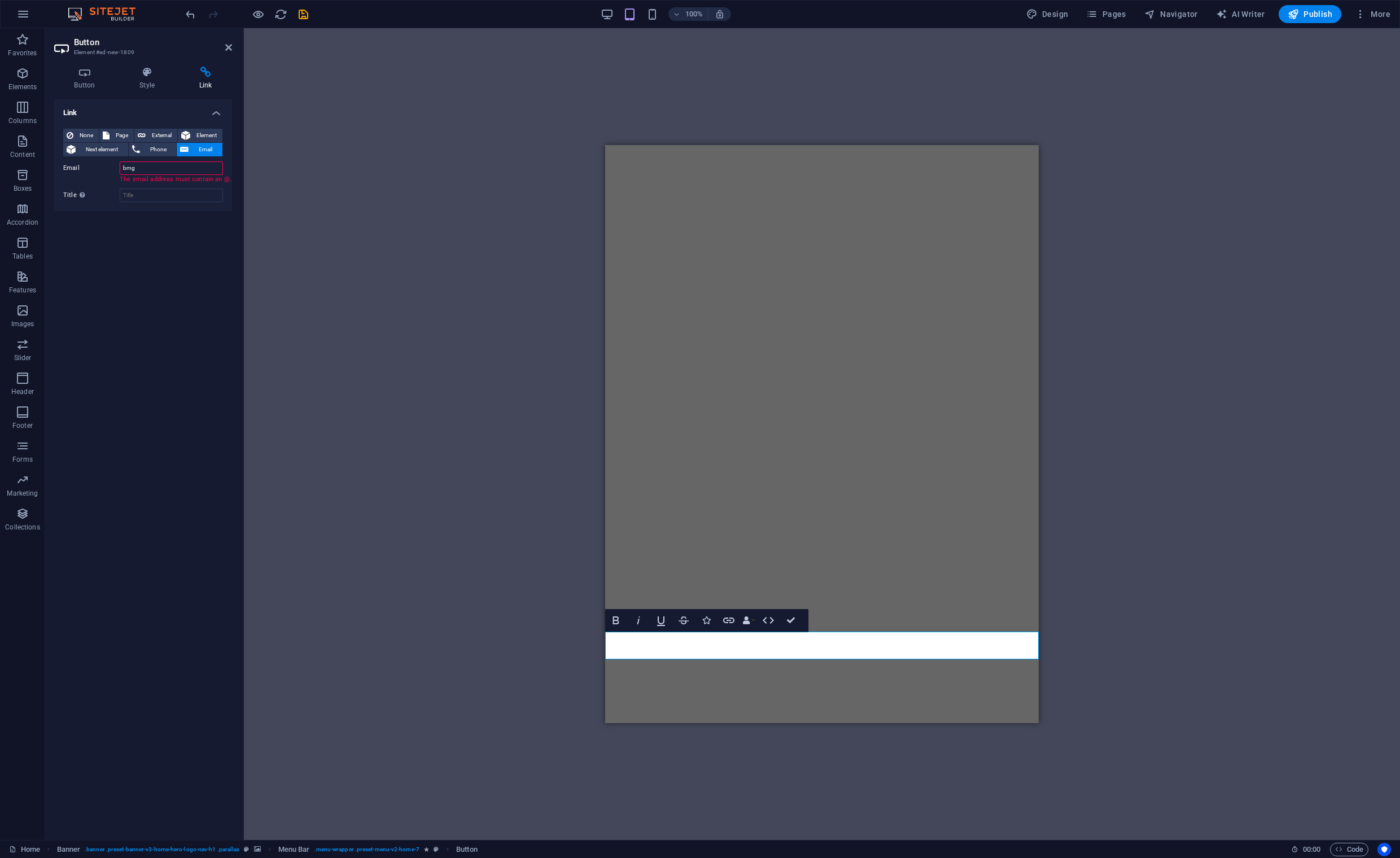
click at [141, 168] on input "bmg" at bounding box center [171, 168] width 103 height 13
type input "bmga1blanco.com"
click at [135, 168] on input "bmga1blanco.com" at bounding box center [171, 168] width 103 height 13
drag, startPoint x: 191, startPoint y: 170, endPoint x: 93, endPoint y: 168, distance: 98.0
click at [93, 168] on div "Email bmga1blanco.com" at bounding box center [143, 168] width 160 height 13
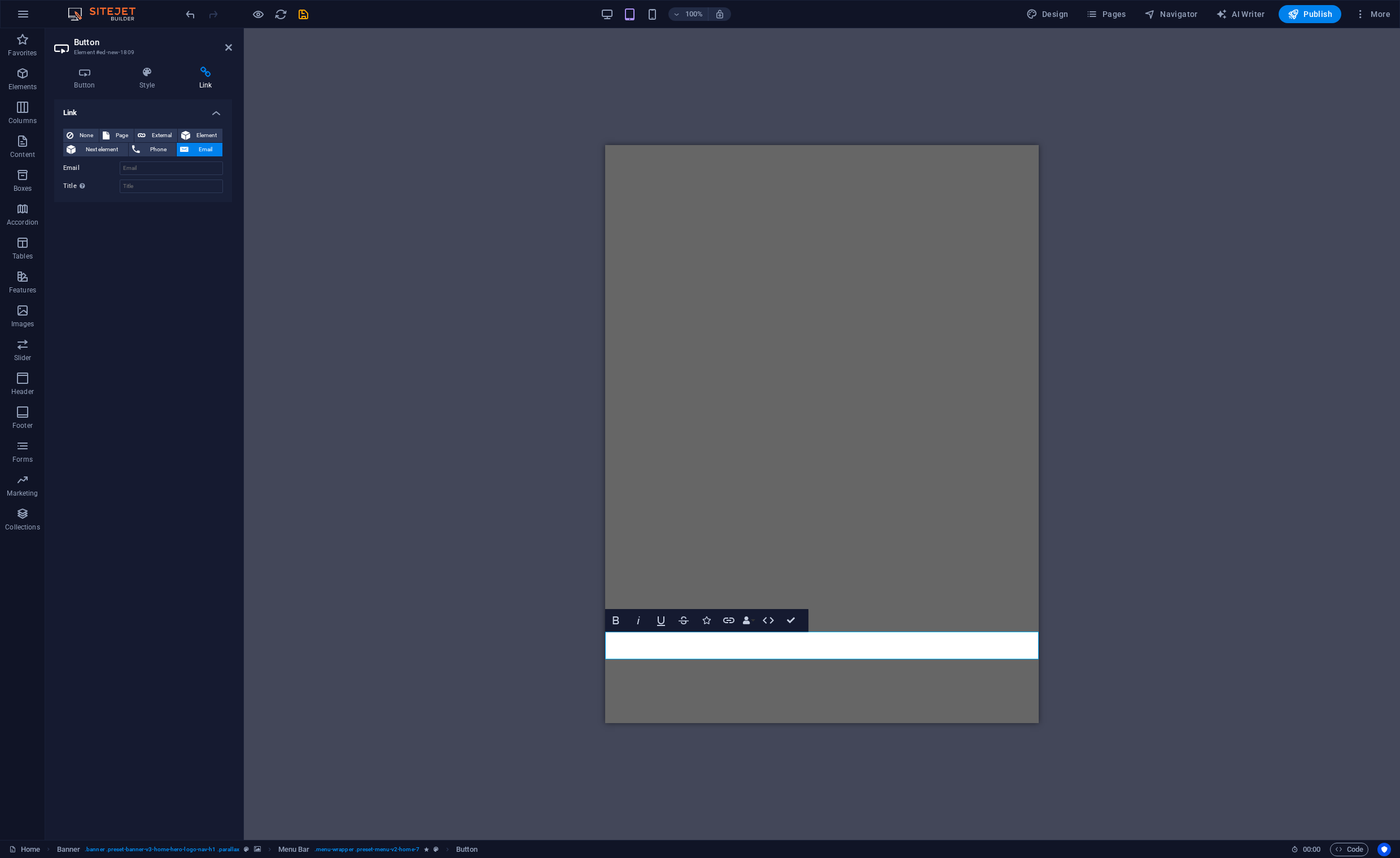
drag, startPoint x: 184, startPoint y: 221, endPoint x: 181, endPoint y: 194, distance: 27.2
click at [184, 220] on div "Link None Page External Element Next element Phone Email Page Home Subpage Lega…" at bounding box center [143, 465] width 178 height 731
click at [160, 170] on input "Email" at bounding box center [171, 168] width 103 height 13
paste input "bmg@dmgarquitectura.com"
type input "bmg@dmgarquitectura.com"
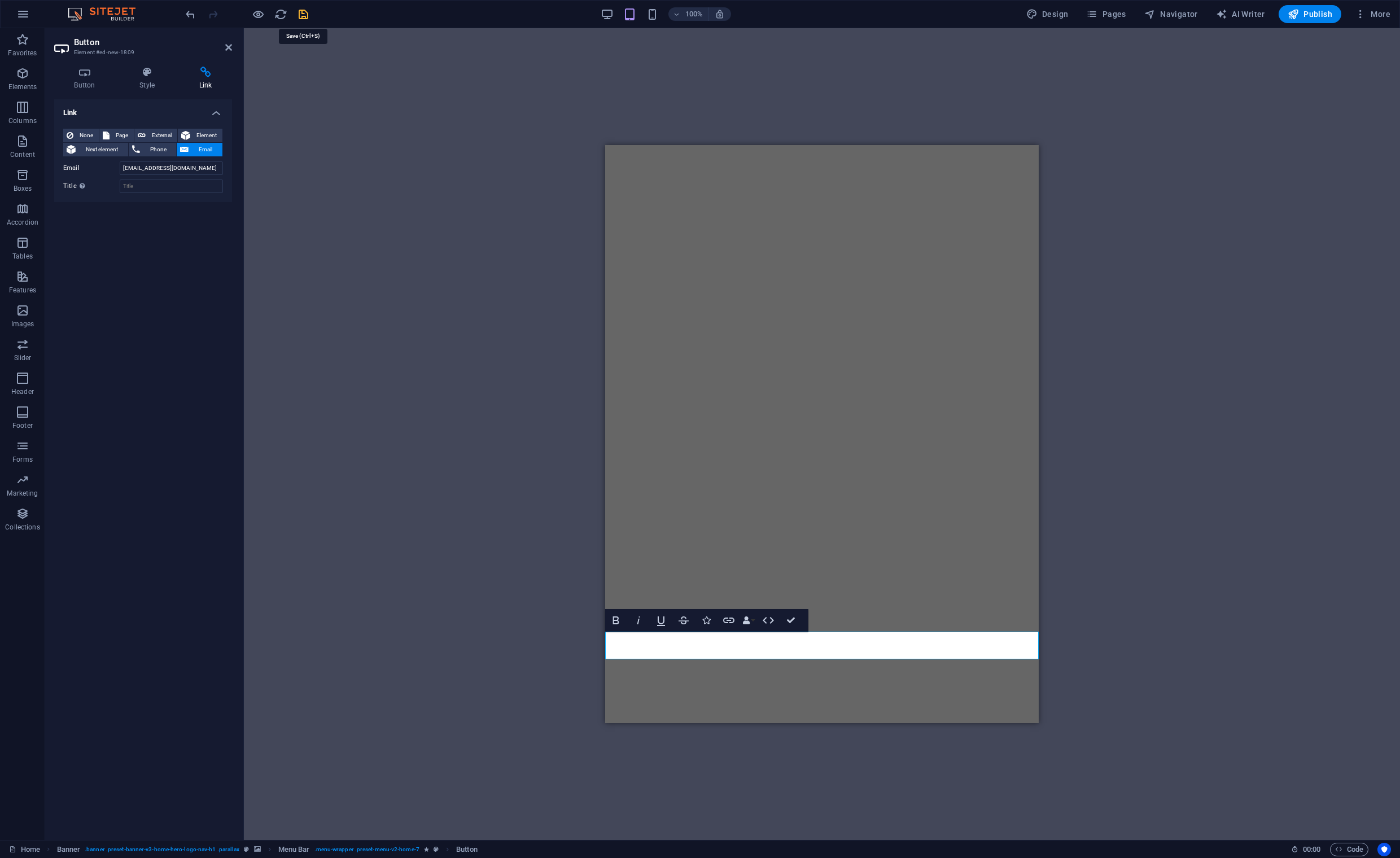
click at [303, 16] on icon "save" at bounding box center [303, 14] width 13 height 13
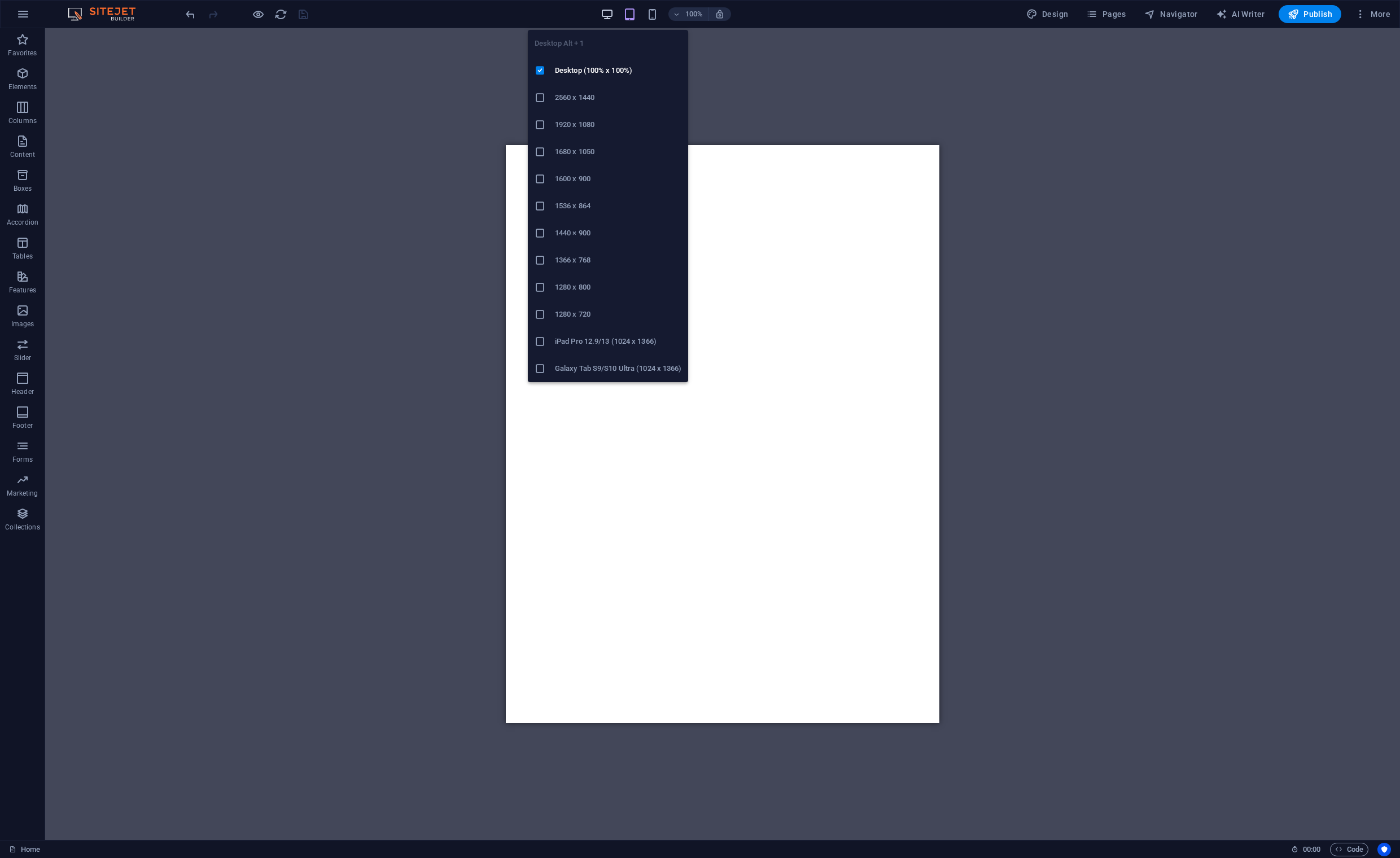
click at [613, 12] on icon "button" at bounding box center [607, 14] width 13 height 13
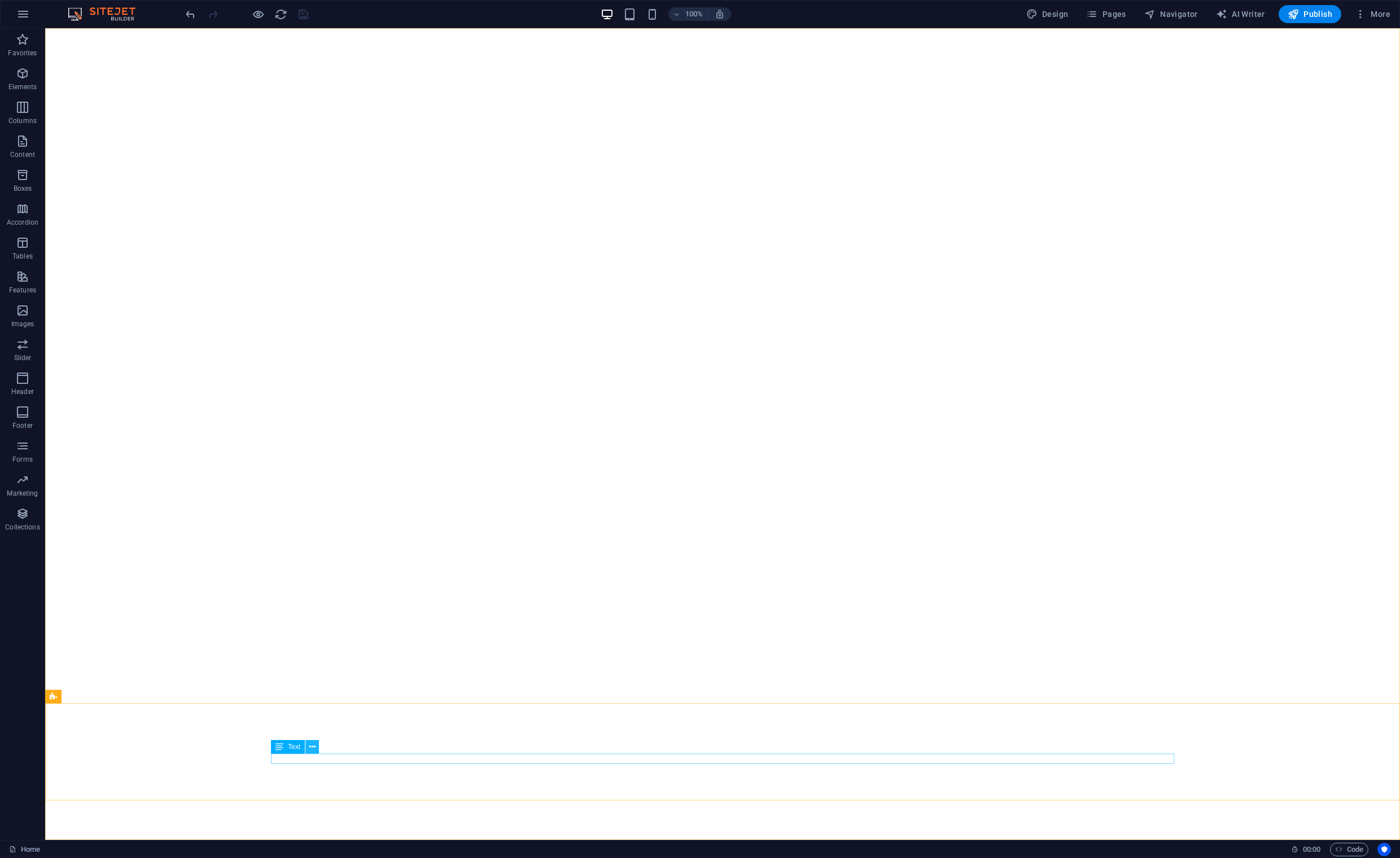
click at [314, 747] on icon at bounding box center [312, 747] width 6 height 12
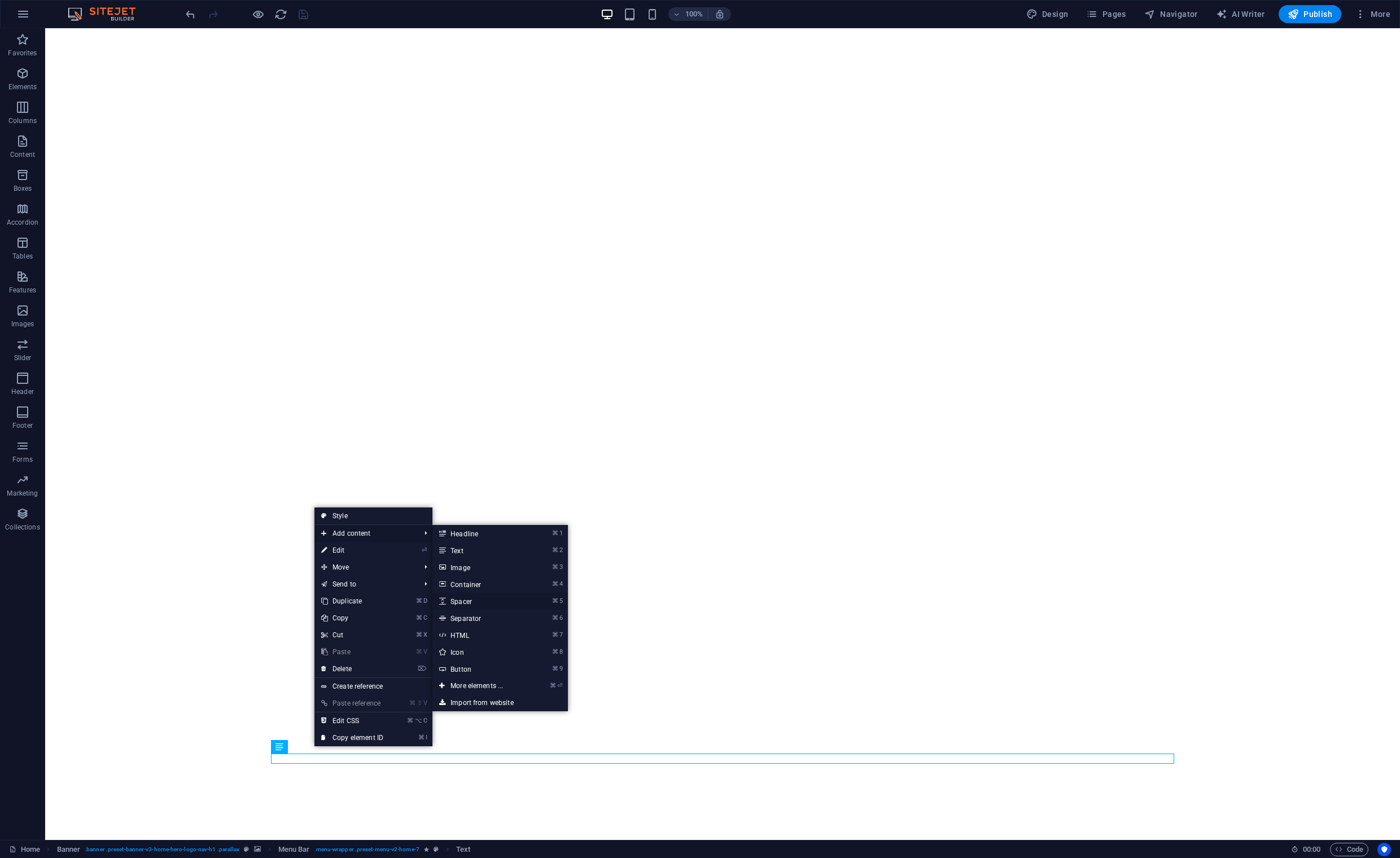
click at [467, 601] on link "⌘ 5 Spacer" at bounding box center [479, 601] width 93 height 17
select select "px"
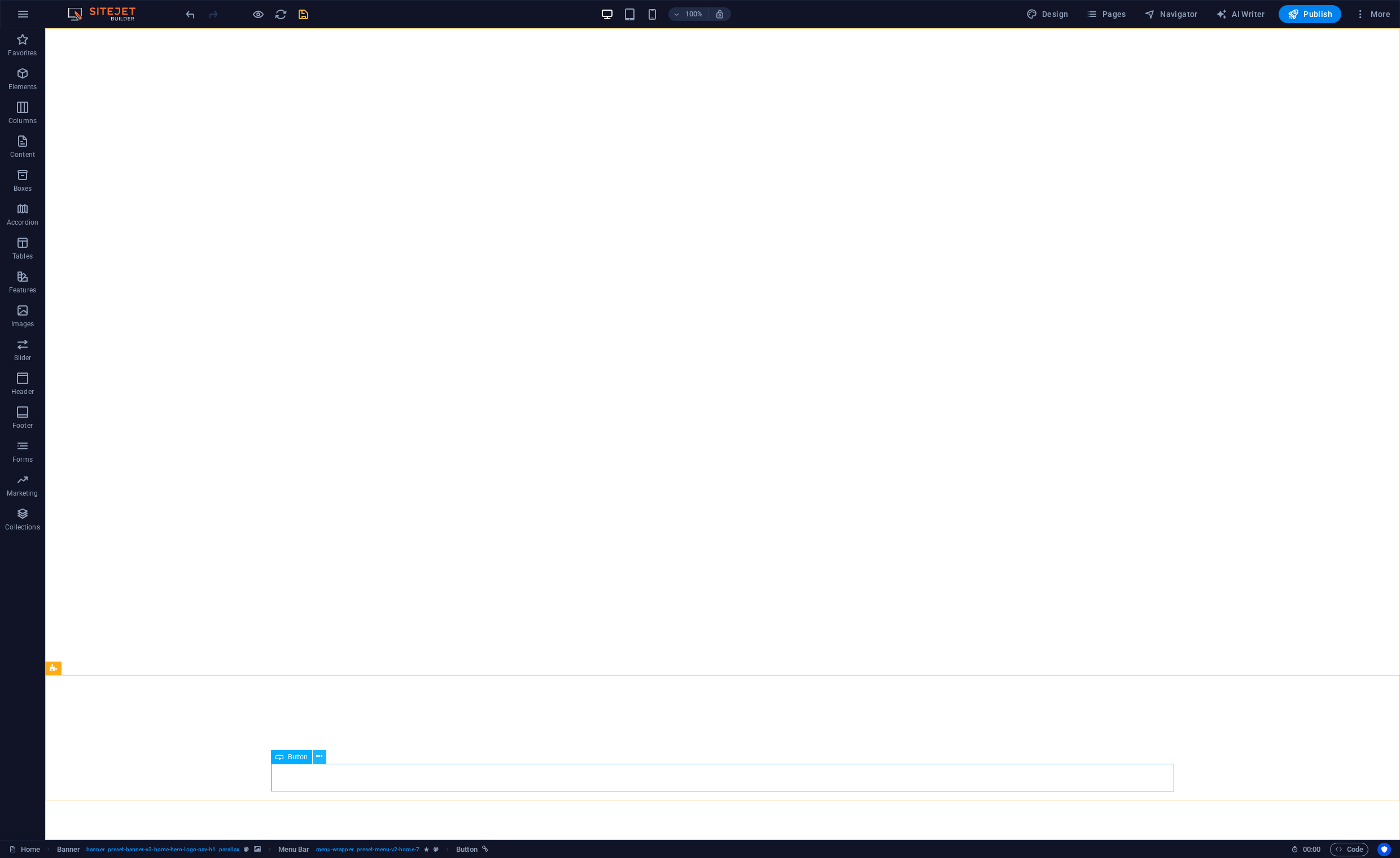
click at [317, 758] on icon at bounding box center [319, 756] width 6 height 12
drag, startPoint x: 319, startPoint y: 776, endPoint x: 120, endPoint y: 776, distance: 199.0
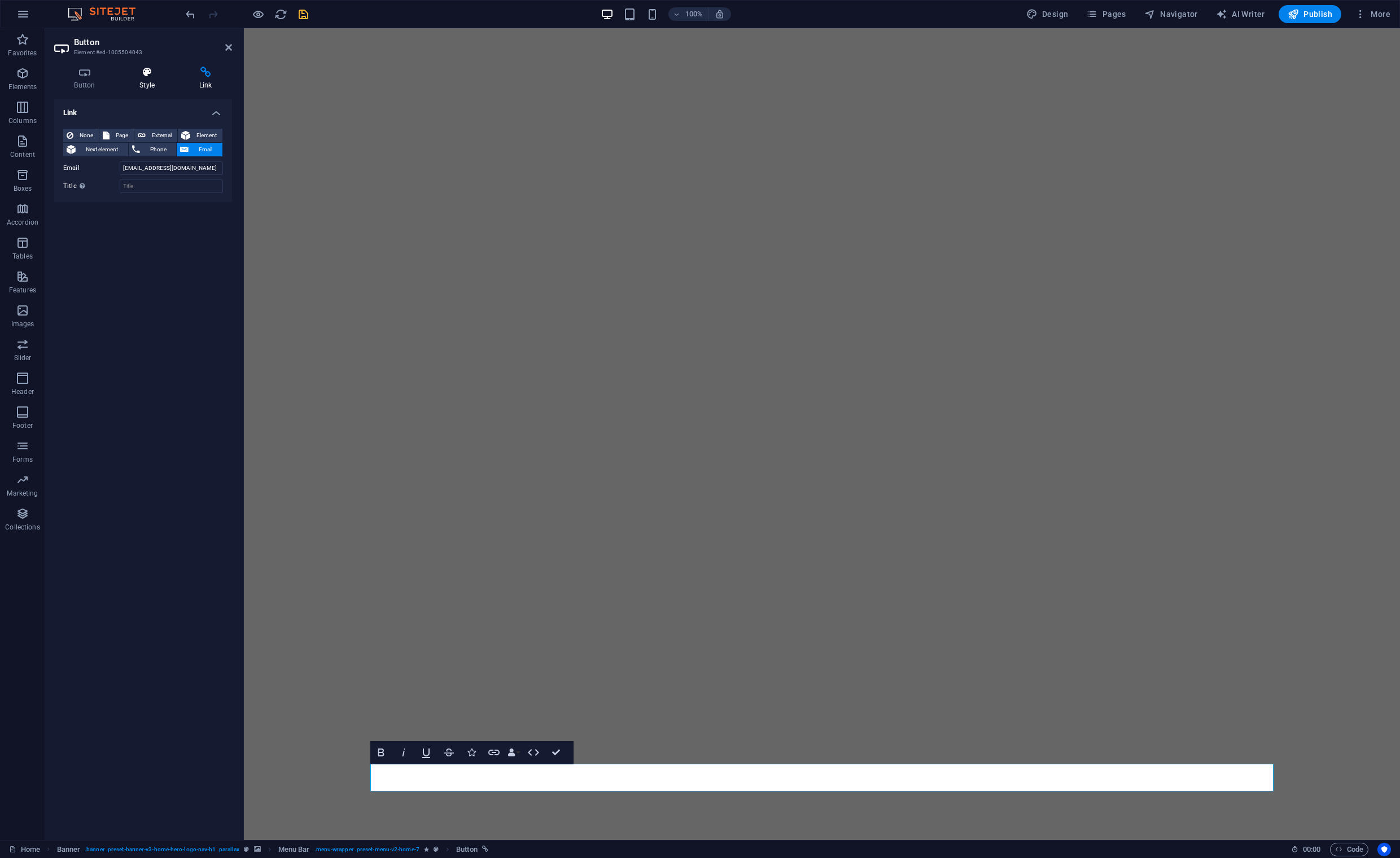
click at [143, 77] on icon at bounding box center [147, 72] width 55 height 12
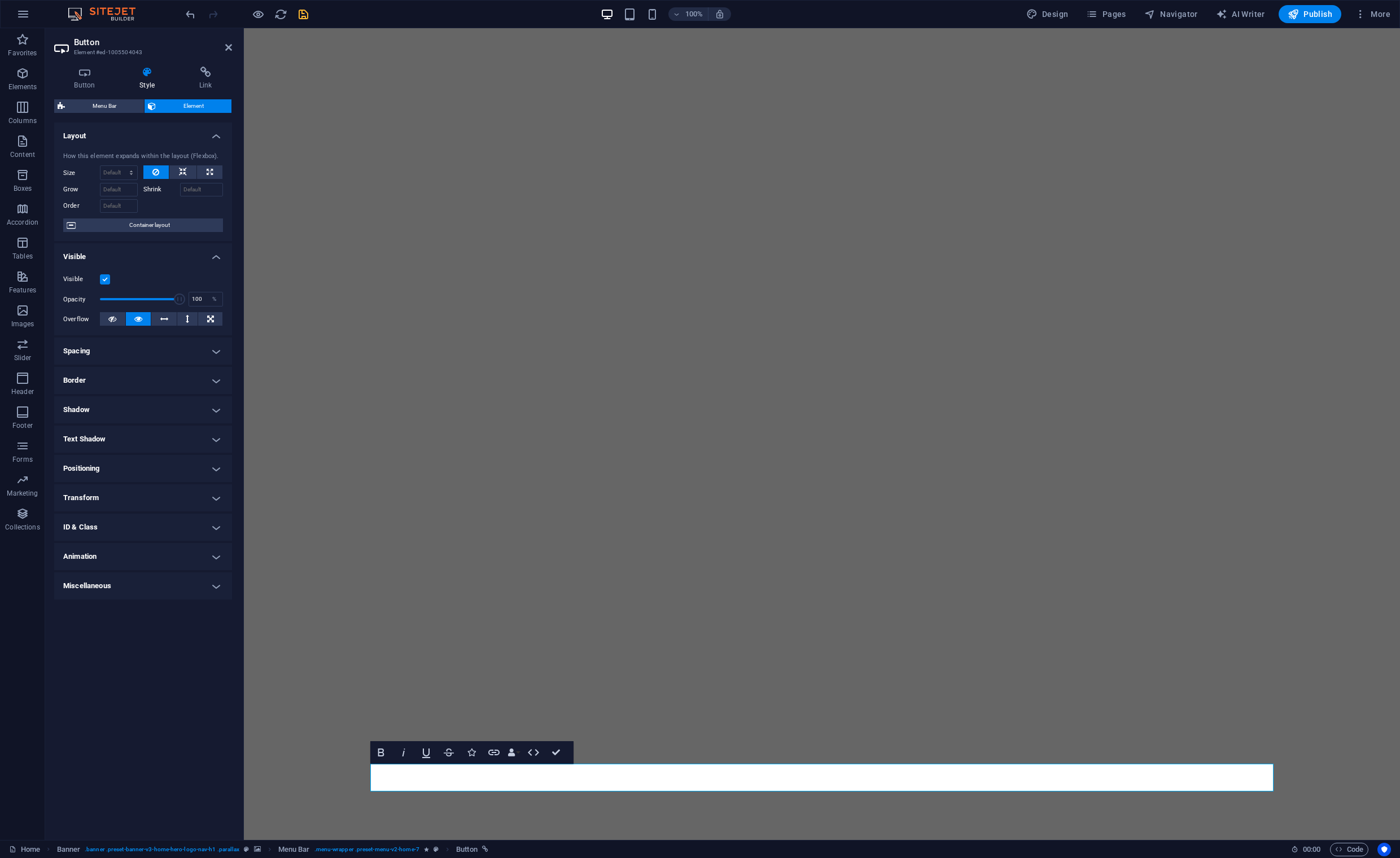
click at [214, 502] on h4 "Transform" at bounding box center [143, 498] width 178 height 27
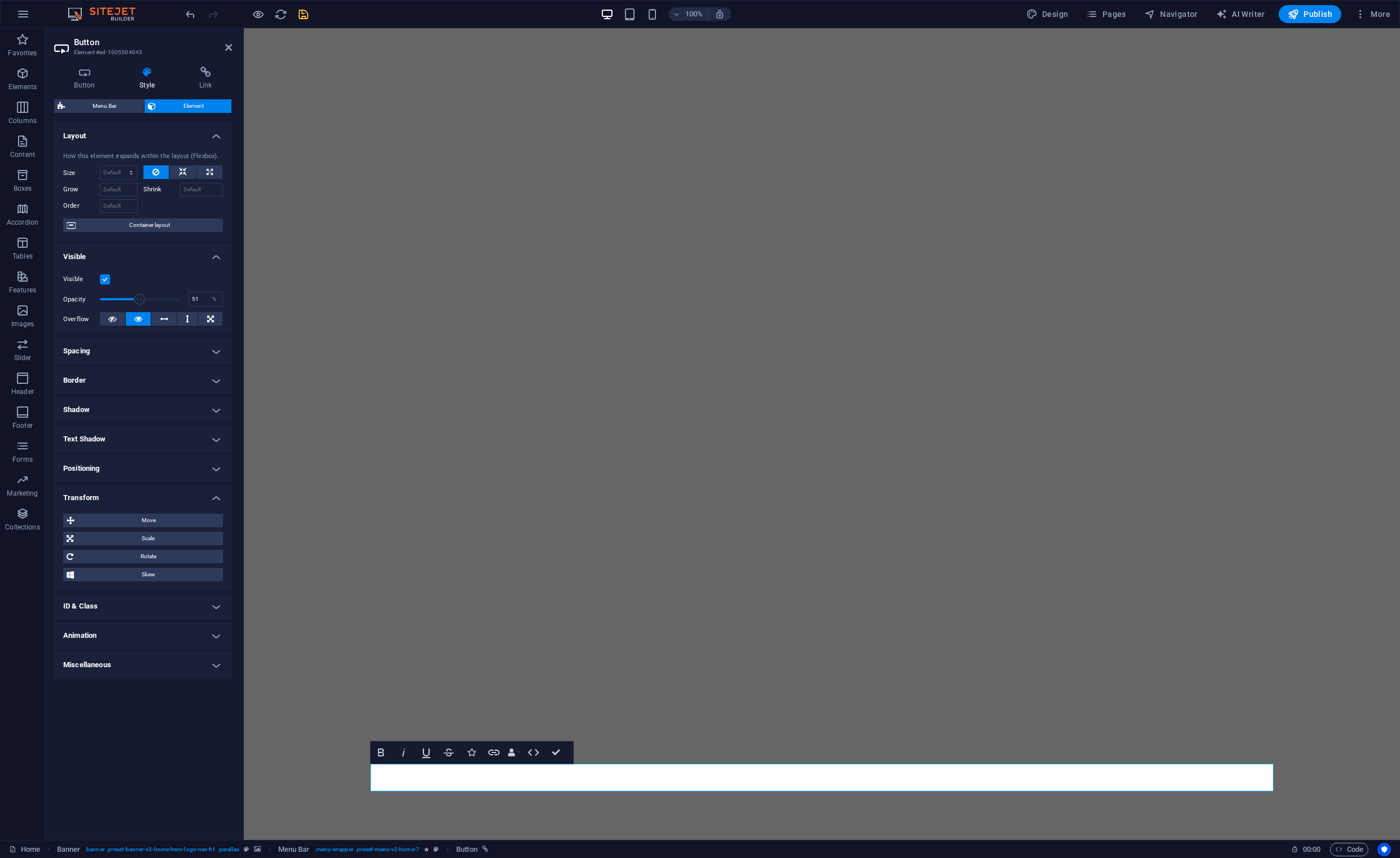
drag, startPoint x: 181, startPoint y: 299, endPoint x: 140, endPoint y: 299, distance: 41.0
click at [140, 299] on span at bounding box center [140, 299] width 12 height 12
type input "100"
drag, startPoint x: 140, startPoint y: 299, endPoint x: 205, endPoint y: 301, distance: 65.0
click at [205, 301] on div "Opacity 100 %" at bounding box center [143, 299] width 160 height 17
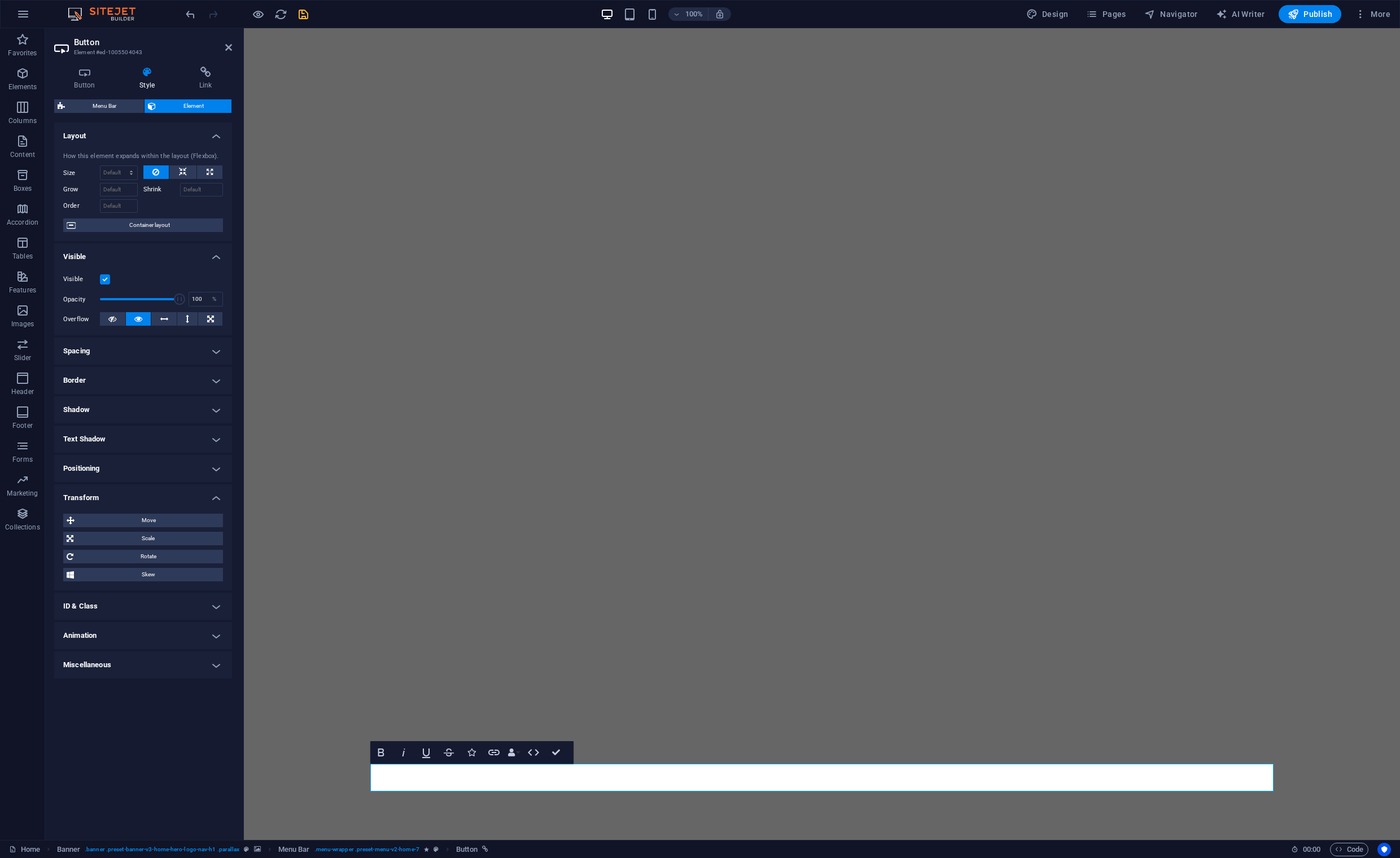
click at [214, 661] on h4 "Miscellaneous" at bounding box center [143, 665] width 178 height 27
click at [217, 442] on h4 "Text Shadow" at bounding box center [143, 439] width 178 height 27
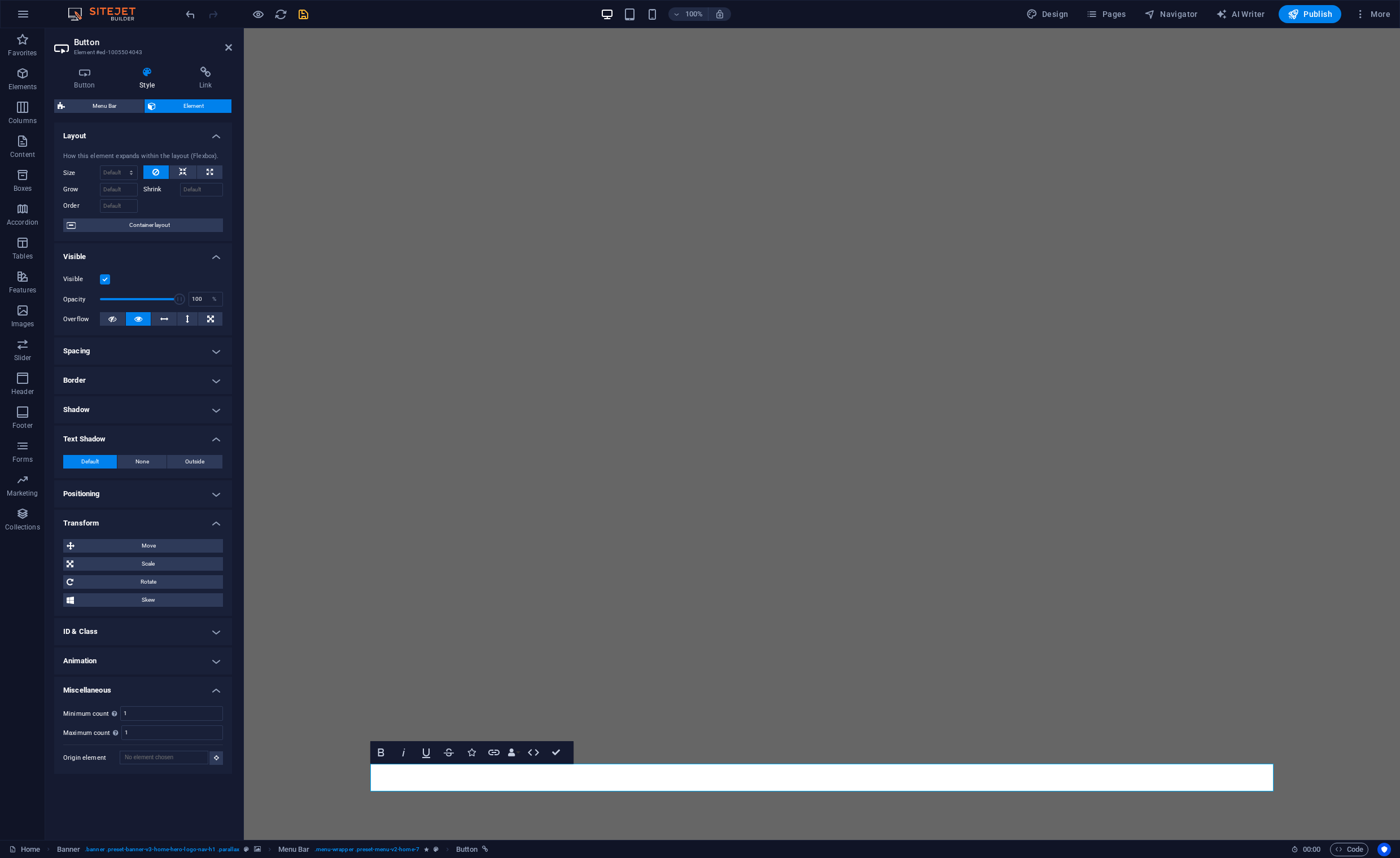
click at [213, 409] on h4 "Shadow" at bounding box center [143, 409] width 178 height 27
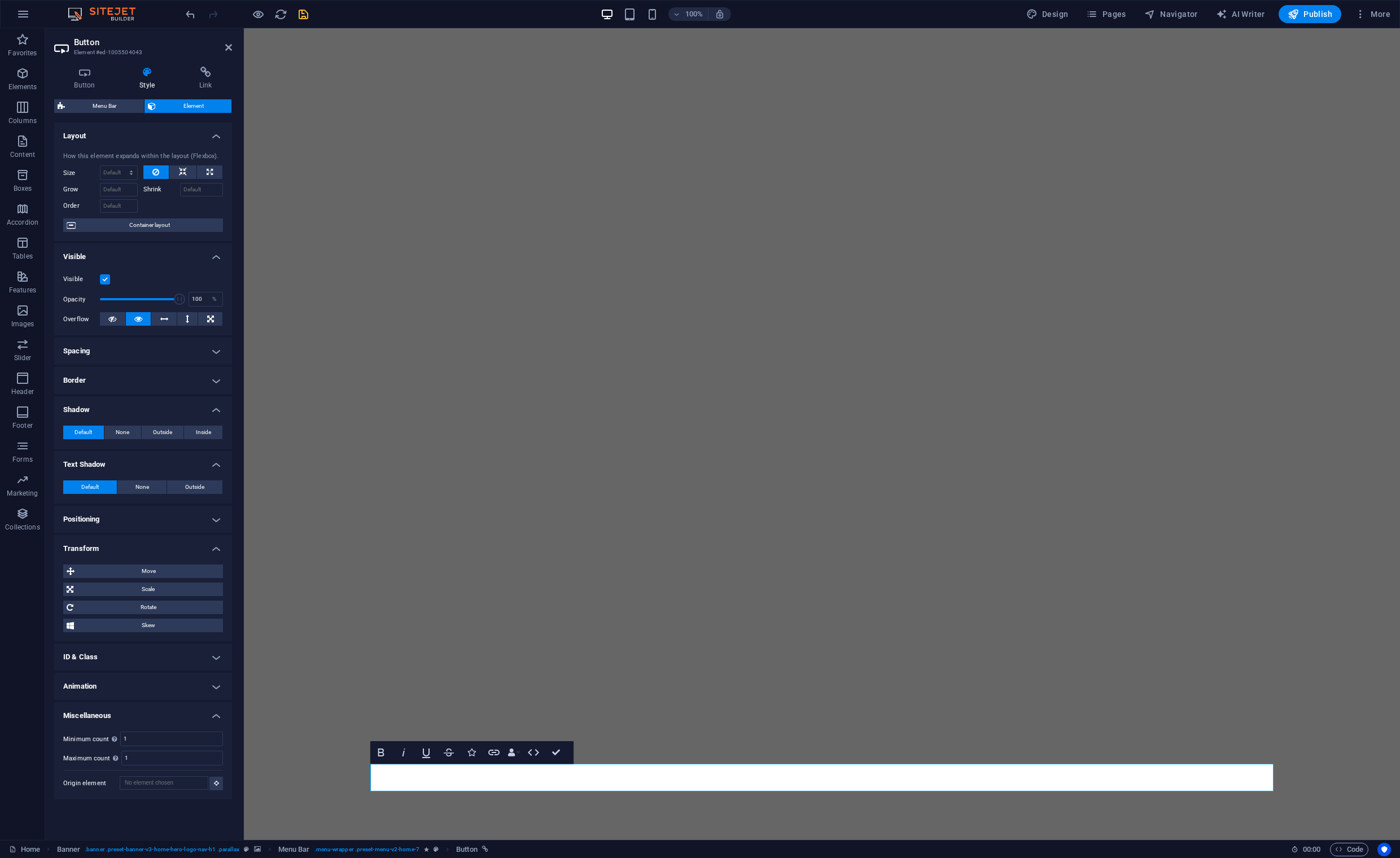
click at [216, 374] on h4 "Border" at bounding box center [143, 380] width 178 height 27
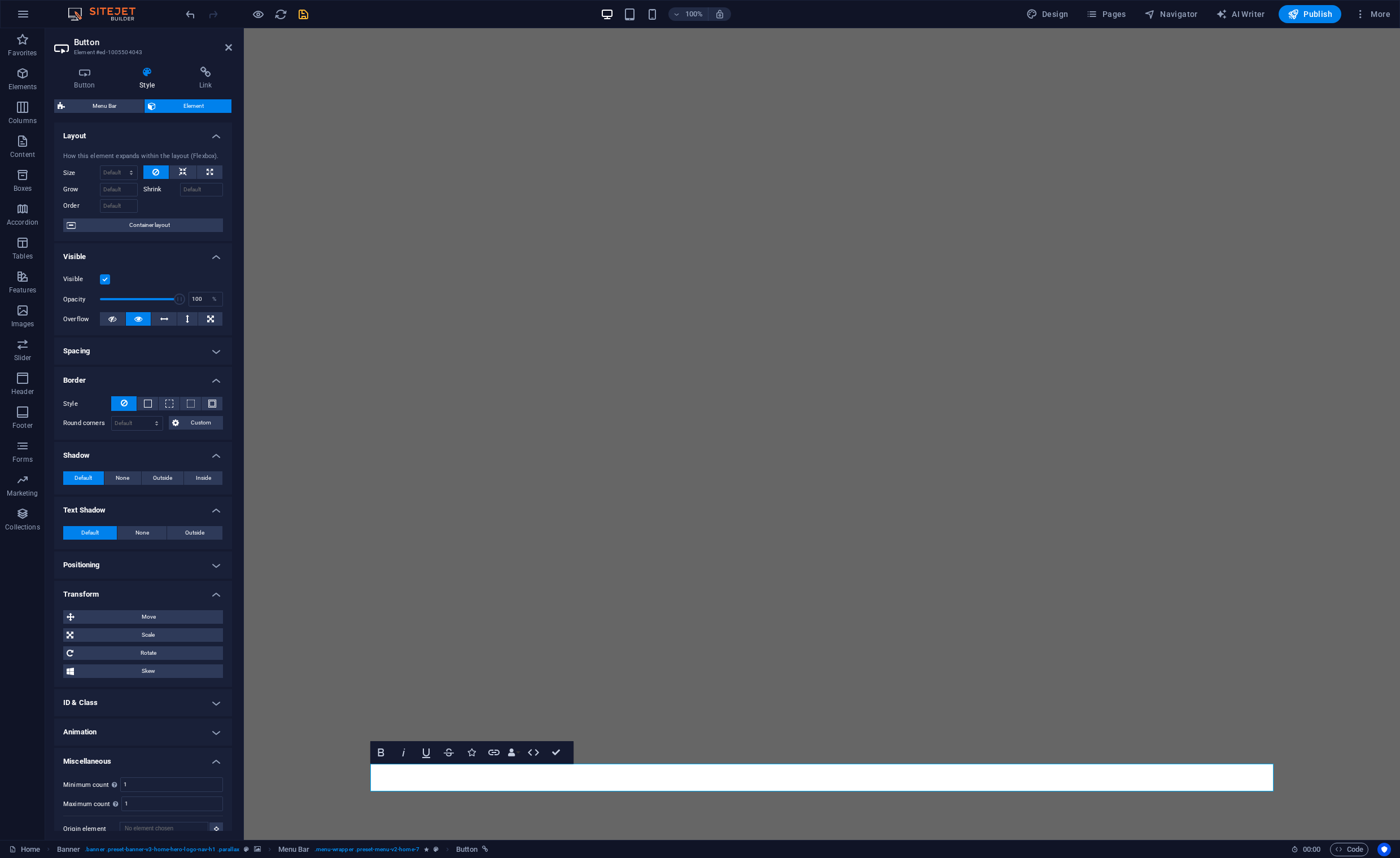
click at [216, 352] on h4 "Spacing" at bounding box center [143, 351] width 178 height 27
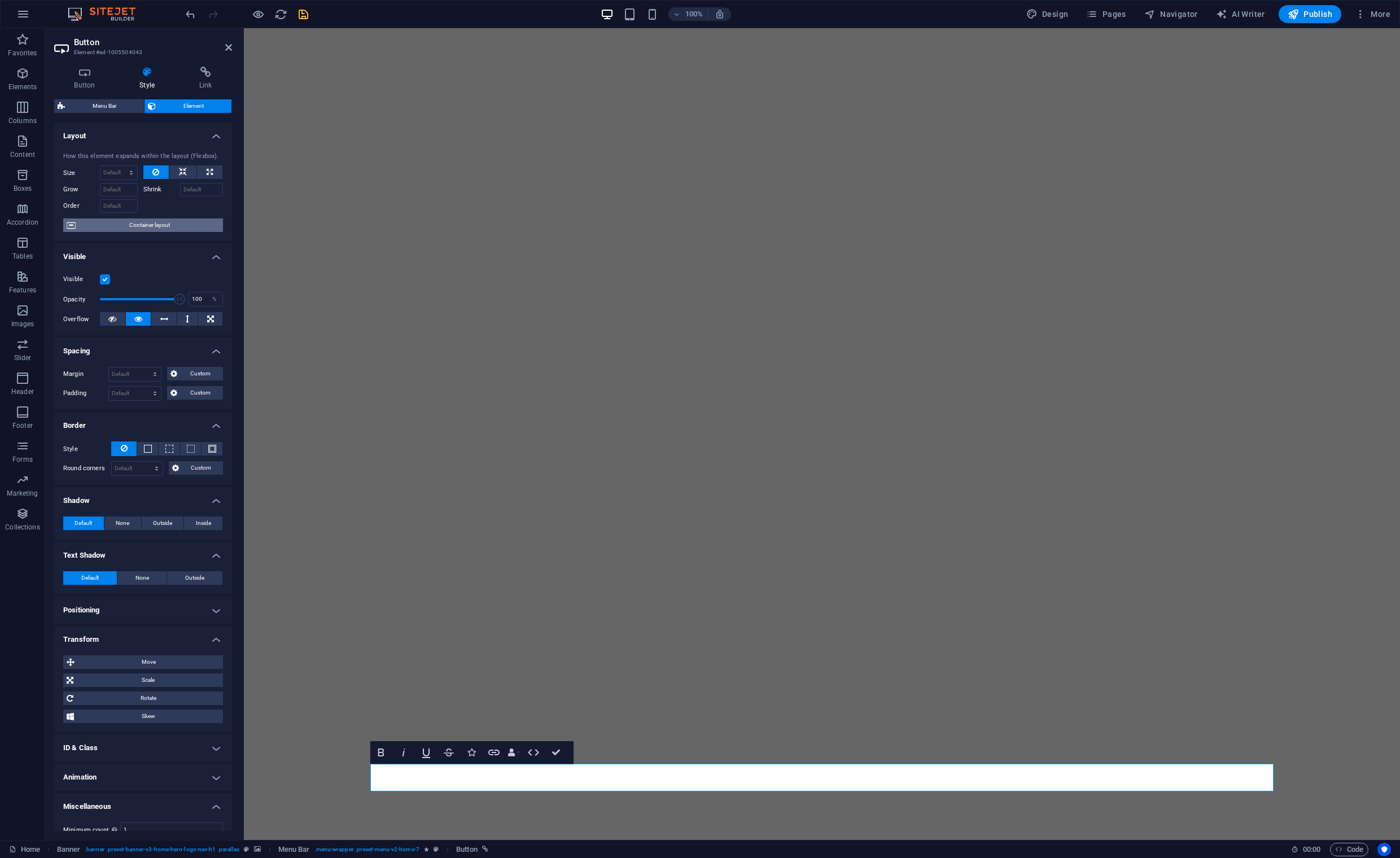
click at [182, 224] on span "Container layout" at bounding box center [149, 225] width 141 height 13
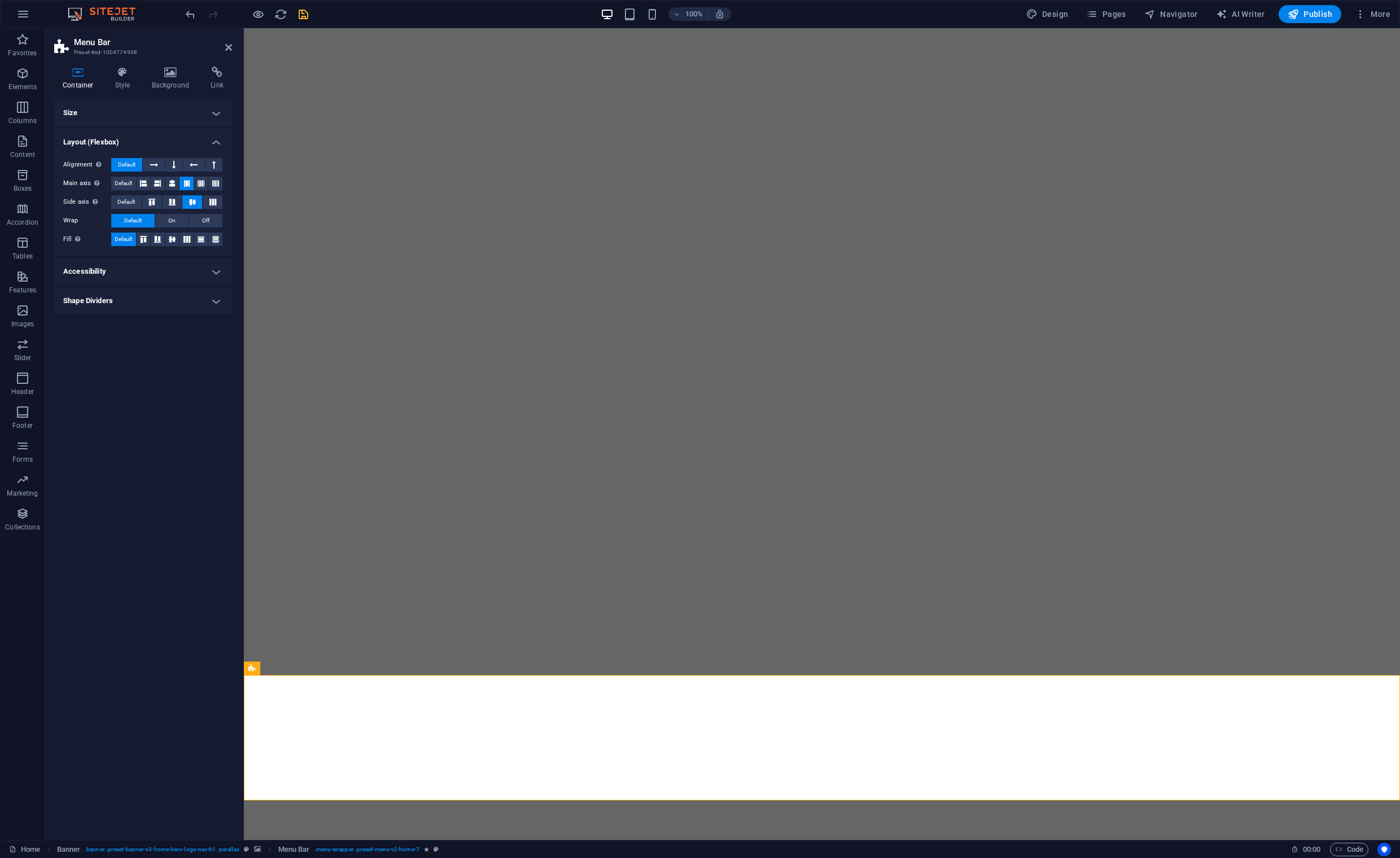
click at [218, 302] on h4 "Shape Dividers" at bounding box center [143, 301] width 178 height 27
click at [214, 268] on h4 "Accessibility" at bounding box center [143, 271] width 178 height 27
click at [211, 110] on h4 "Size" at bounding box center [143, 113] width 178 height 27
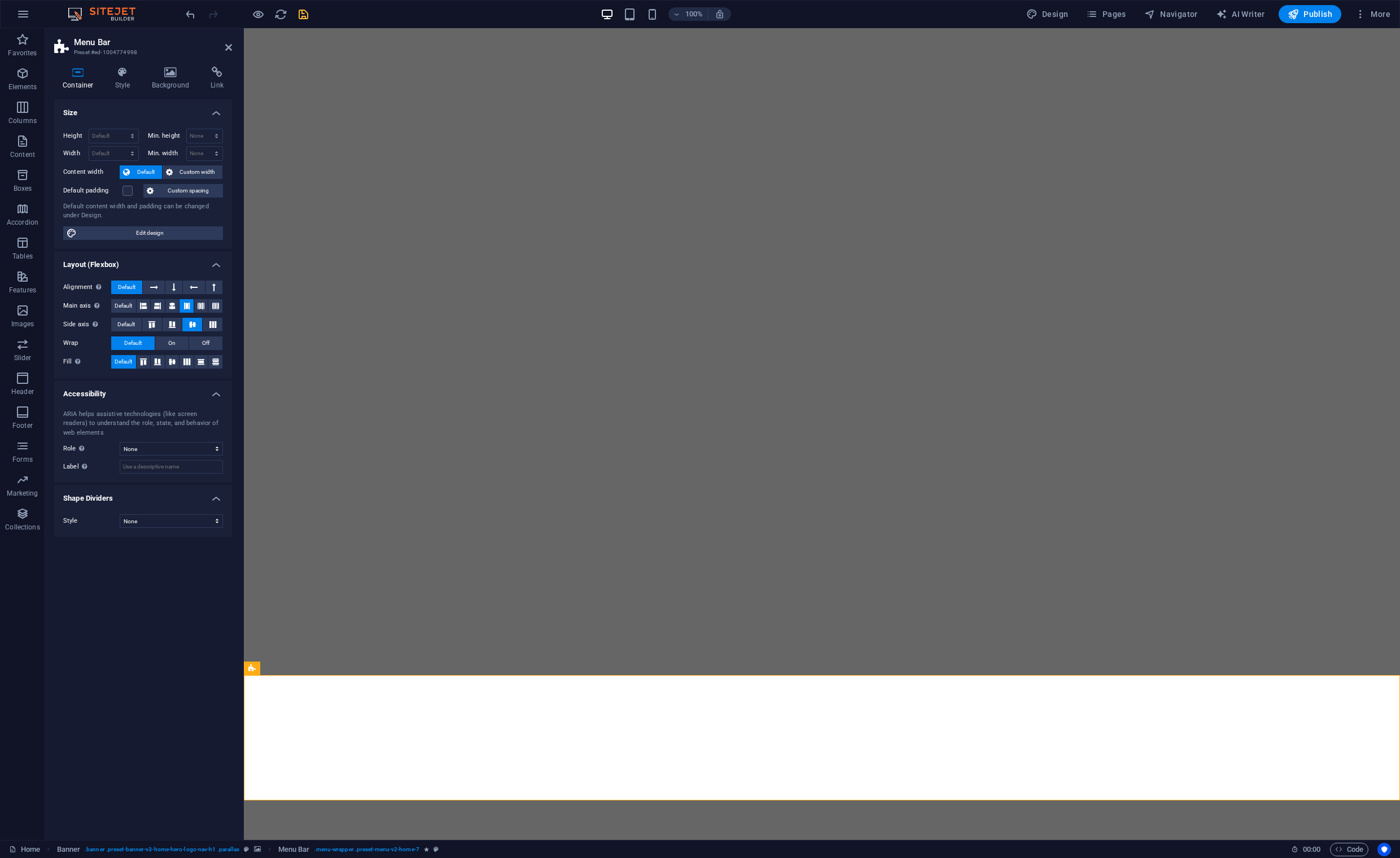
click at [170, 242] on div "Height Default px rem % vh vw Min. height None px rem % vh vw Width Default px …" at bounding box center [143, 184] width 178 height 129
click at [170, 235] on span "Edit design" at bounding box center [150, 233] width 140 height 13
select select "rem"
select select "ease-in-out"
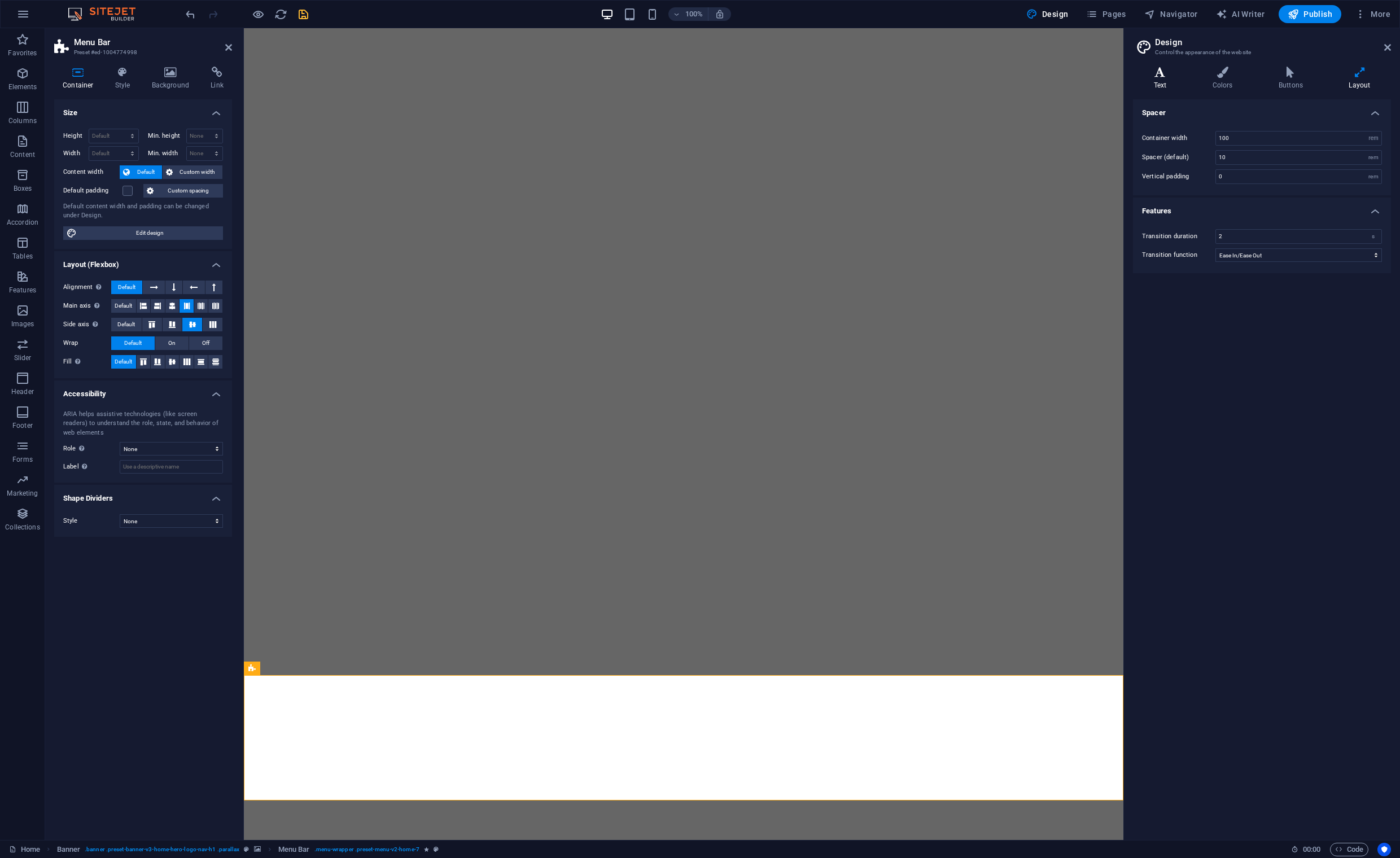
drag, startPoint x: 1165, startPoint y: 75, endPoint x: 1197, endPoint y: 77, distance: 32.1
click at [1165, 75] on icon at bounding box center [1160, 72] width 54 height 12
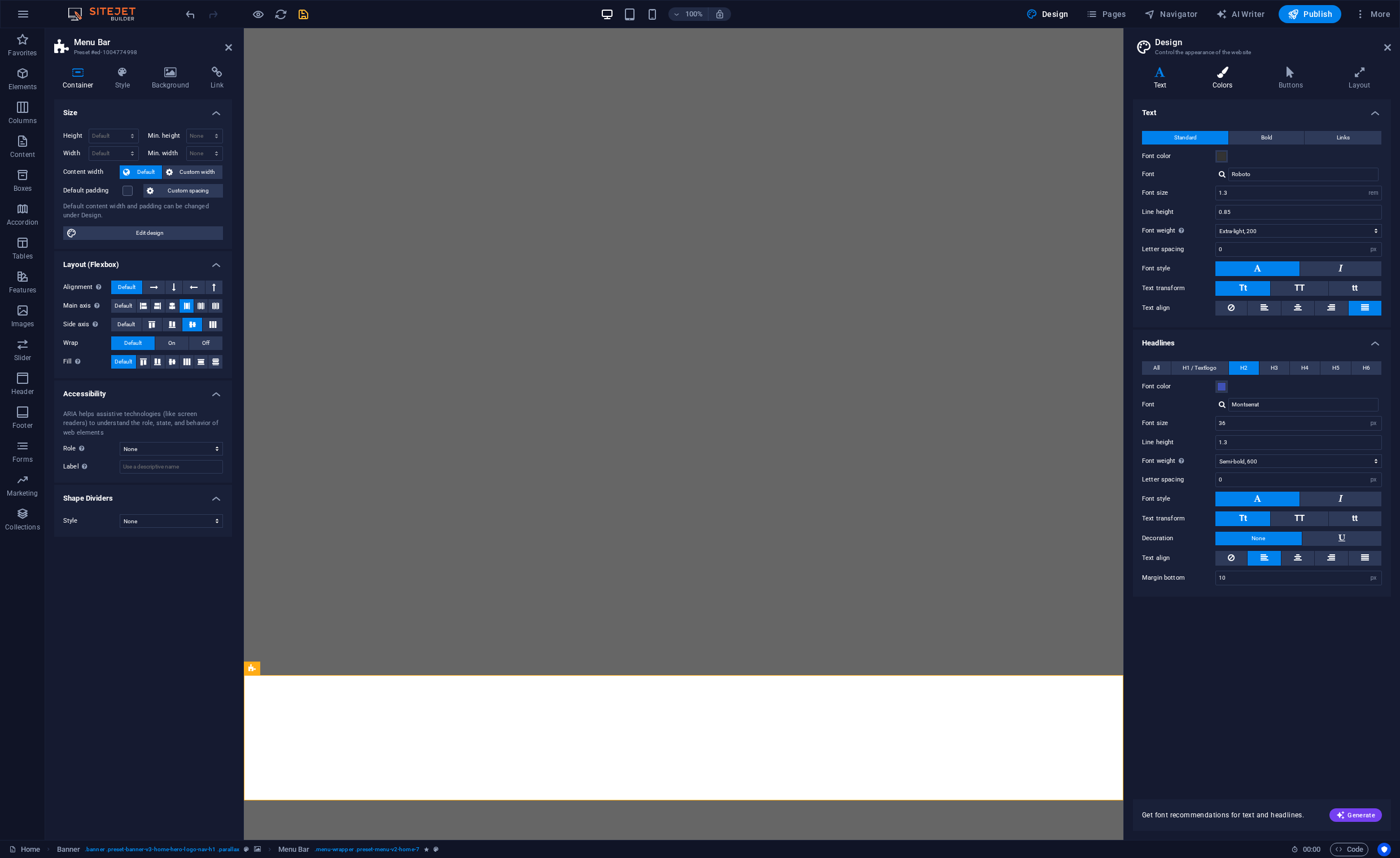
click at [1232, 75] on icon at bounding box center [1223, 72] width 61 height 12
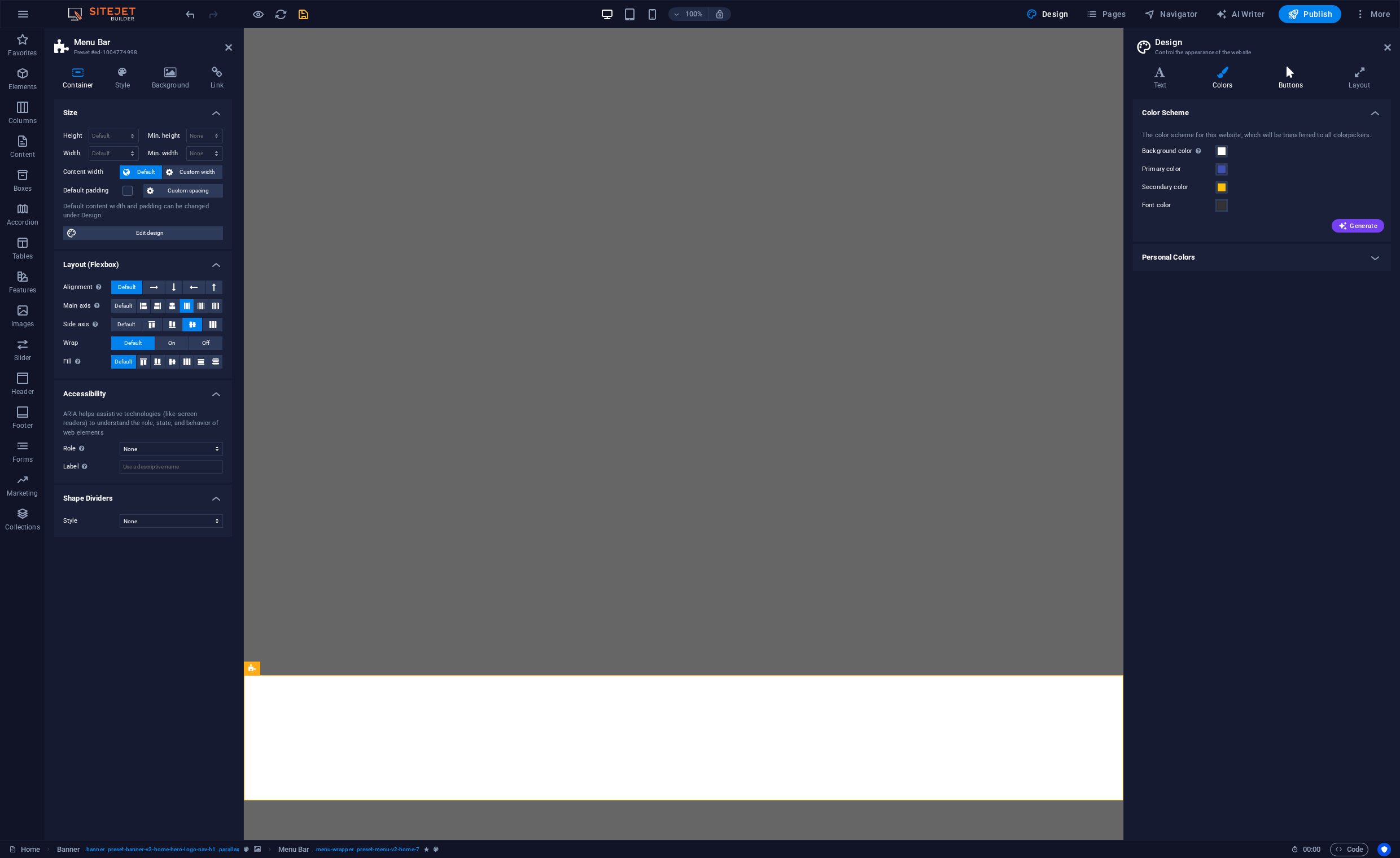
click at [1291, 81] on h4 "Buttons" at bounding box center [1292, 78] width 70 height 24
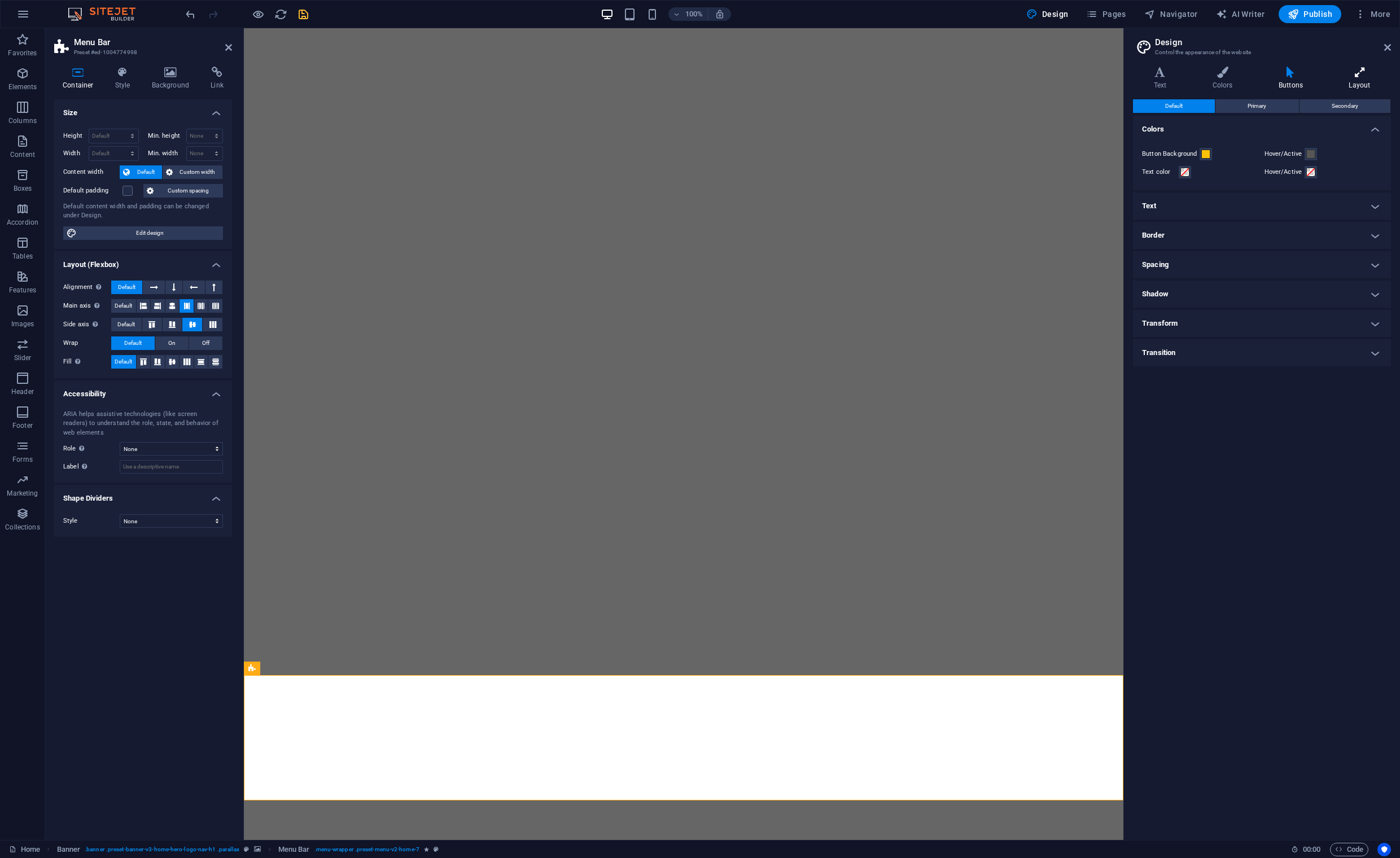
click at [1365, 80] on h4 "Layout" at bounding box center [1360, 78] width 63 height 24
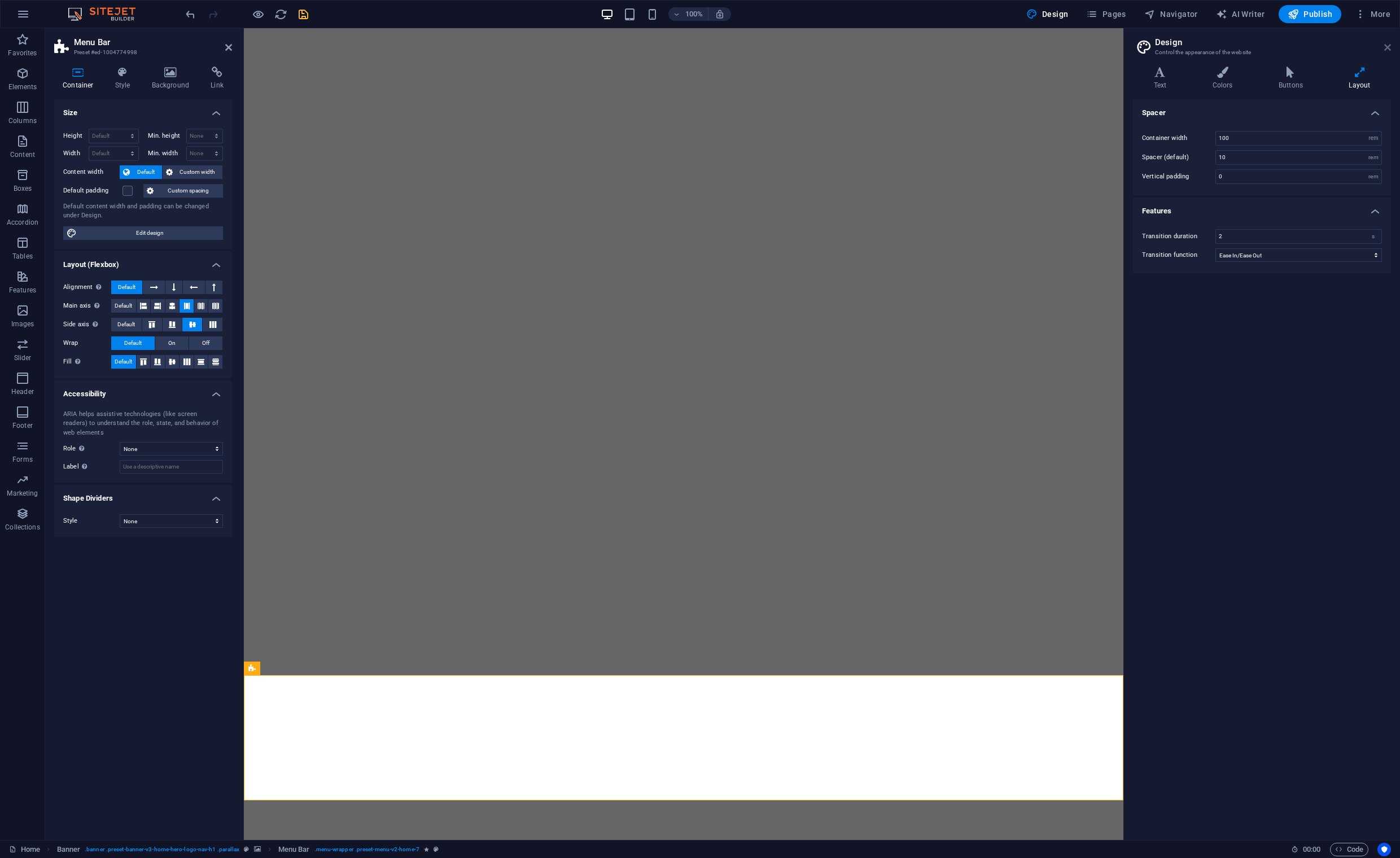
click at [1386, 47] on icon at bounding box center [1388, 47] width 7 height 9
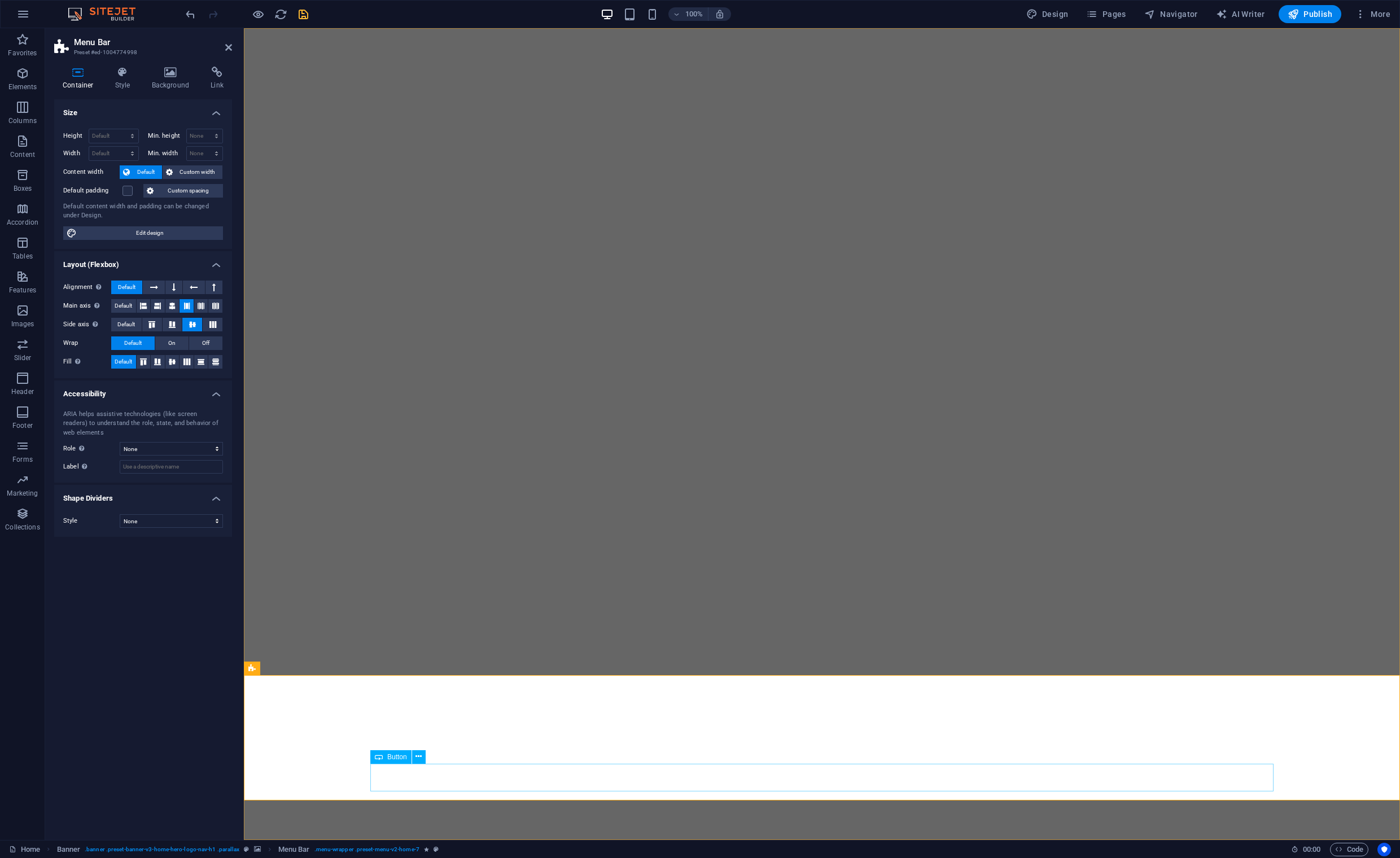
click at [380, 759] on icon at bounding box center [379, 756] width 8 height 13
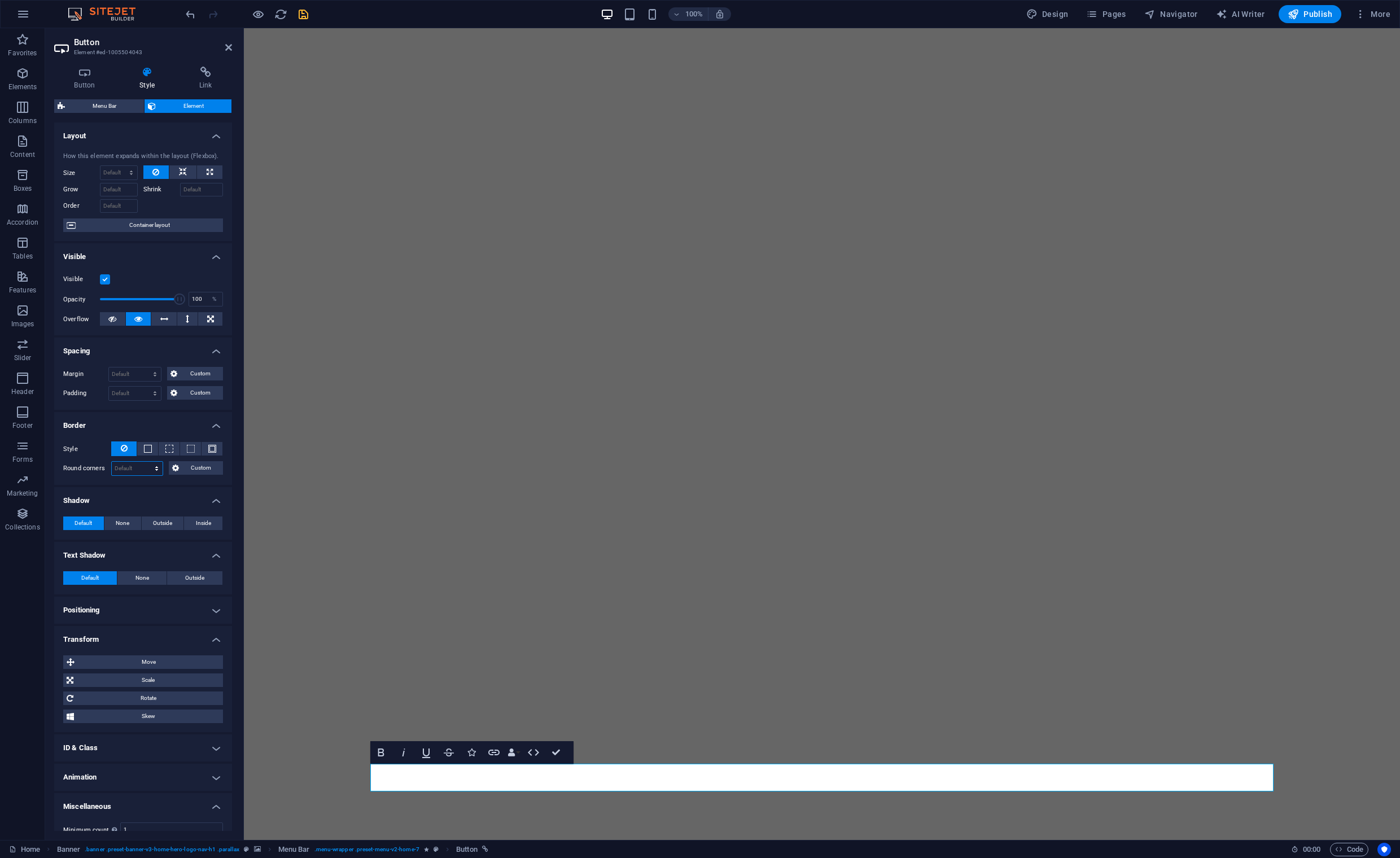
click at [141, 471] on select "Default px rem % vh vw Custom" at bounding box center [137, 468] width 51 height 13
select select "px"
click at [146, 461] on select "Default px rem % vh vw Custom" at bounding box center [137, 468] width 51 height 13
drag, startPoint x: 120, startPoint y: 466, endPoint x: 97, endPoint y: 466, distance: 23.0
click at [98, 466] on div "Round corners 5 Default px rem % vh vw Custom Custom" at bounding box center [143, 468] width 160 height 15
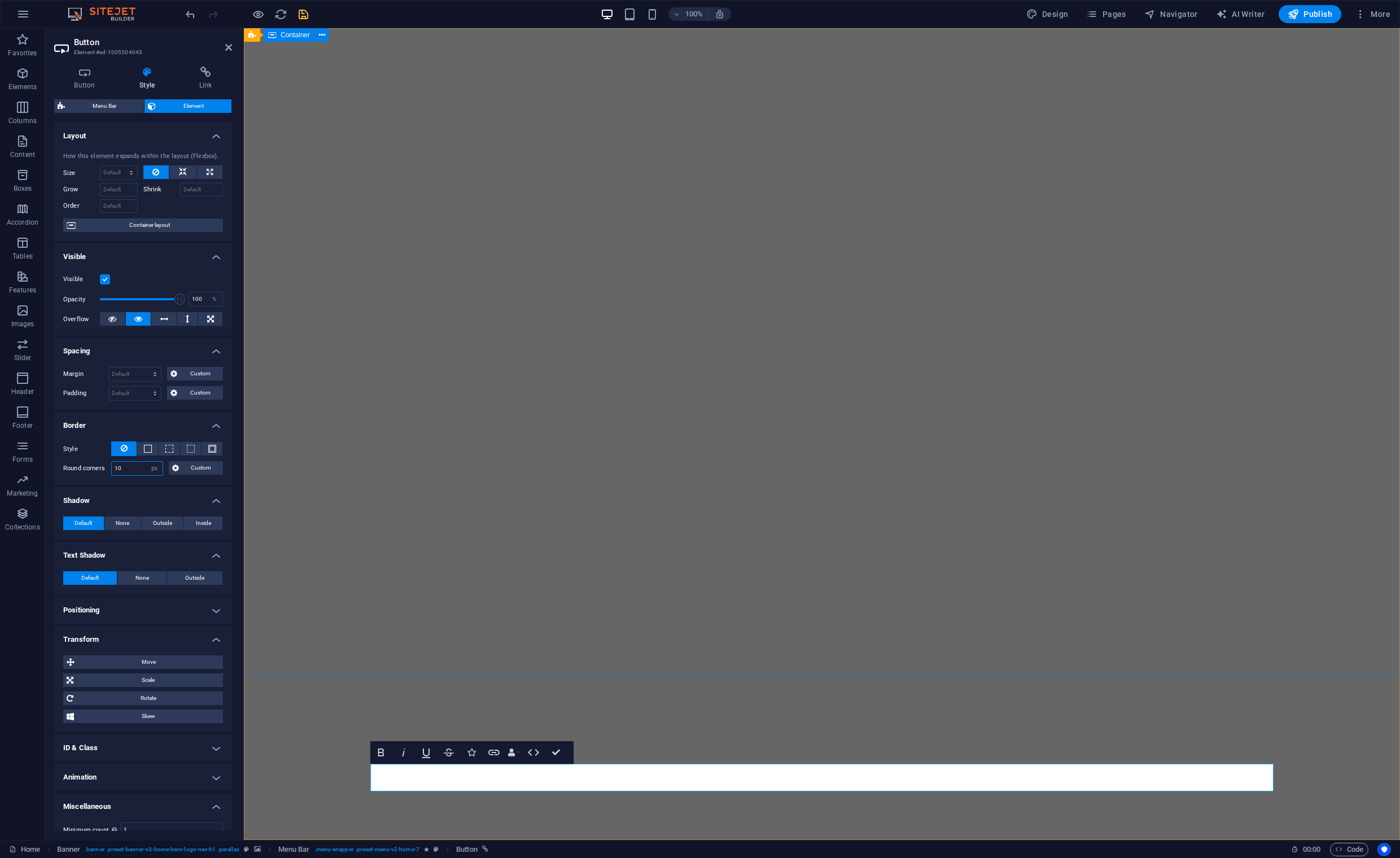
type input "10"
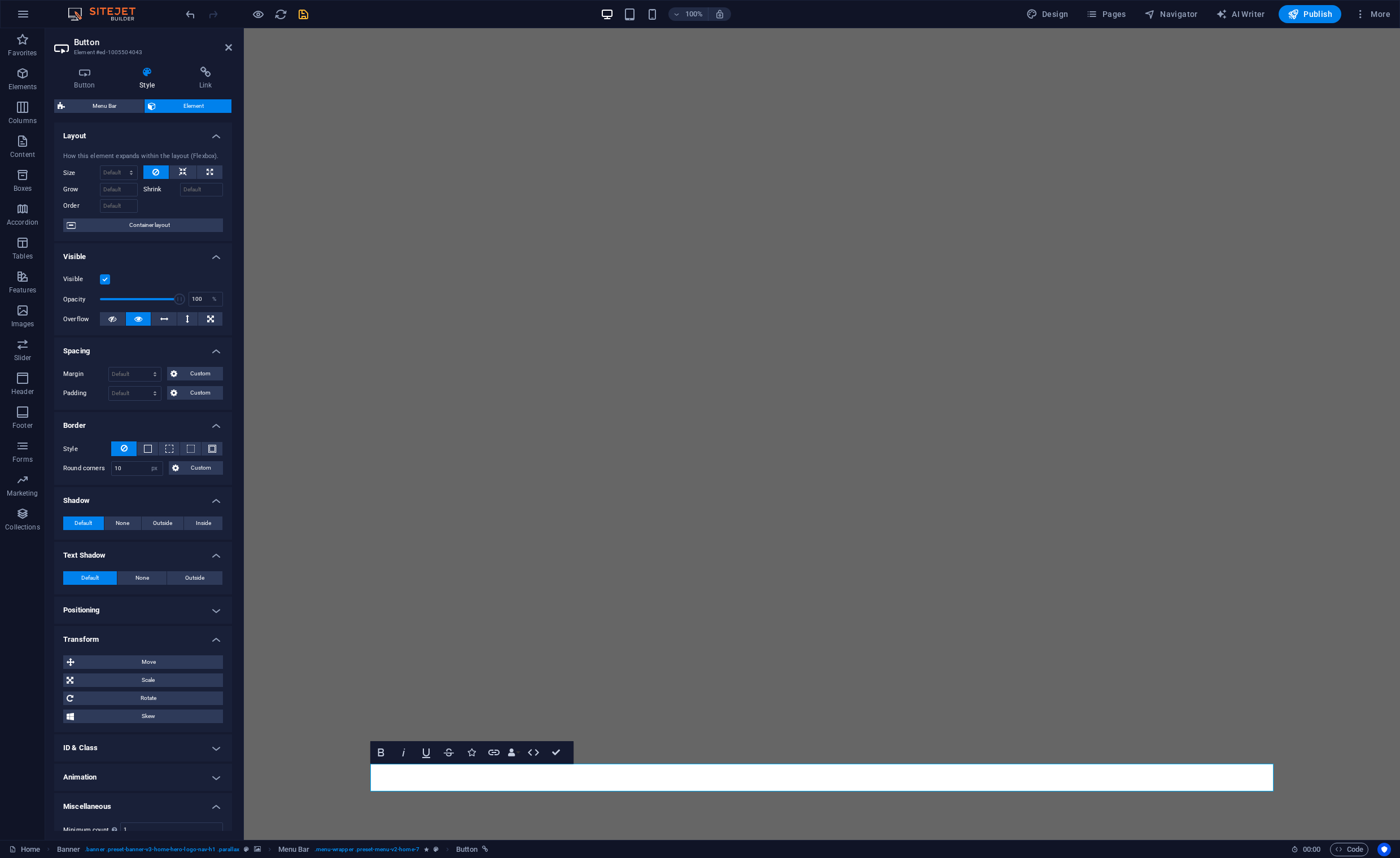
scroll to position [1, 0]
click at [97, 81] on h4 "Button" at bounding box center [87, 78] width 65 height 24
